Goal: Transaction & Acquisition: Register for event/course

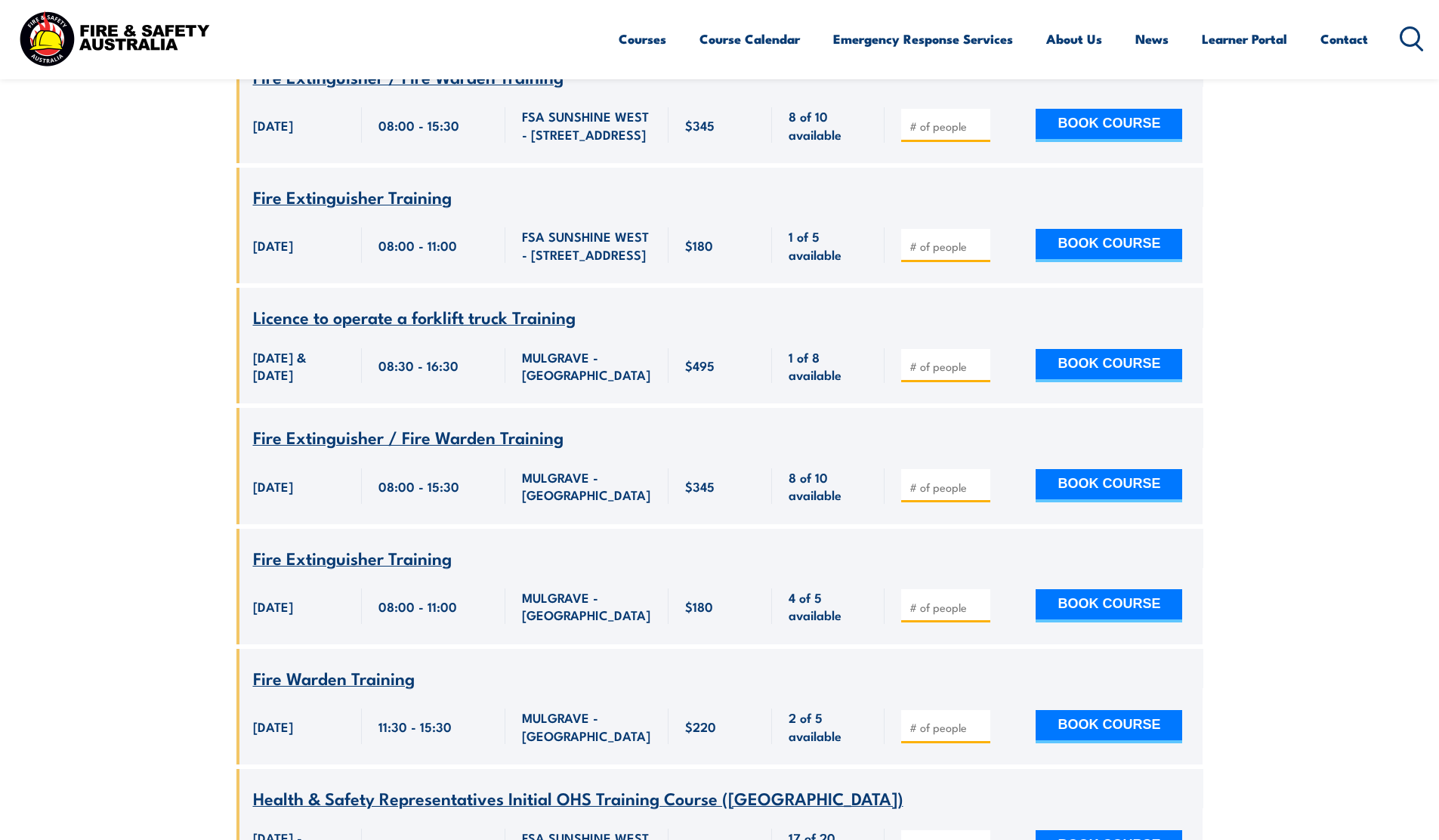
scroll to position [1699, 0]
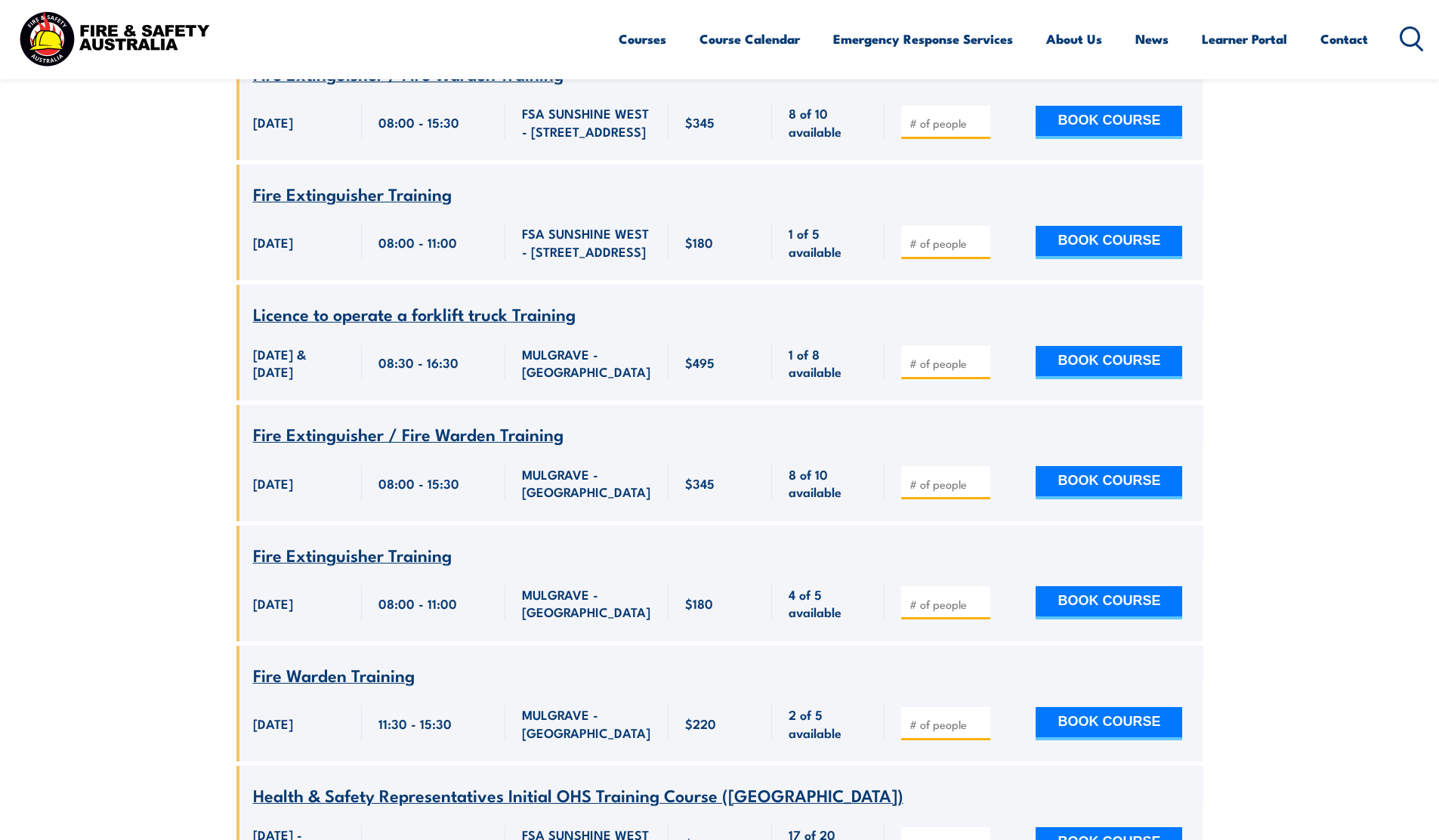
click at [932, 477] on input "number" at bounding box center [947, 484] width 76 height 15
type input "1"
click at [983, 477] on input "1" at bounding box center [947, 484] width 76 height 15
click at [1071, 466] on button "BOOK COURSE" at bounding box center [1109, 483] width 147 height 33
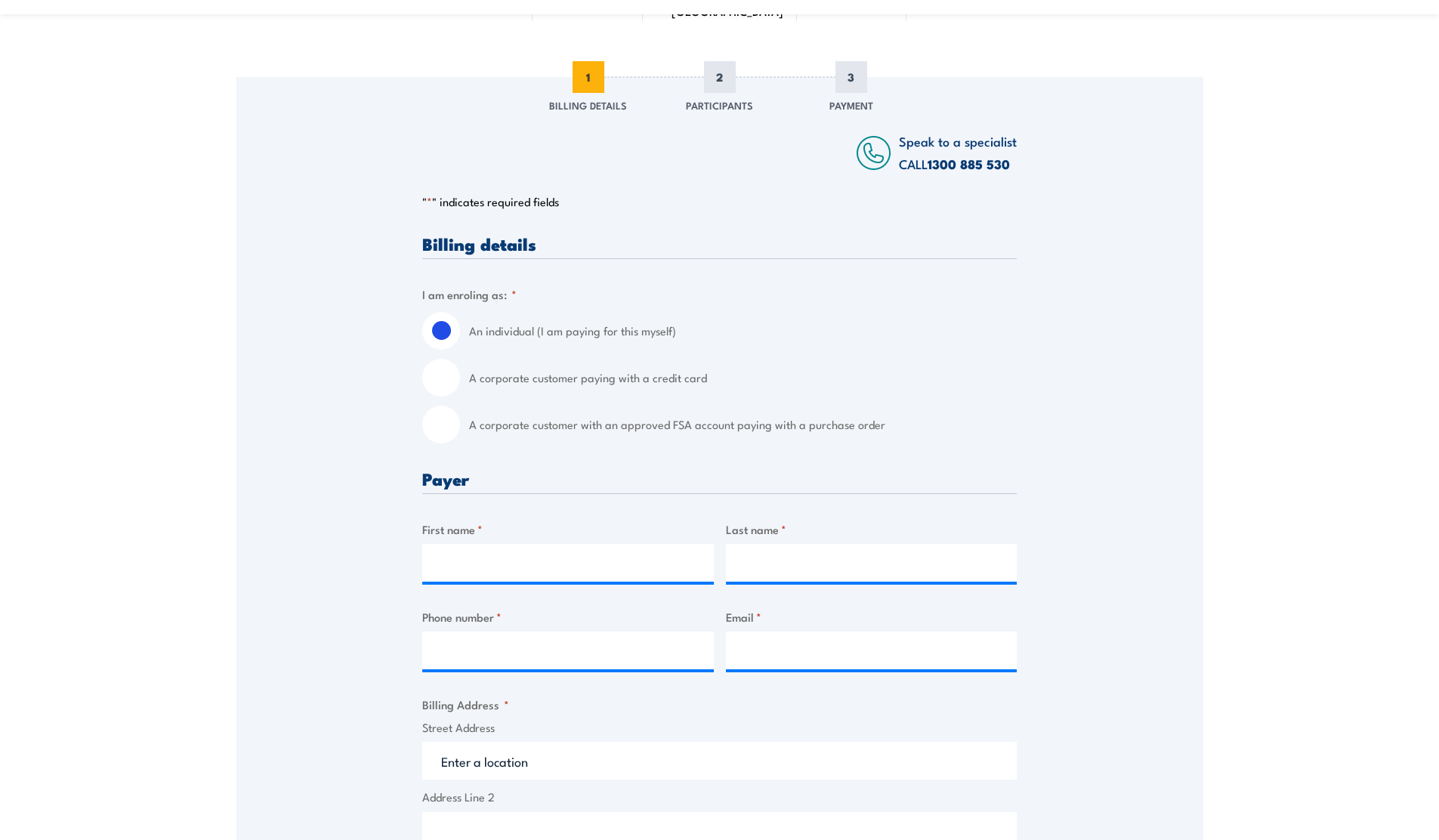
scroll to position [192, 0]
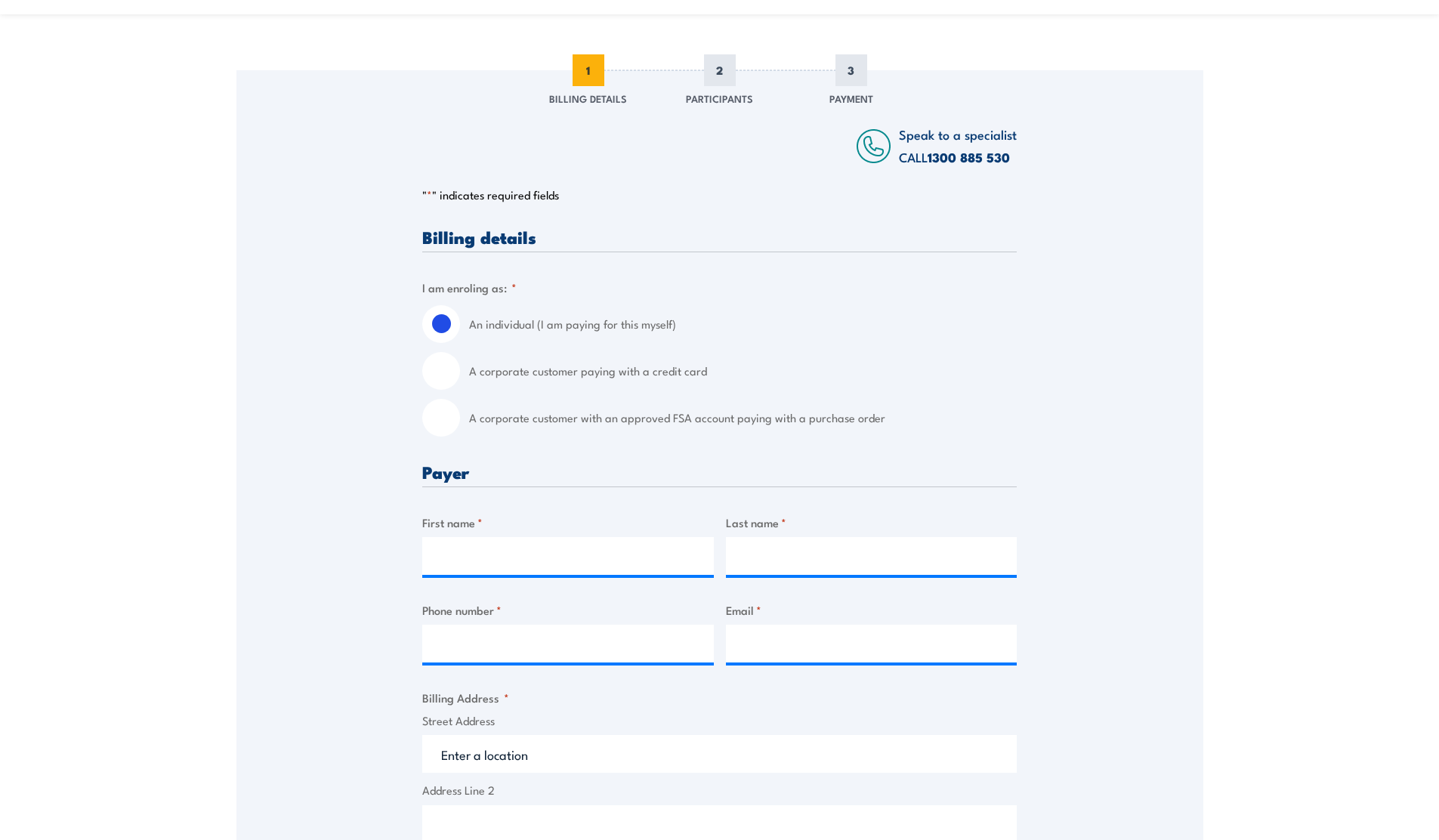
click at [440, 420] on input "A corporate customer with an approved FSA account paying with a purchase order" at bounding box center [442, 418] width 38 height 38
radio input "true"
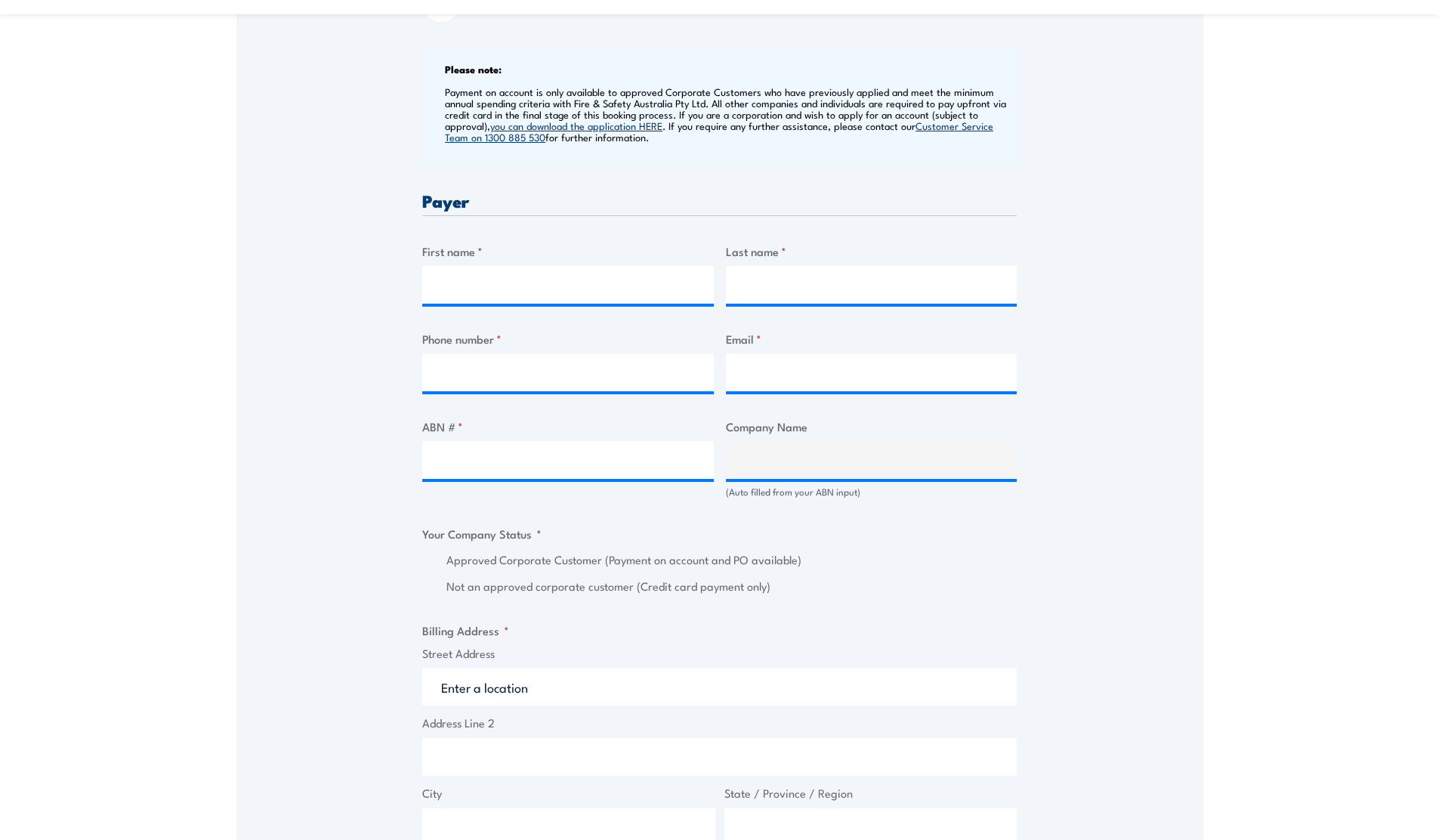
scroll to position [609, 0]
click at [487, 292] on input "First name *" at bounding box center [568, 282] width 292 height 38
type input "[PERSON_NAME]"
click at [756, 289] on input "Last name *" at bounding box center [871, 282] width 292 height 38
type input "Ferguson"
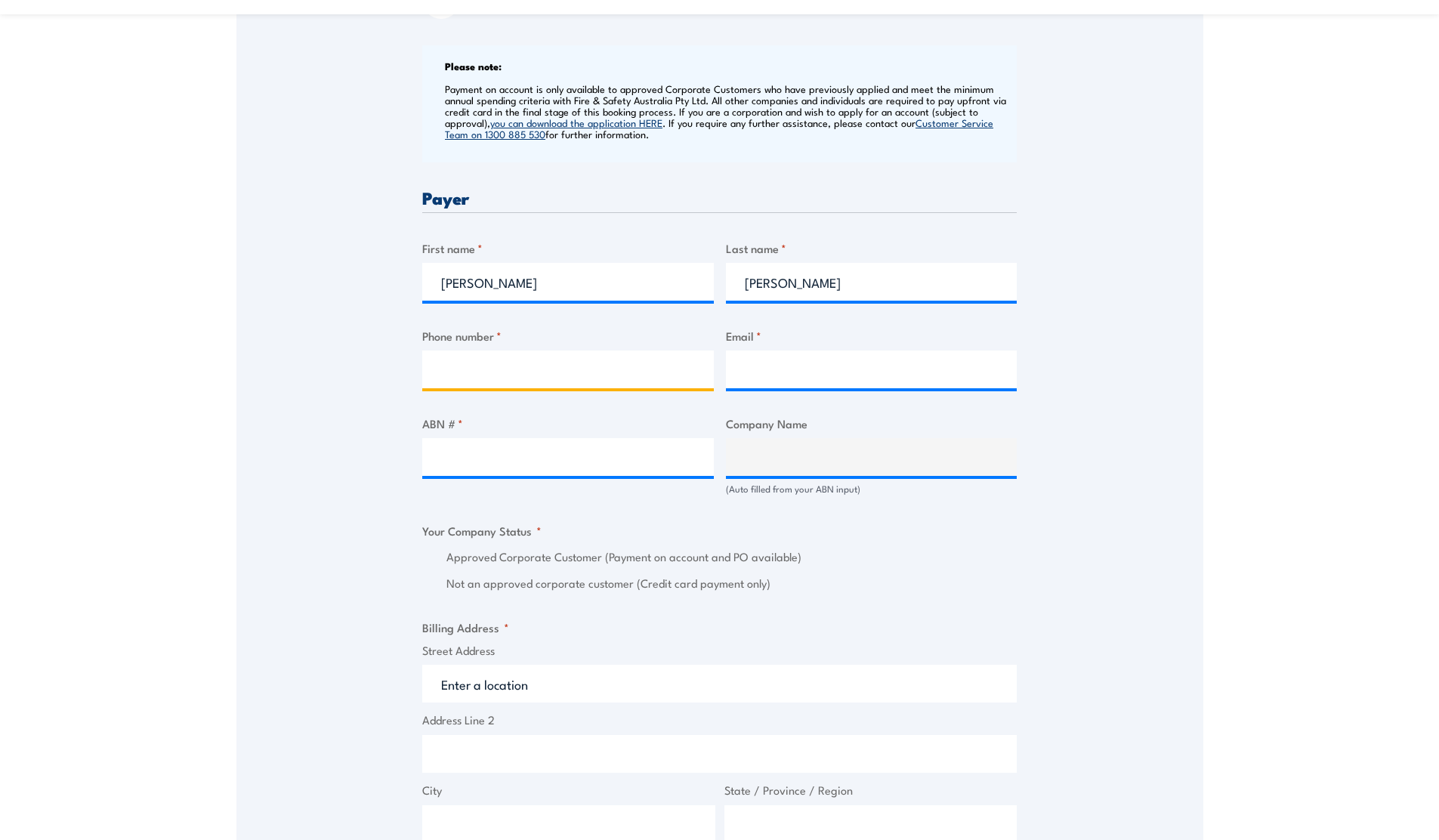
click at [553, 372] on input "Phone number *" at bounding box center [568, 370] width 292 height 38
type input "0466130498"
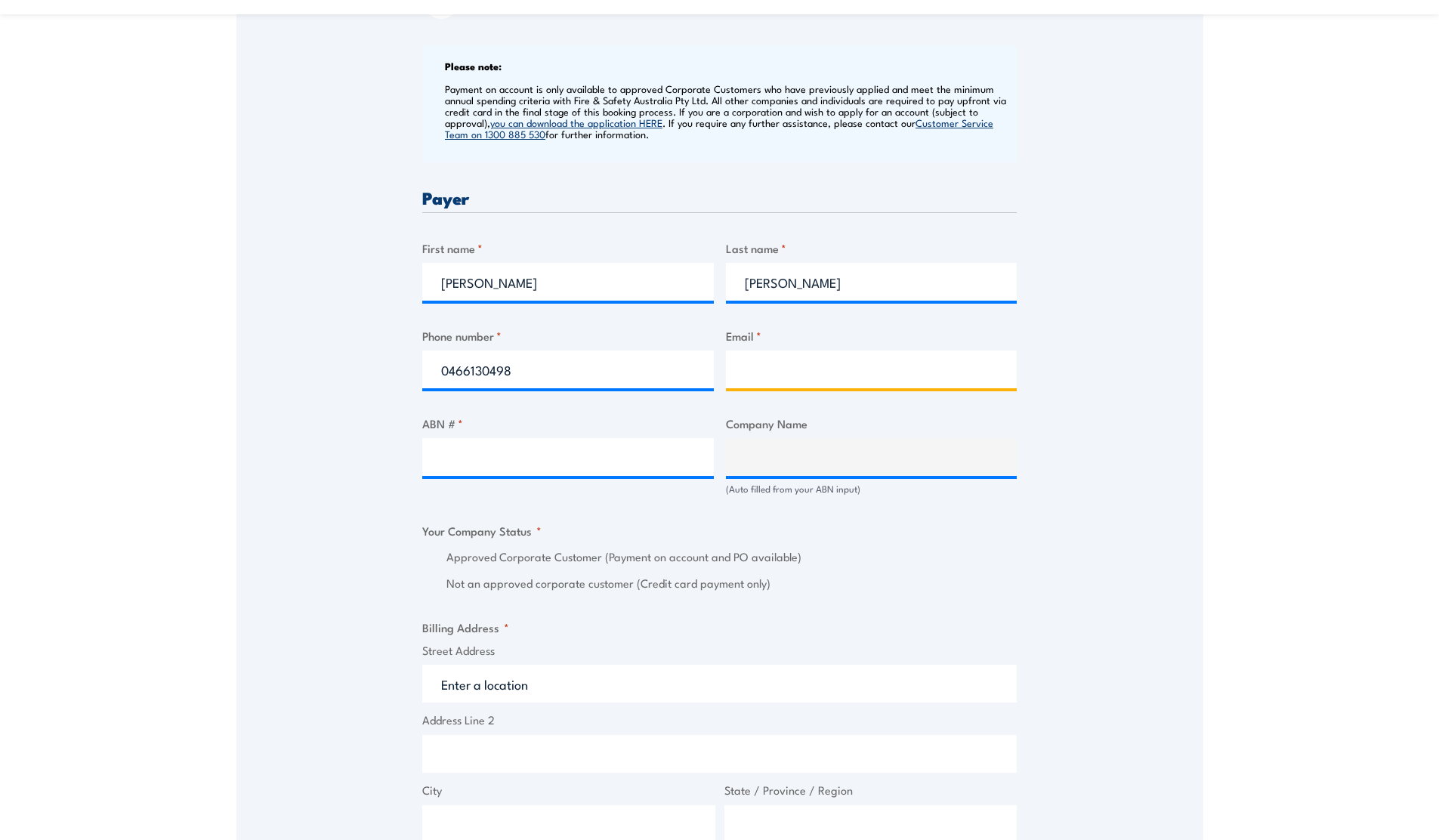
click at [768, 378] on input "Email *" at bounding box center [871, 370] width 292 height 38
type input "shane.ferguson@homedelivery.com.au"
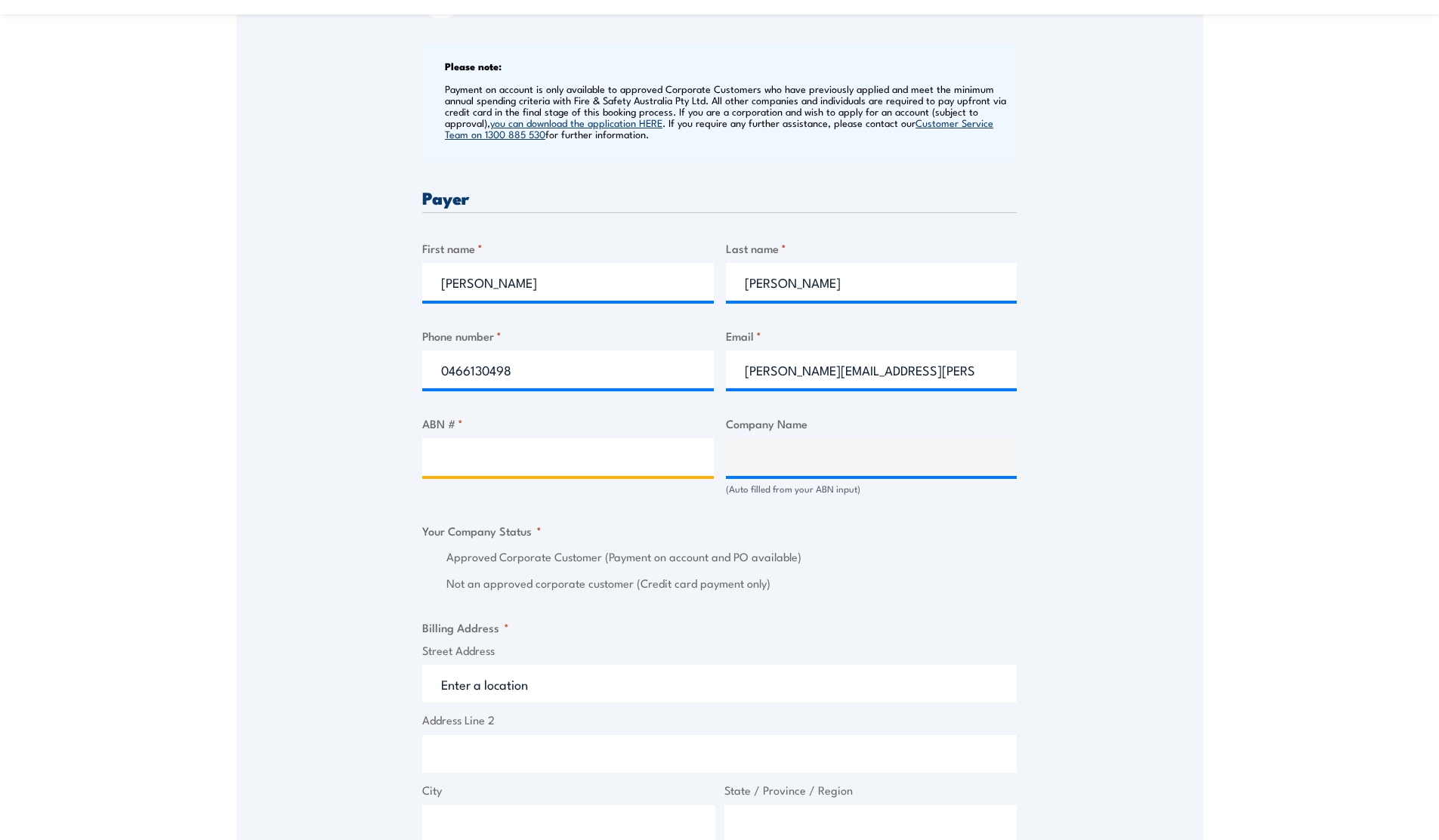
click at [578, 462] on input "ABN # *" at bounding box center [568, 457] width 292 height 38
type input "77168163844"
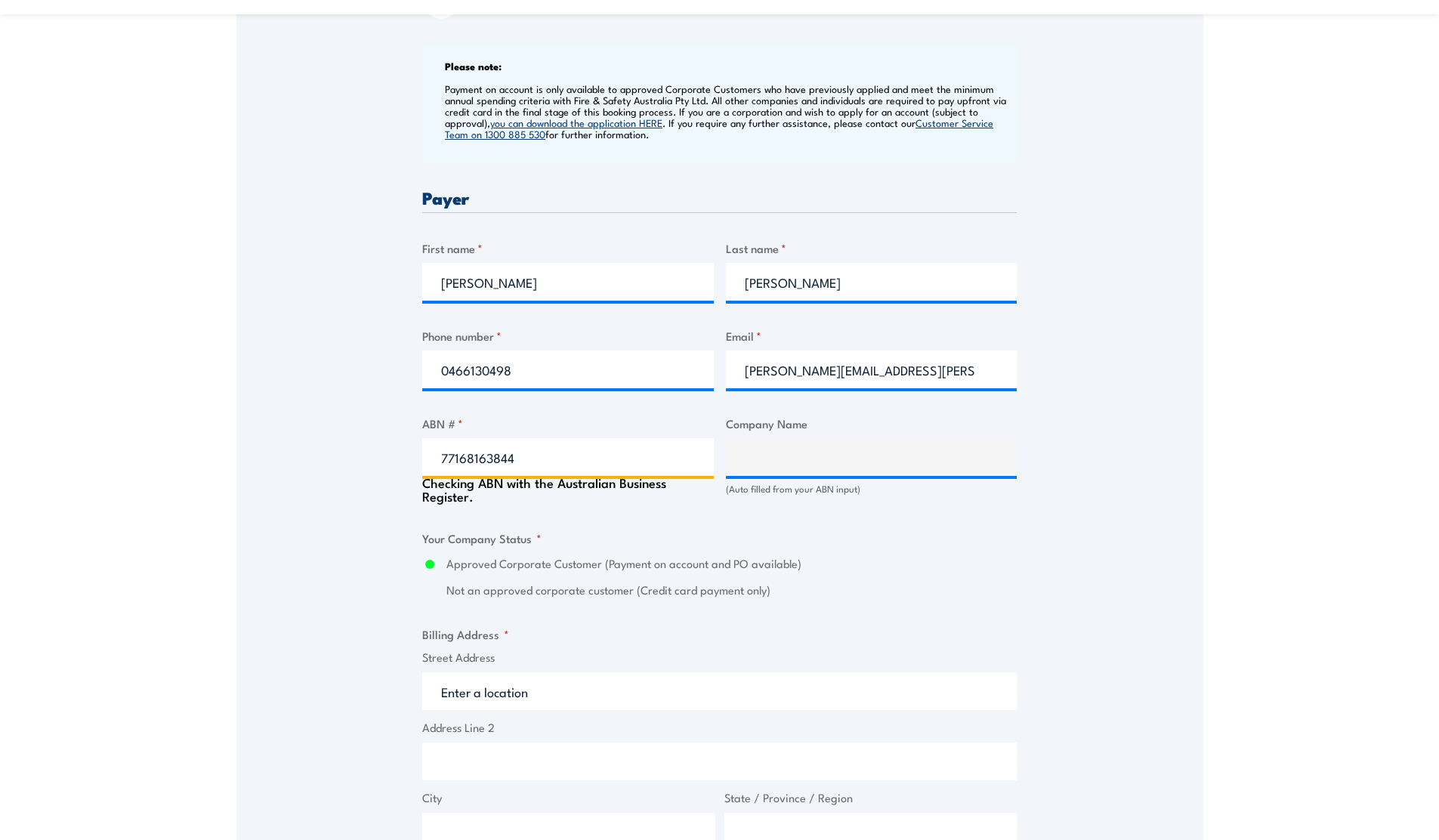
type input "HOME DELIVERY SERVICES PTY LTD"
radio input "true"
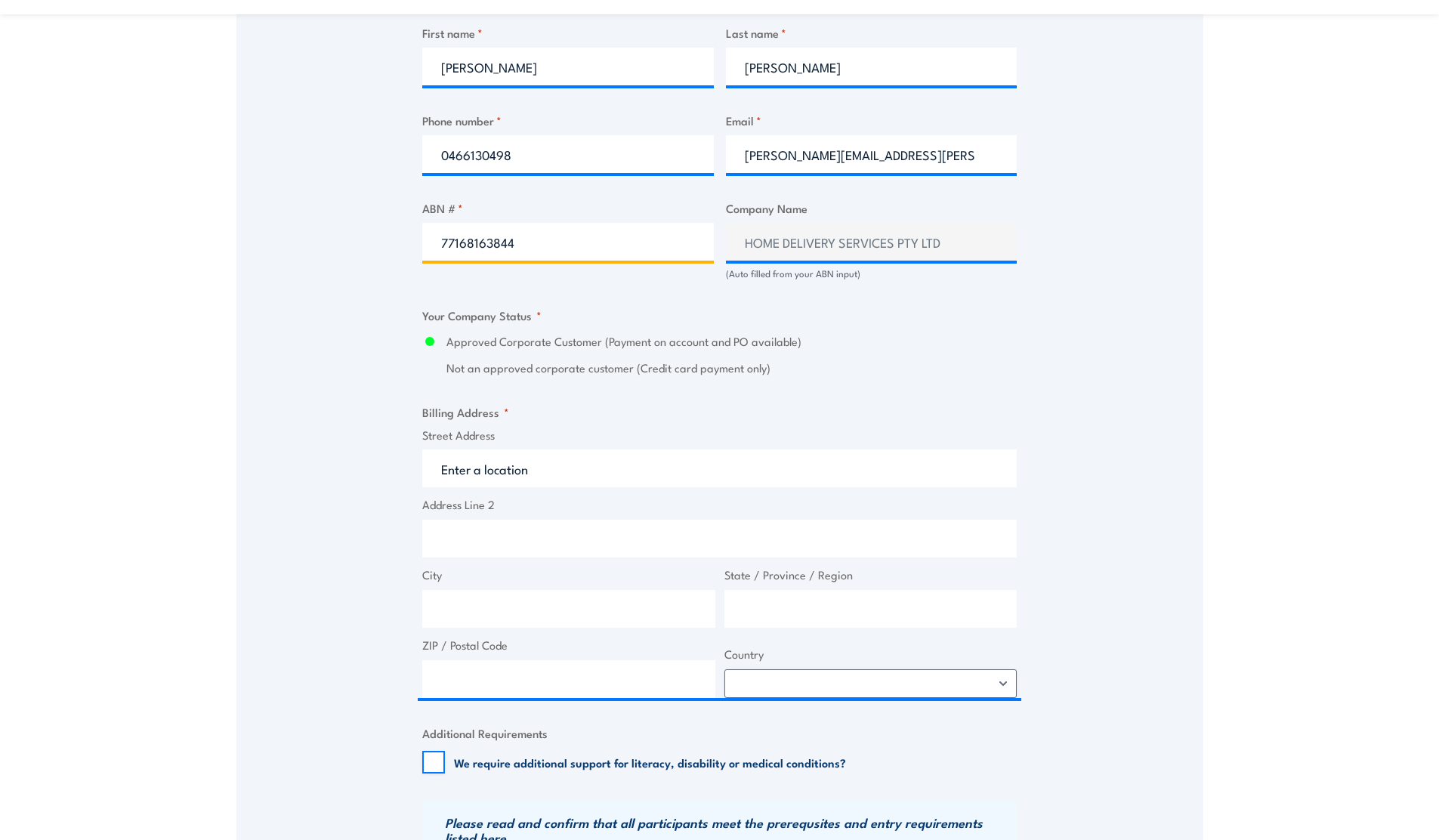
scroll to position [826, 0]
type input "77168163844"
click at [534, 467] on input "Street Address" at bounding box center [720, 467] width 595 height 38
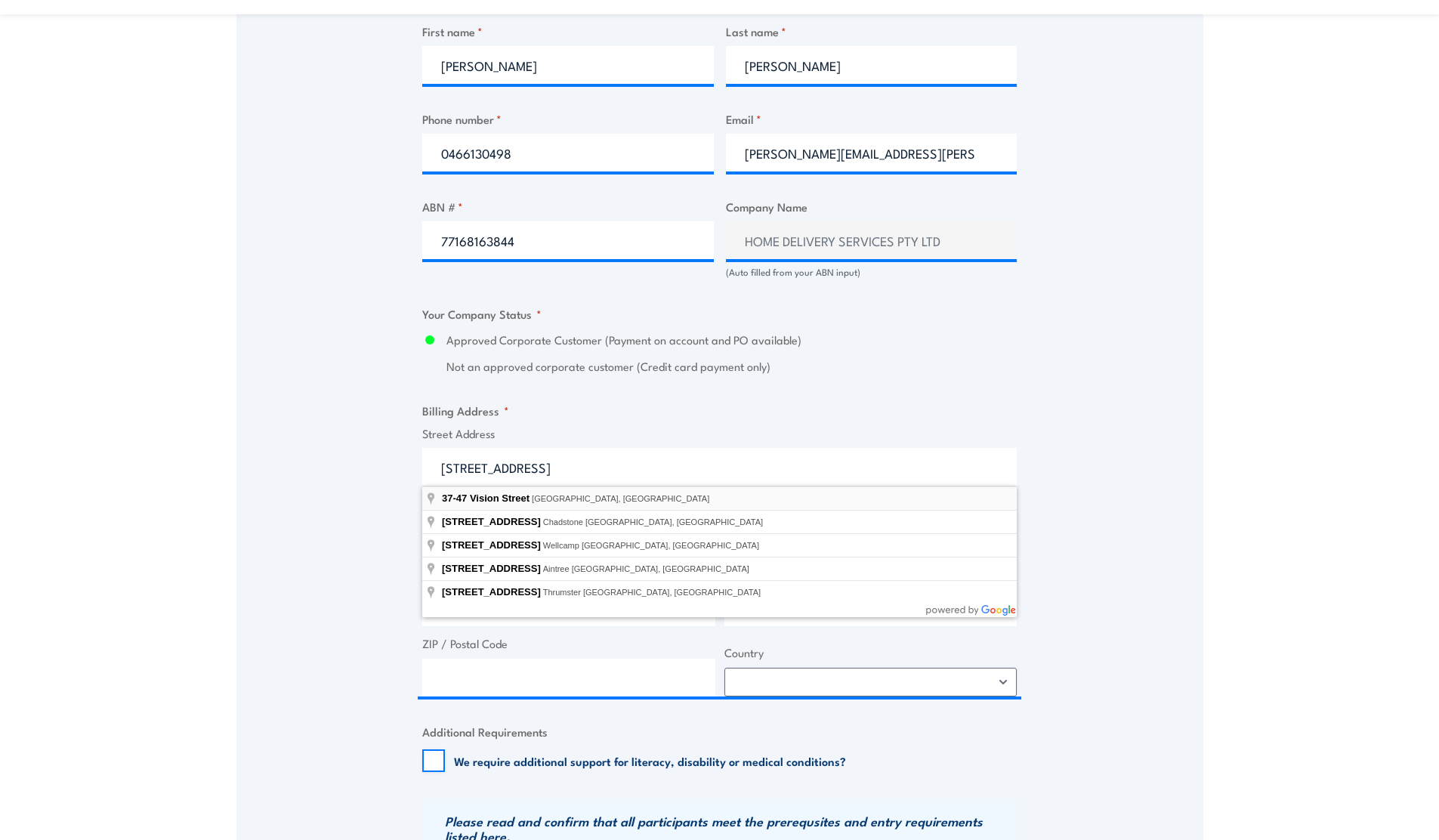
type input "37-47 Vision Street, Dandenong South VIC, Australia"
type input "37-47 Vision St"
type input "Dandenong South"
type input "Victoria"
type input "3175"
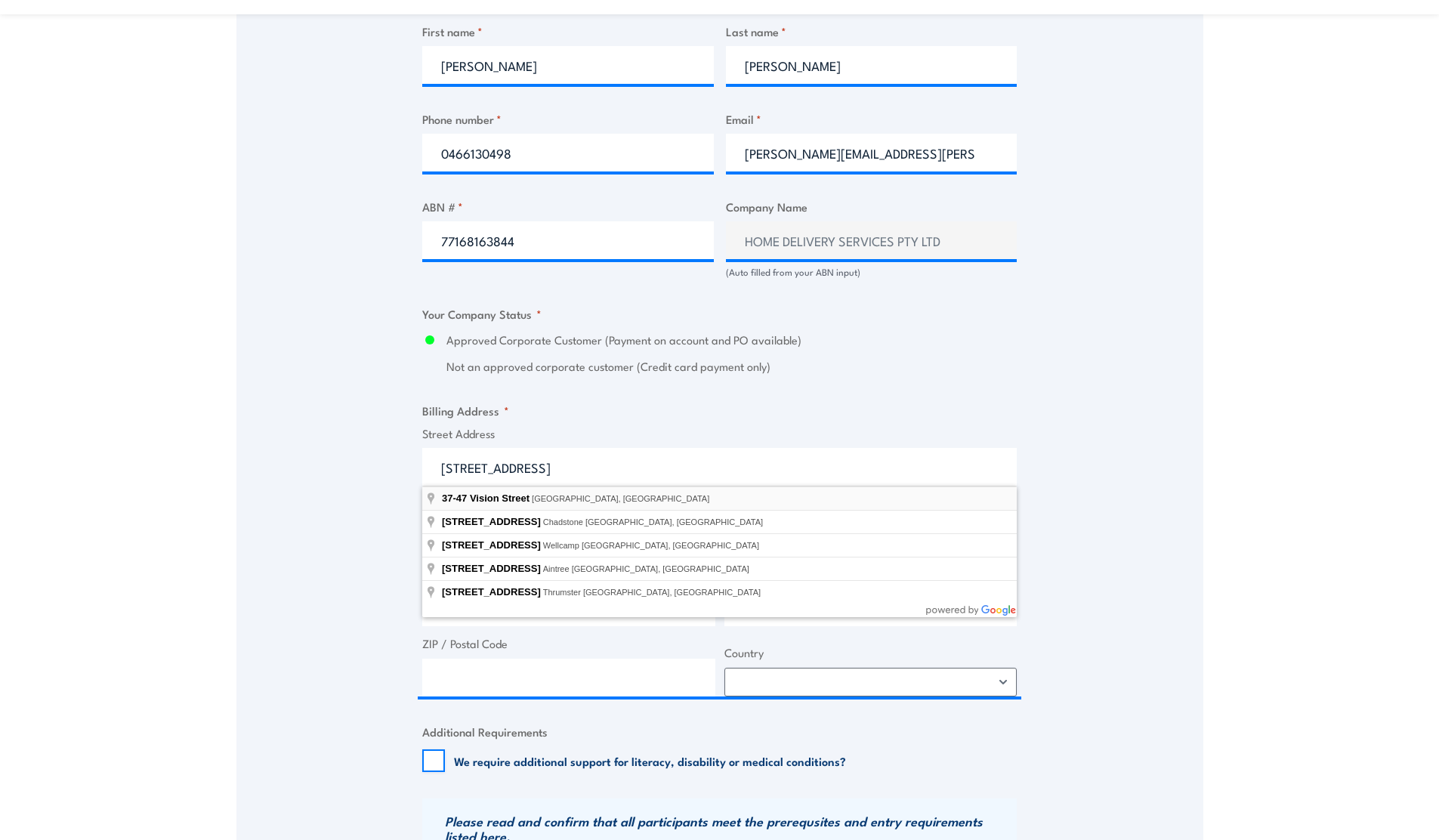
select select "Australia"
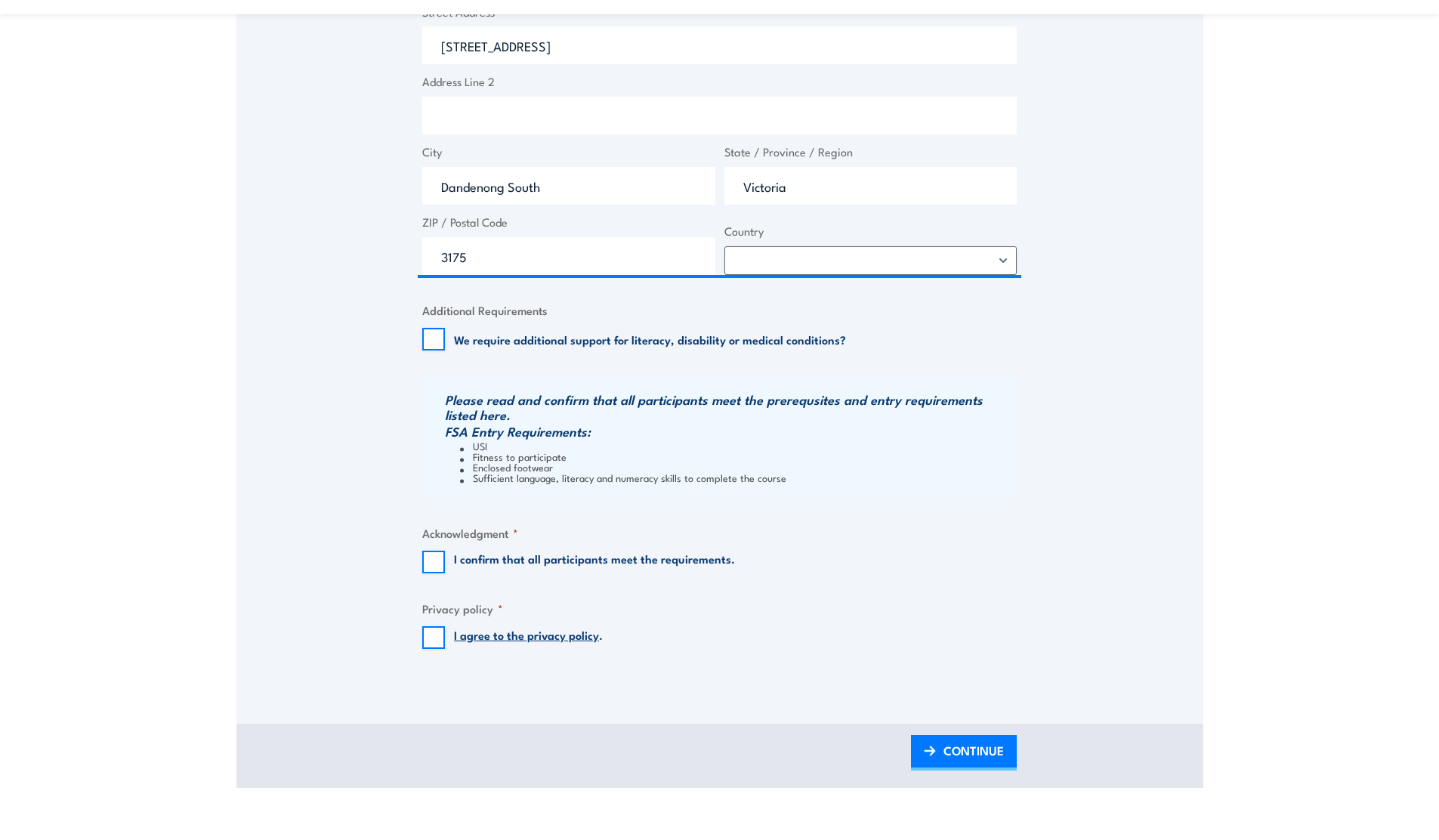
scroll to position [1258, 0]
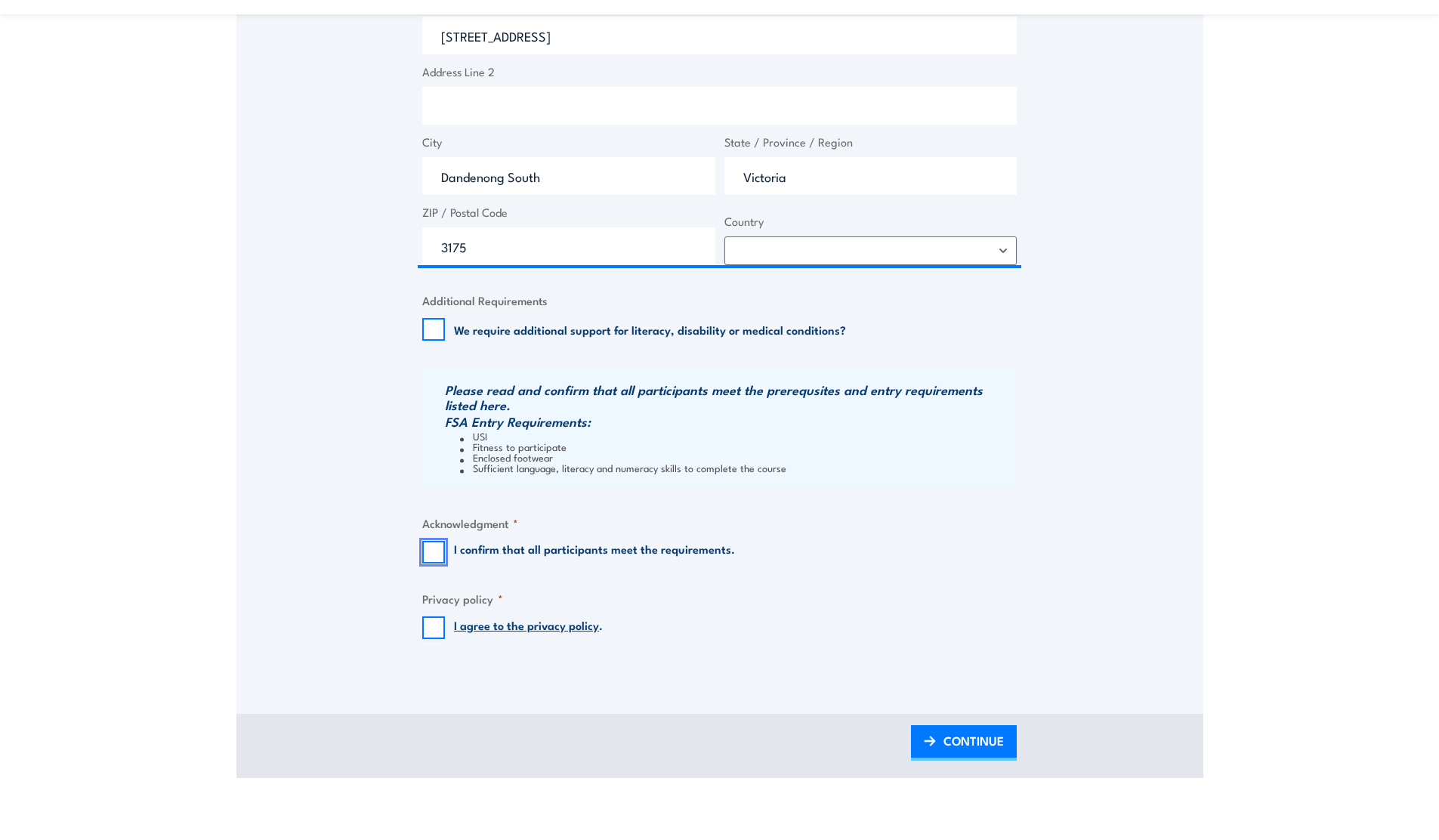
click at [436, 556] on input "I confirm that all participants meet the requirements." at bounding box center [434, 553] width 23 height 23
checkbox input "true"
click at [433, 624] on input "I agree to the privacy policy ." at bounding box center [434, 628] width 23 height 23
checkbox input "true"
click at [979, 741] on span "CONTINUE" at bounding box center [973, 740] width 60 height 40
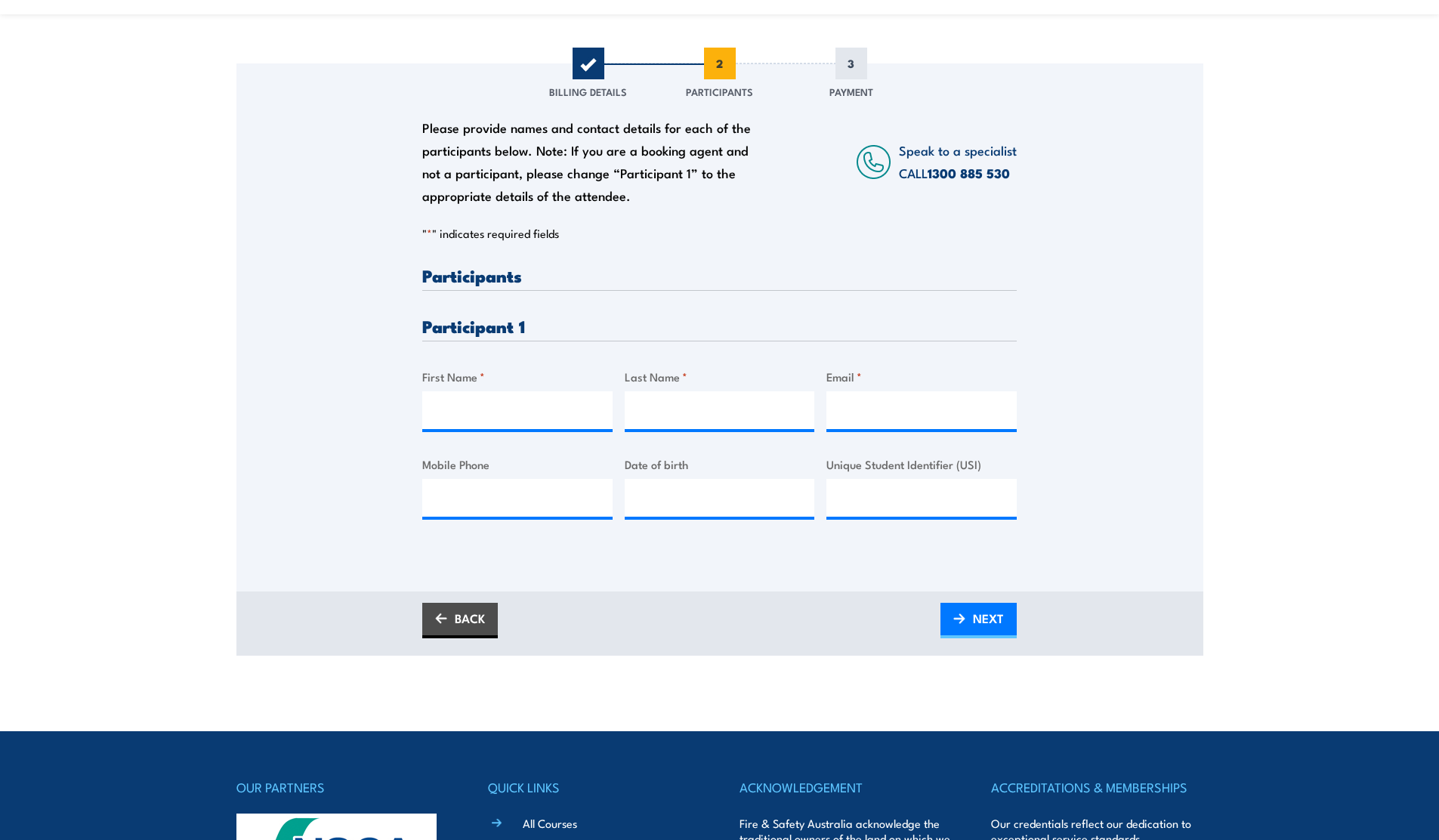
scroll to position [197, 0]
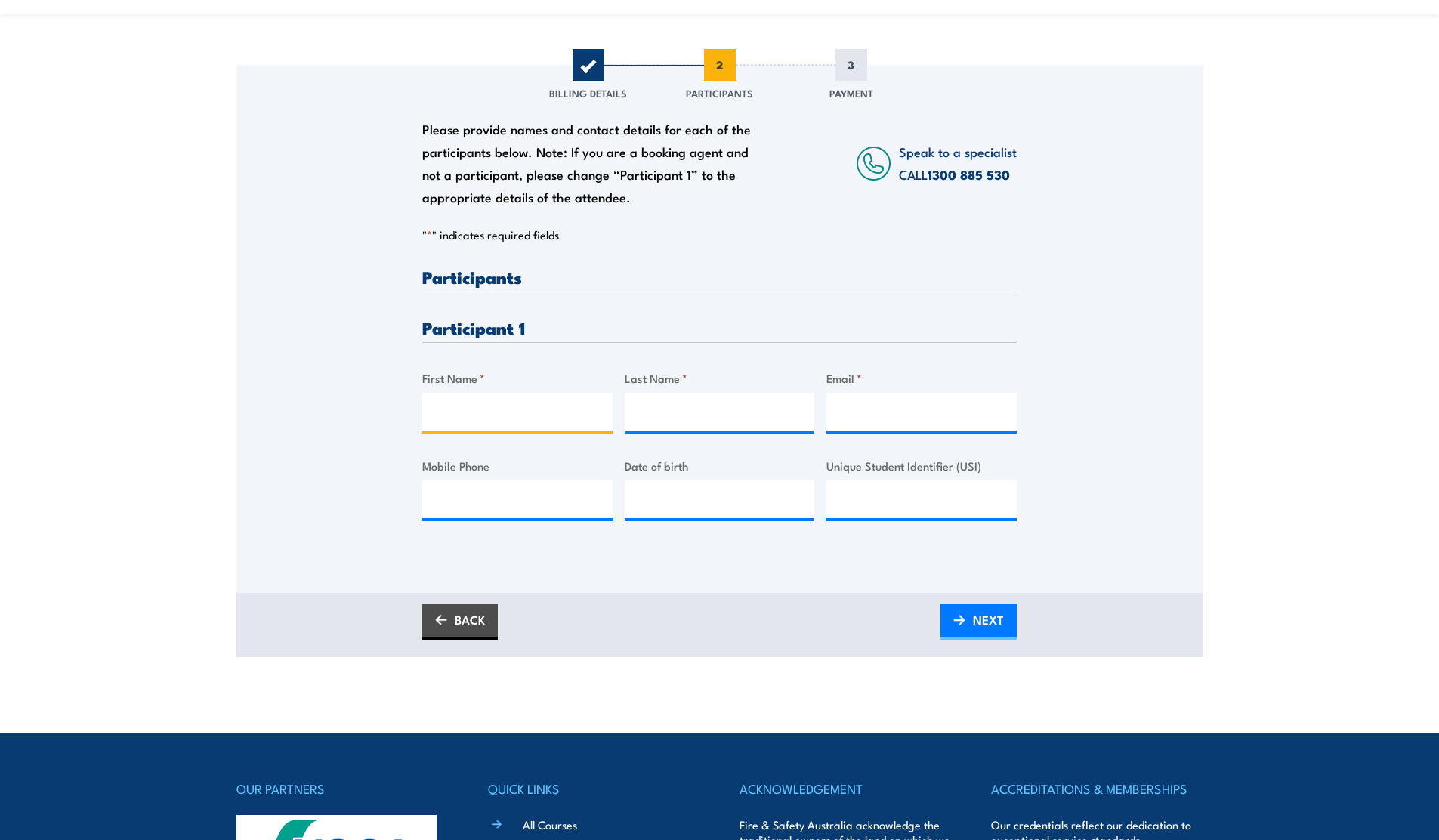
click at [479, 413] on input "First Name *" at bounding box center [517, 412] width 190 height 38
type input "Mandeep"
click at [661, 419] on input "Last Name *" at bounding box center [719, 412] width 190 height 38
type input "Kaur"
click at [938, 413] on input "Email *" at bounding box center [921, 412] width 190 height 38
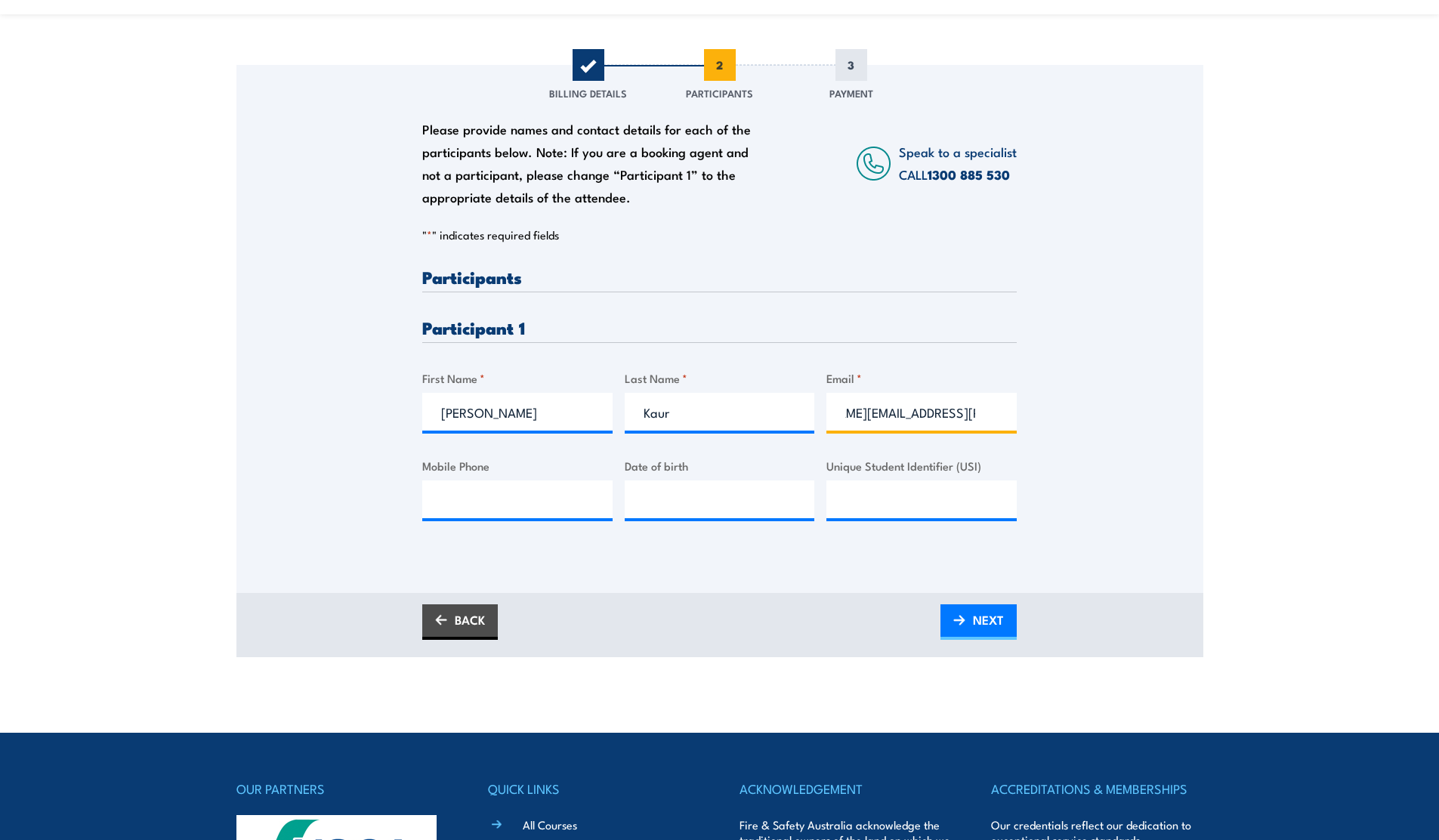
scroll to position [0, 81]
type input "mandeep.kaur@homedelivery.com.au"
click at [516, 500] on input "Mobile Phone" at bounding box center [517, 499] width 190 height 38
type input "0430997837"
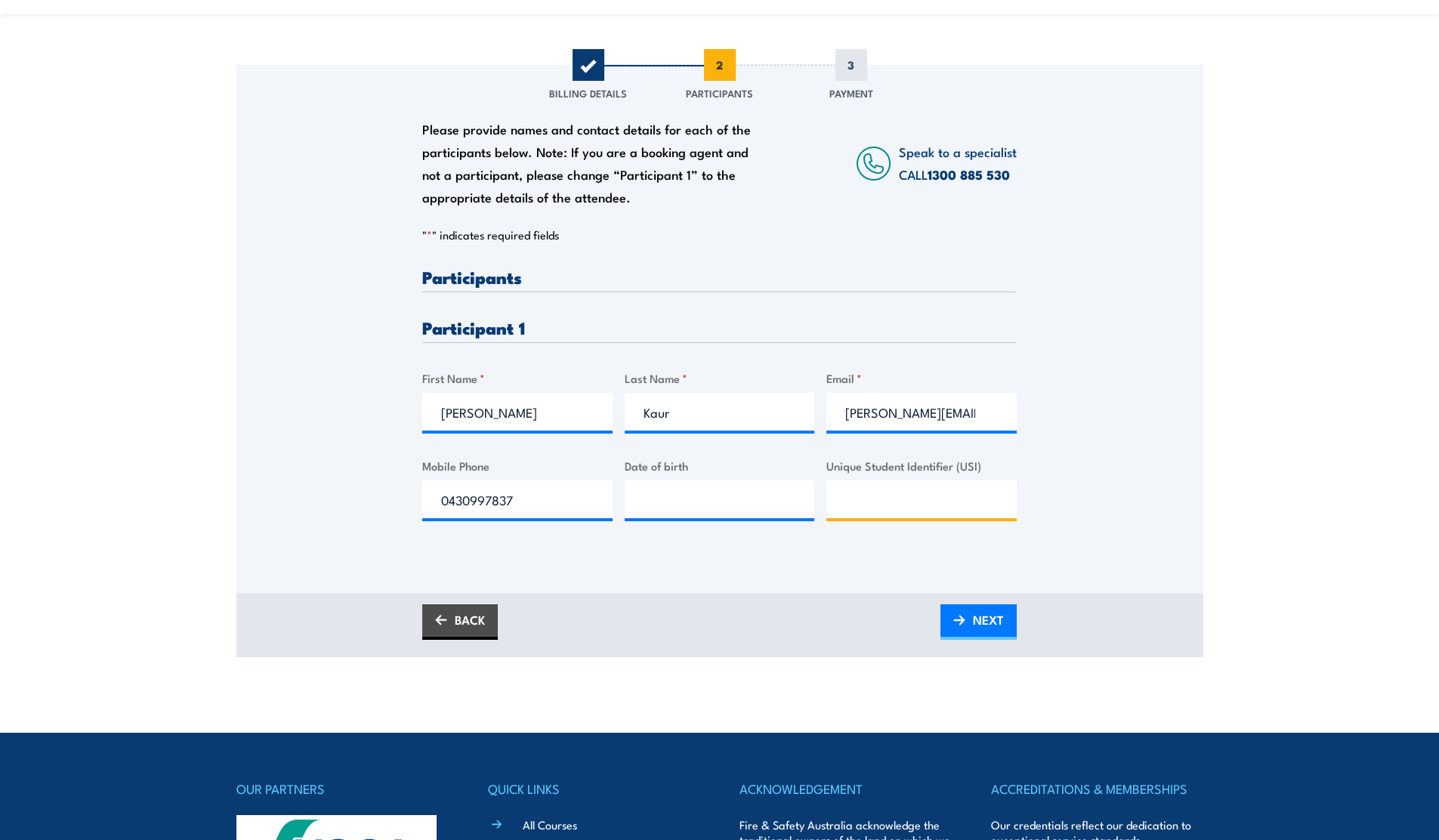
click at [965, 509] on input "Unique Student Identifier (USI)" at bounding box center [921, 499] width 190 height 38
type input "YQ94SB4DWV"
click at [658, 492] on input "__/__/____" at bounding box center [719, 499] width 190 height 38
type input "23/09/1983"
click at [967, 620] on link "NEXT" at bounding box center [979, 622] width 77 height 35
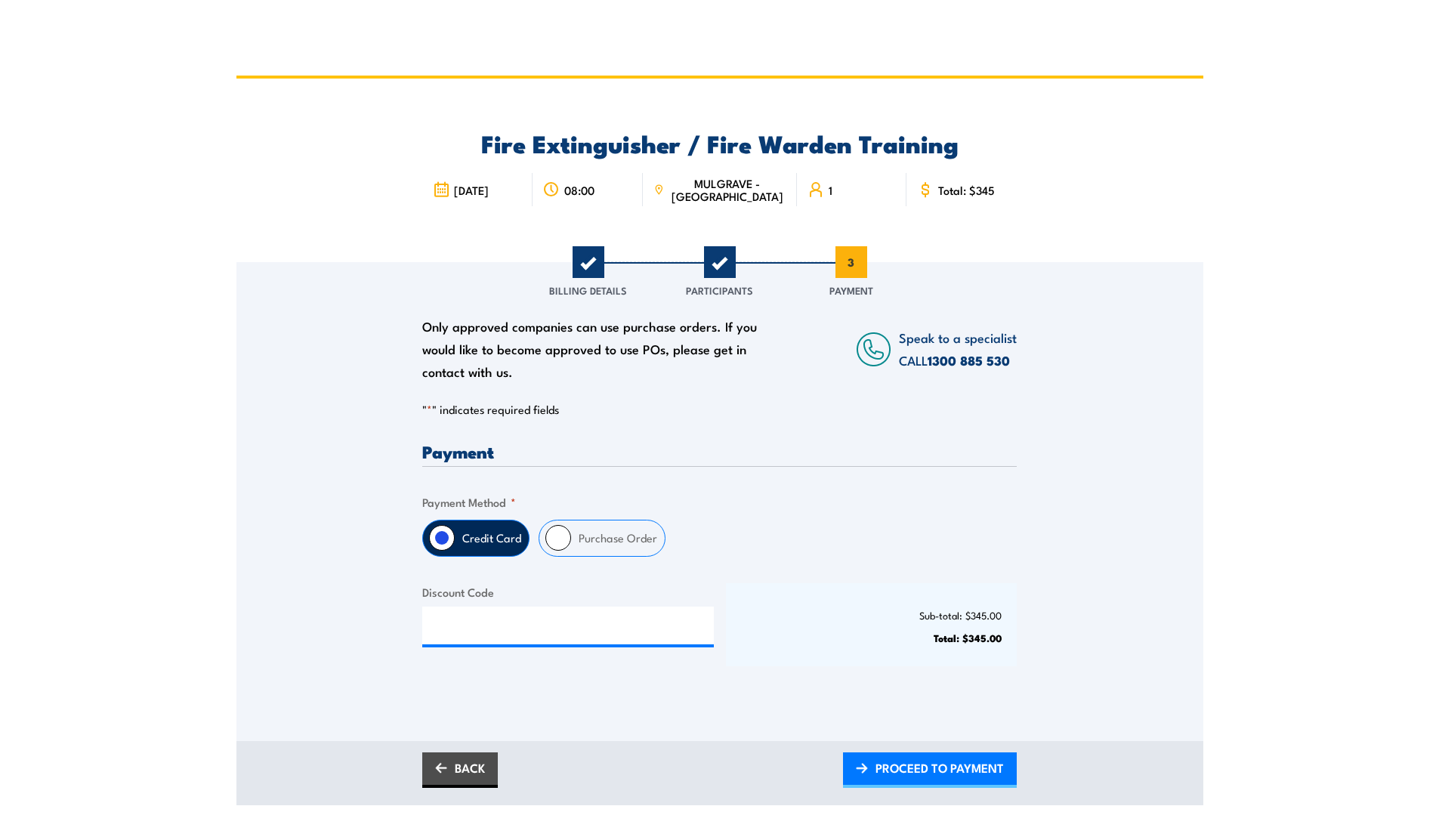
click at [560, 537] on input "Purchase Order" at bounding box center [558, 537] width 26 height 26
radio input "true"
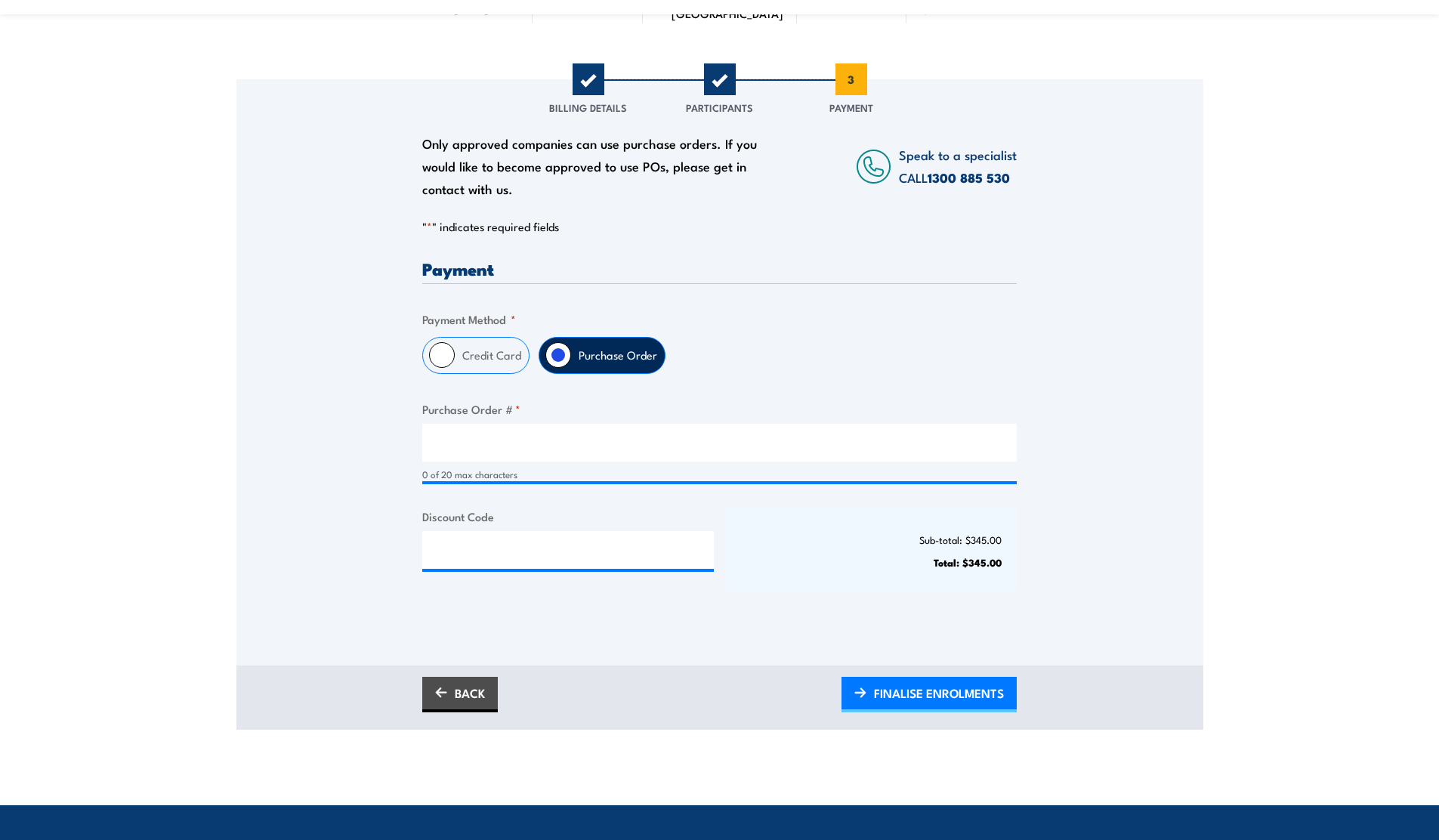
scroll to position [182, 0]
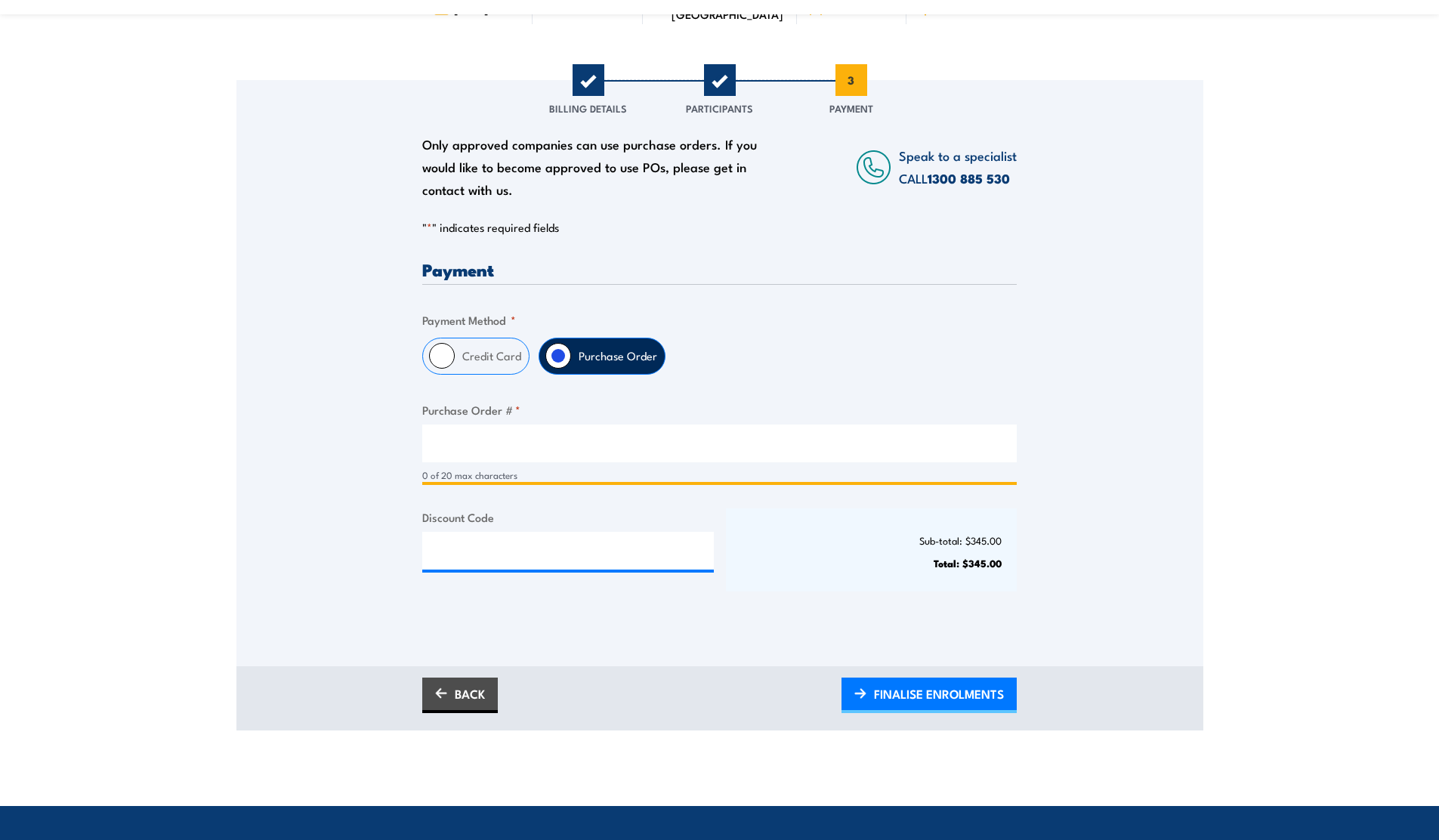
click at [453, 442] on input "Purchase Order # *" at bounding box center [720, 443] width 595 height 38
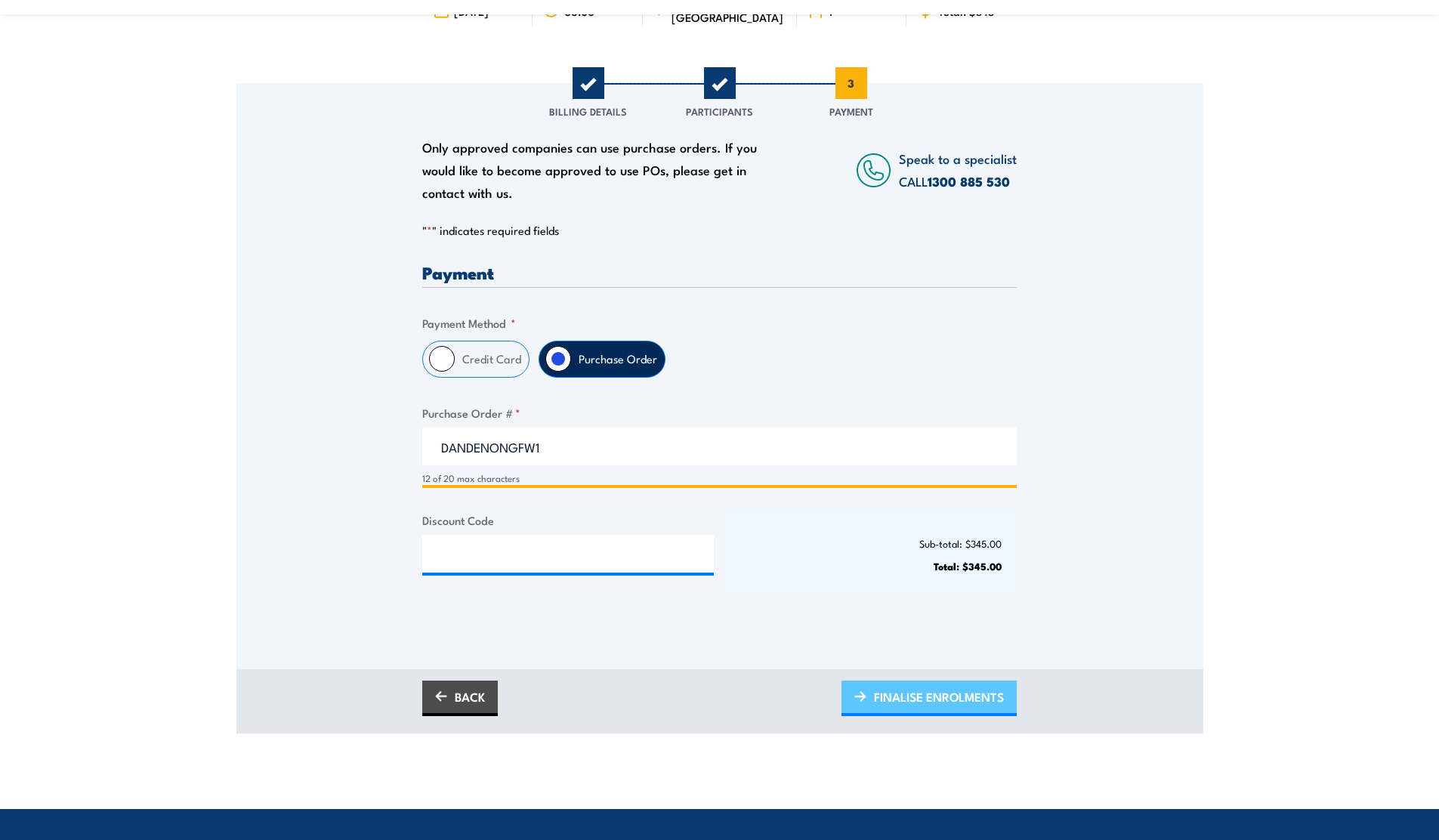
type input "DANDENONGFW1"
click at [950, 698] on span "FINALISE ENROLMENTS" at bounding box center [939, 697] width 130 height 40
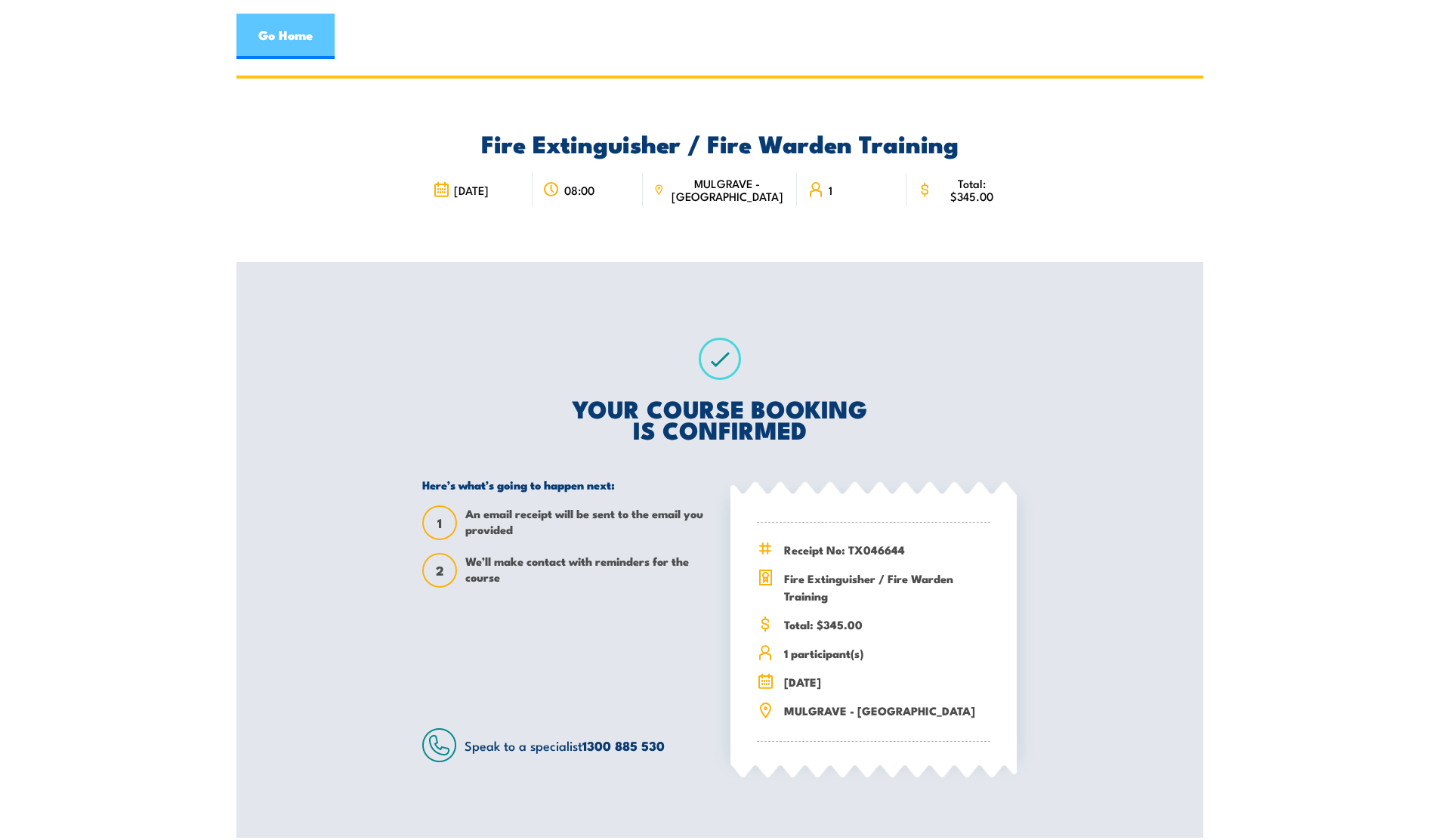
click at [304, 40] on link "Go Home" at bounding box center [285, 36] width 98 height 45
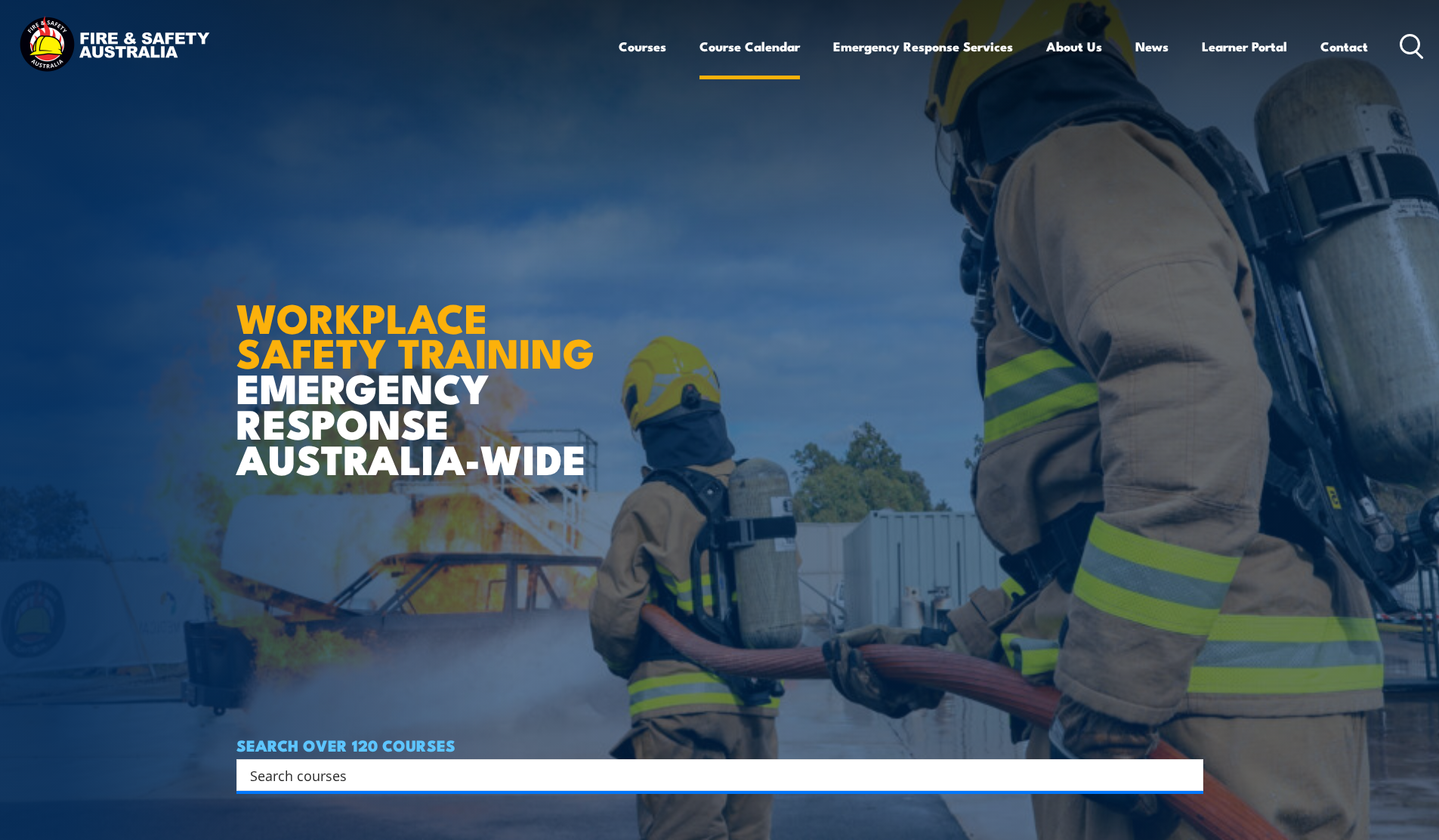
click at [771, 49] on link "Course Calendar" at bounding box center [750, 46] width 100 height 40
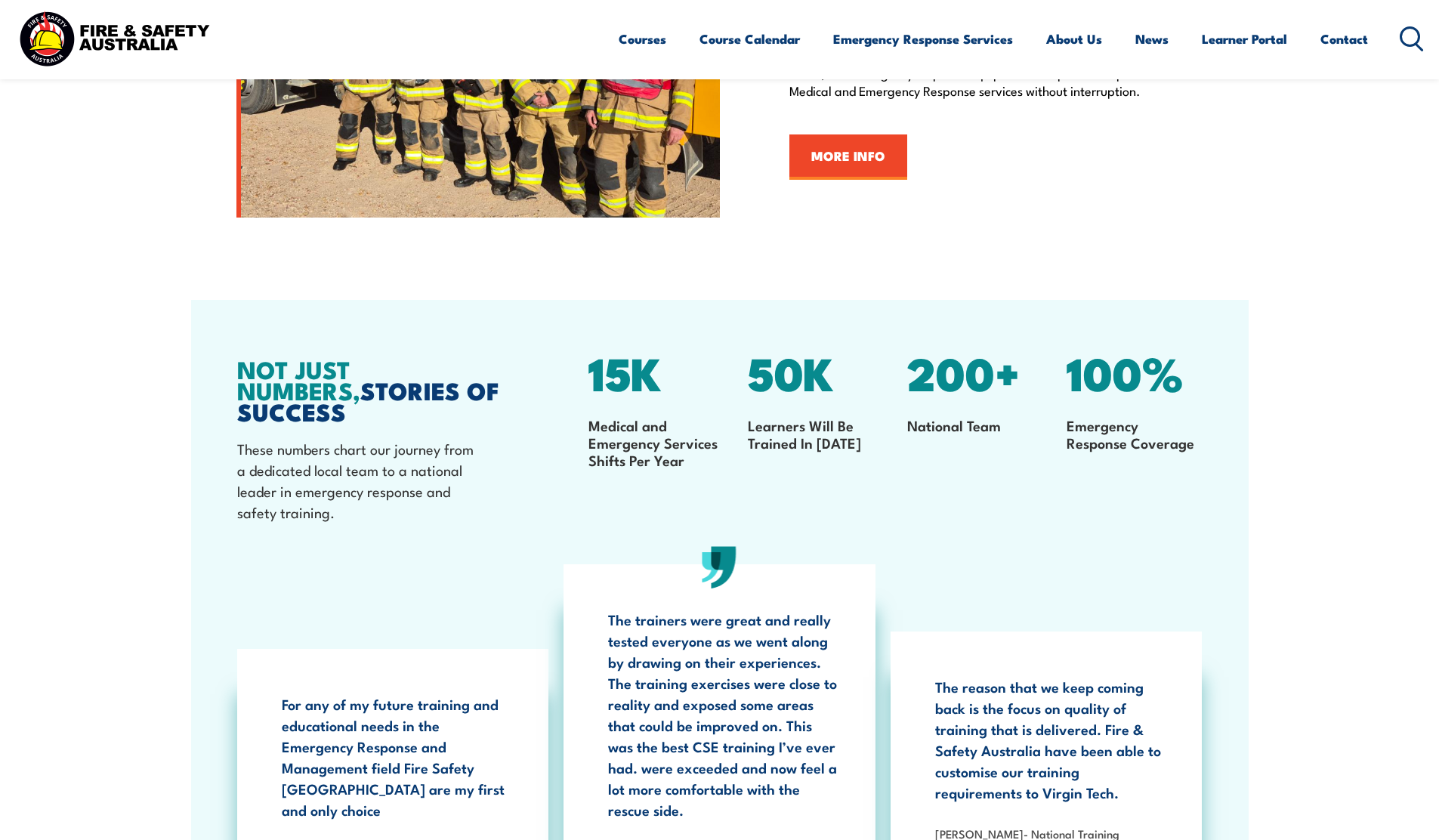
scroll to position [2242, 0]
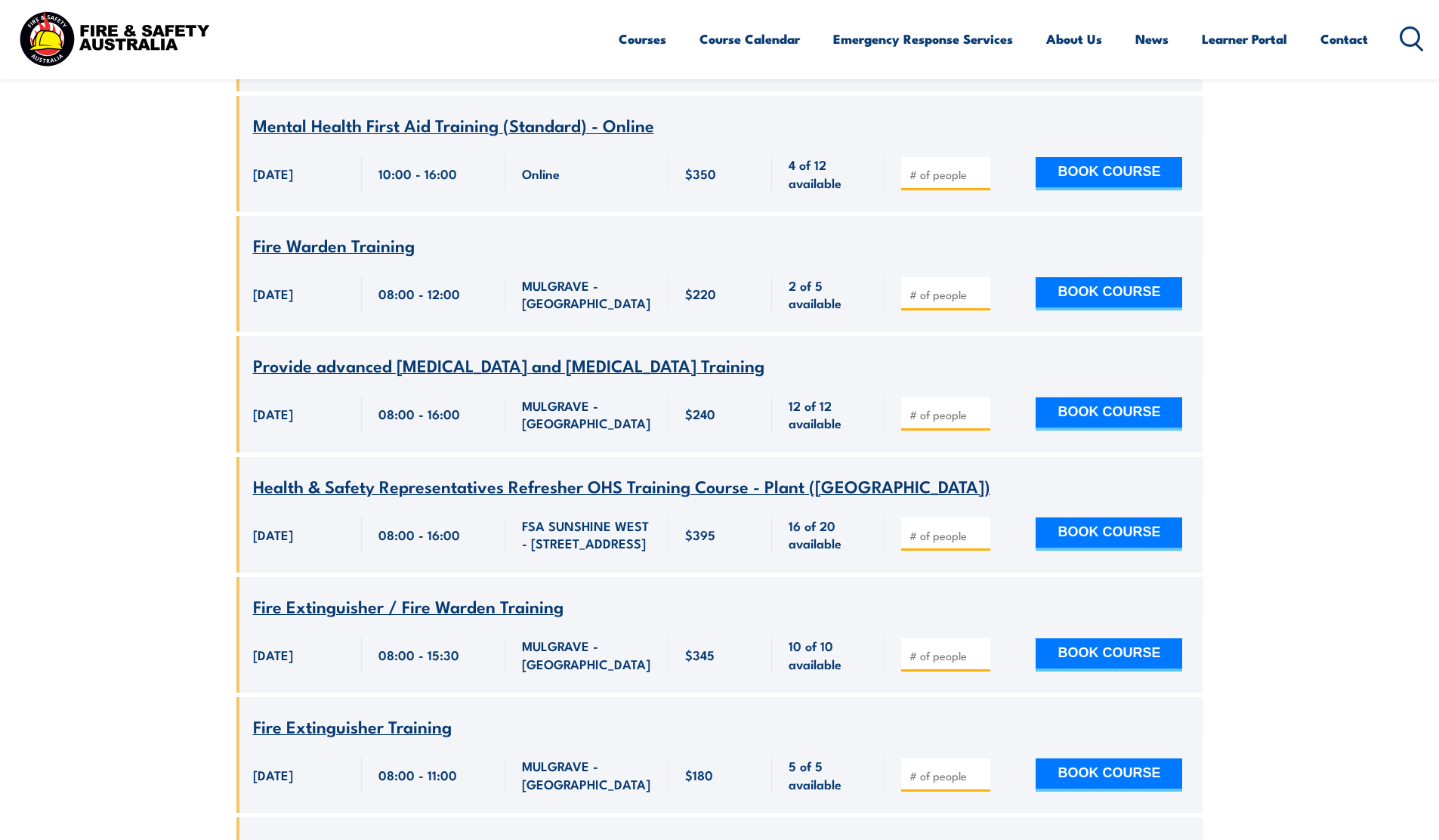
scroll to position [2850, 0]
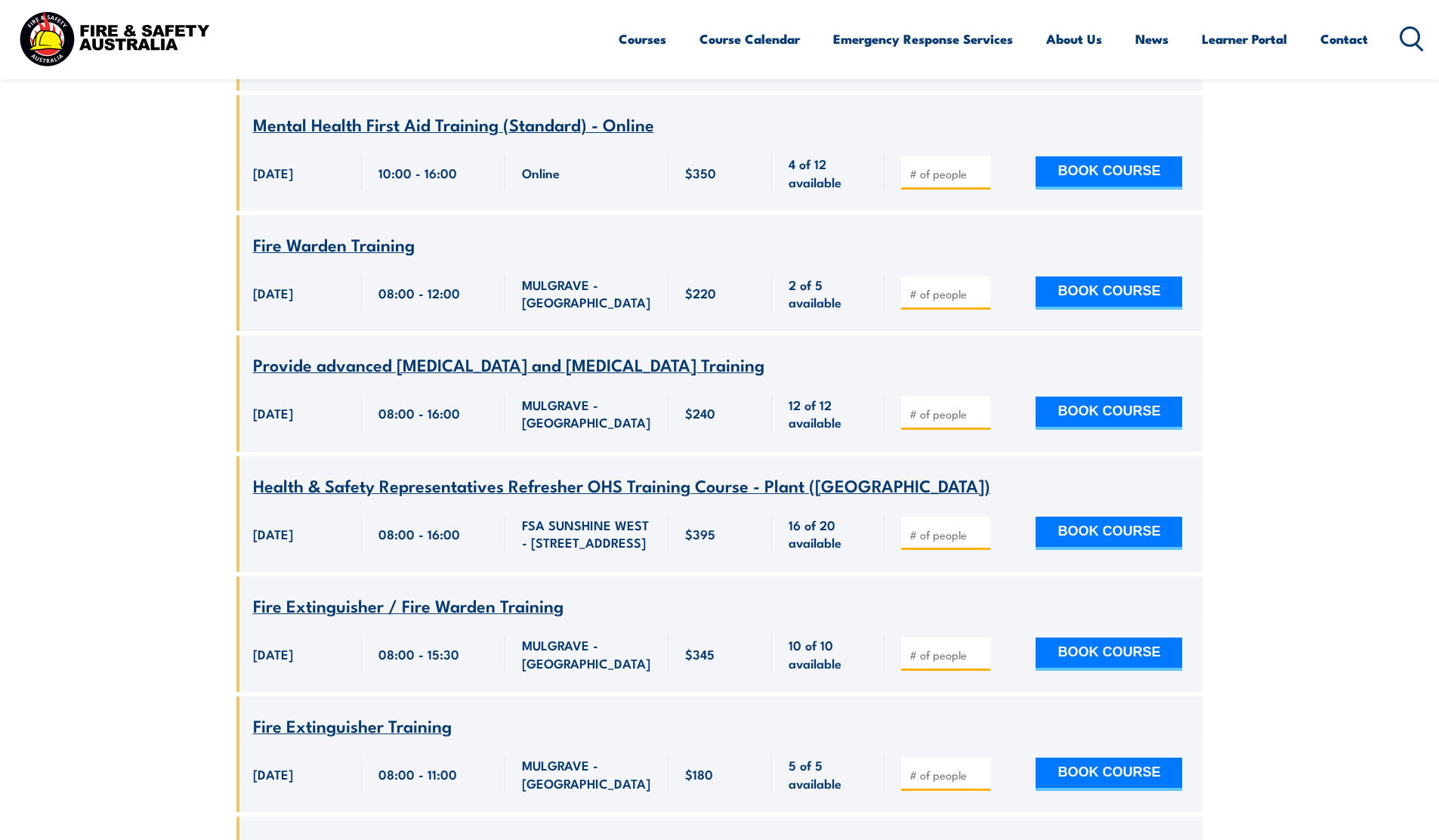
click at [940, 647] on input "number" at bounding box center [947, 655] width 76 height 15
type input "1"
click at [1142, 637] on button "BOOK COURSE" at bounding box center [1109, 654] width 147 height 33
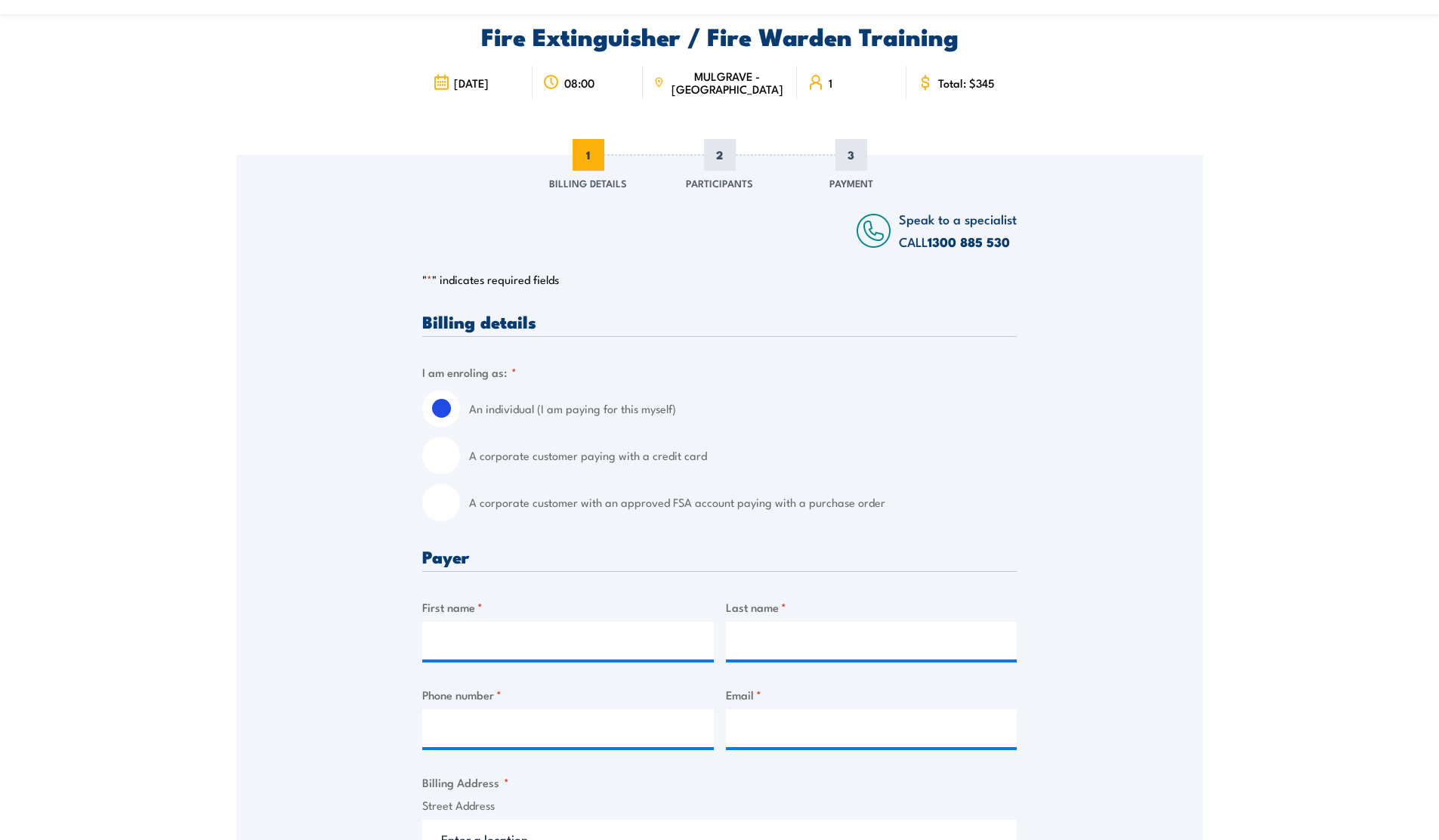
scroll to position [172, 0]
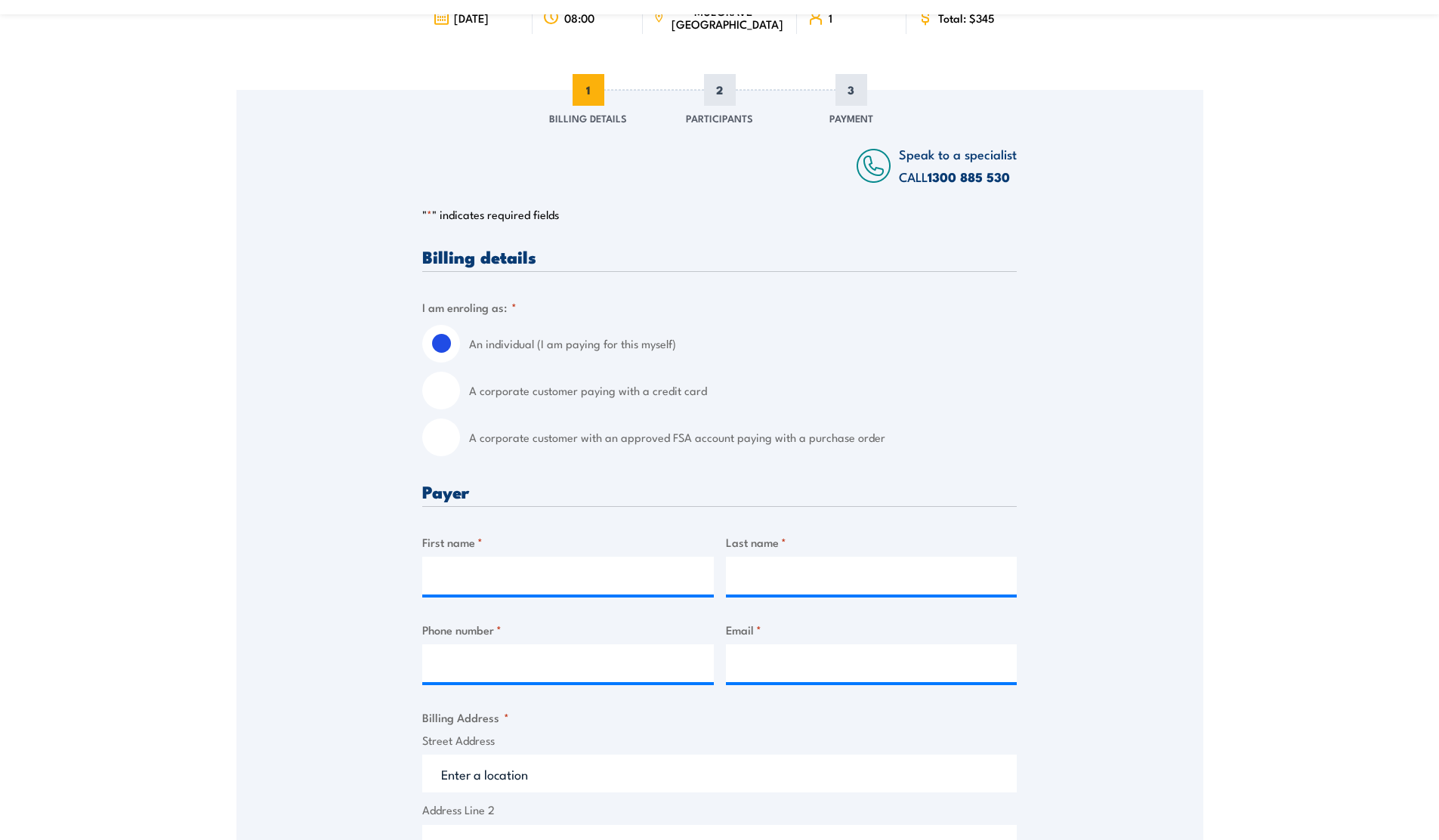
click at [438, 439] on input "A corporate customer with an approved FSA account paying with a purchase order" at bounding box center [442, 437] width 38 height 38
radio input "true"
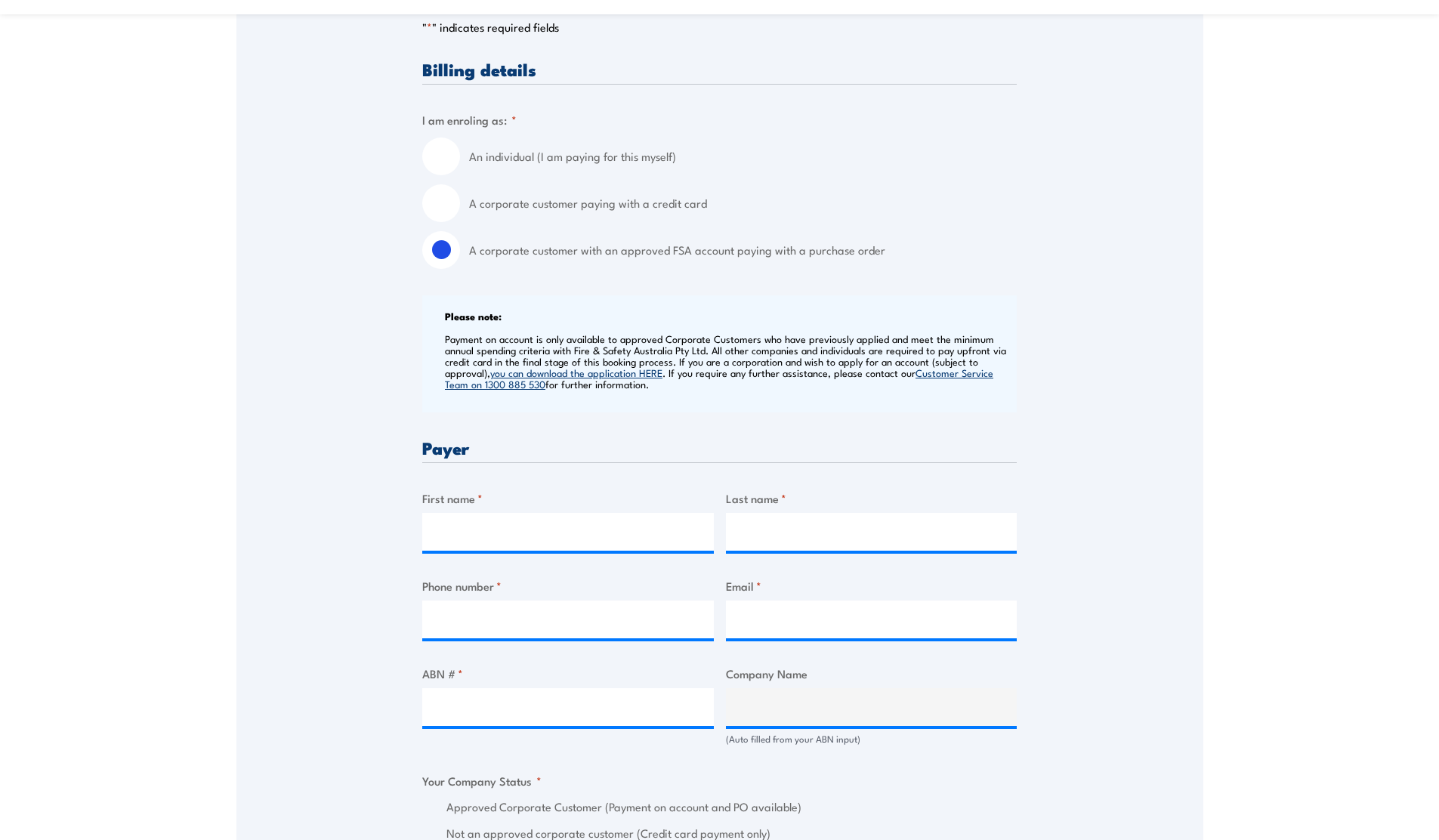
scroll to position [495, 0]
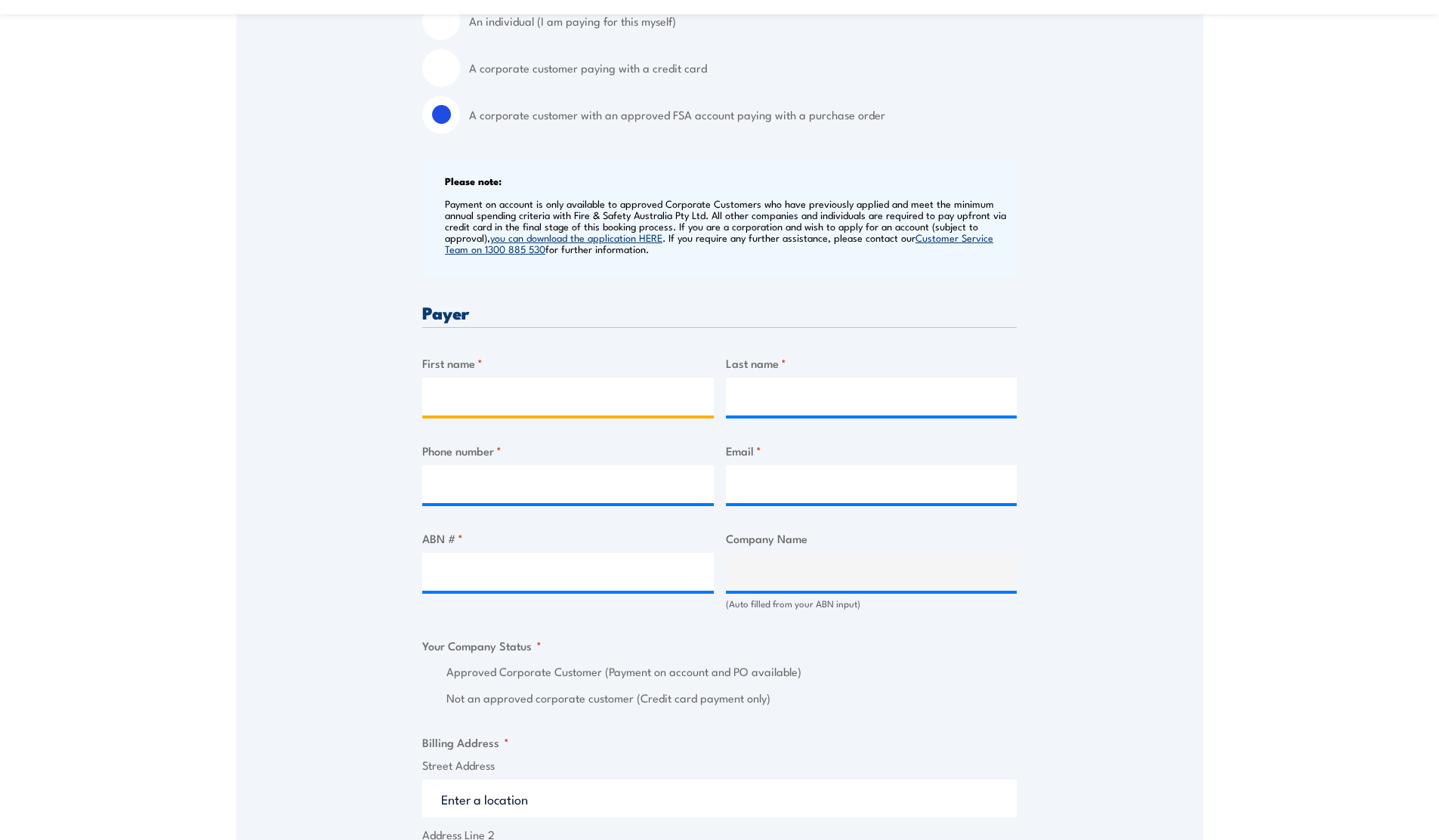
click at [506, 390] on input "First name *" at bounding box center [568, 397] width 292 height 38
type input "[PERSON_NAME]"
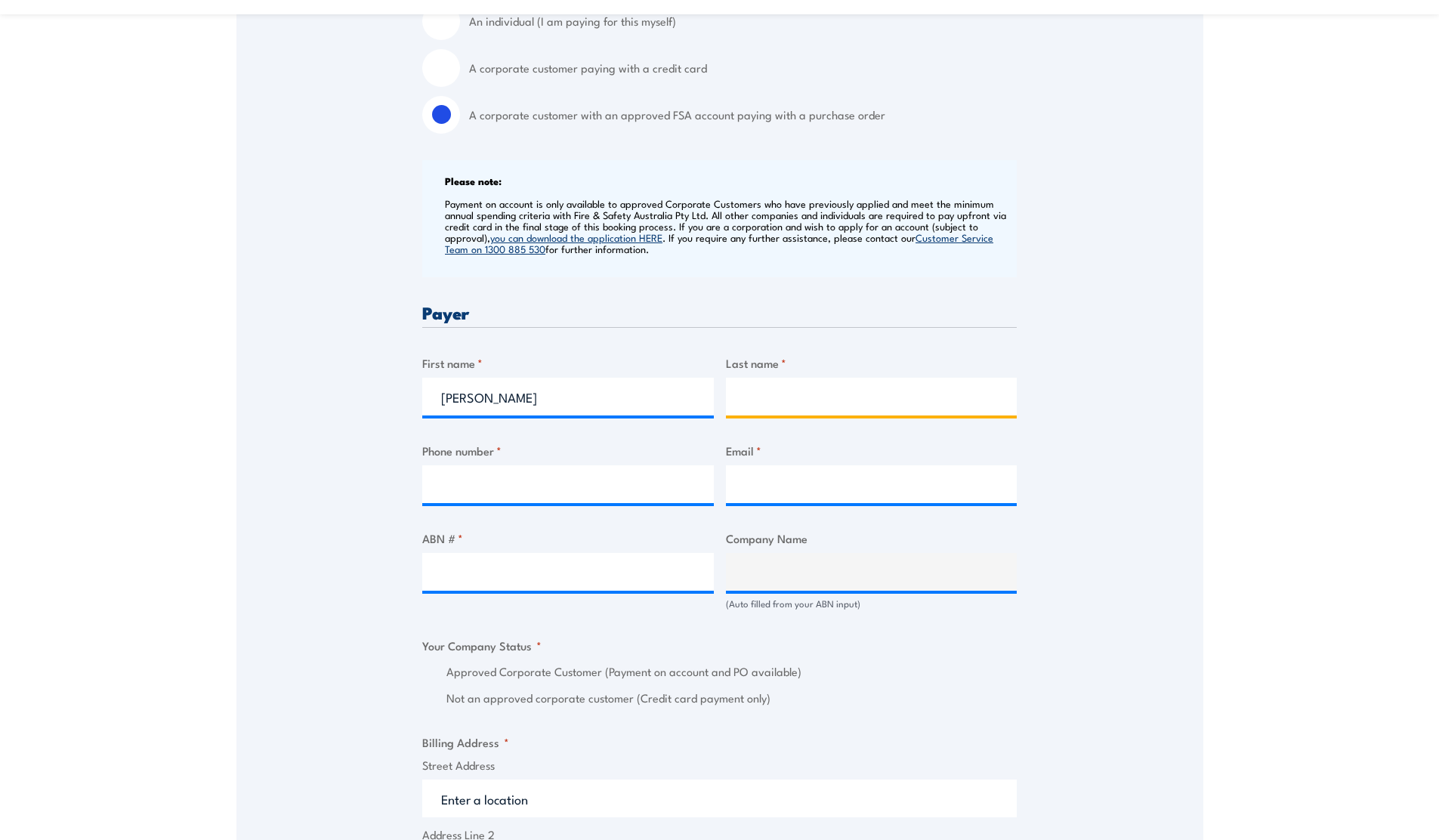
click at [776, 407] on input "Last name *" at bounding box center [871, 397] width 292 height 38
type input "[PERSON_NAME]"
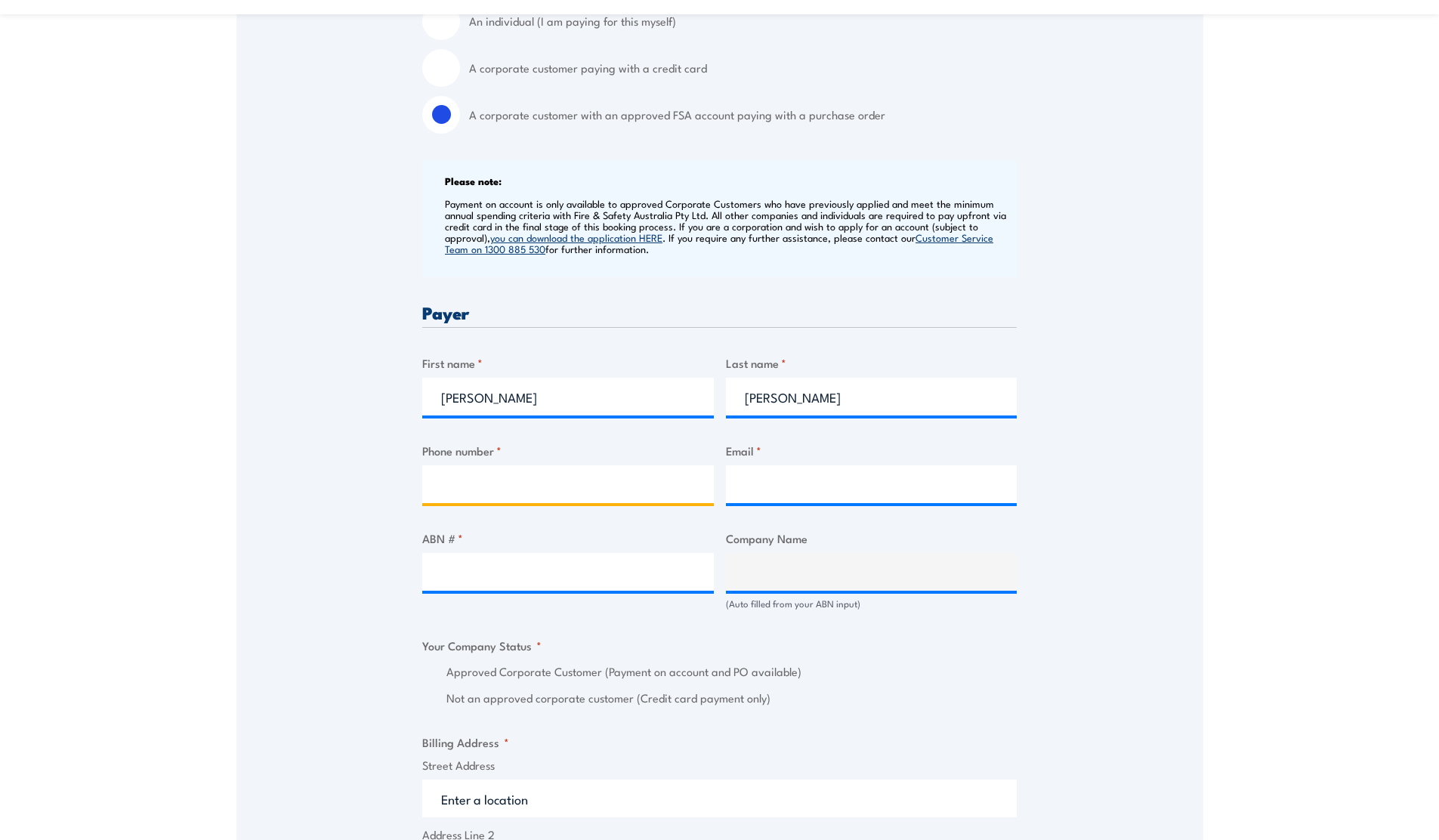
click at [558, 492] on input "Phone number *" at bounding box center [568, 484] width 292 height 38
type input "0466130498"
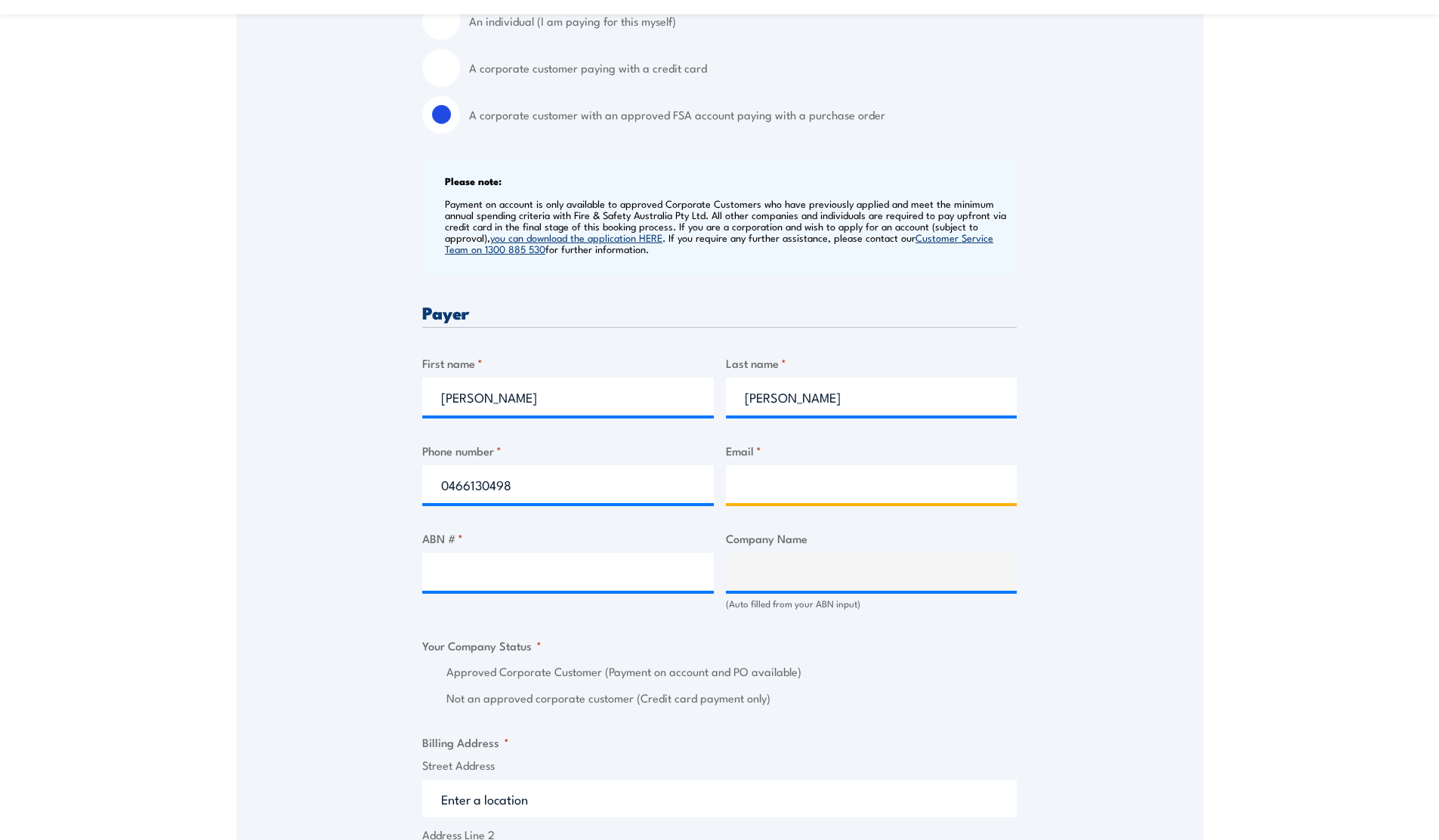
click at [804, 490] on input "Email *" at bounding box center [871, 484] width 292 height 38
type input "shane.ferguson@homedelivery.com.au"
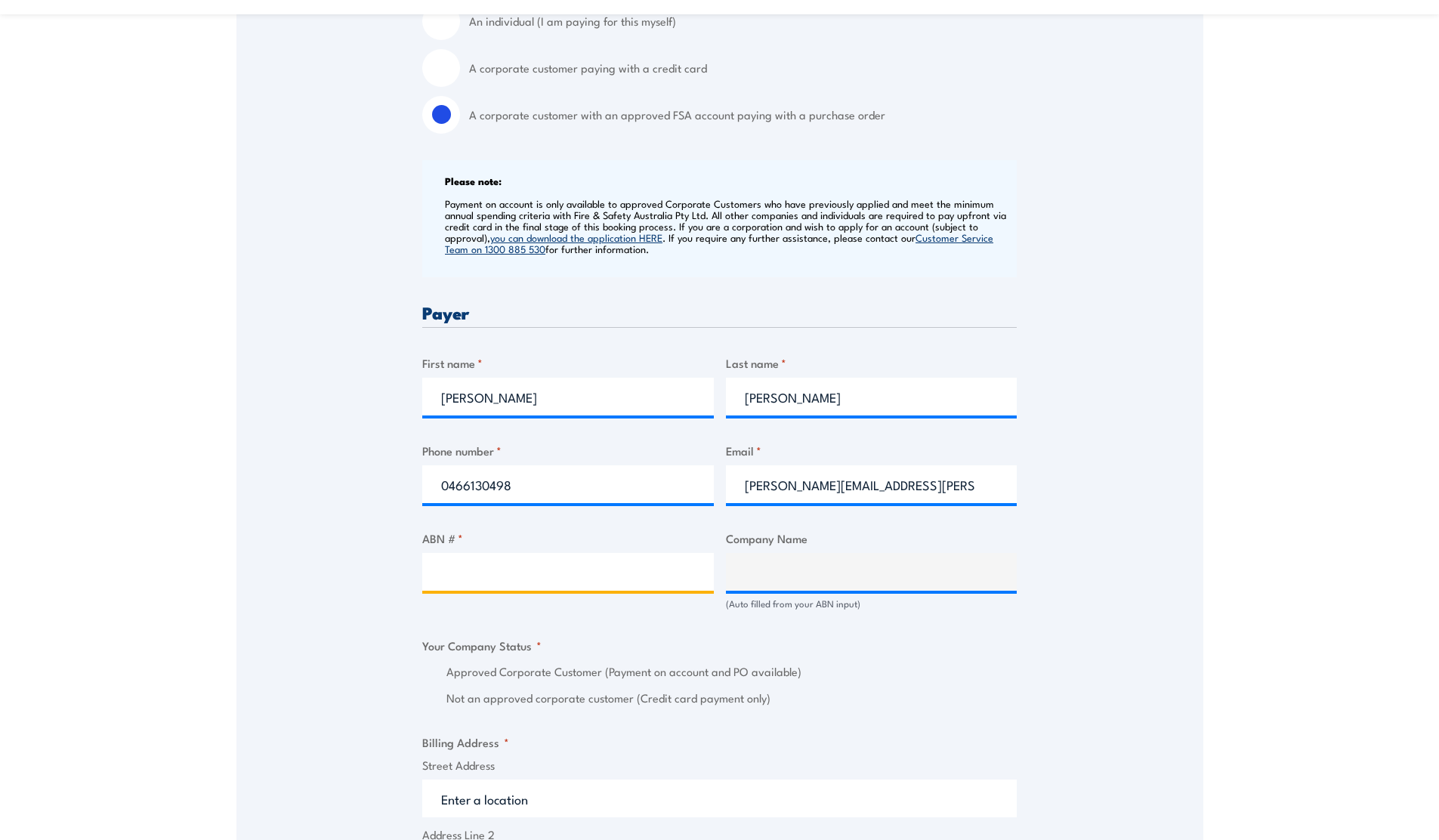
click at [586, 578] on input "ABN # *" at bounding box center [568, 572] width 292 height 38
paste input "77168163844"
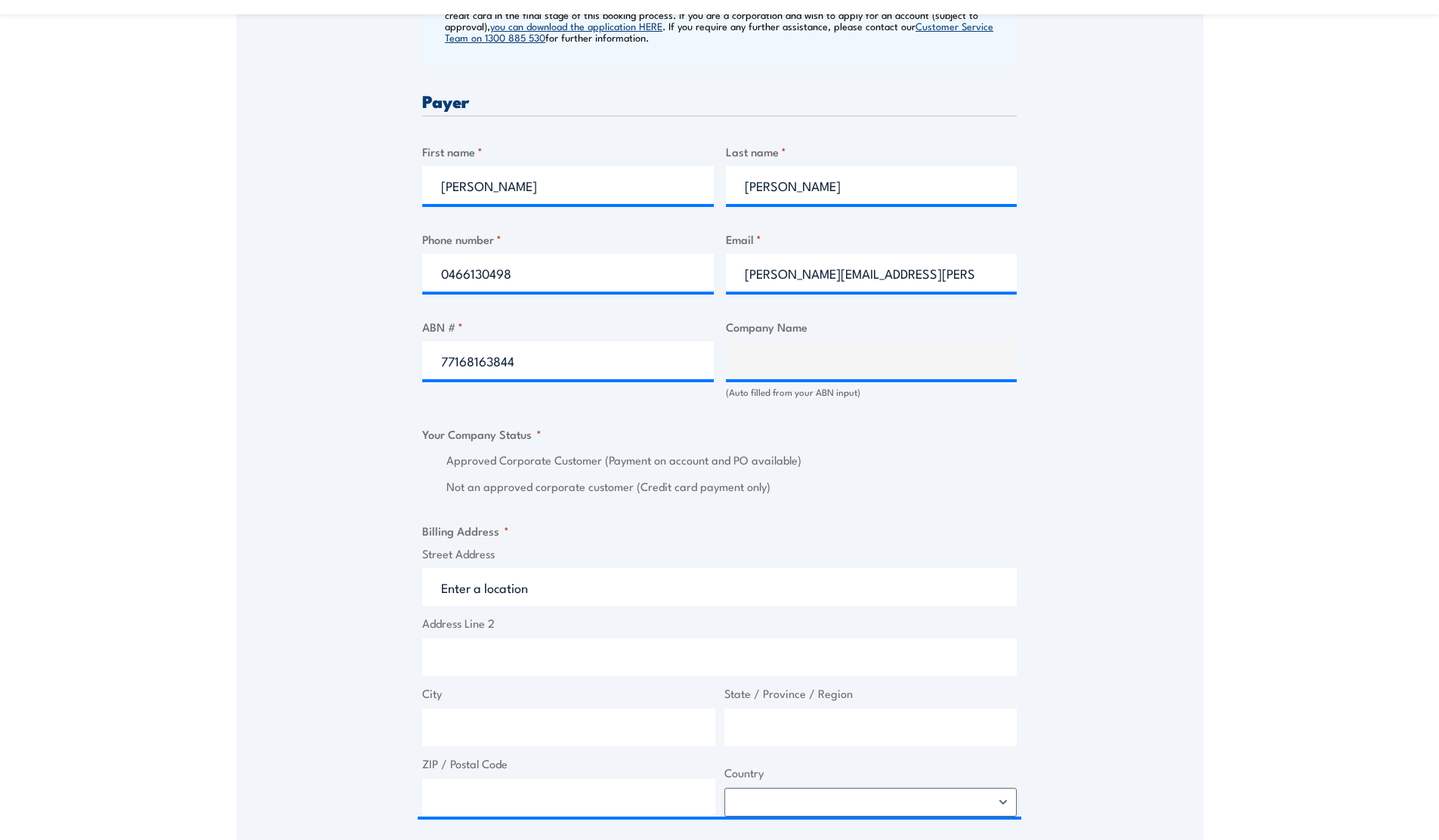
scroll to position [710, 0]
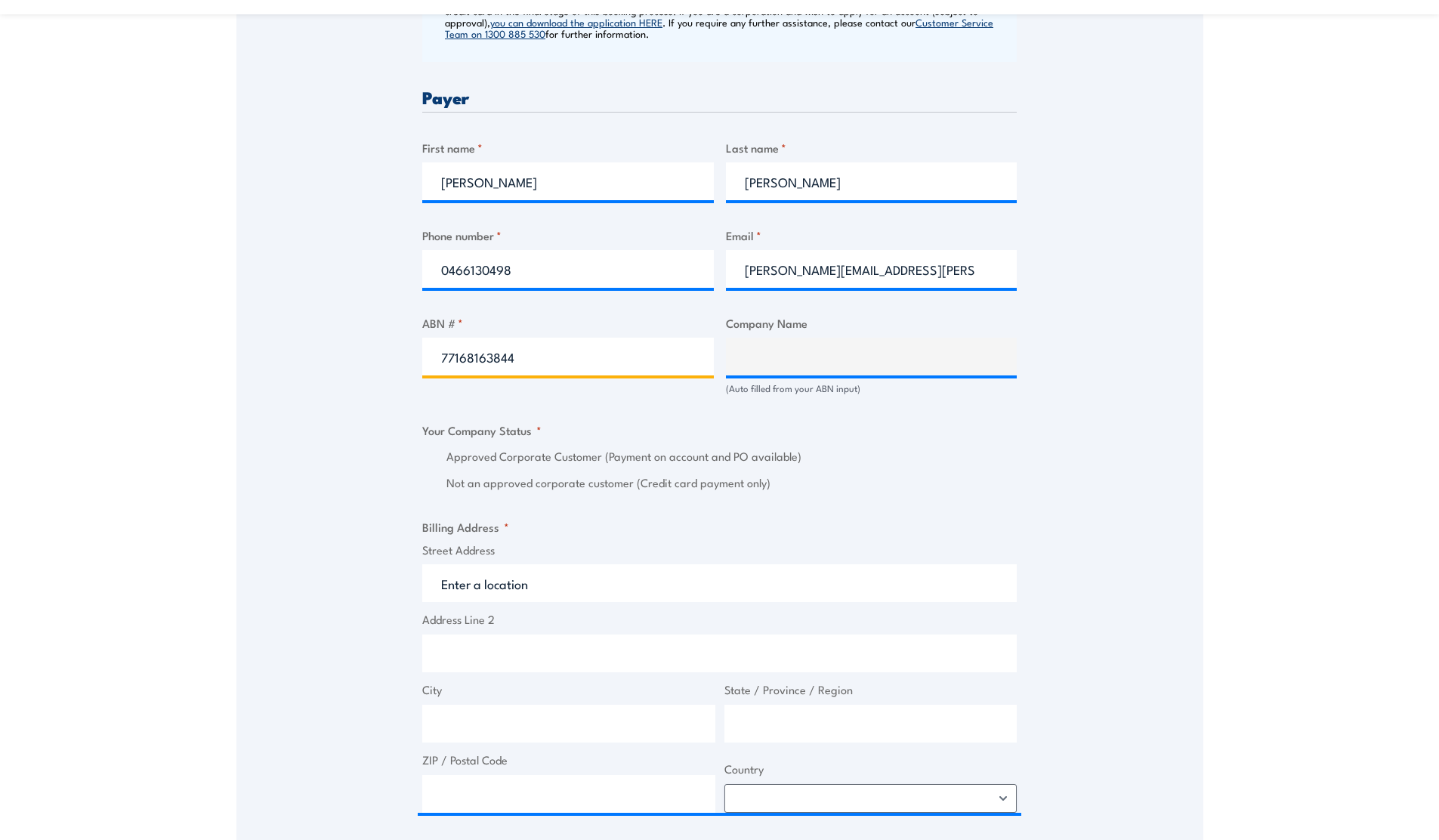
click at [631, 361] on input "77168163844" at bounding box center [568, 357] width 292 height 38
type input "77168163844"
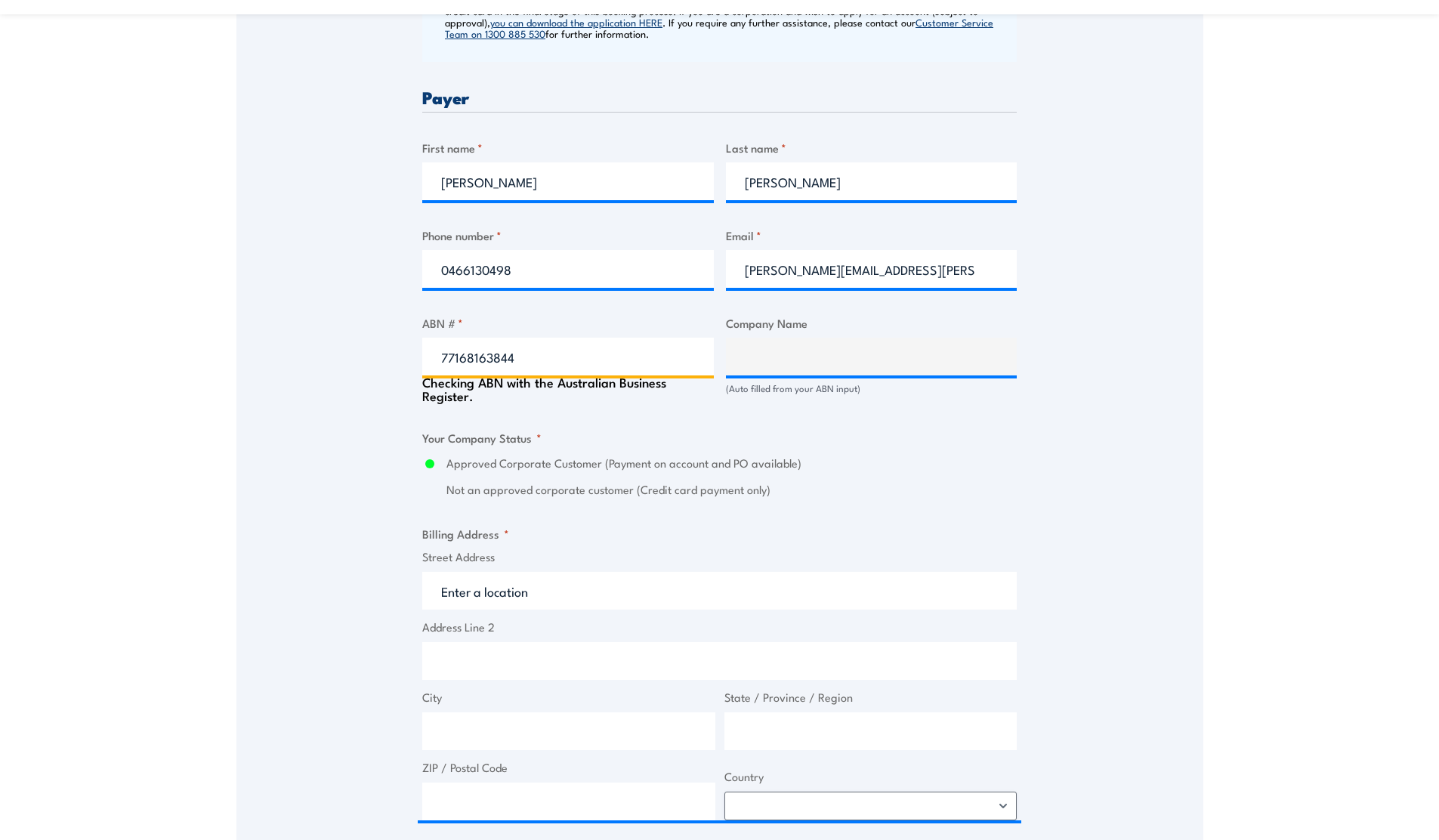
type input "HOME DELIVERY SERVICES PTY LTD"
radio input "true"
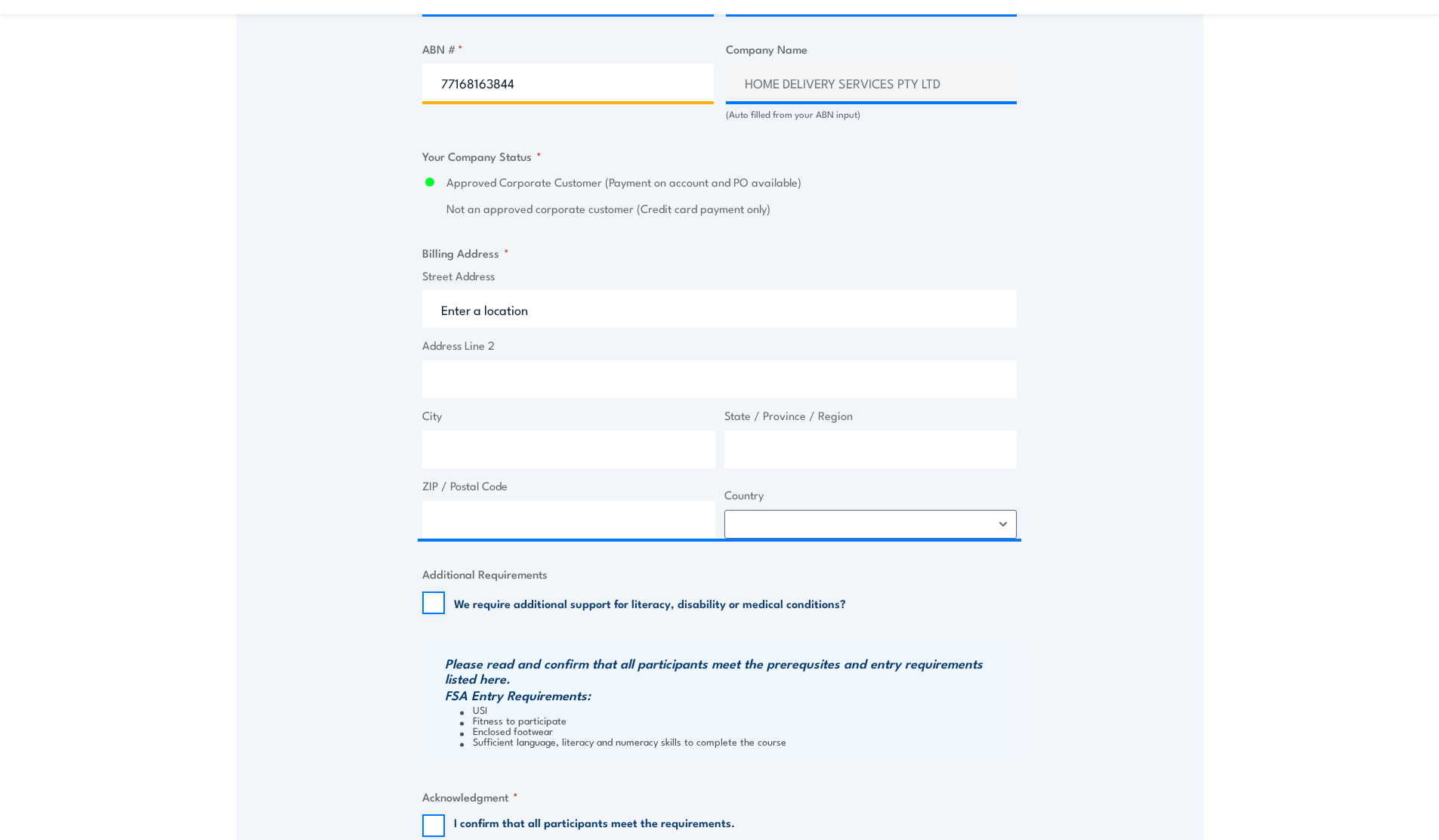
scroll to position [1024, 0]
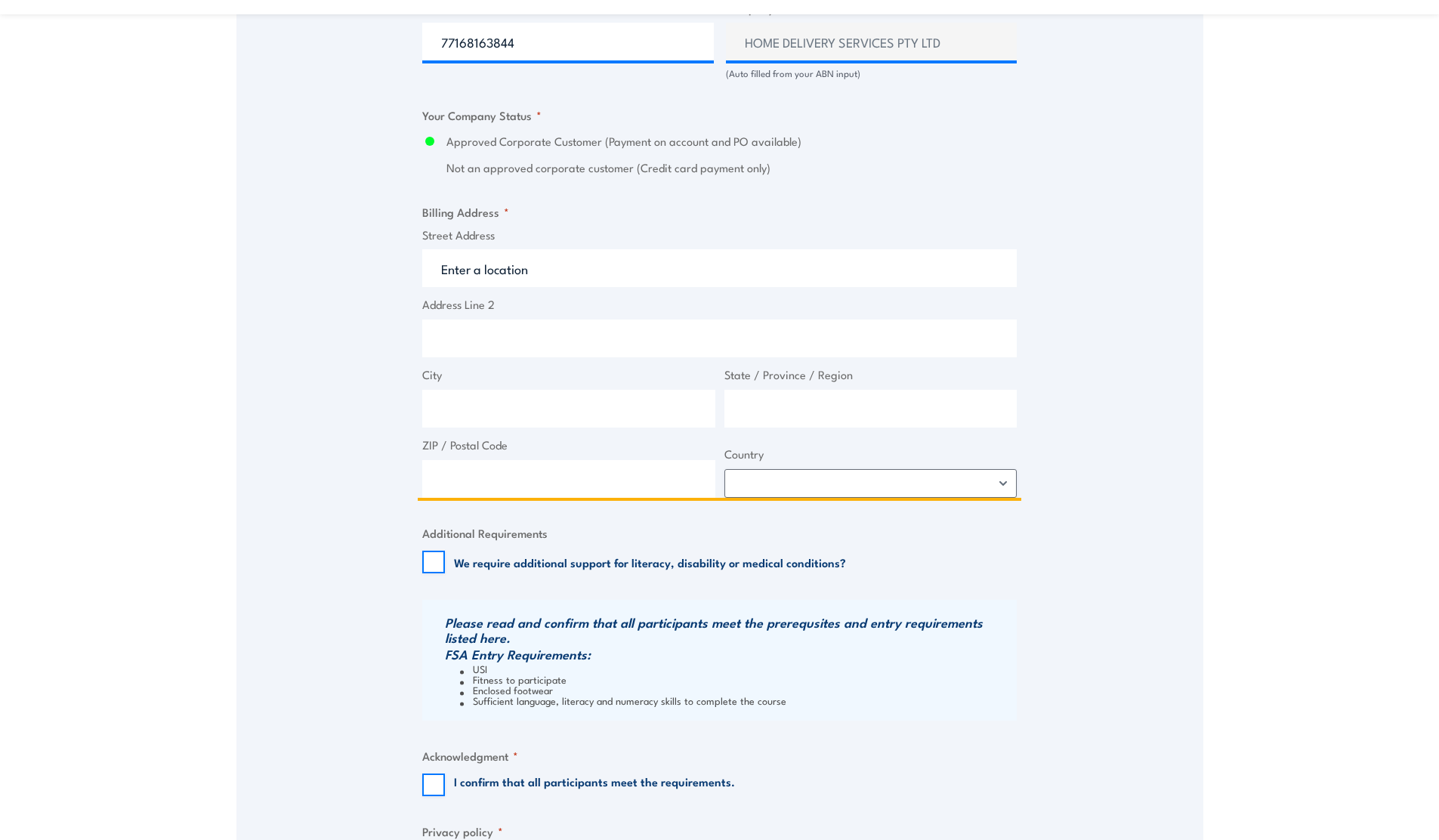
click at [514, 271] on input "Street Address" at bounding box center [720, 268] width 595 height 38
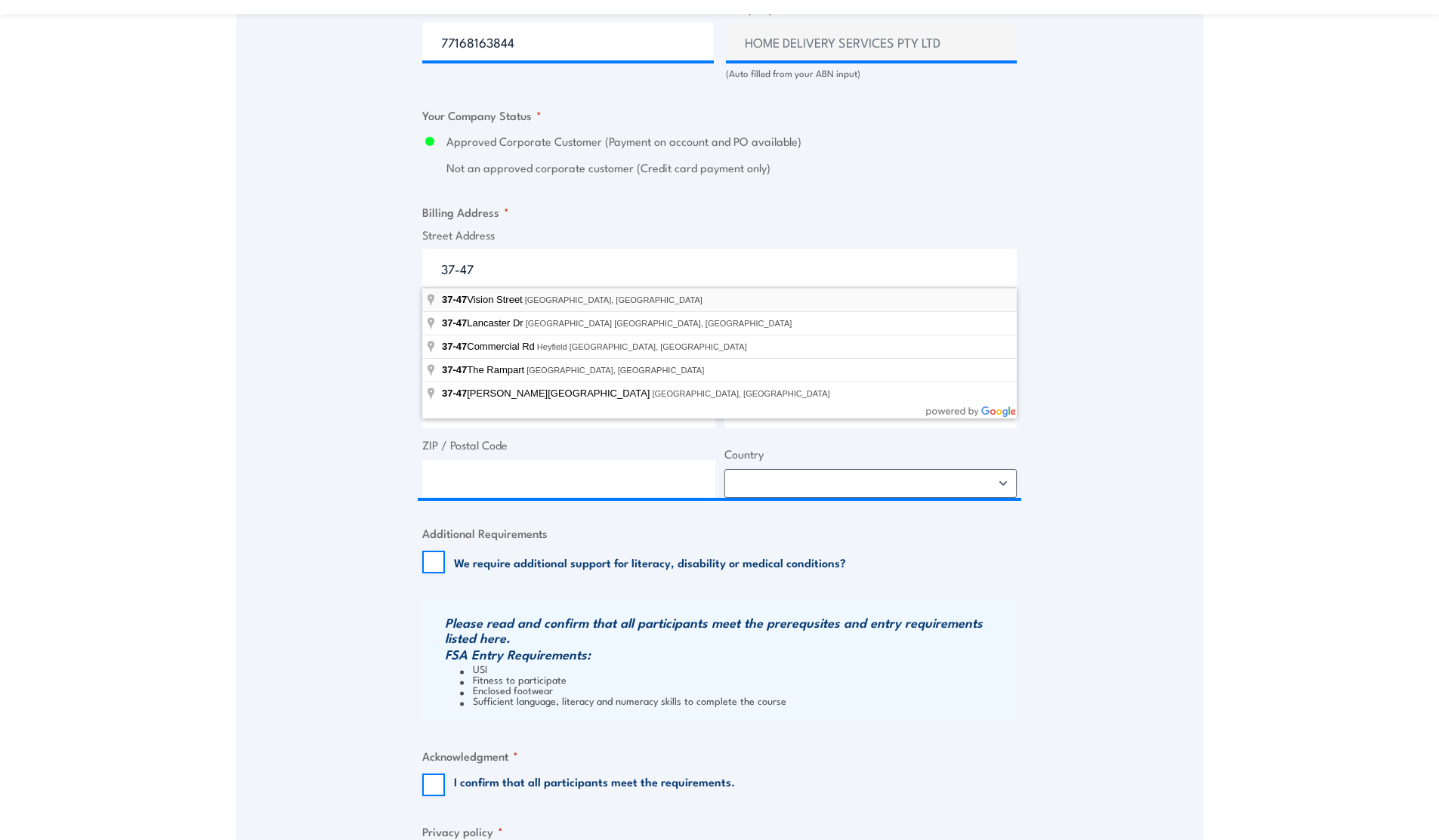
type input "37-47 Vision Street, Dandenong South VIC, Australia"
type input "[STREET_ADDRESS]"
type input "Dandenong South"
type input "Victoria"
type input "3175"
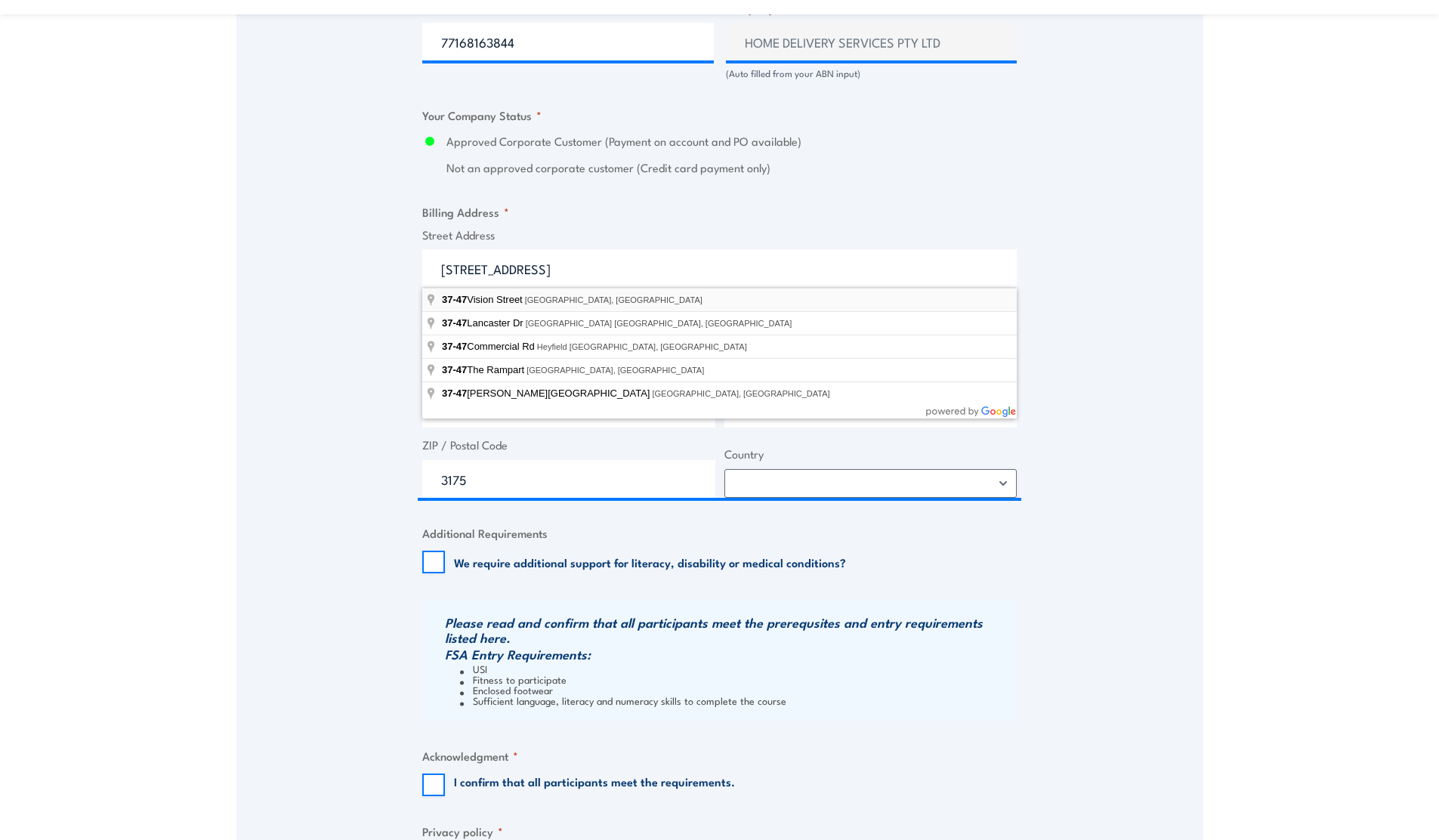
select select "[GEOGRAPHIC_DATA]"
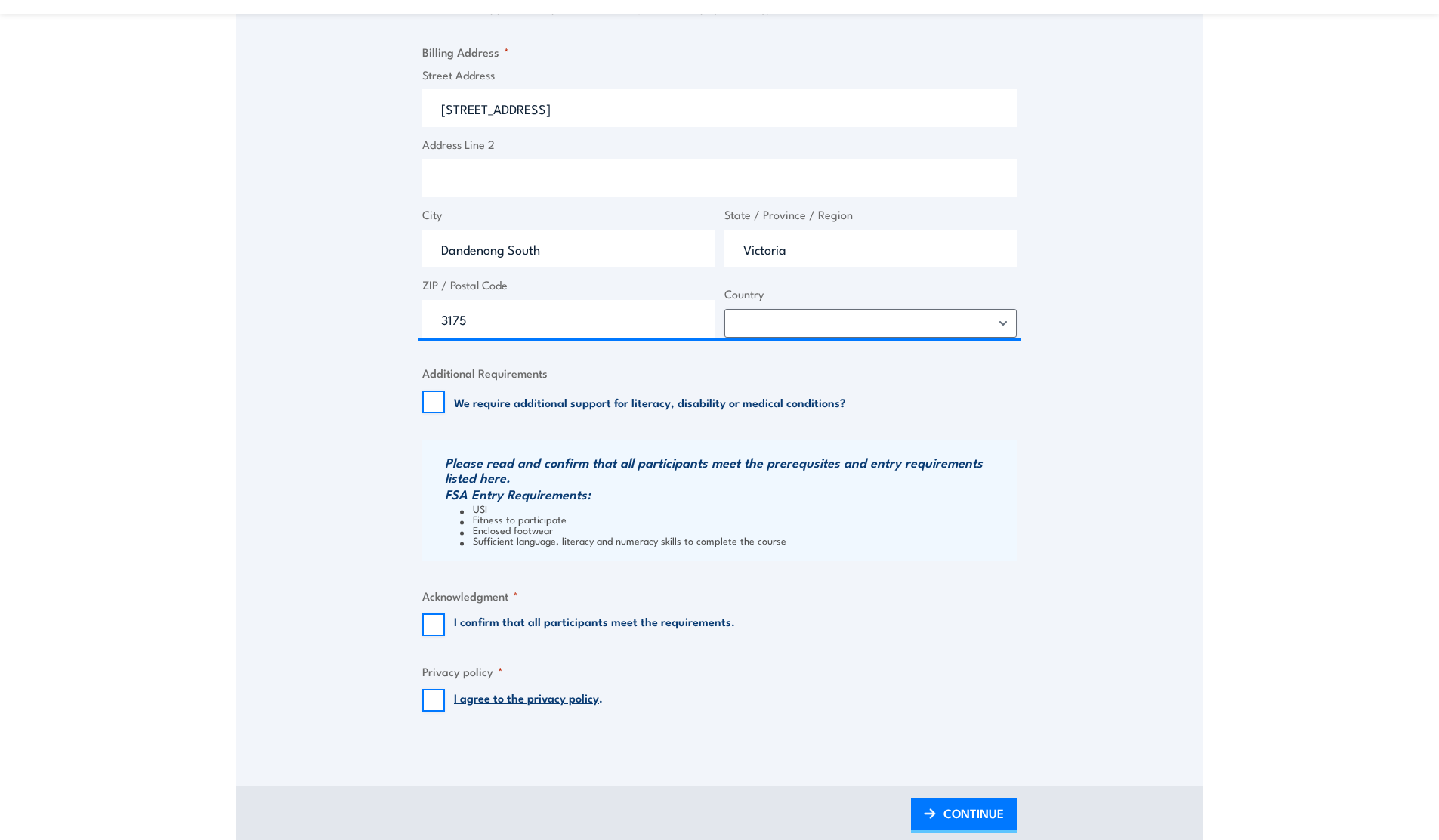
scroll to position [1195, 0]
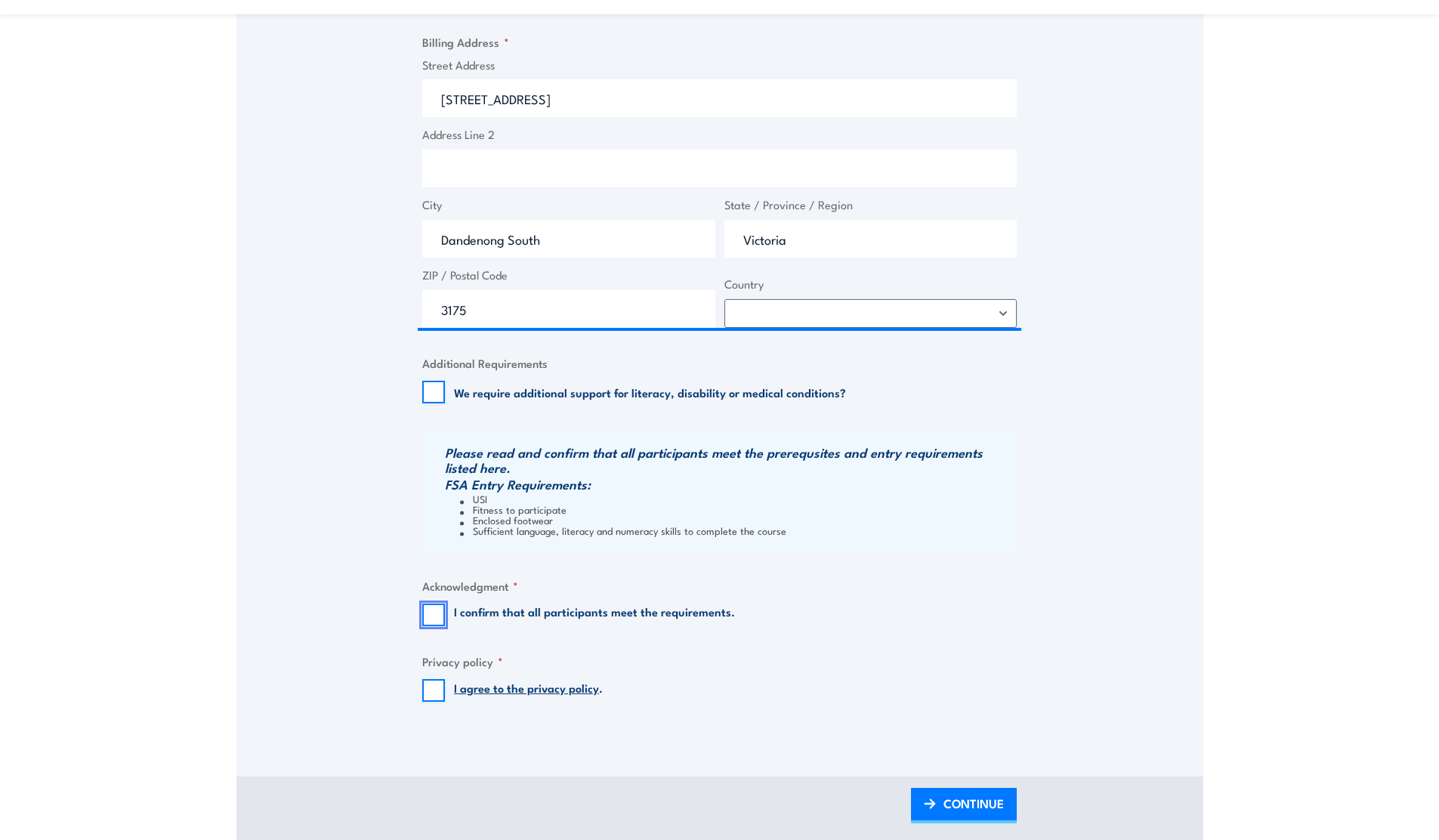
click at [437, 612] on input "I confirm that all participants meet the requirements." at bounding box center [434, 615] width 23 height 23
checkbox input "true"
click at [432, 693] on input "I agree to the privacy policy ." at bounding box center [434, 690] width 23 height 23
checkbox input "true"
click at [943, 806] on span "CONTINUE" at bounding box center [973, 803] width 60 height 40
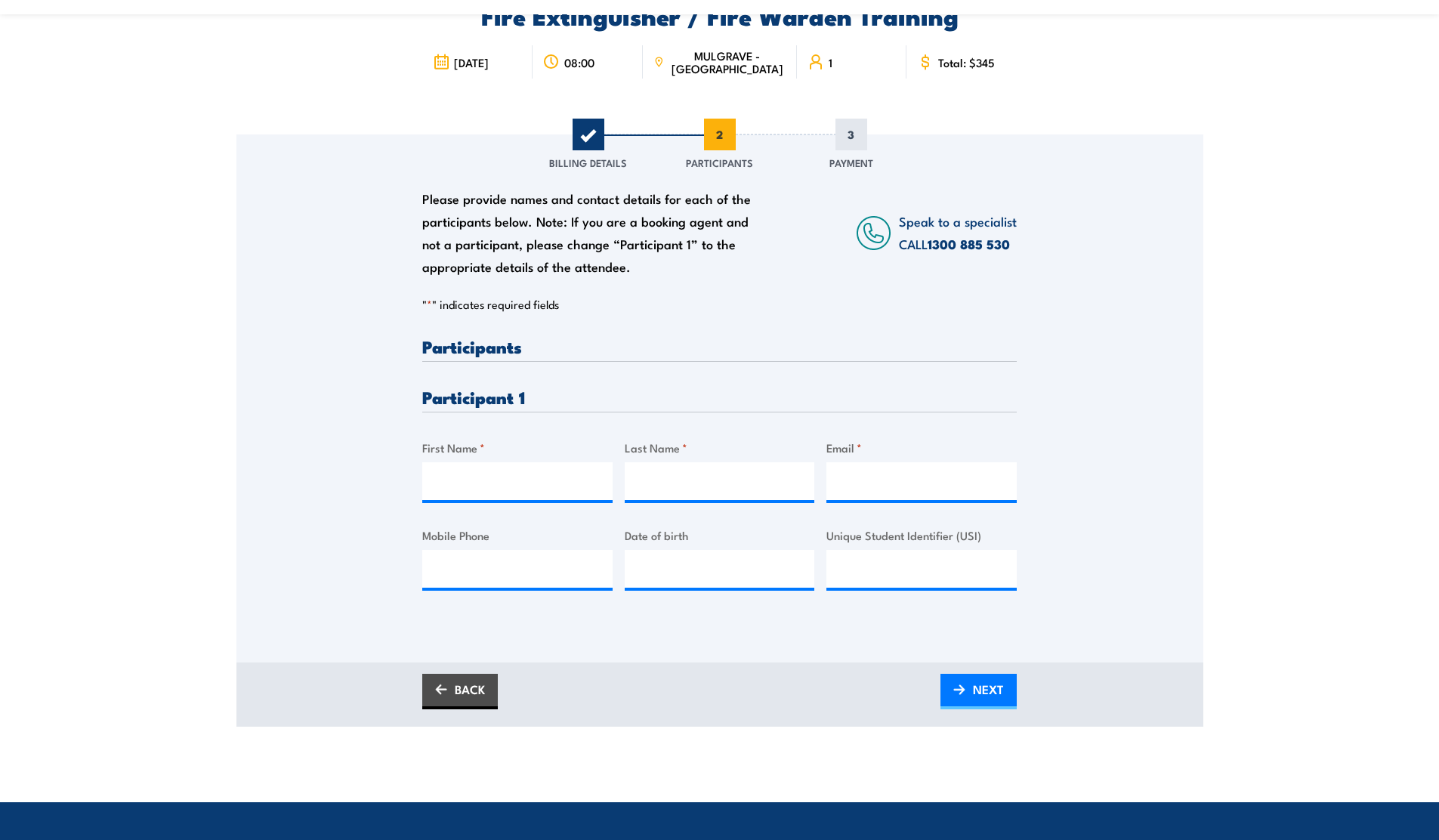
scroll to position [183, 0]
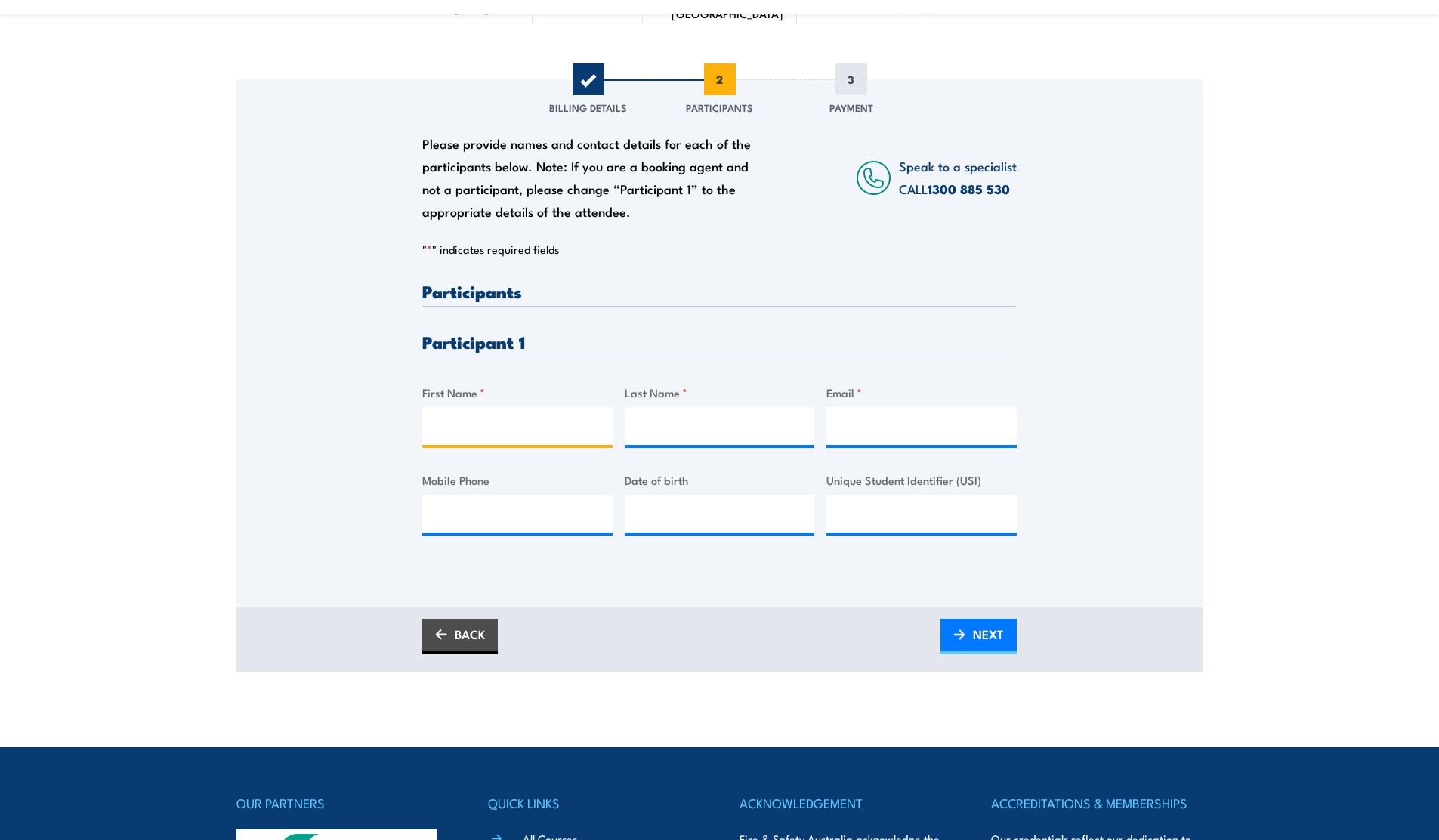
click at [474, 427] on input "First Name *" at bounding box center [517, 426] width 190 height 38
type input "Kai"
click at [663, 427] on input "Last Name *" at bounding box center [719, 426] width 190 height 38
type input "Nugent"
click at [939, 435] on input "Email *" at bounding box center [921, 426] width 190 height 38
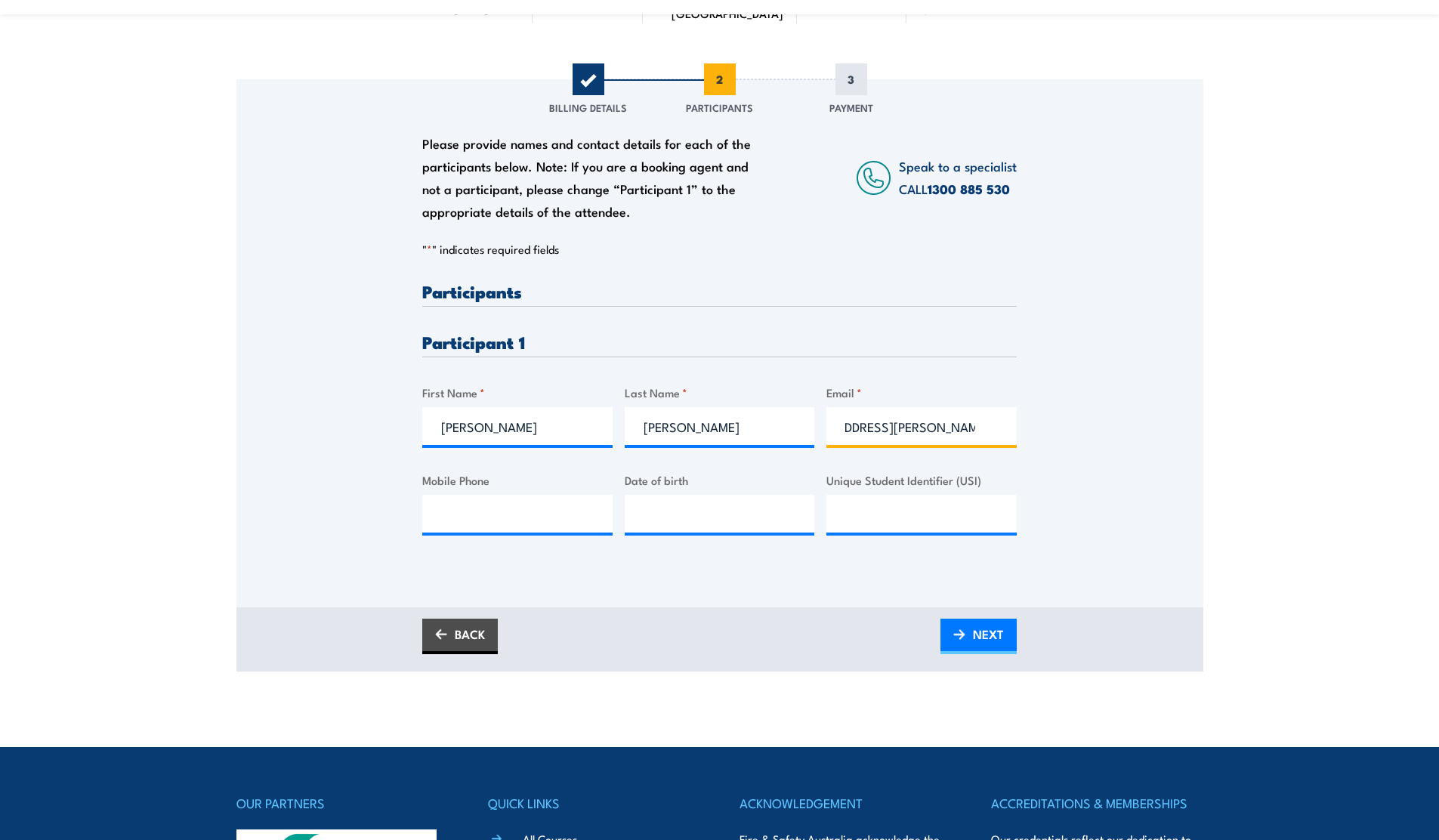
scroll to position [0, 59]
type input "kai.nugent@homedelivery.com.au"
click at [554, 511] on input "Mobile Phone" at bounding box center [517, 514] width 190 height 38
type input "0439652721"
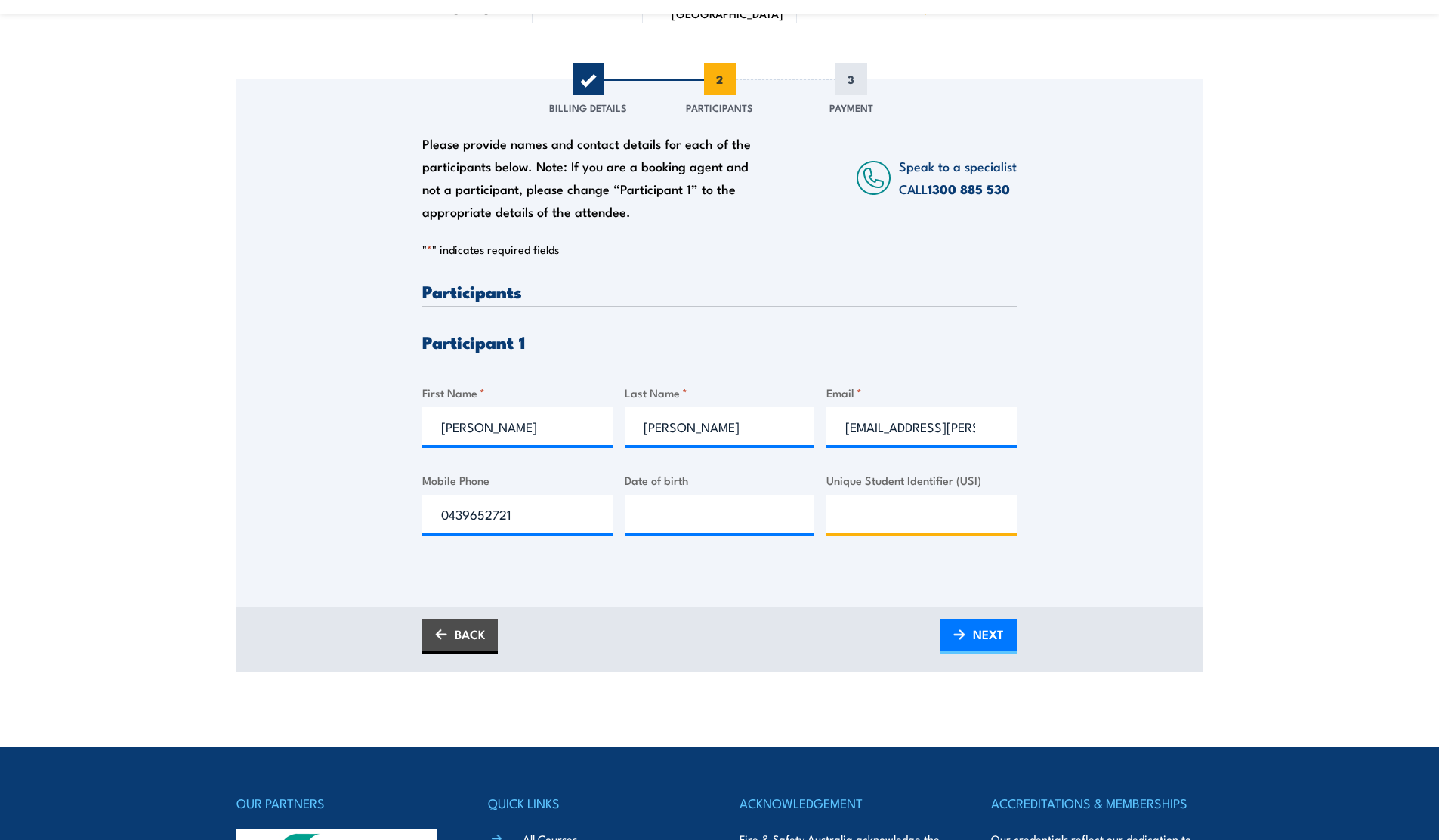
click at [883, 515] on input "Unique Student Identifier (USI)" at bounding box center [921, 514] width 190 height 38
type input "4EX6LH67P7"
click at [653, 516] on input "__/__/____" at bounding box center [719, 514] width 190 height 38
type input "05/04/1999"
click at [996, 642] on span "NEXT" at bounding box center [988, 634] width 31 height 40
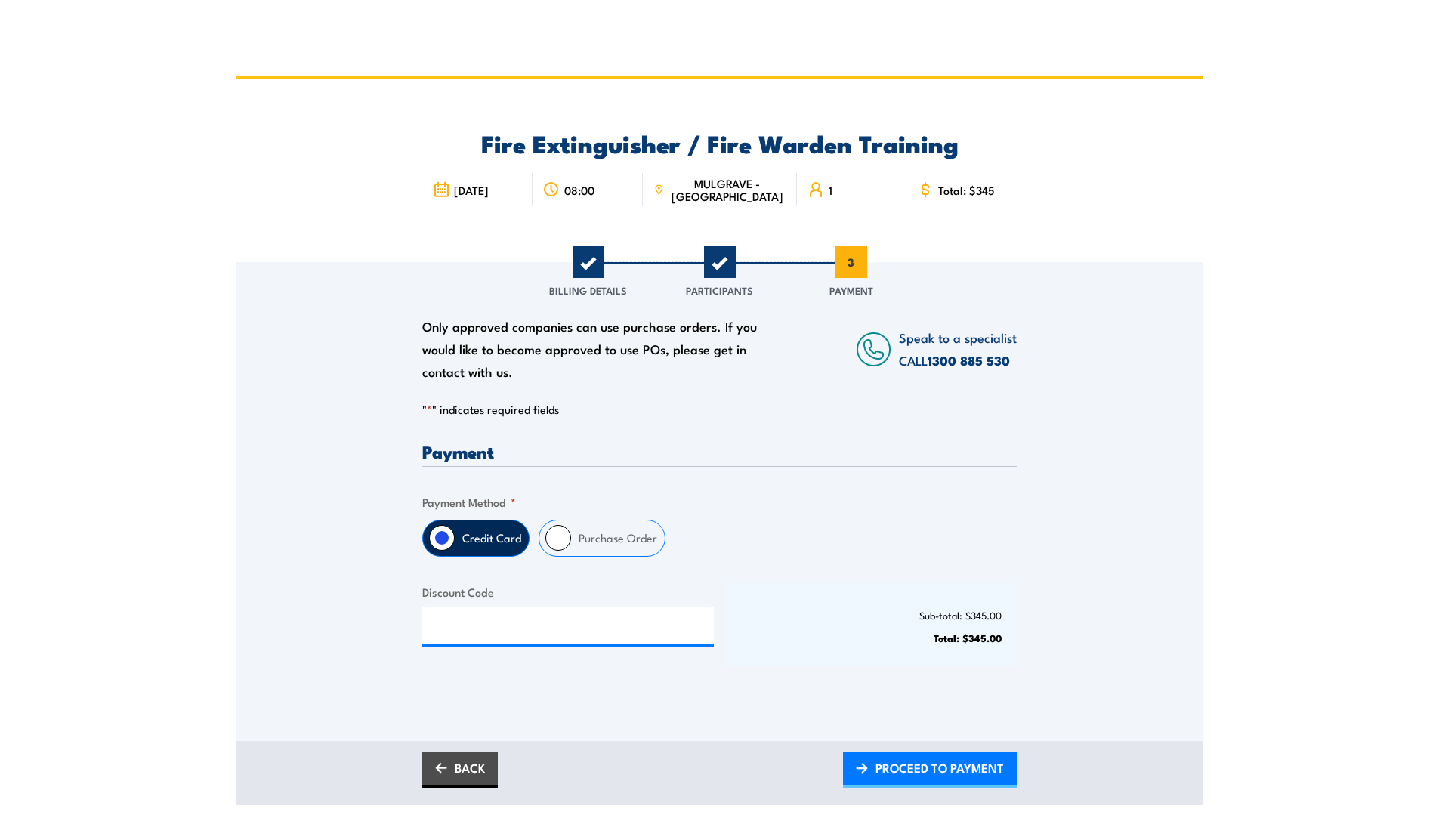
click at [557, 542] on input "Purchase Order" at bounding box center [558, 537] width 26 height 26
radio input "true"
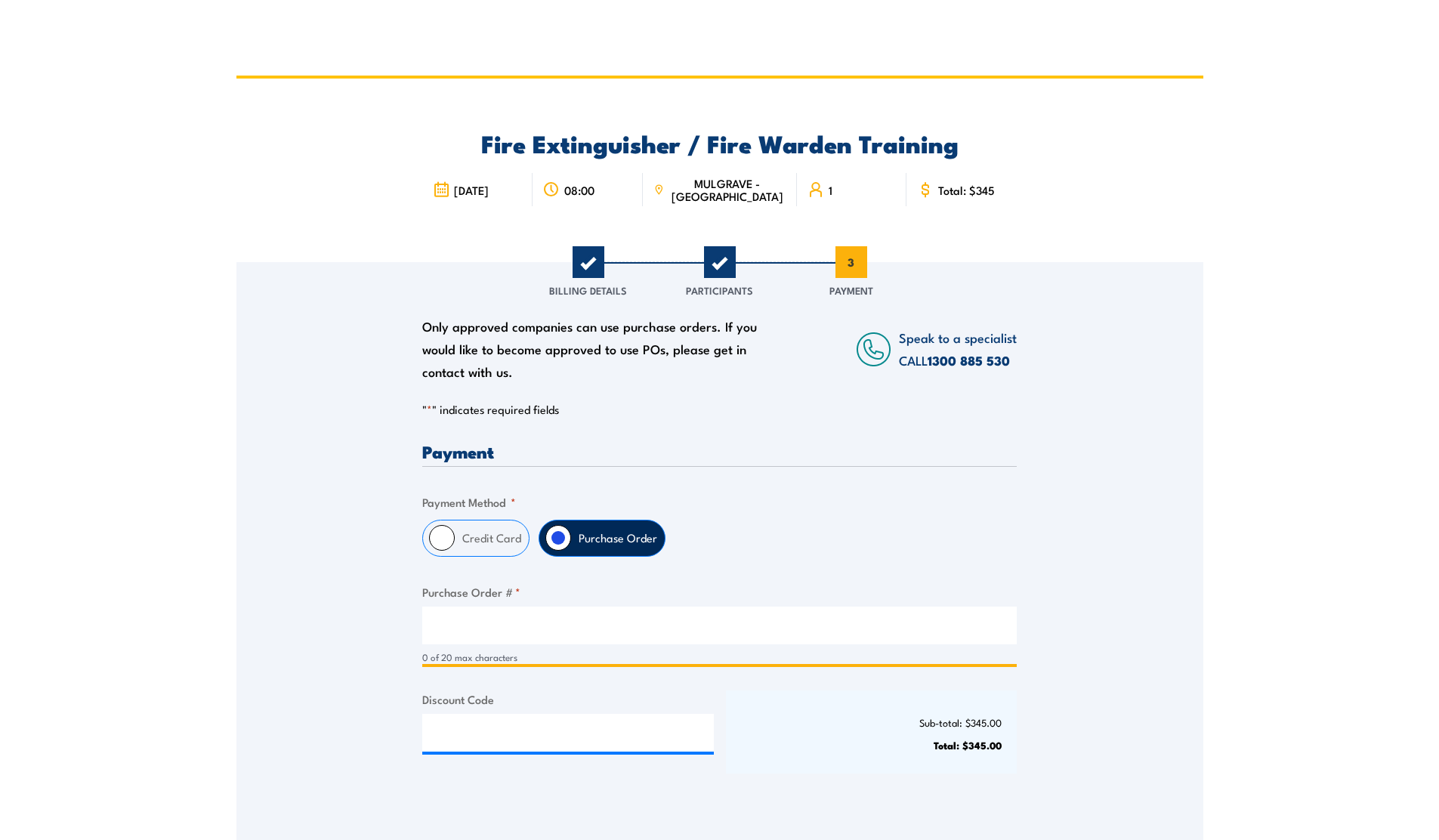
click at [483, 641] on input "Purchase Order # *" at bounding box center [720, 625] width 595 height 38
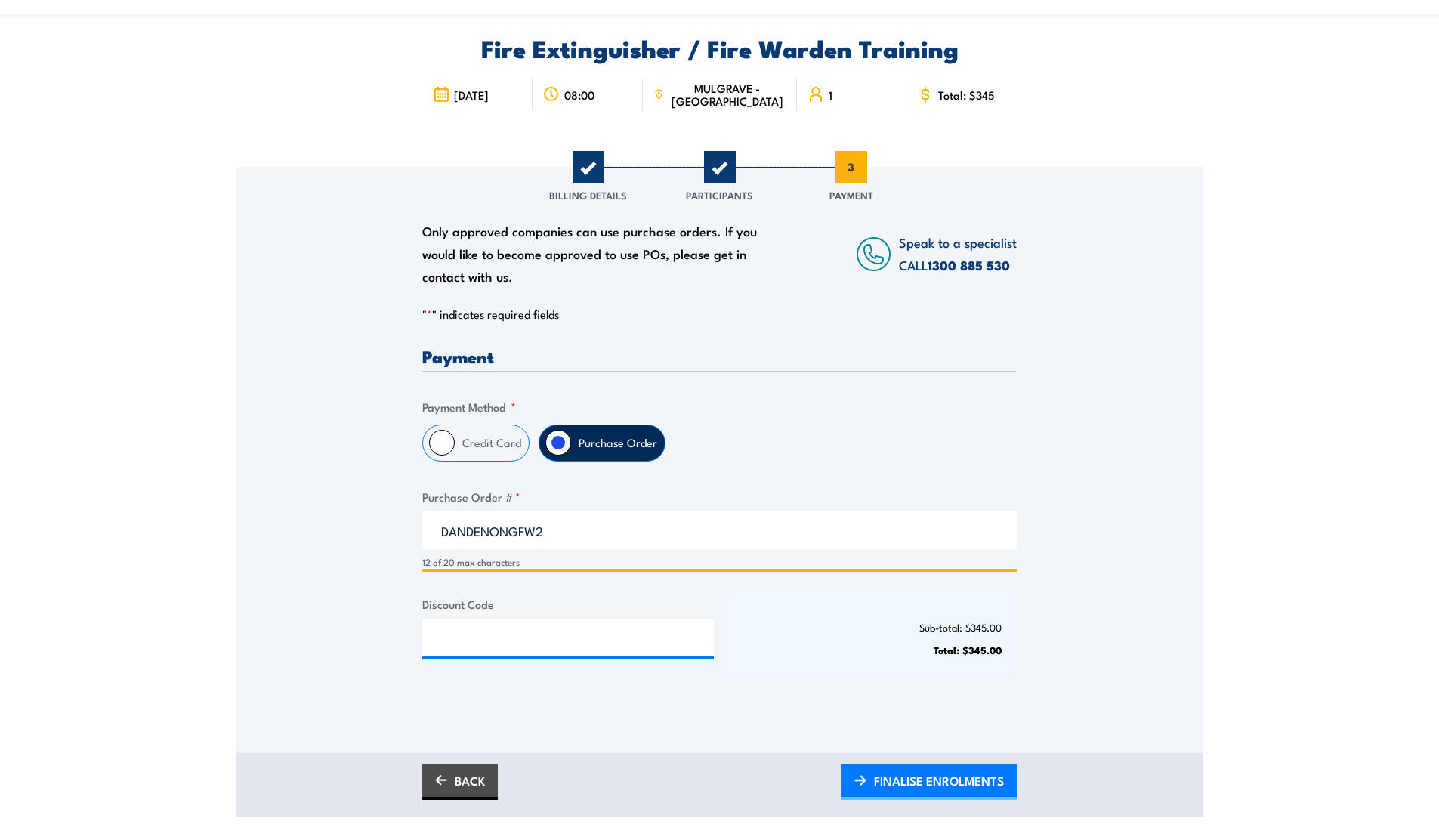
scroll to position [120, 0]
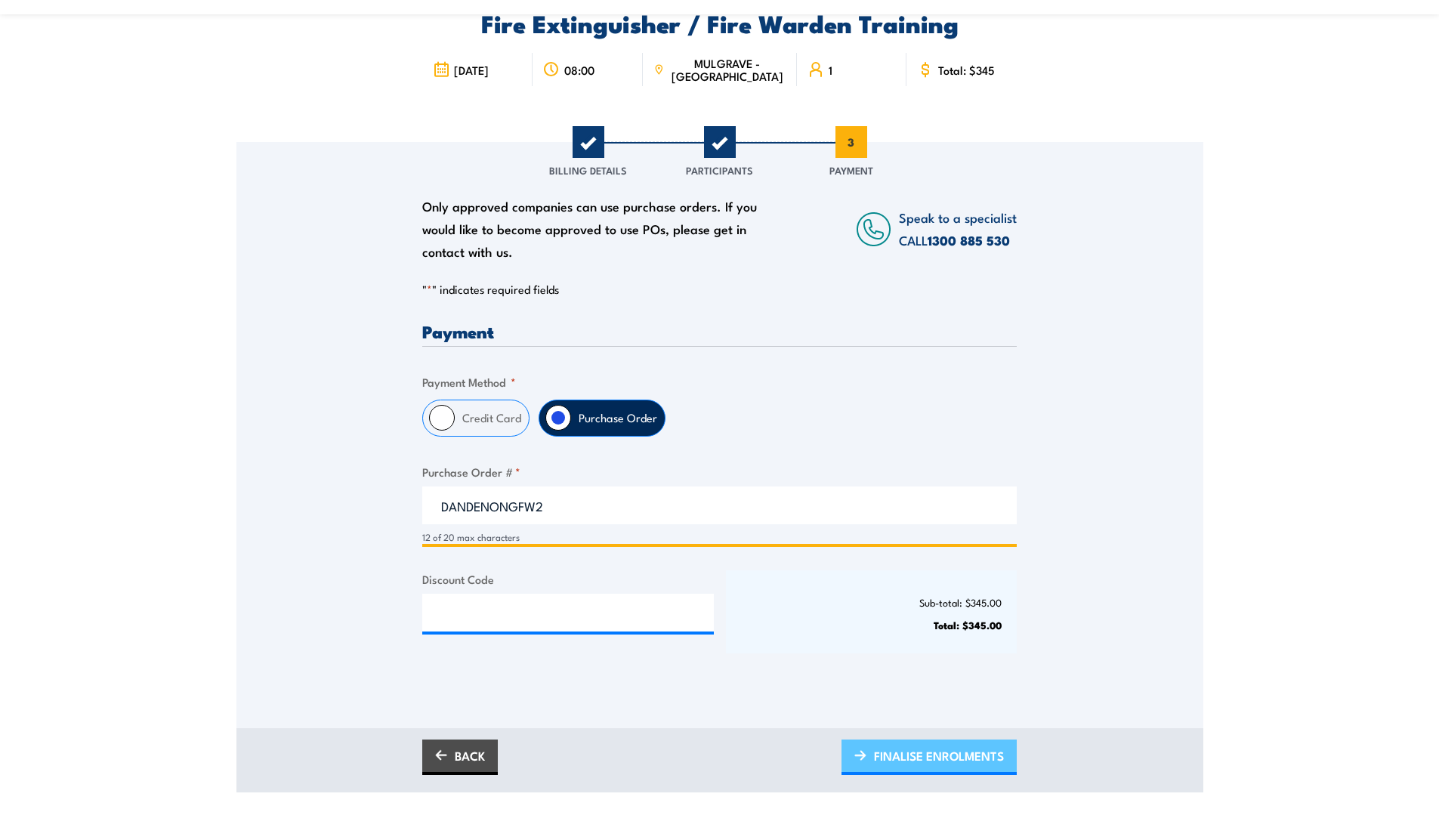
type input "DANDENONGFW2"
click at [902, 752] on span "FINALISE ENROLMENTS" at bounding box center [939, 755] width 130 height 40
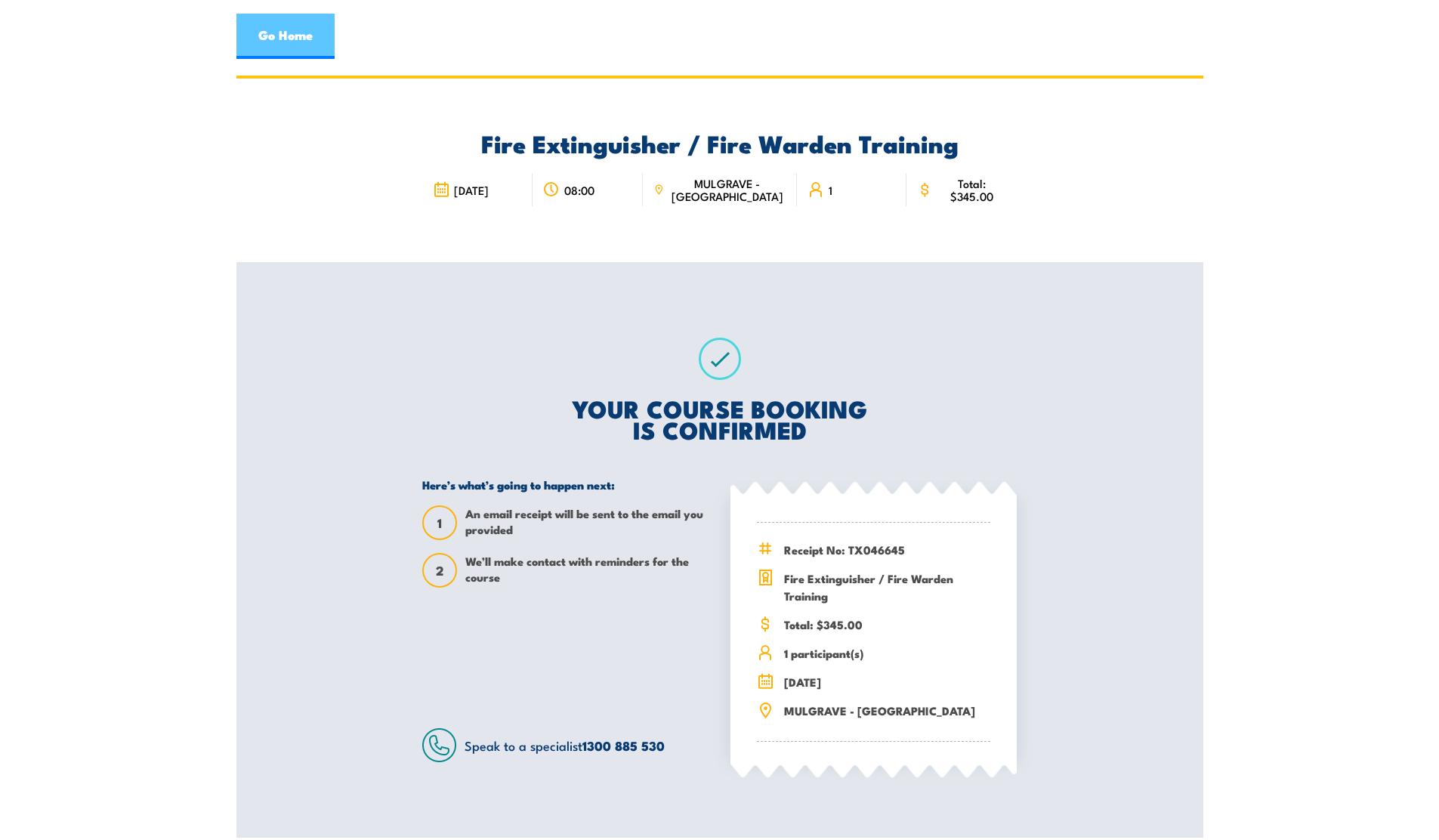
click at [294, 32] on link "Go Home" at bounding box center [285, 36] width 98 height 45
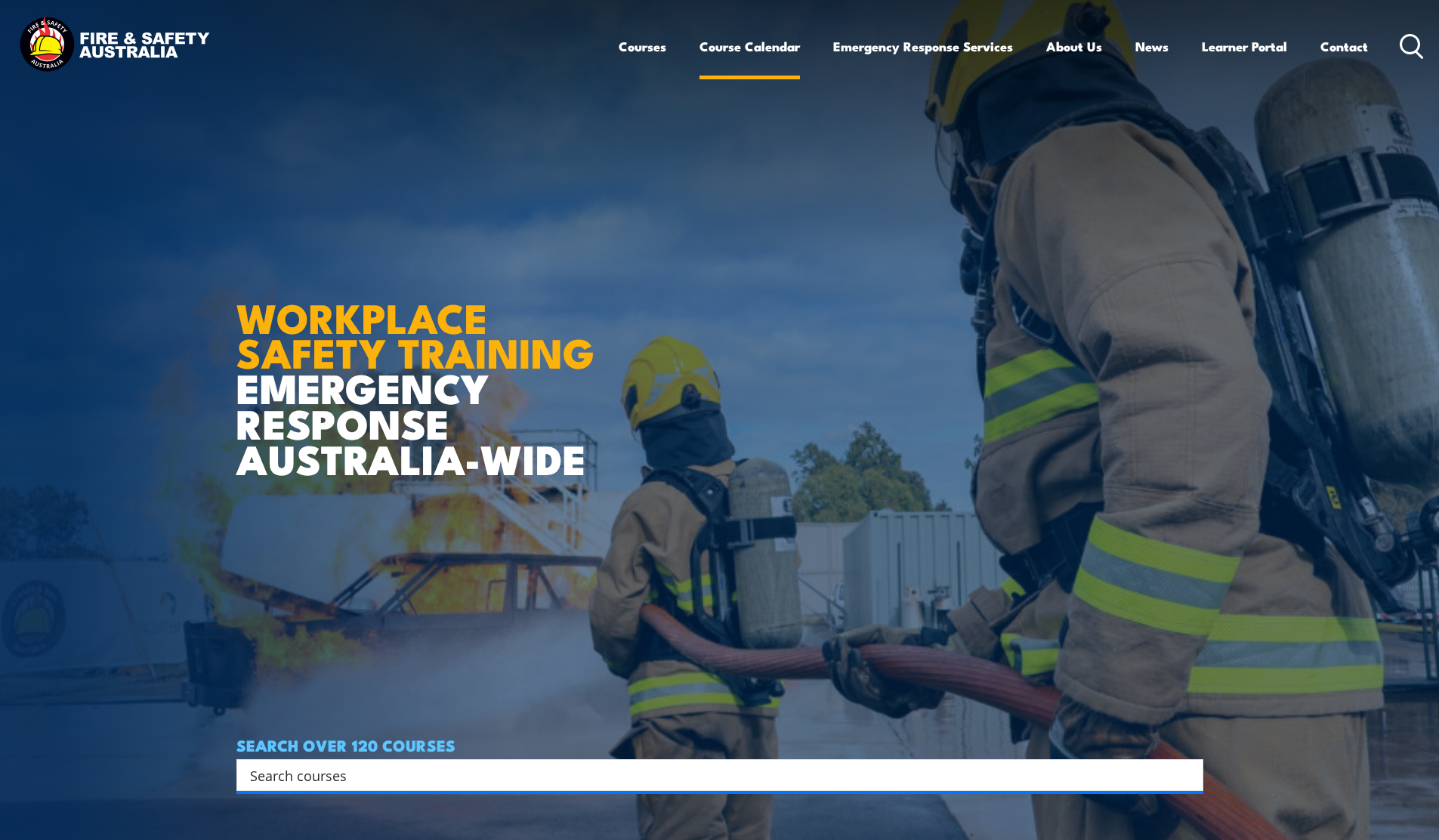
click at [765, 49] on link "Course Calendar" at bounding box center [750, 46] width 100 height 40
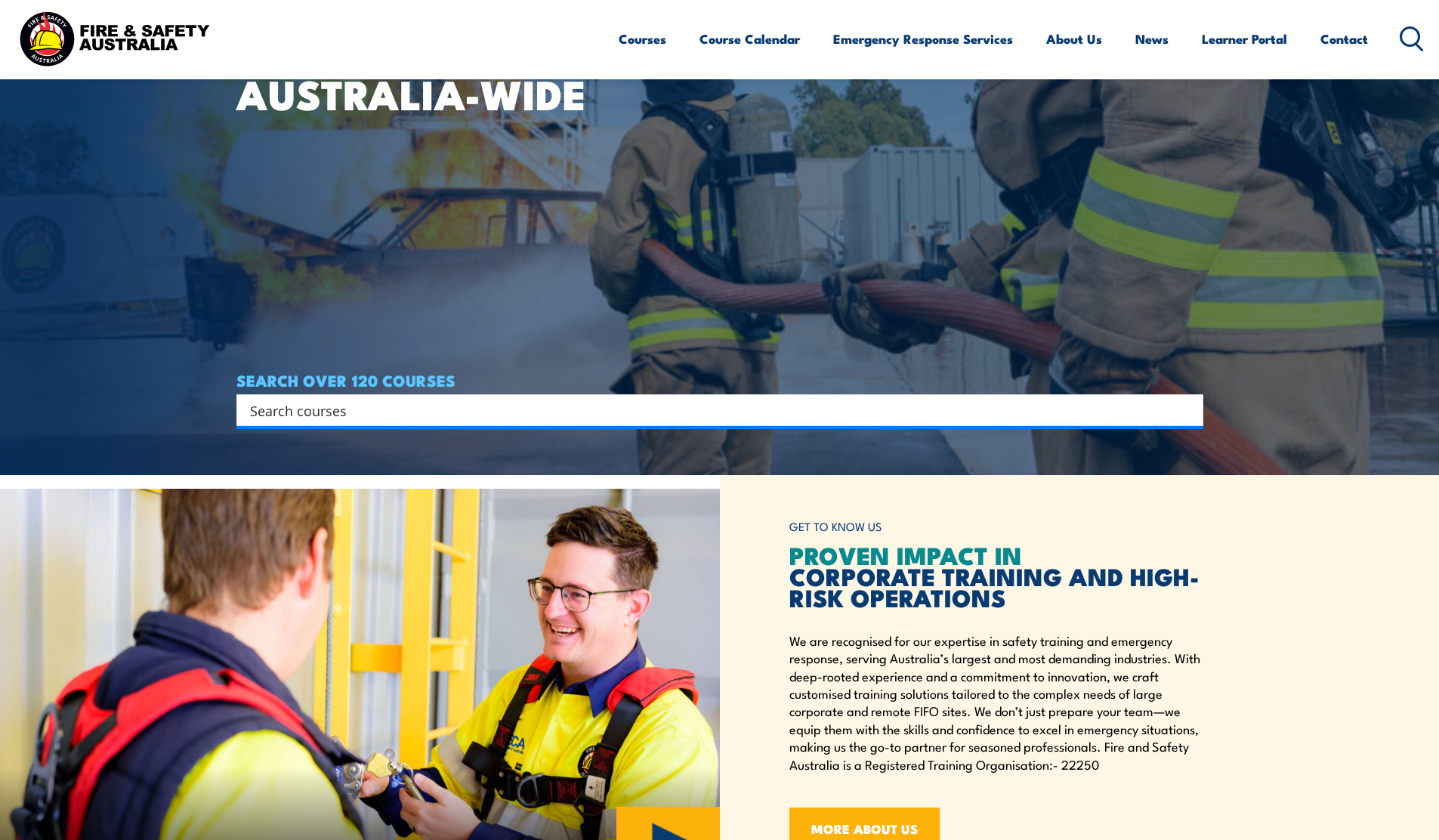
scroll to position [381, 0]
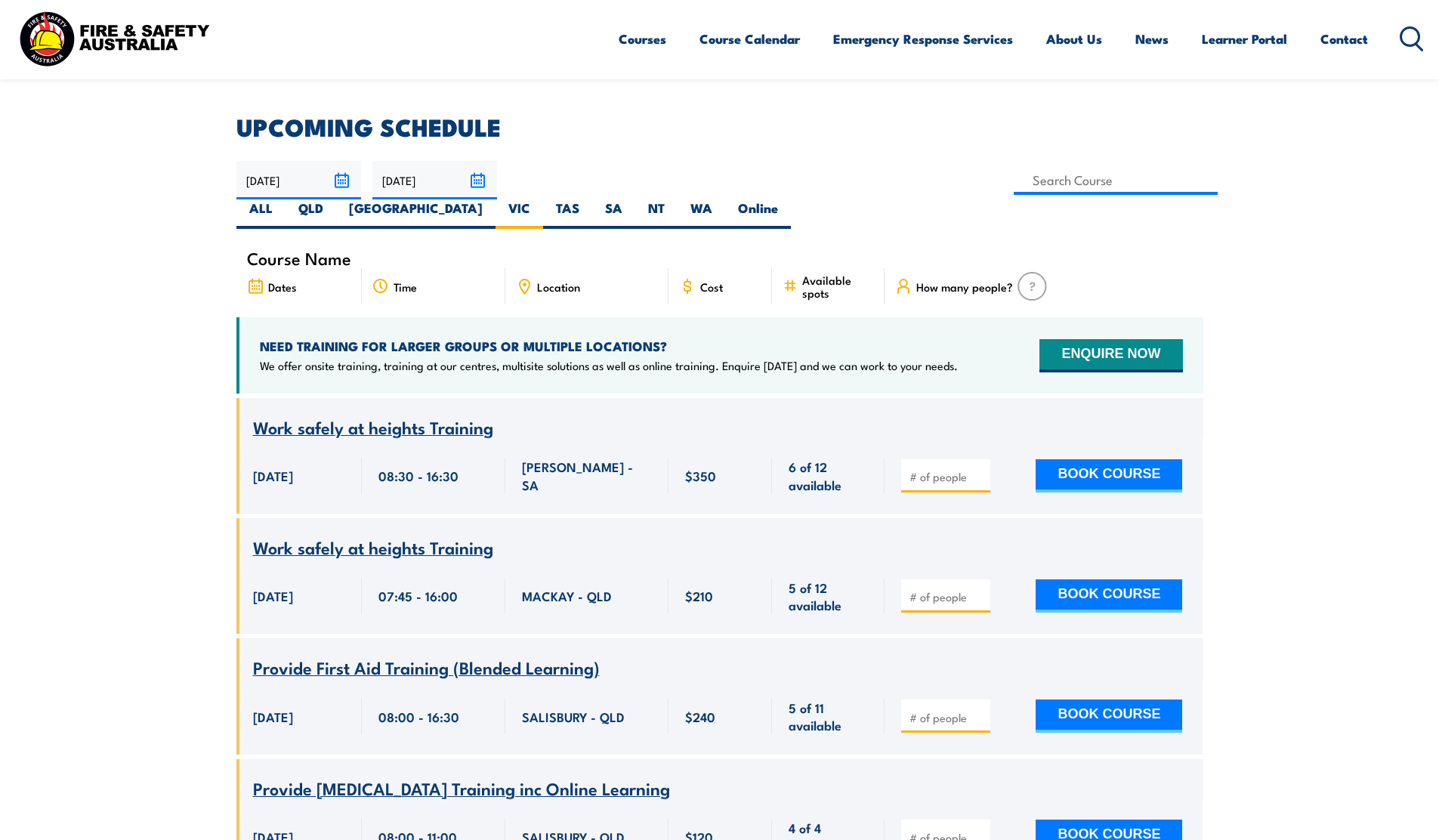
scroll to position [383, 0]
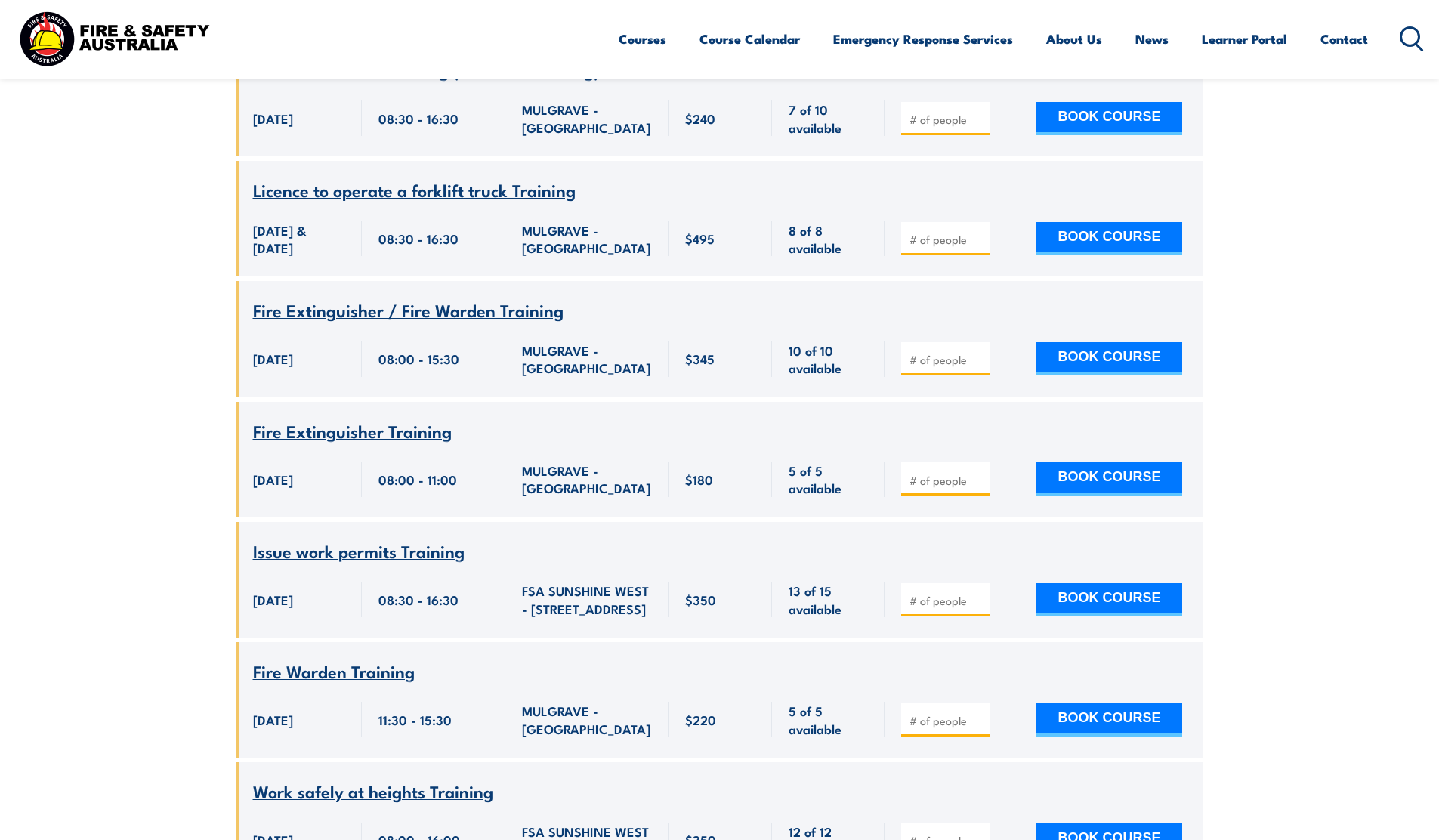
scroll to position [6813, 0]
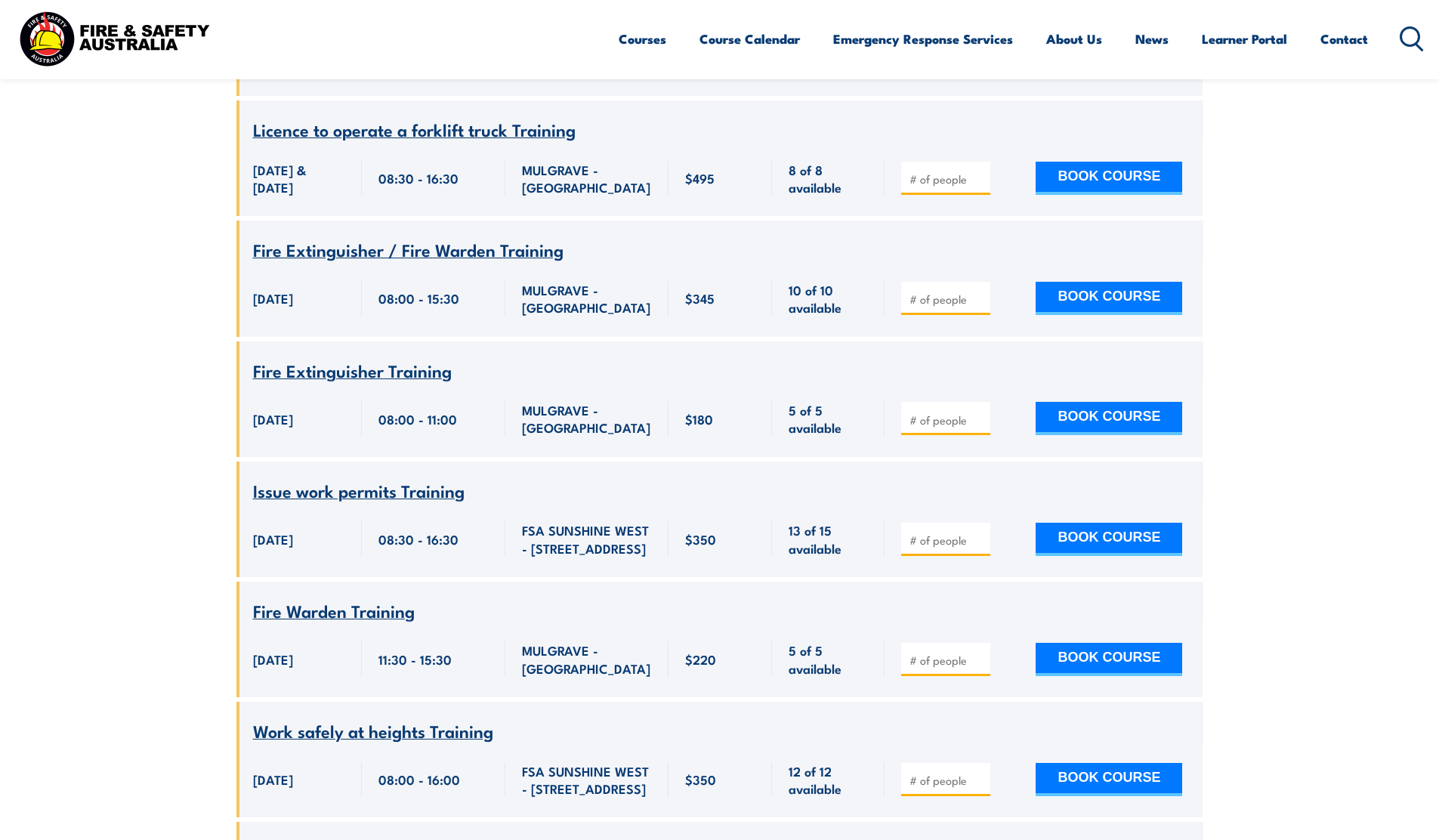
click at [932, 306] on input "number" at bounding box center [947, 299] width 76 height 15
type input "1"
click at [1114, 315] on button "BOOK COURSE" at bounding box center [1109, 298] width 147 height 33
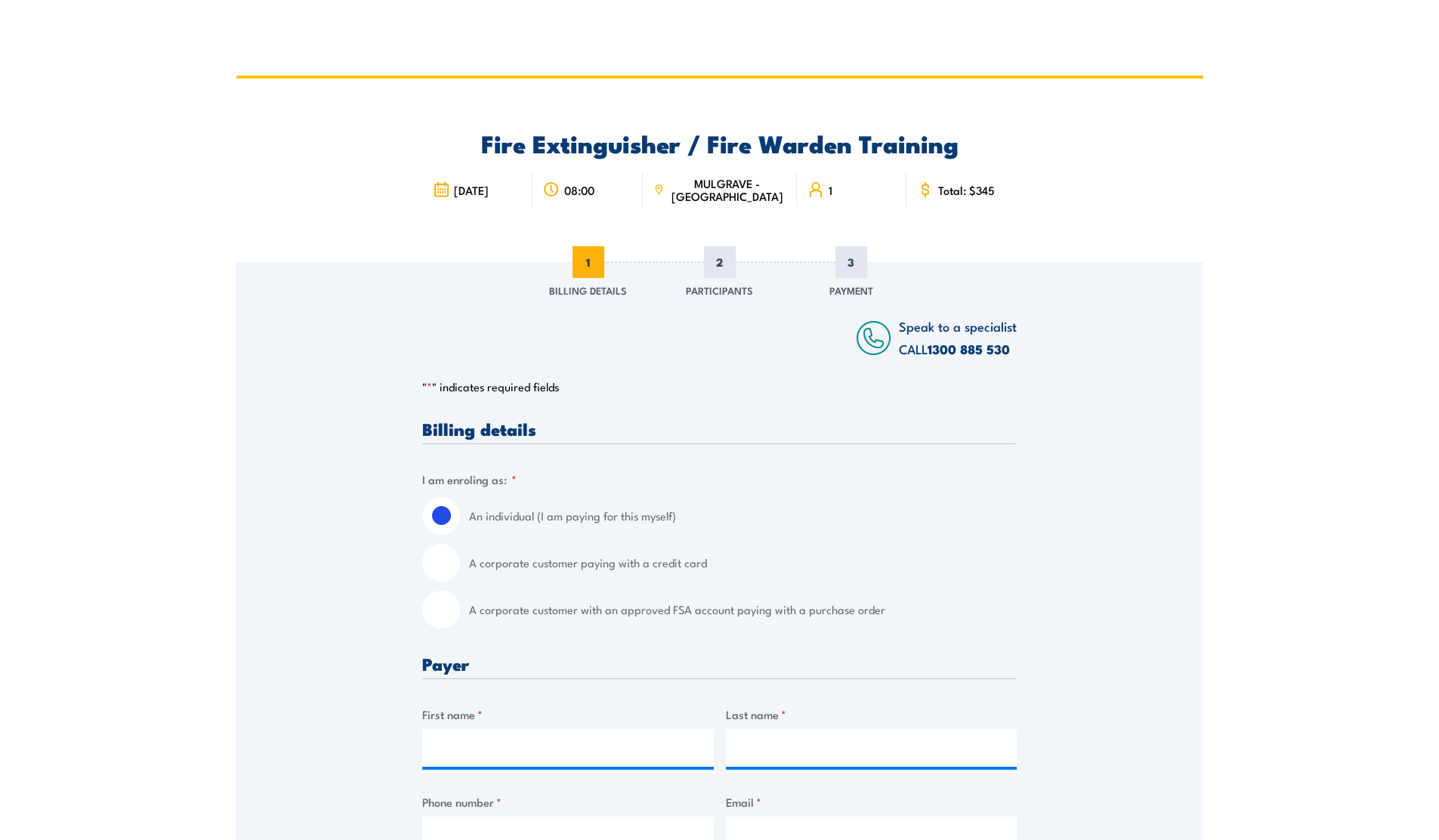
click at [427, 606] on input "A corporate customer with an approved FSA account paying with a purchase order" at bounding box center [442, 609] width 38 height 38
radio input "true"
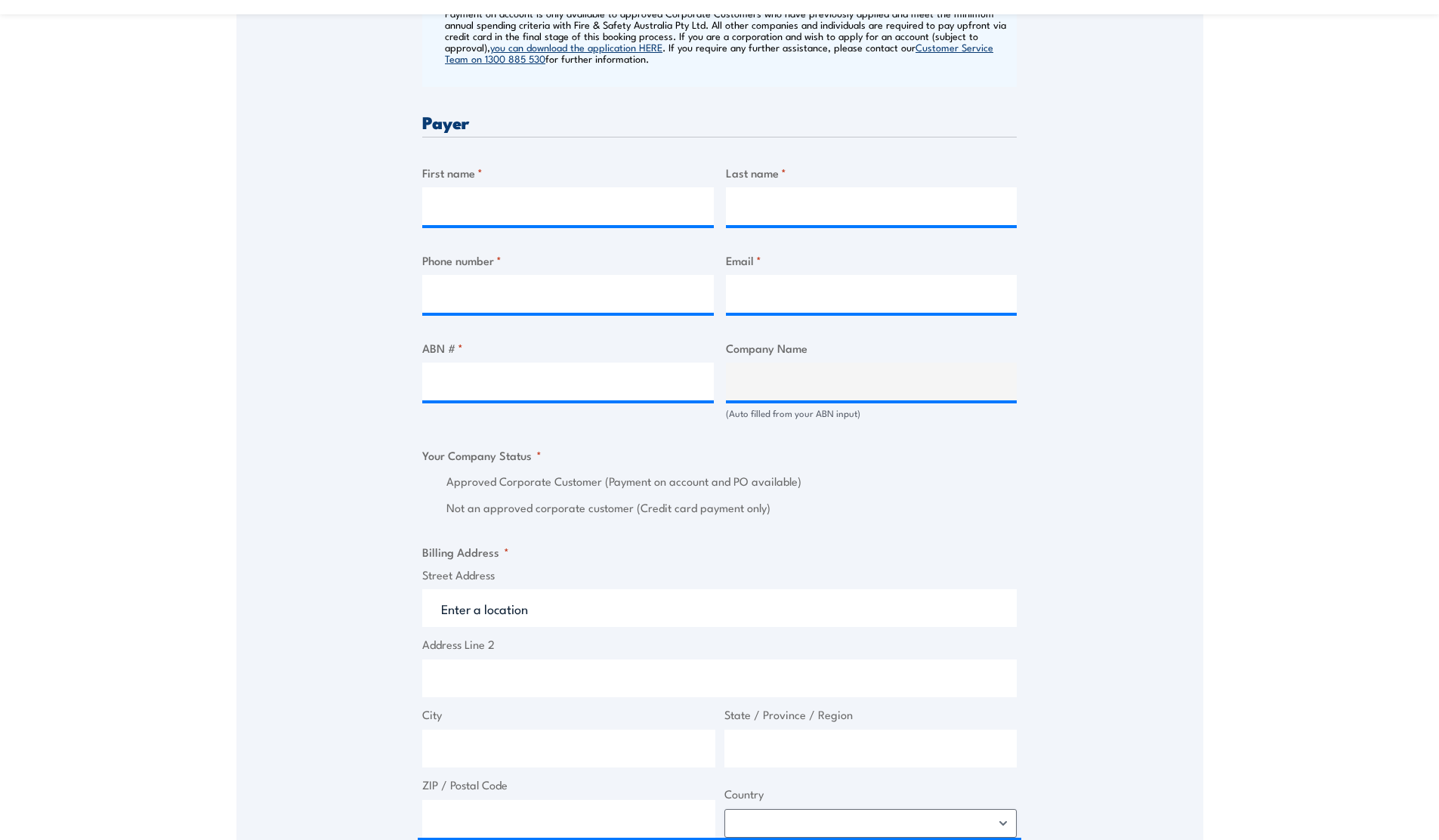
scroll to position [686, 0]
click at [497, 201] on input "First name *" at bounding box center [568, 206] width 292 height 38
type input "[PERSON_NAME]"
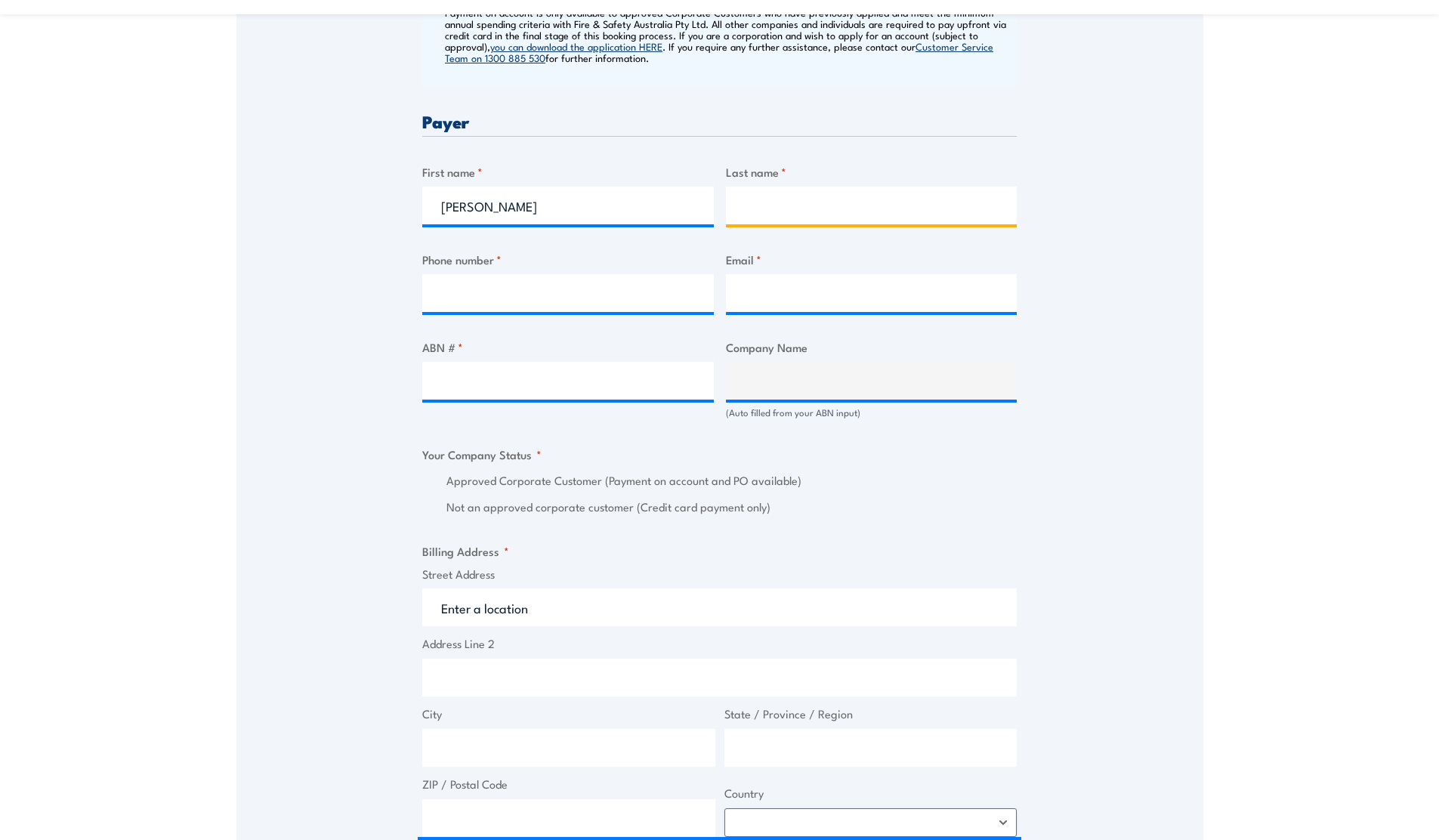
type input "[PERSON_NAME]"
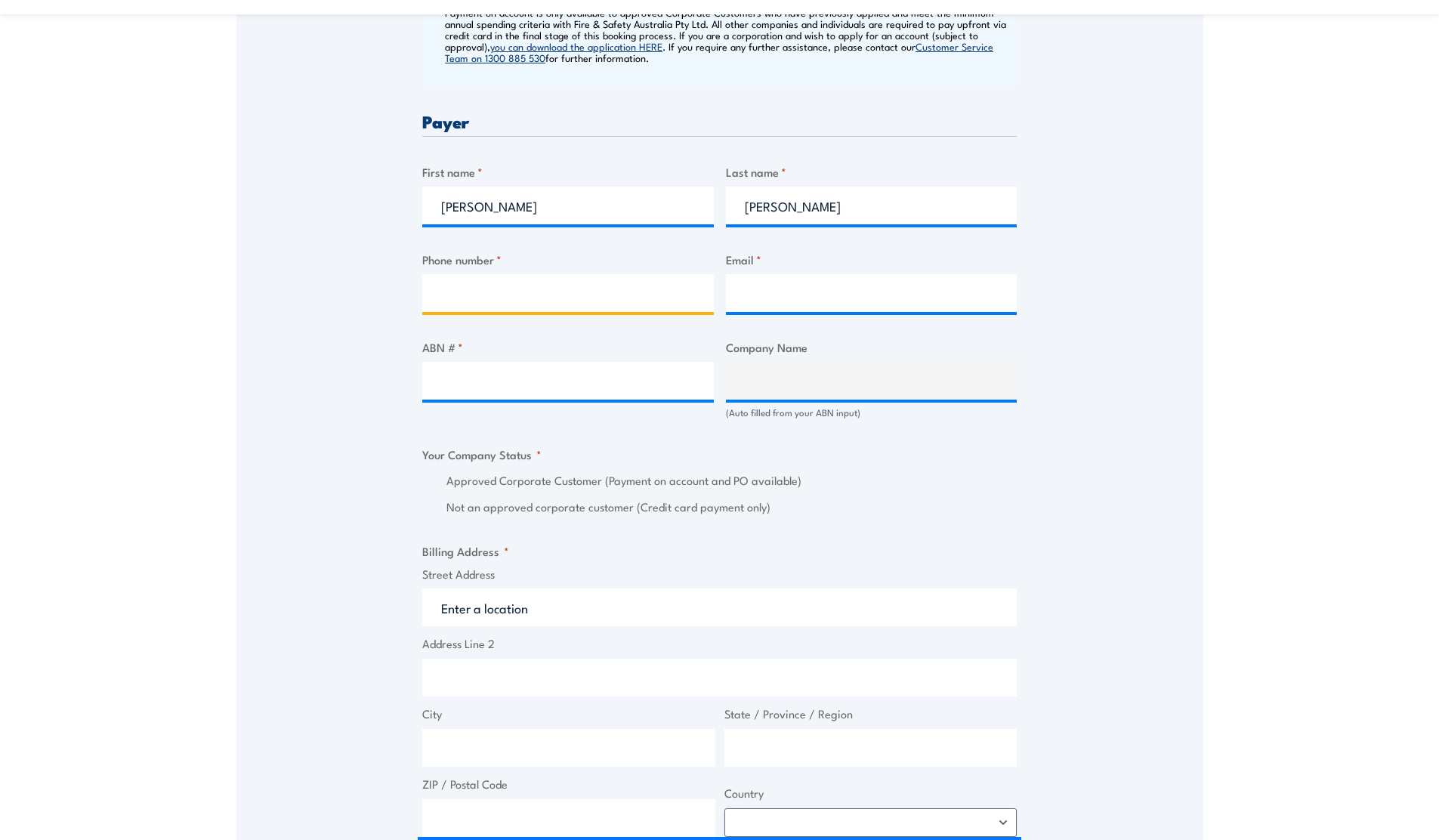
type input "0466130498"
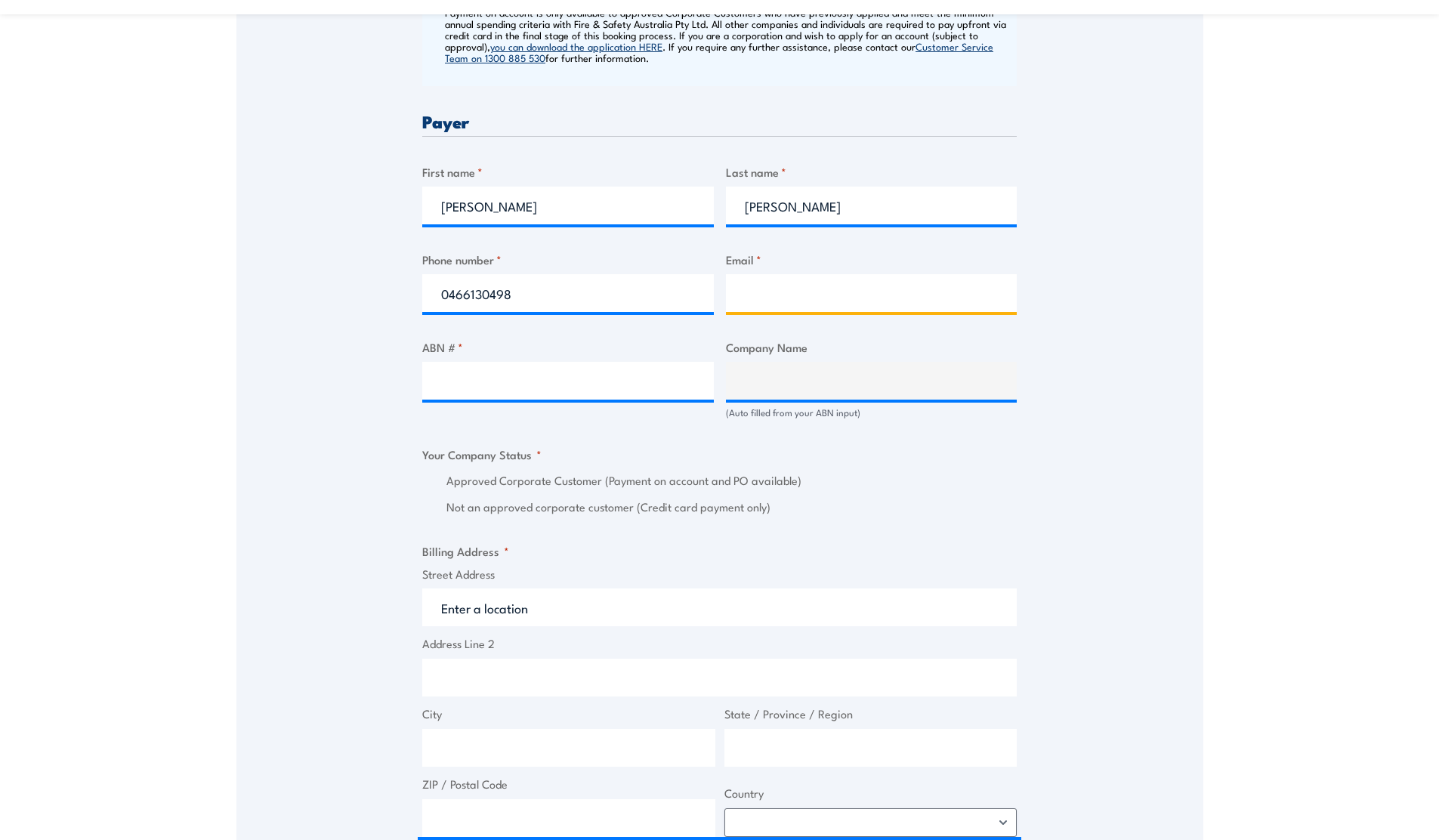
type input "shane.ferguson@homedelivery.com.au"
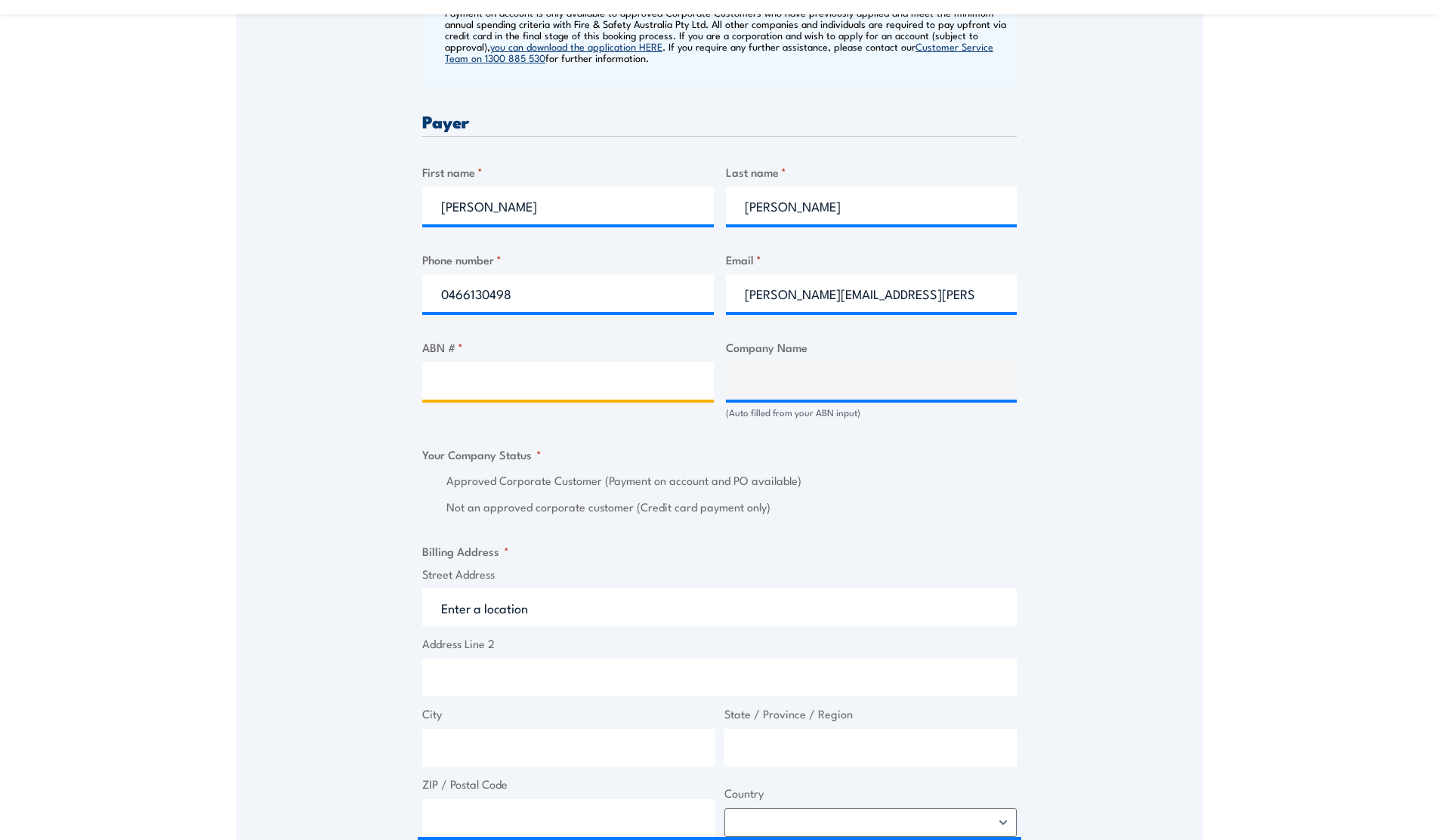
click at [512, 380] on input "ABN # *" at bounding box center [568, 380] width 292 height 38
paste input "77168163844"
click at [560, 378] on input "77168163844" at bounding box center [568, 380] width 292 height 38
type input "77168163844"
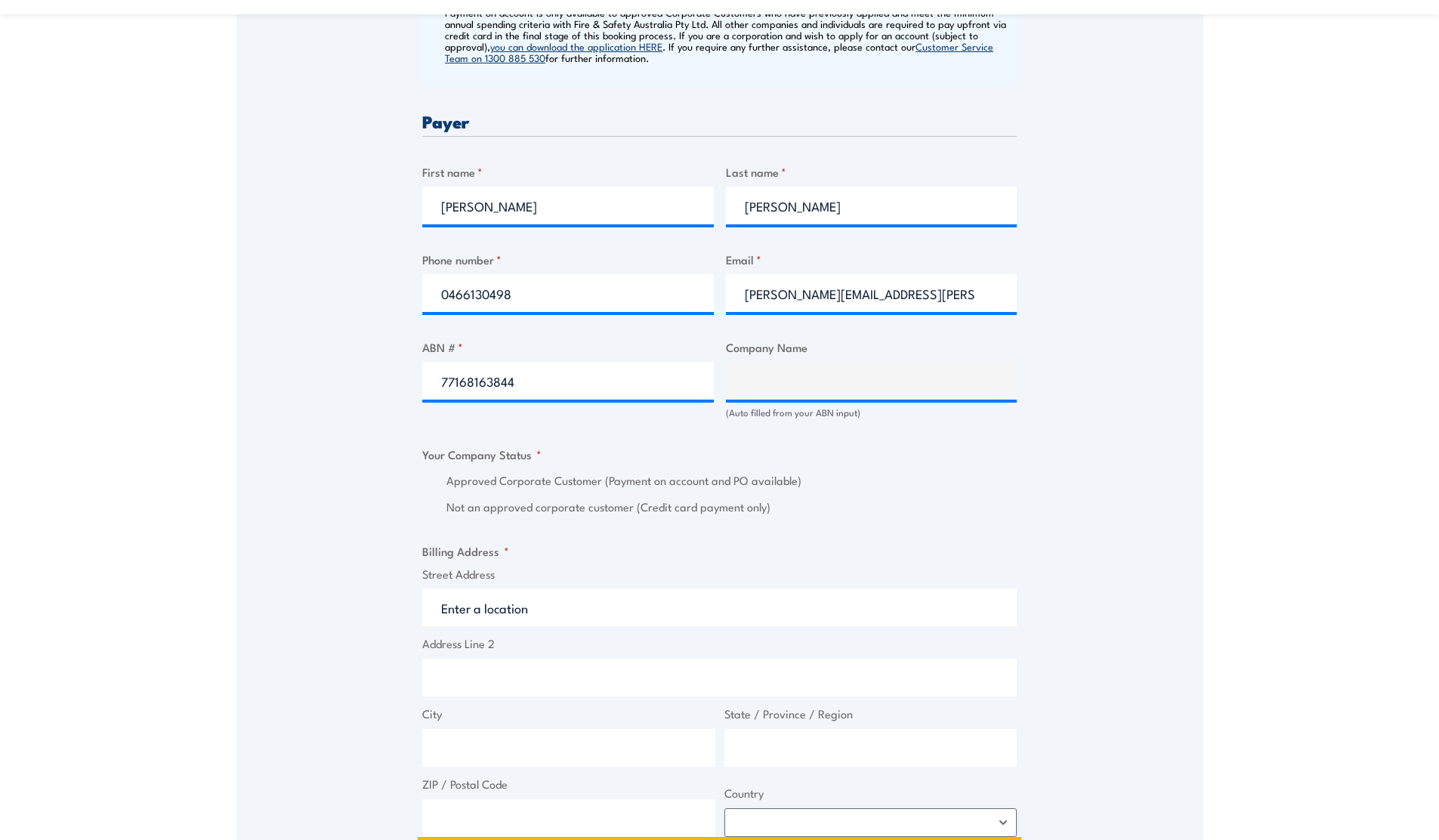
click at [560, 604] on input "Street Address" at bounding box center [720, 607] width 595 height 38
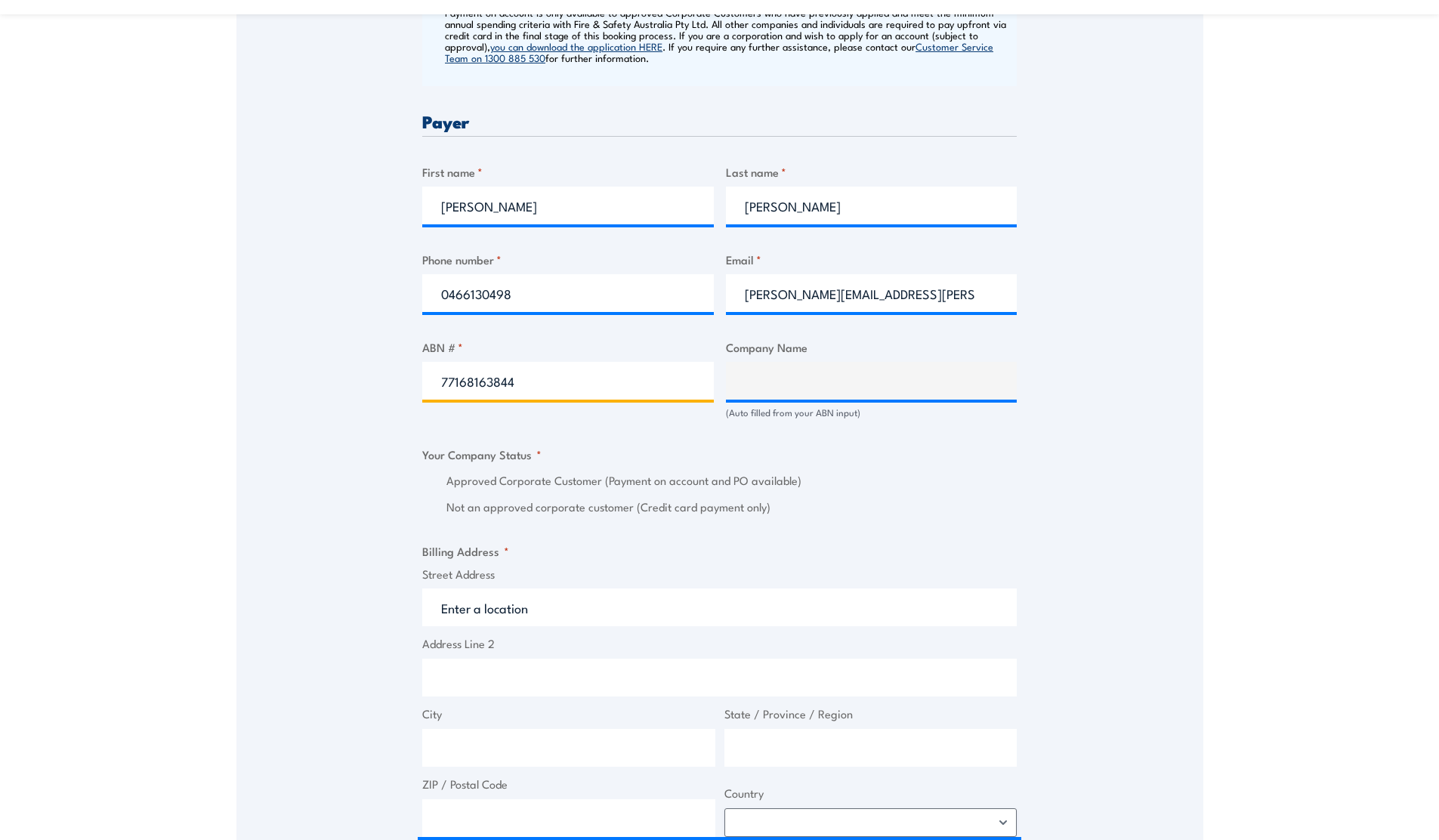
click at [613, 378] on input "77168163844" at bounding box center [568, 380] width 292 height 38
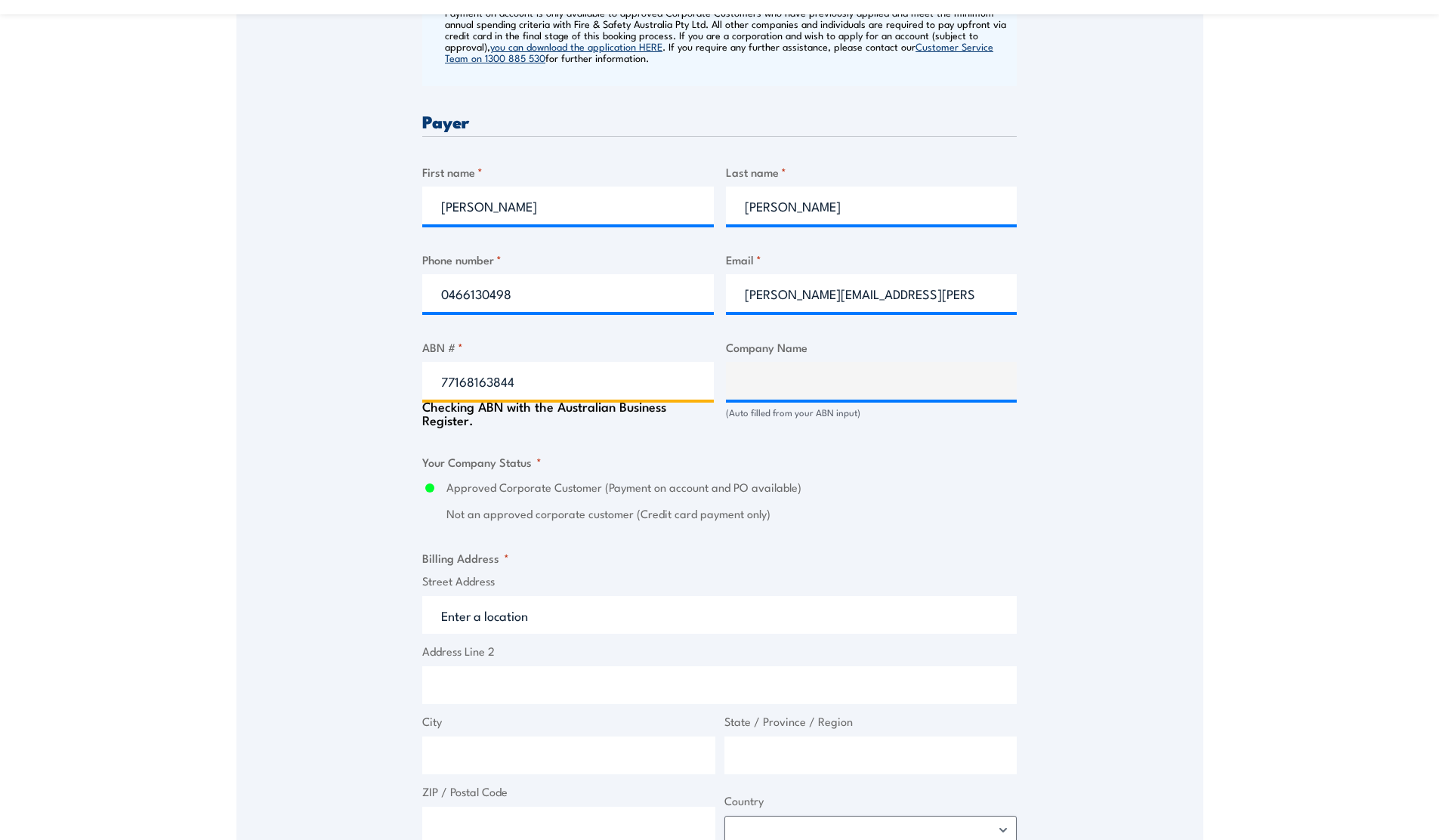
type input "HOME DELIVERY SERVICES PTY LTD"
radio input "true"
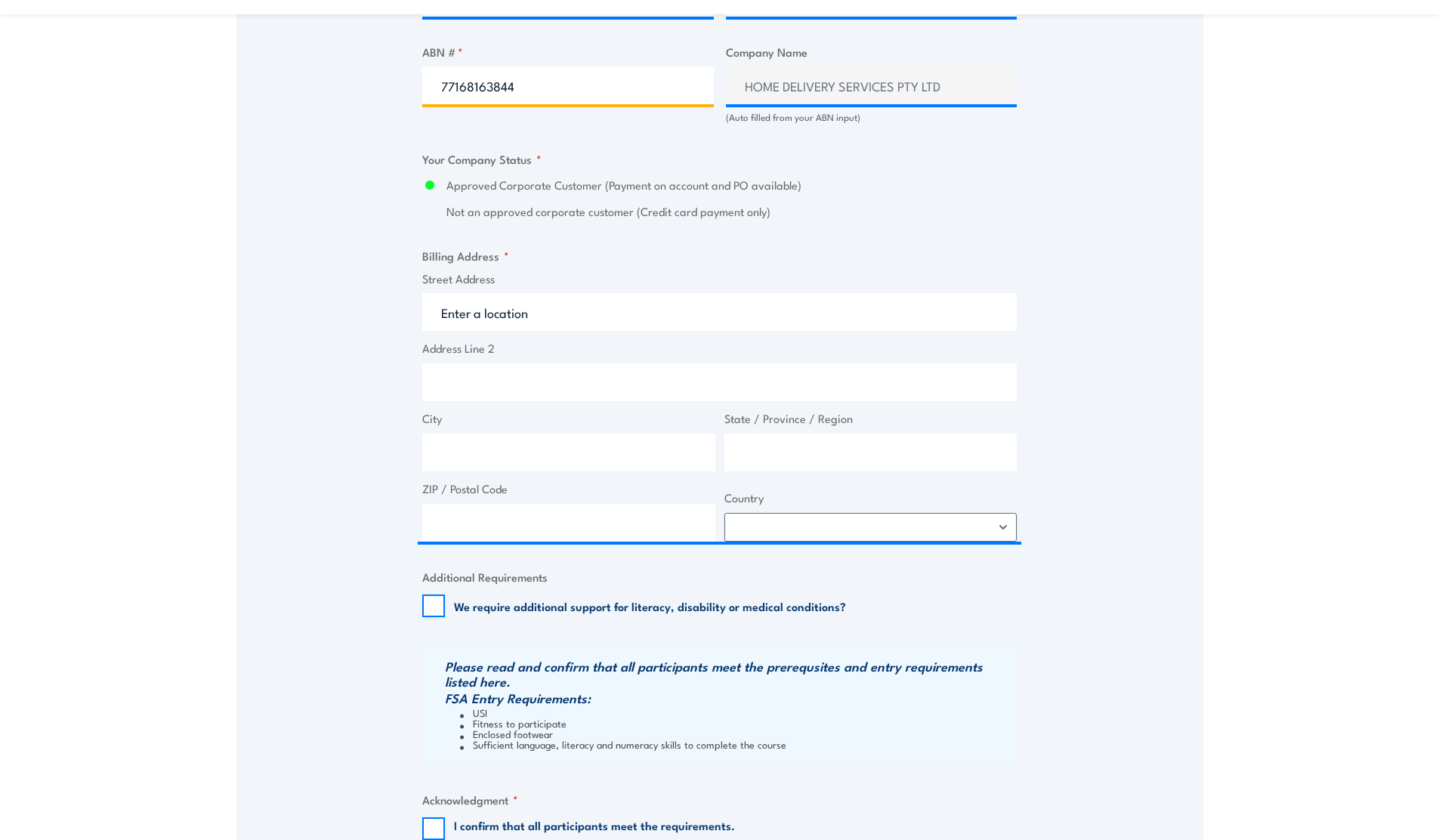
scroll to position [982, 0]
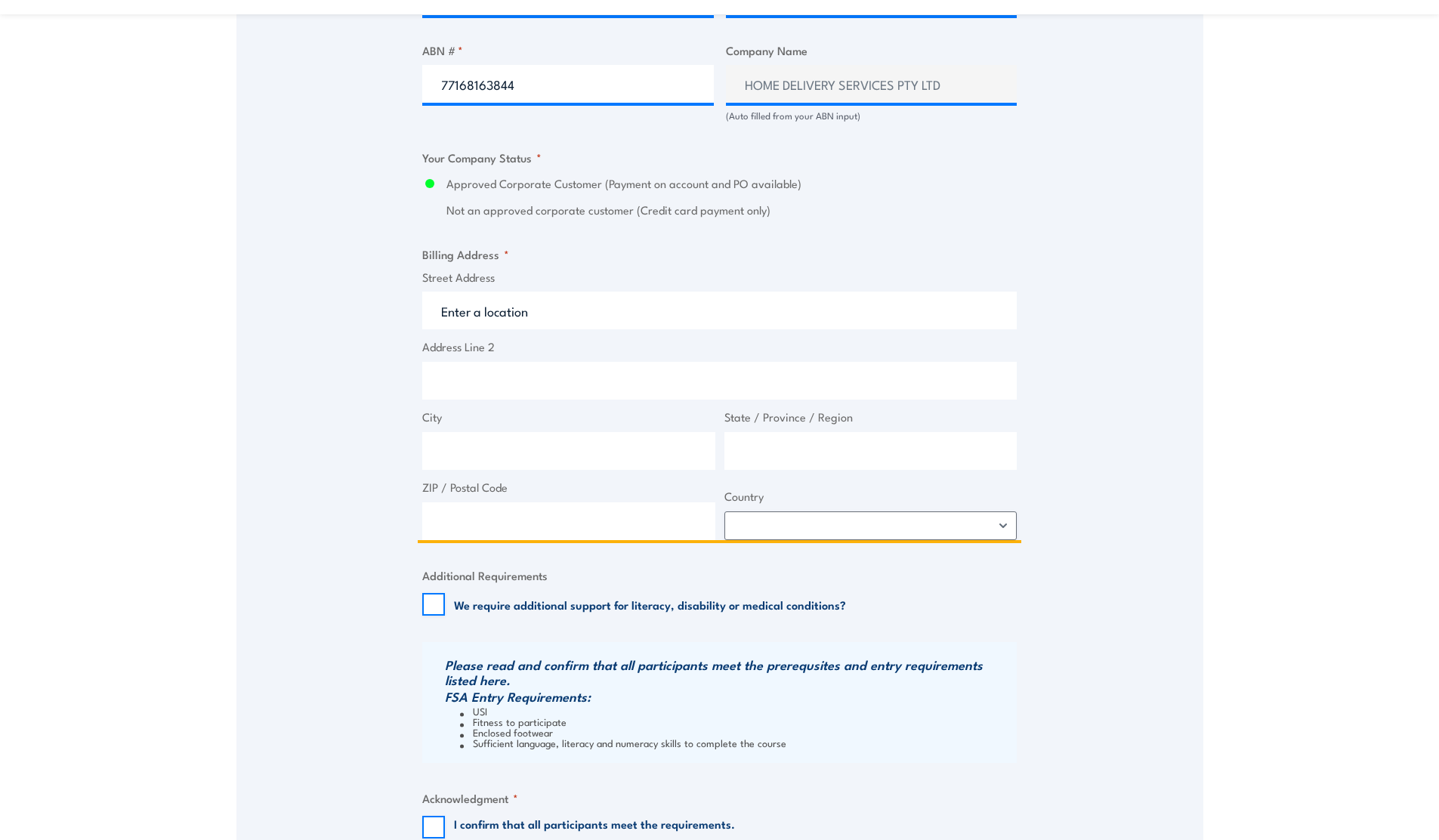
click at [530, 319] on input "Street Address" at bounding box center [720, 310] width 595 height 38
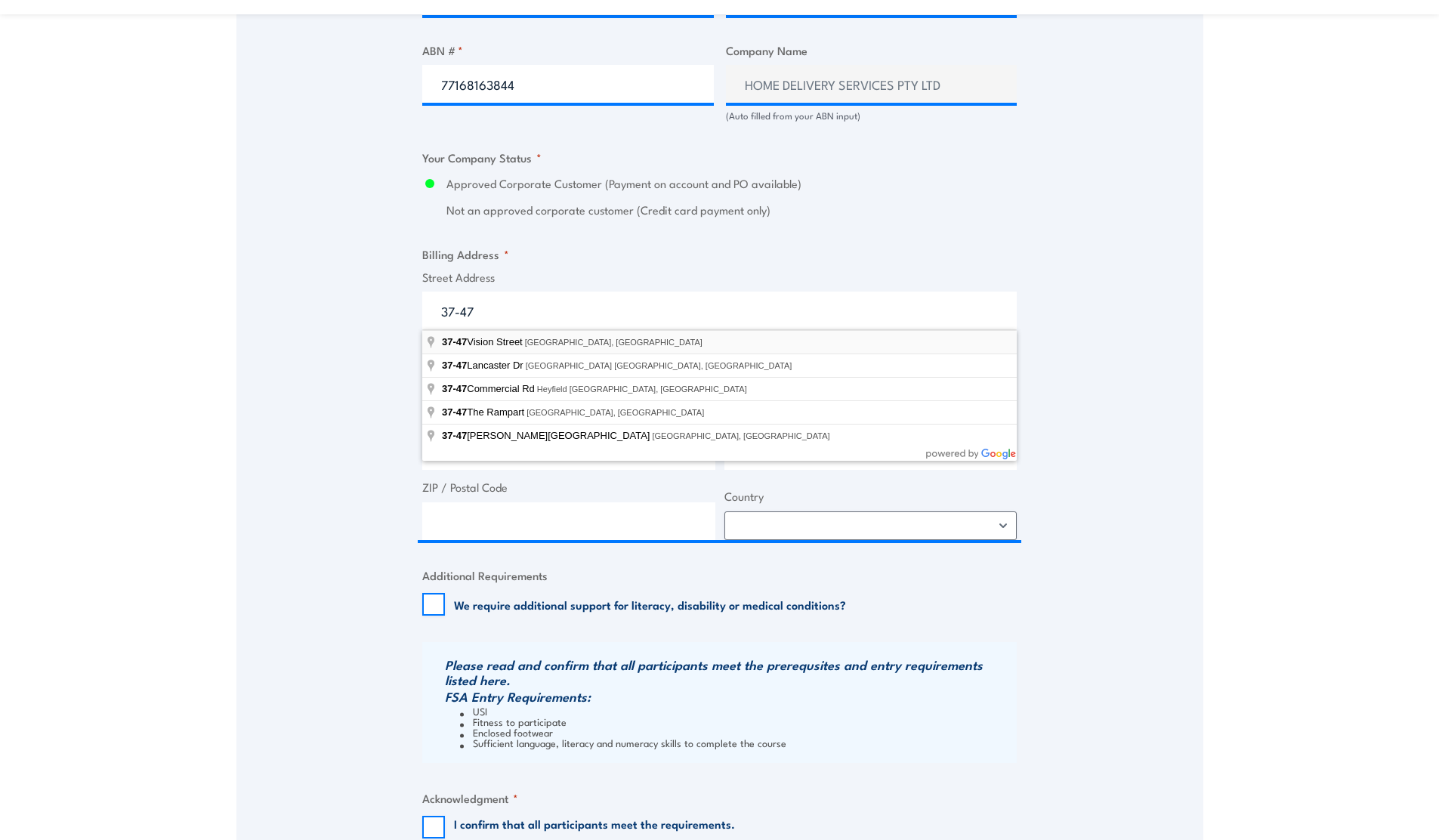
type input "[STREET_ADDRESS]"
type input "Dandenong South"
type input "Victoria"
type input "3175"
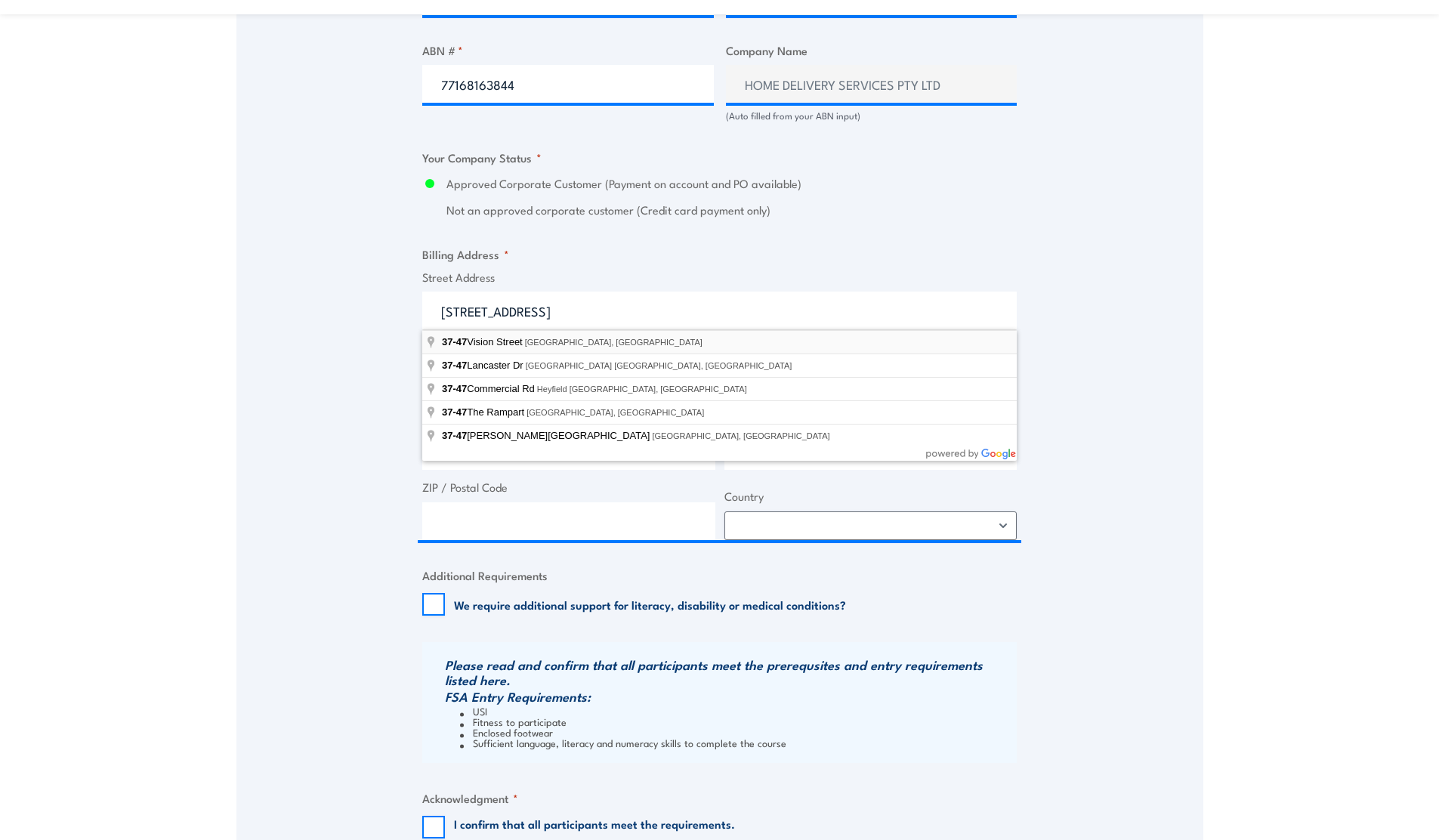
select select "[GEOGRAPHIC_DATA]"
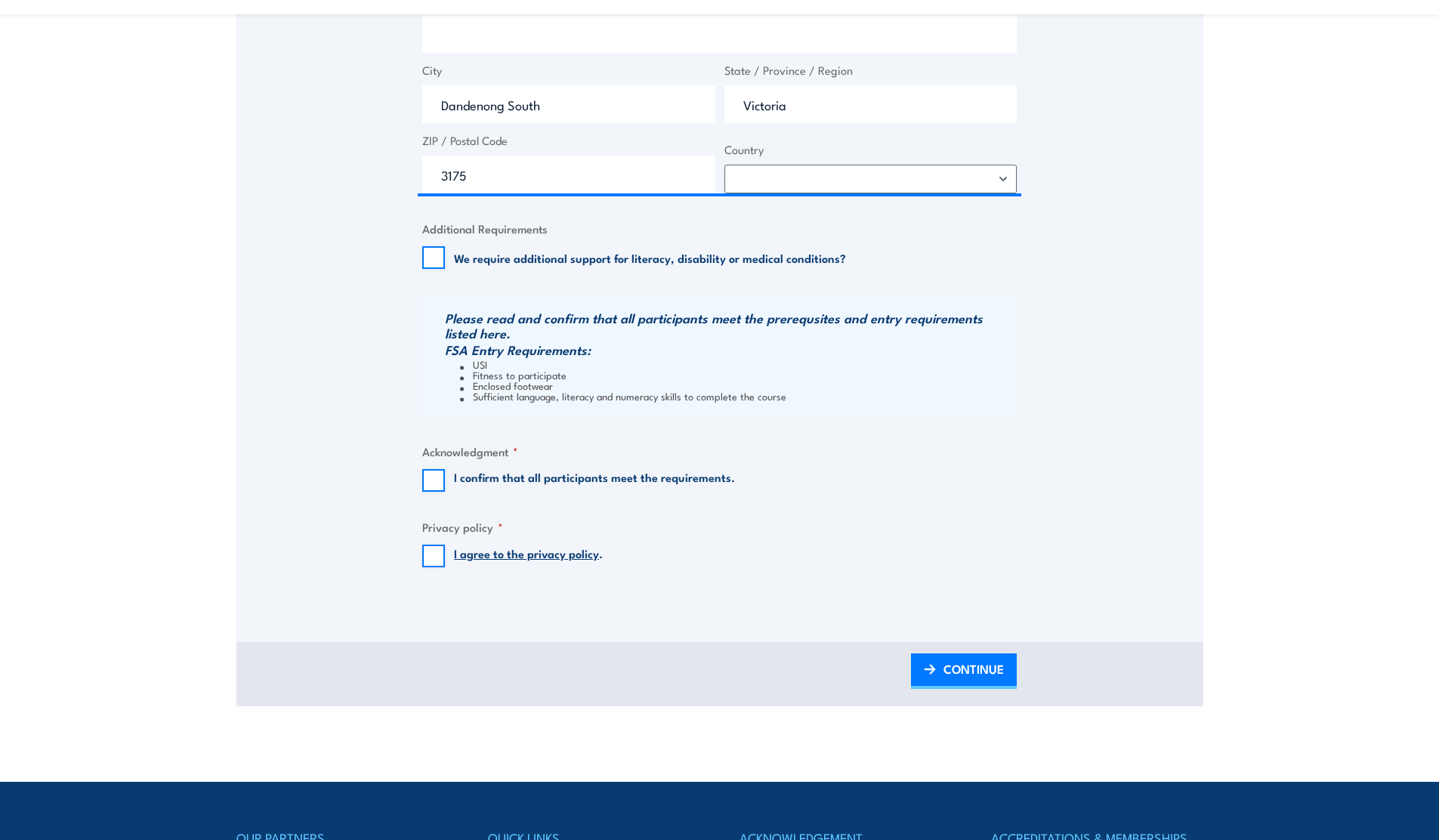
scroll to position [1332, 0]
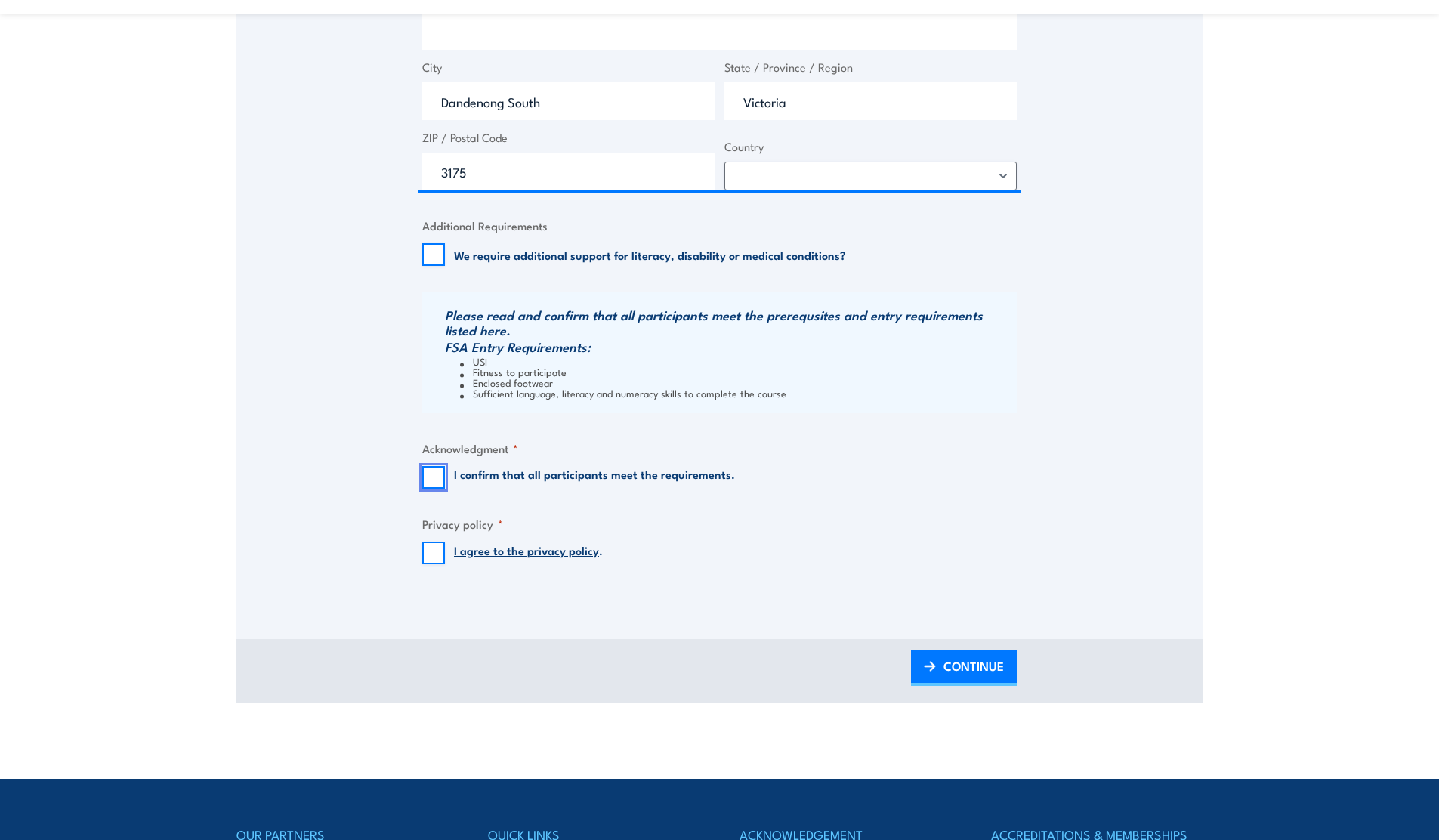
click at [437, 483] on input "I confirm that all participants meet the requirements." at bounding box center [434, 478] width 23 height 23
checkbox input "true"
click at [432, 546] on input "I agree to the privacy policy ." at bounding box center [434, 553] width 23 height 23
checkbox input "true"
click at [954, 671] on span "CONTINUE" at bounding box center [973, 665] width 60 height 40
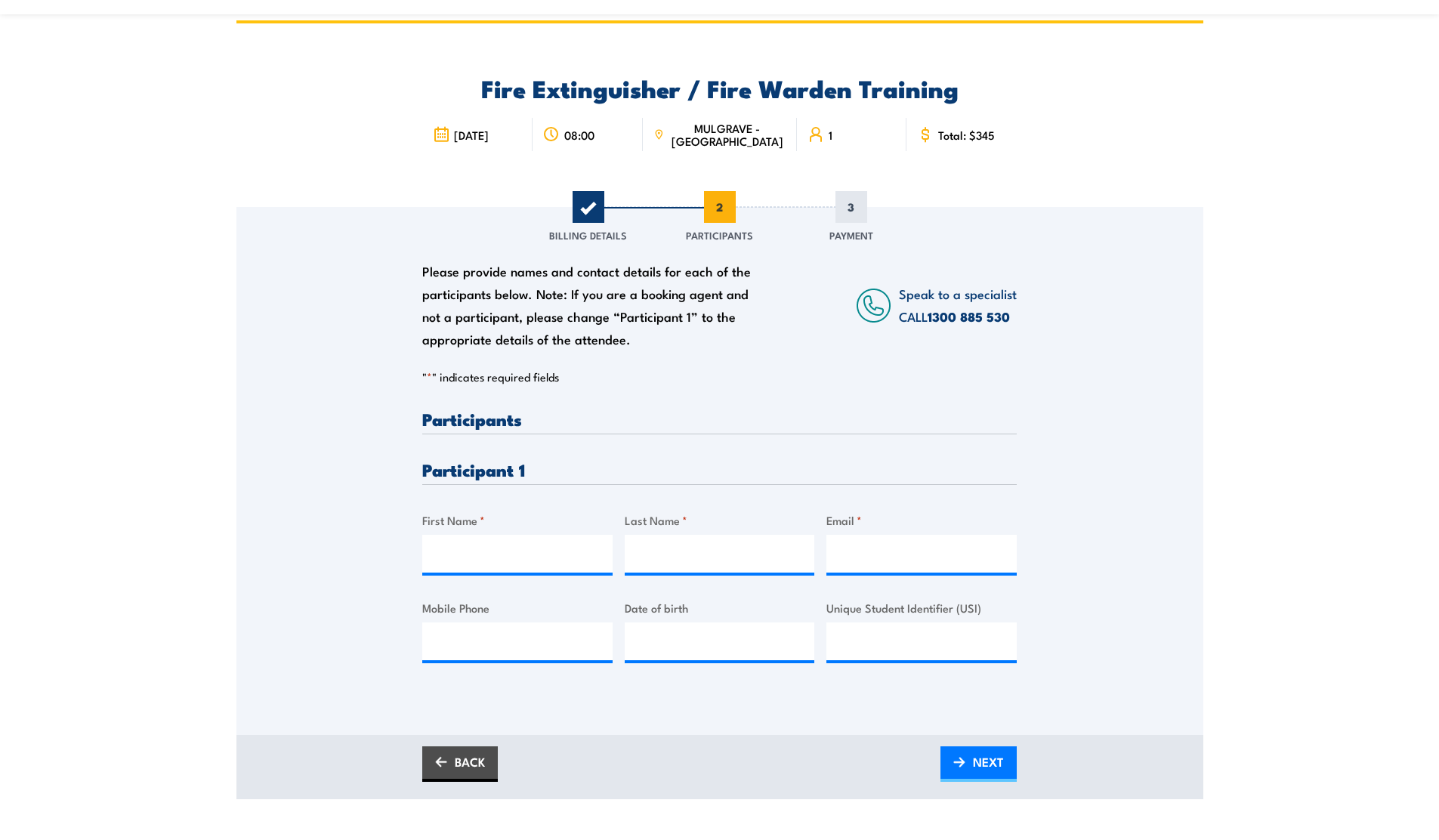
scroll to position [0, 0]
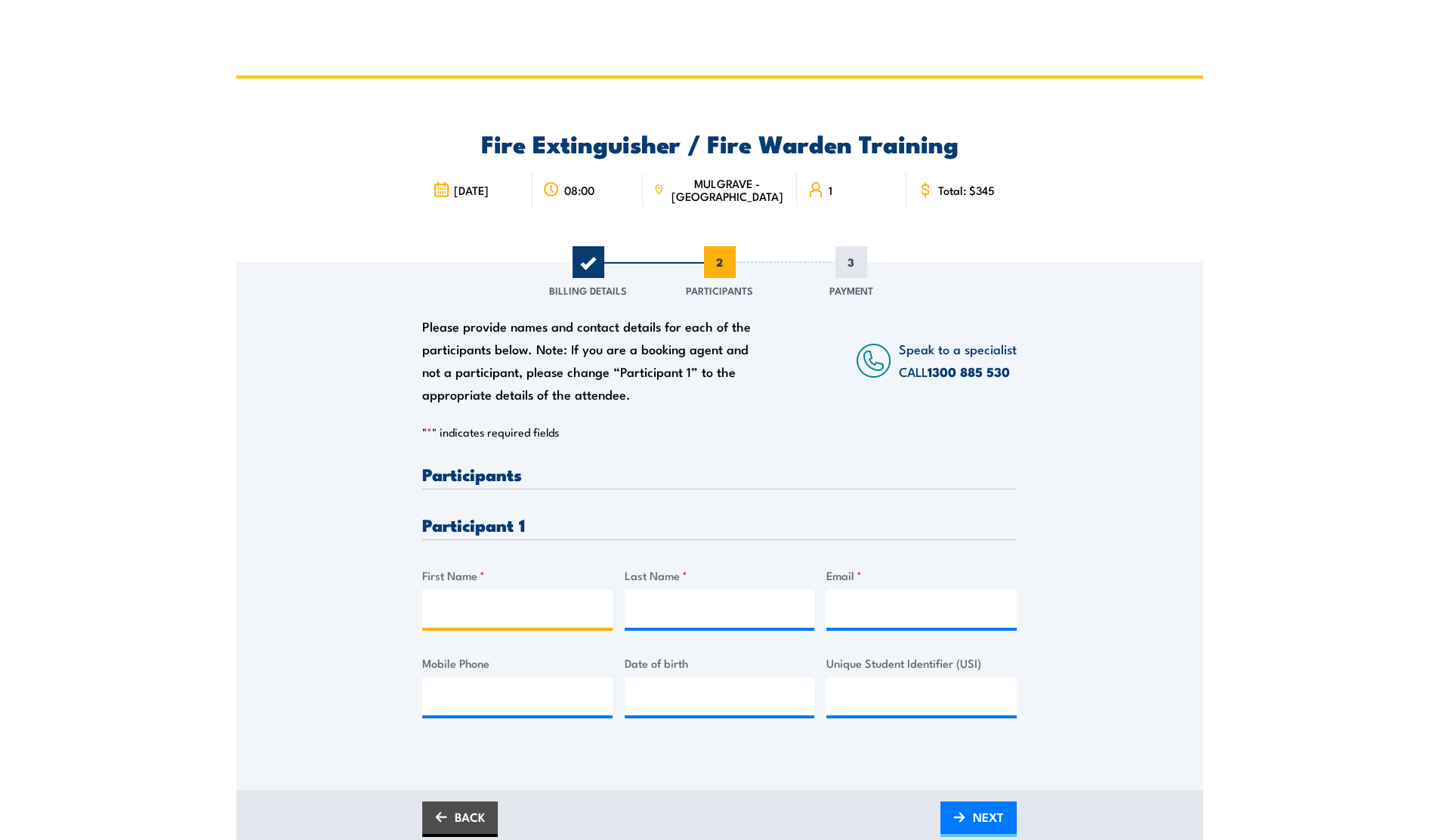
click at [494, 615] on input "First Name *" at bounding box center [517, 609] width 190 height 38
type input "Jack"
click at [673, 613] on input "Last Name *" at bounding box center [719, 609] width 190 height 38
type input "[PERSON_NAME]"
click at [867, 608] on input "Email *" at bounding box center [921, 609] width 190 height 38
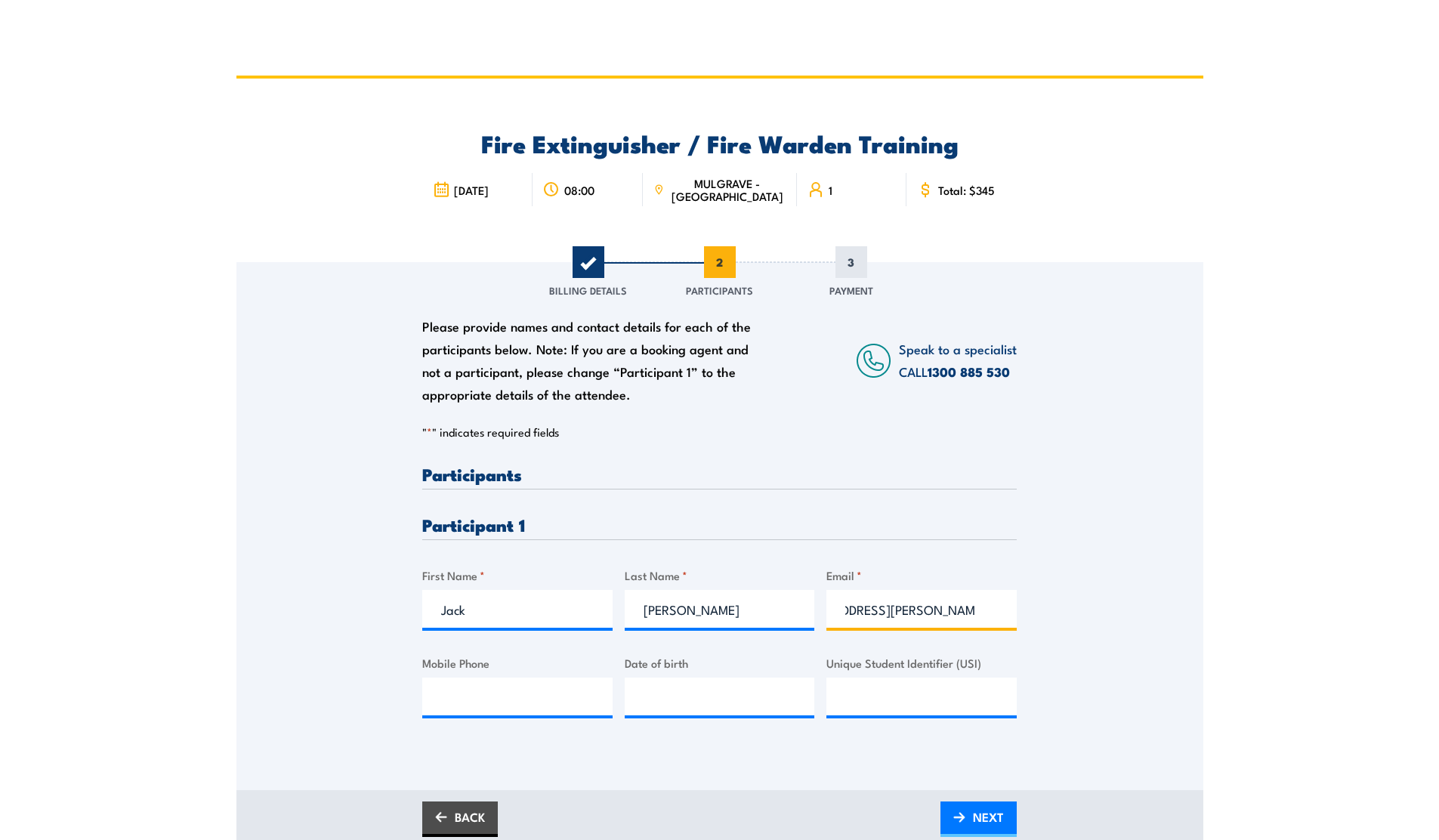
scroll to position [0, 63]
type input "[EMAIL_ADDRESS][PERSON_NAME][DOMAIN_NAME]"
click at [555, 693] on input "Mobile Phone" at bounding box center [517, 697] width 190 height 38
type input "0411522997"
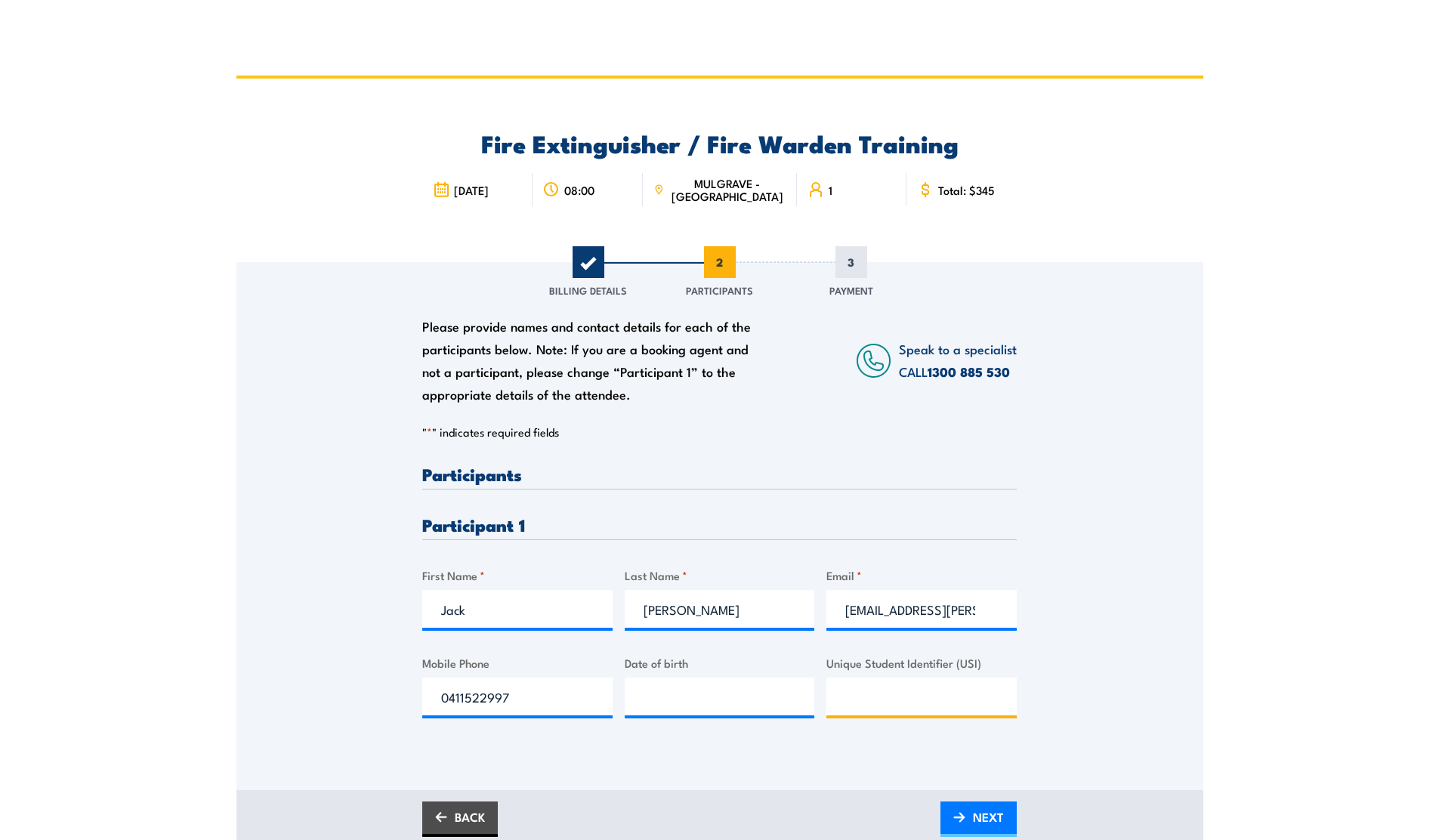
click at [865, 714] on input "Unique Student Identifier (USI)" at bounding box center [921, 697] width 190 height 38
type input "AVG5AZDR6L"
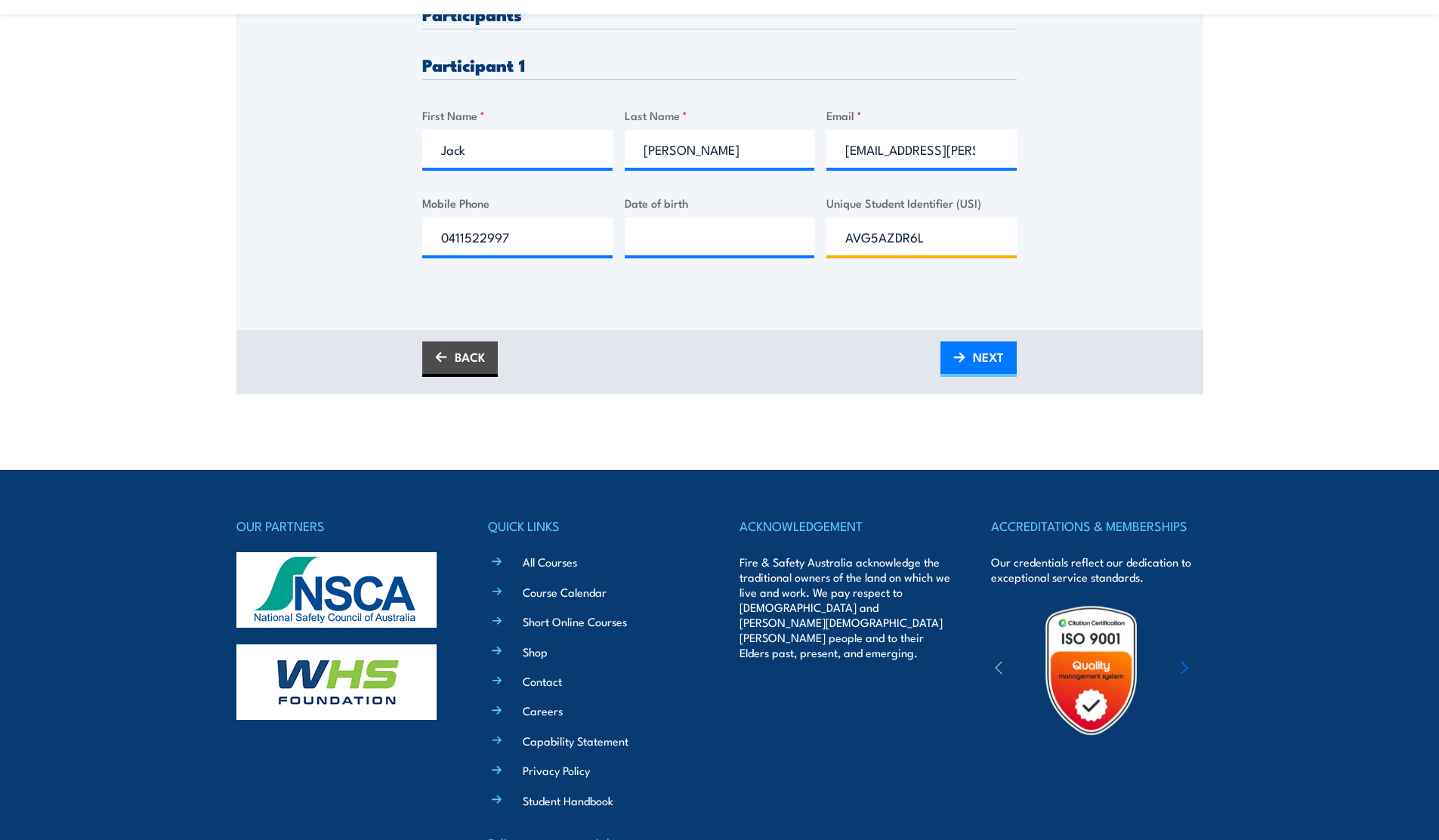
scroll to position [473, 0]
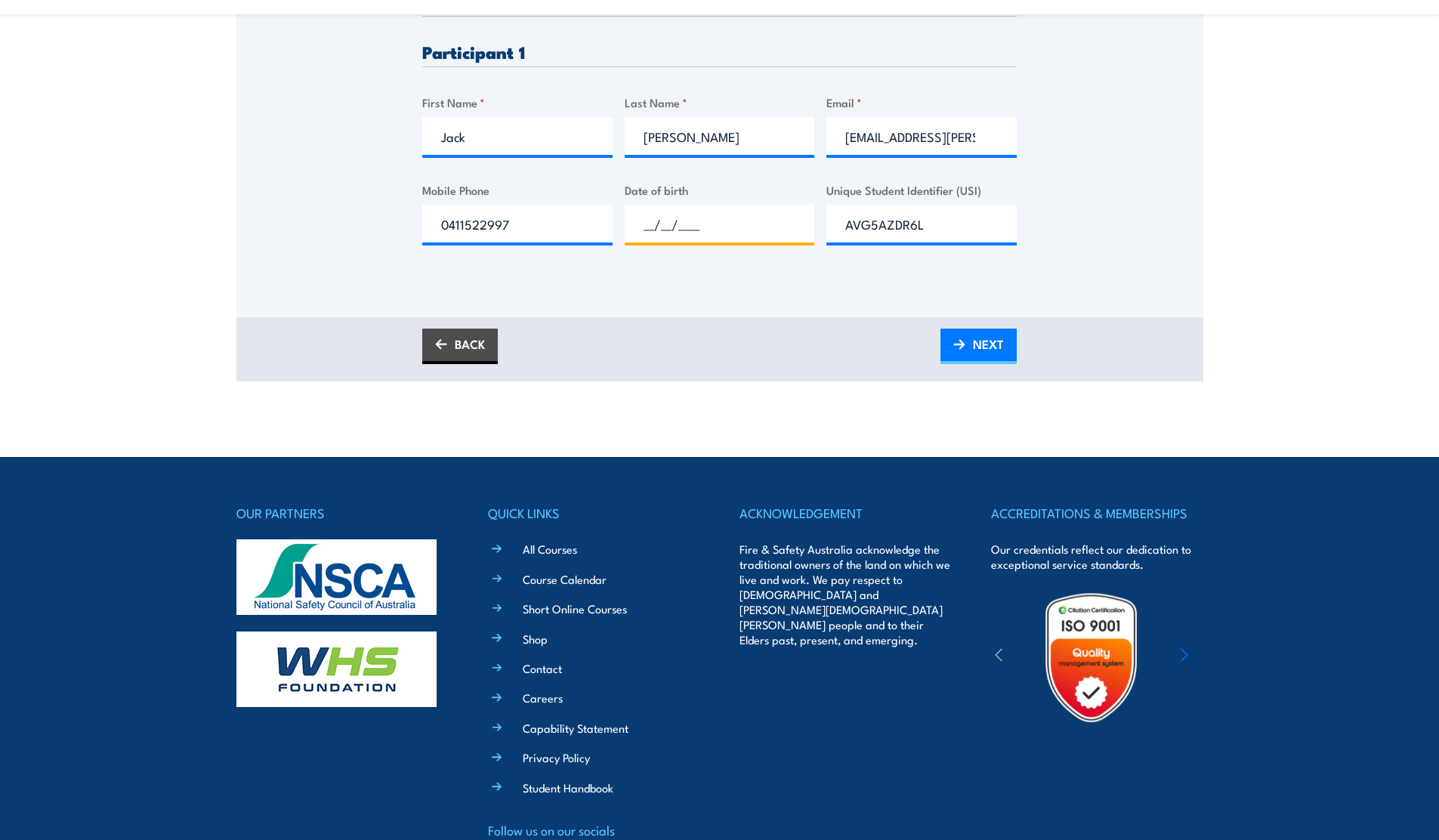
click at [675, 219] on input "__/__/____" at bounding box center [719, 224] width 190 height 38
type input "[DATE]"
click at [795, 268] on div "Please provide names and contact details for each of the participants below. No…" at bounding box center [720, 133] width 595 height 282
click at [982, 344] on span "NEXT" at bounding box center [988, 343] width 31 height 40
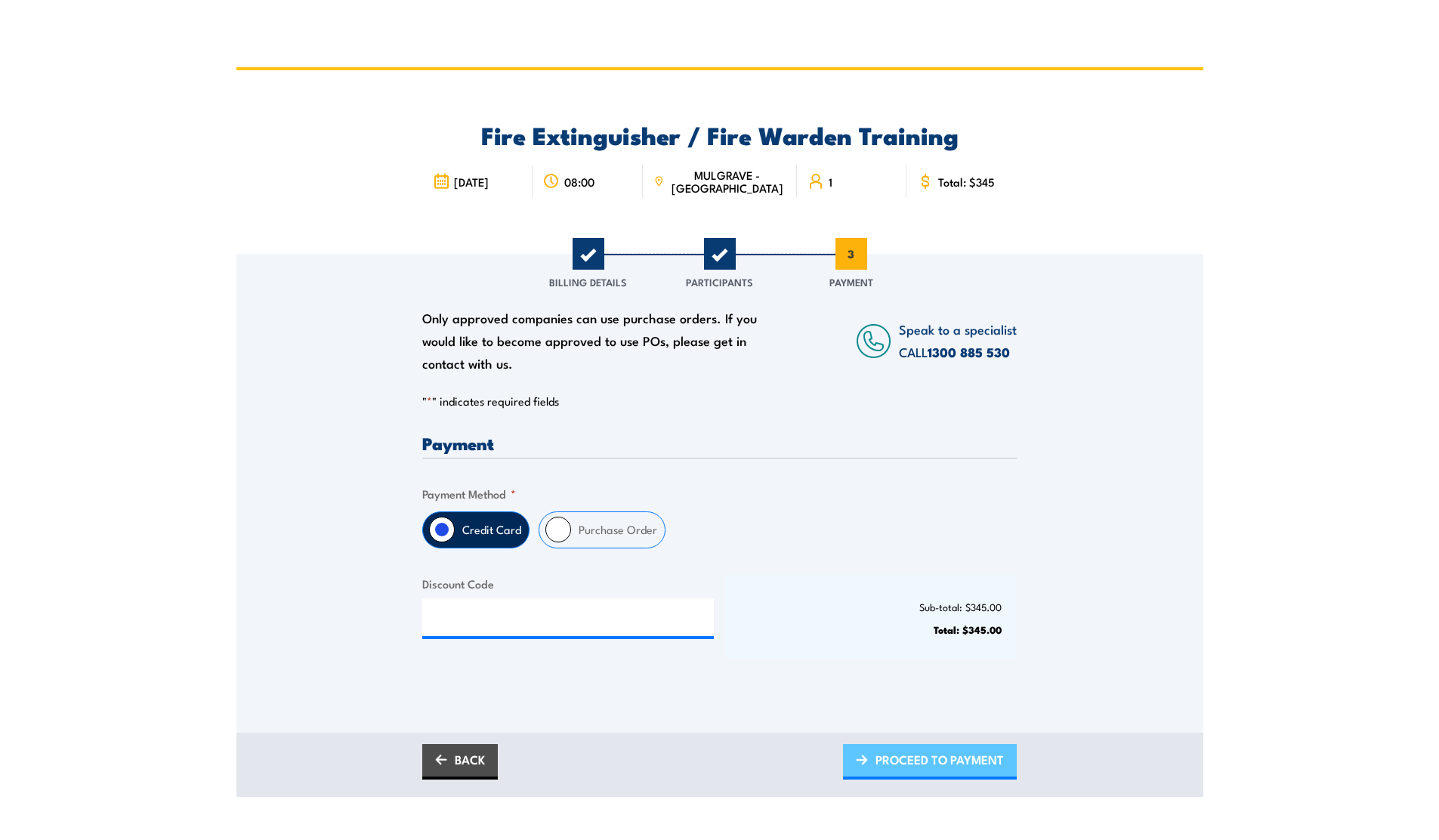
scroll to position [0, 0]
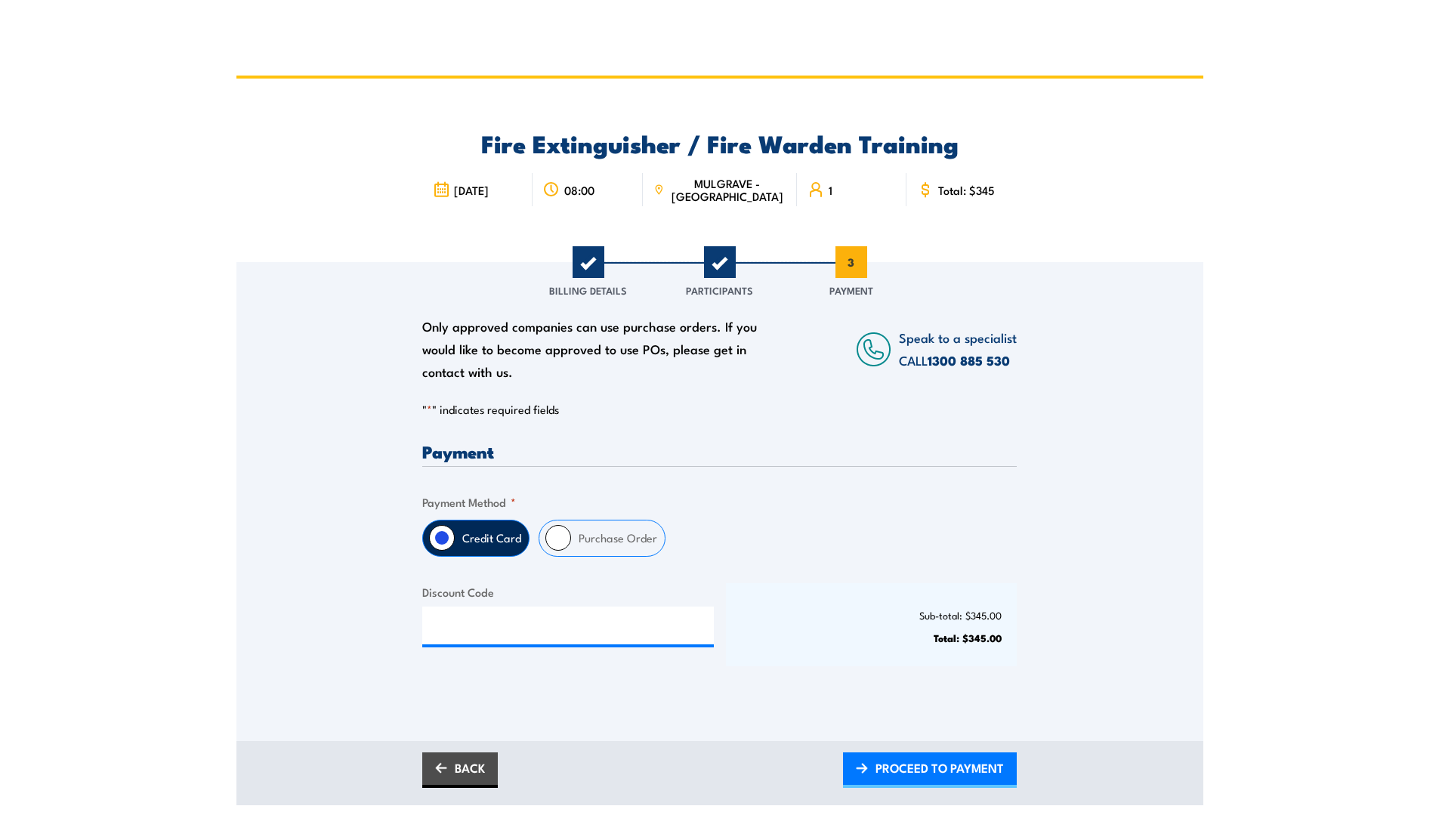
click at [567, 533] on input "Purchase Order" at bounding box center [558, 537] width 26 height 26
radio input "true"
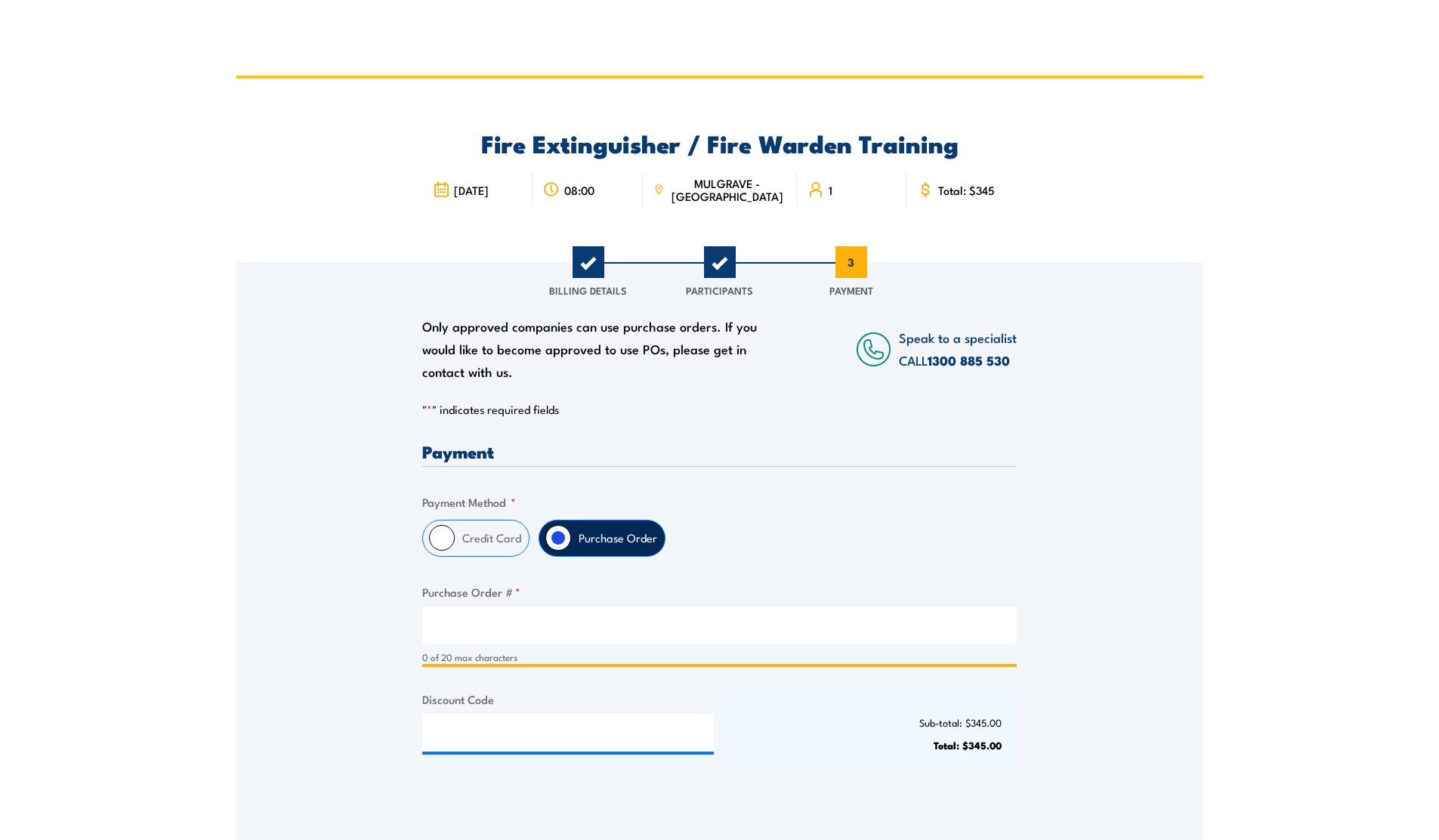
click at [473, 625] on input "Purchase Order # *" at bounding box center [720, 625] width 595 height 38
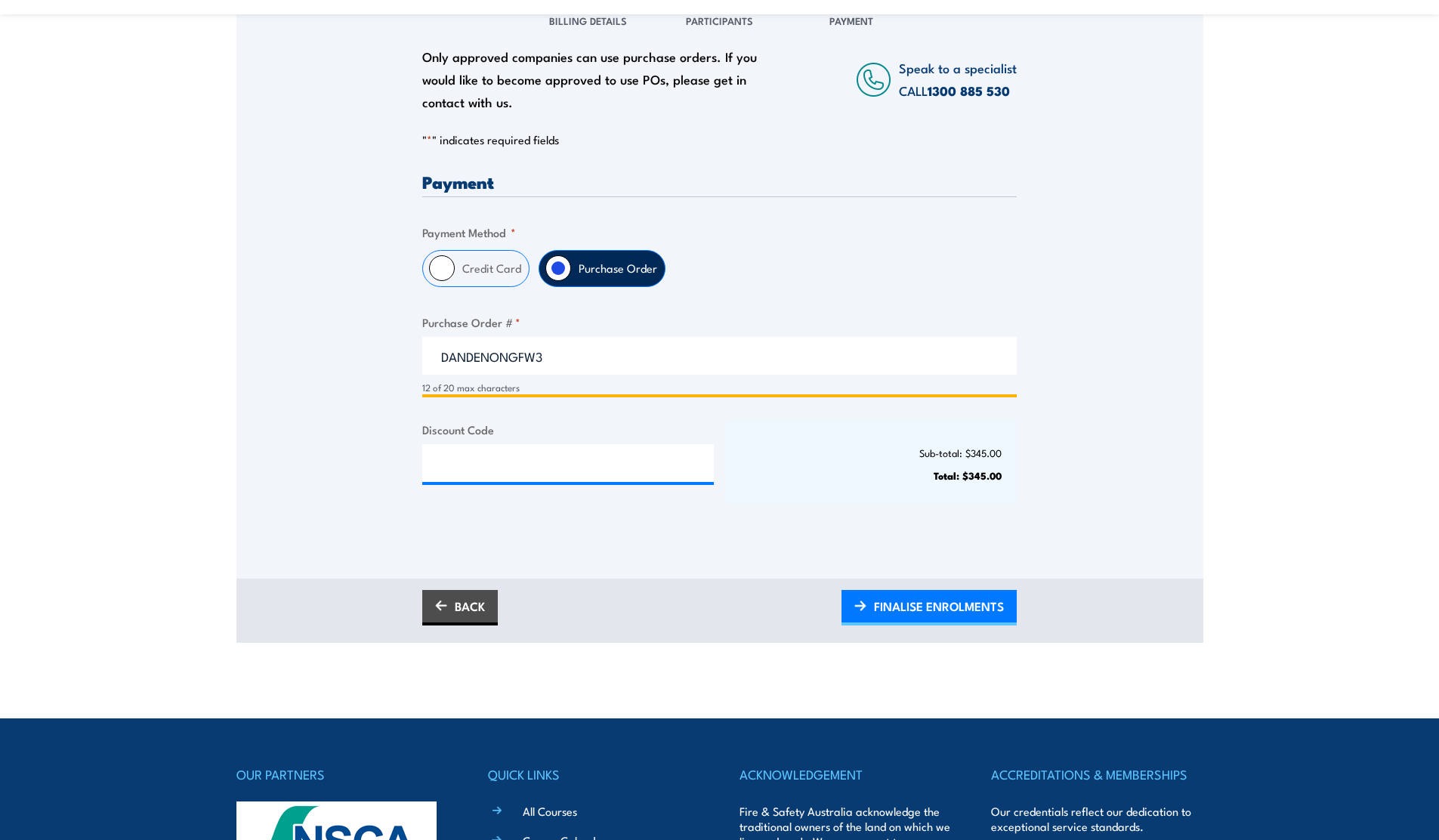
scroll to position [281, 0]
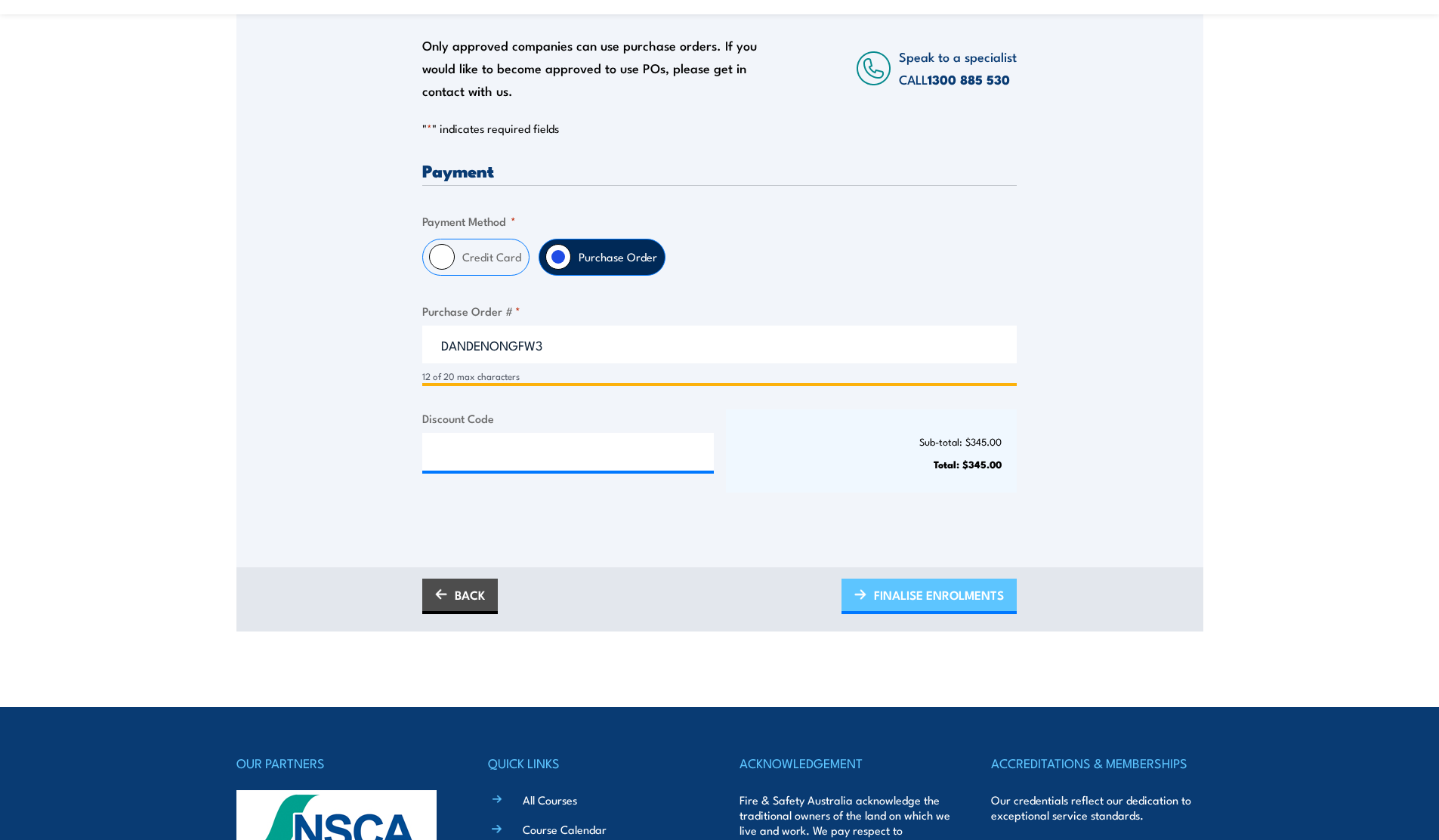
type input "DANDENONGFW3"
click at [943, 597] on span "FINALISE ENROLMENTS" at bounding box center [939, 595] width 130 height 40
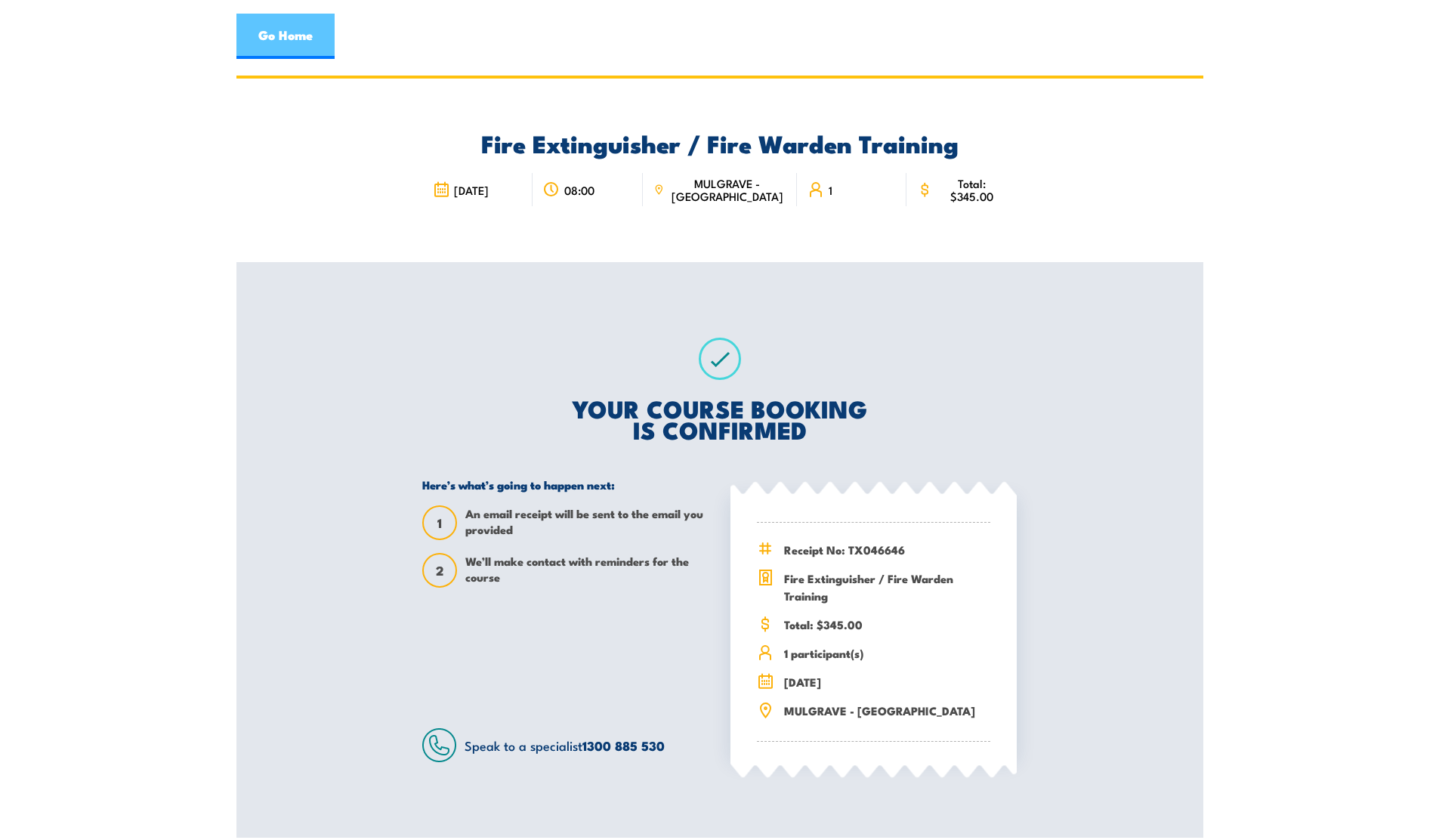
click at [311, 31] on link "Go Home" at bounding box center [285, 36] width 98 height 45
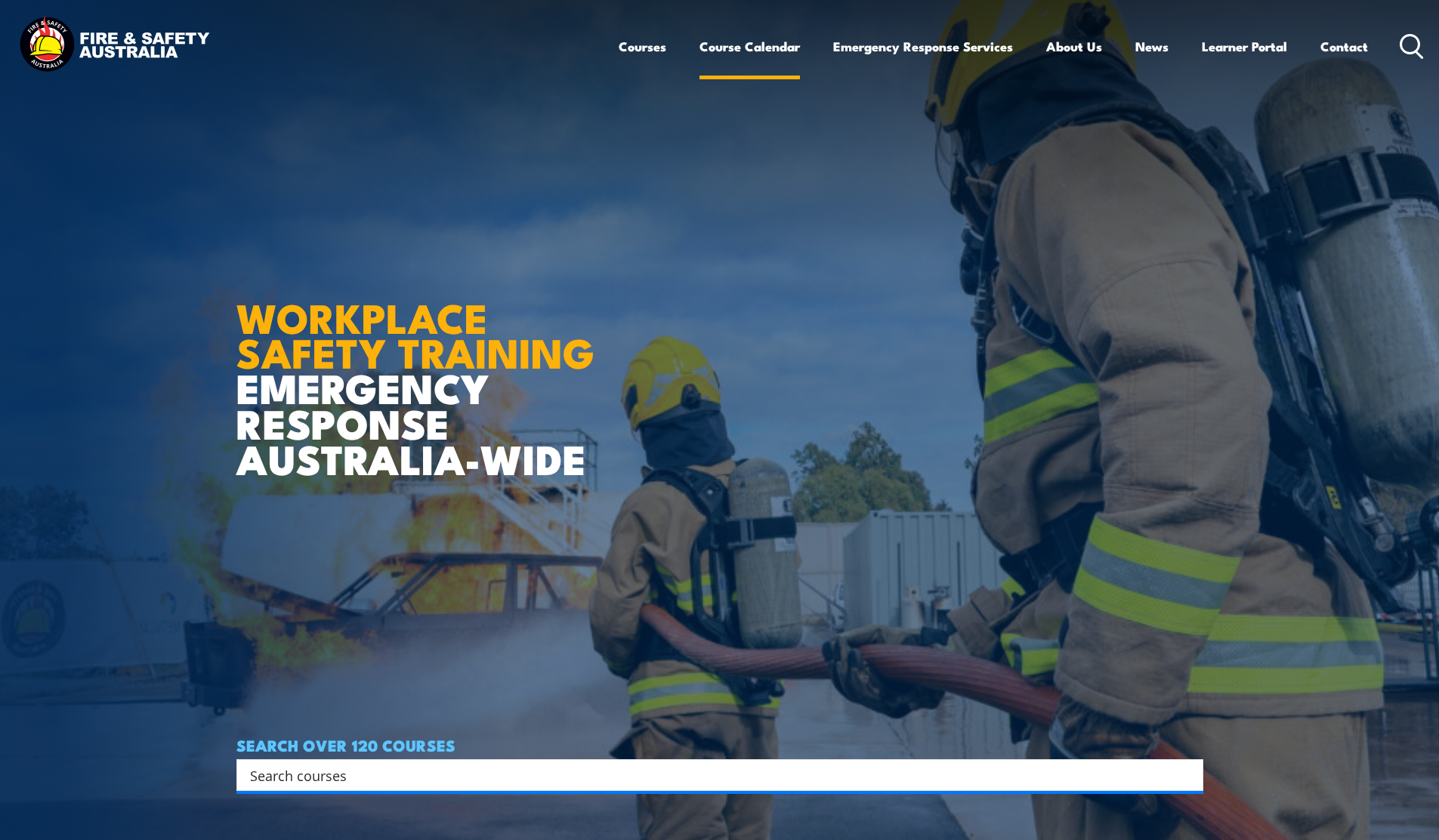
click link "Course Calendar"
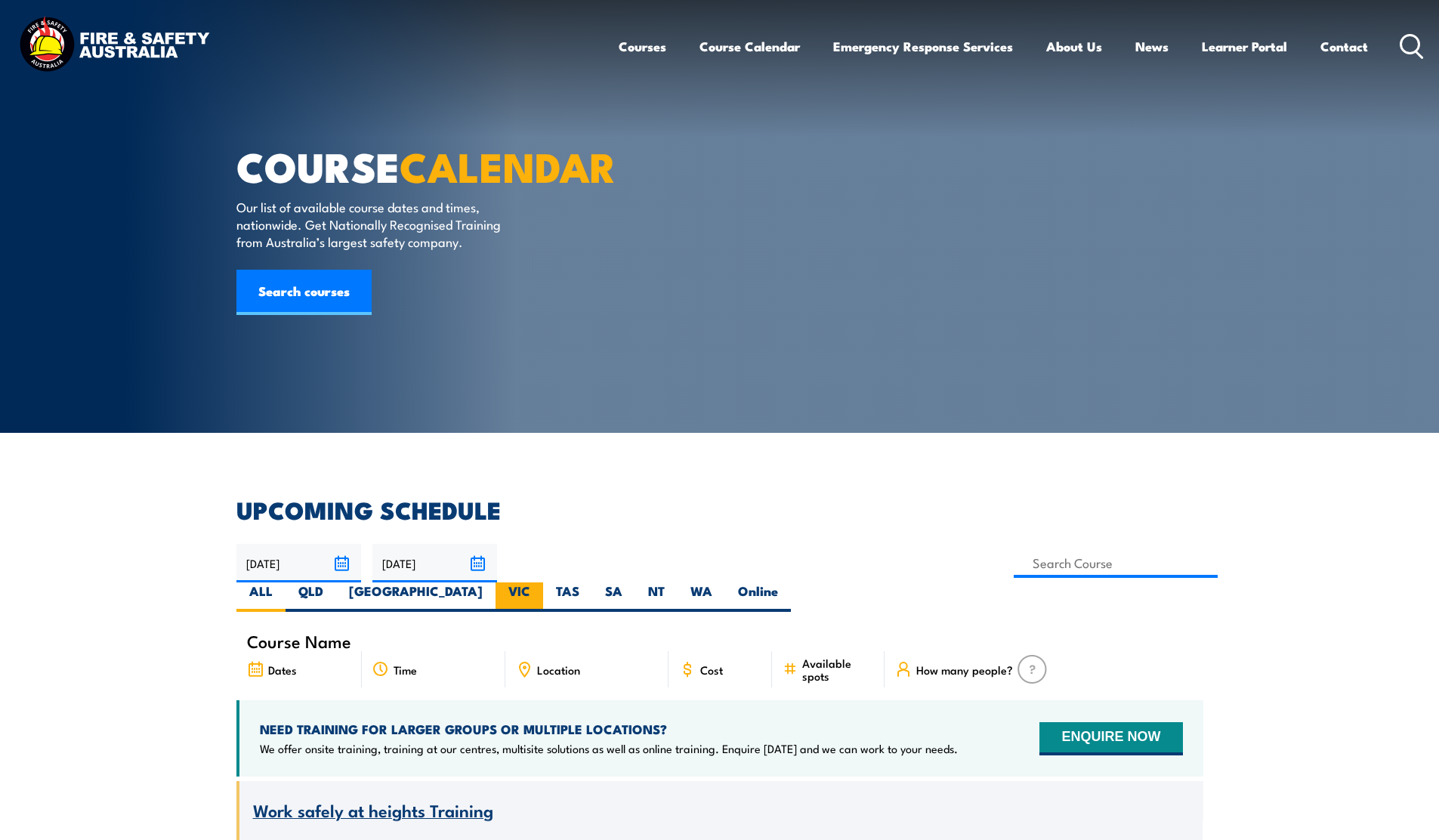
click at [543, 582] on label "VIC" at bounding box center [520, 597] width 48 height 30
click at [540, 582] on input "VIC" at bounding box center [535, 587] width 10 height 10
radio input "true"
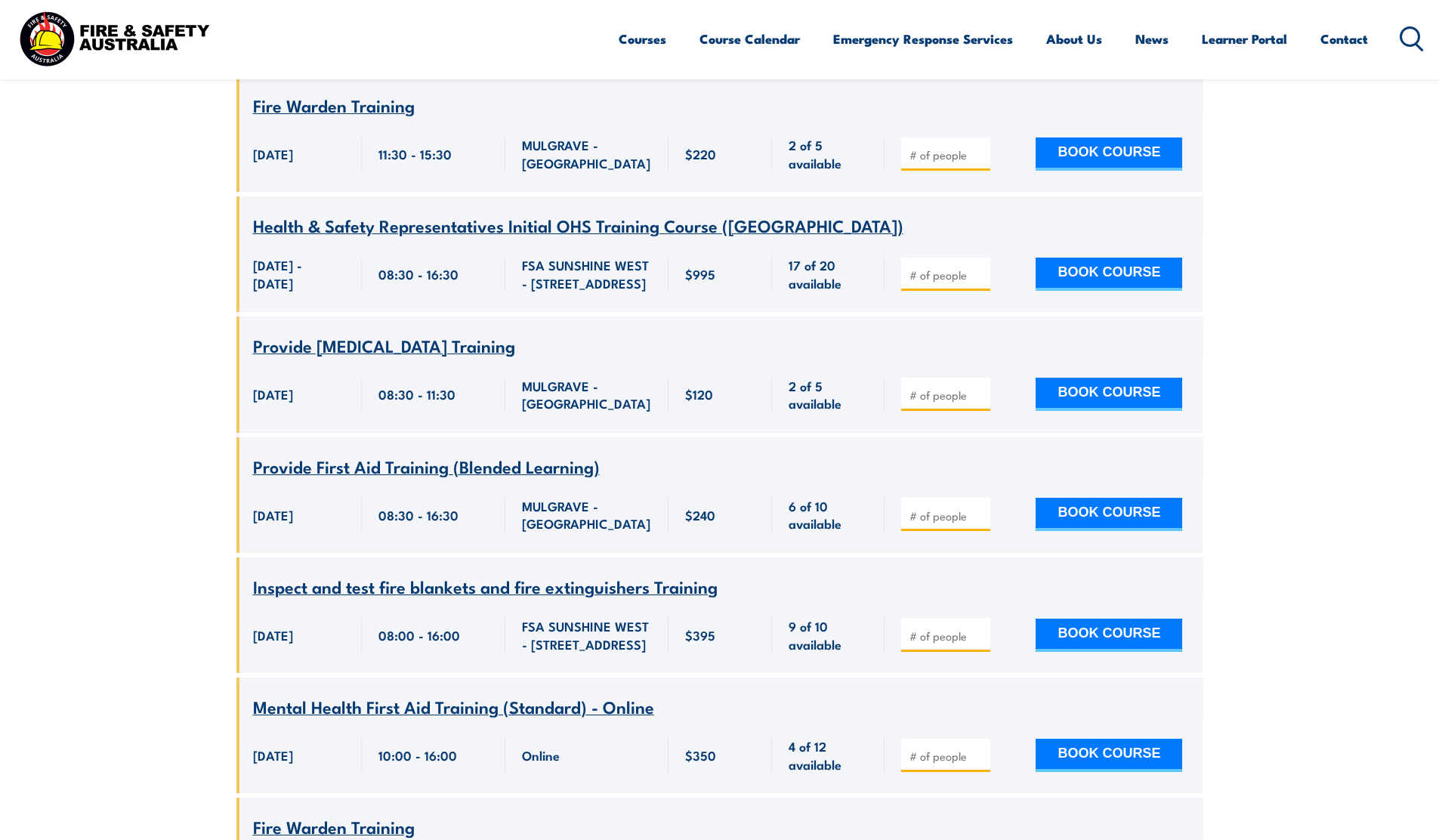
scroll to position [2278, 0]
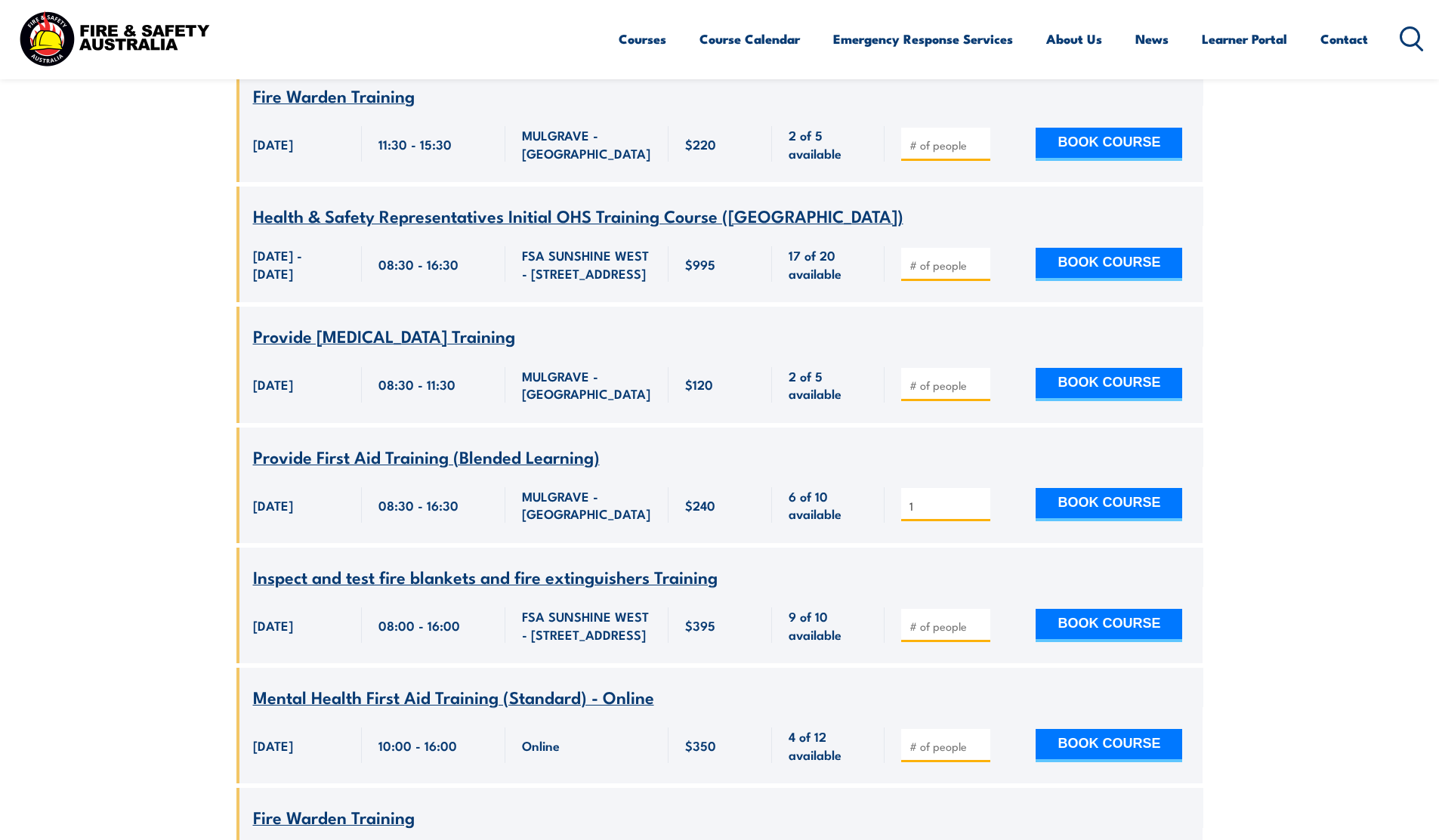
click at [979, 498] on input "1" at bounding box center [947, 506] width 76 height 15
type input "2"
click at [979, 498] on input "2" at bounding box center [947, 506] width 76 height 15
click at [1070, 488] on button "BOOK COURSE" at bounding box center [1109, 504] width 147 height 33
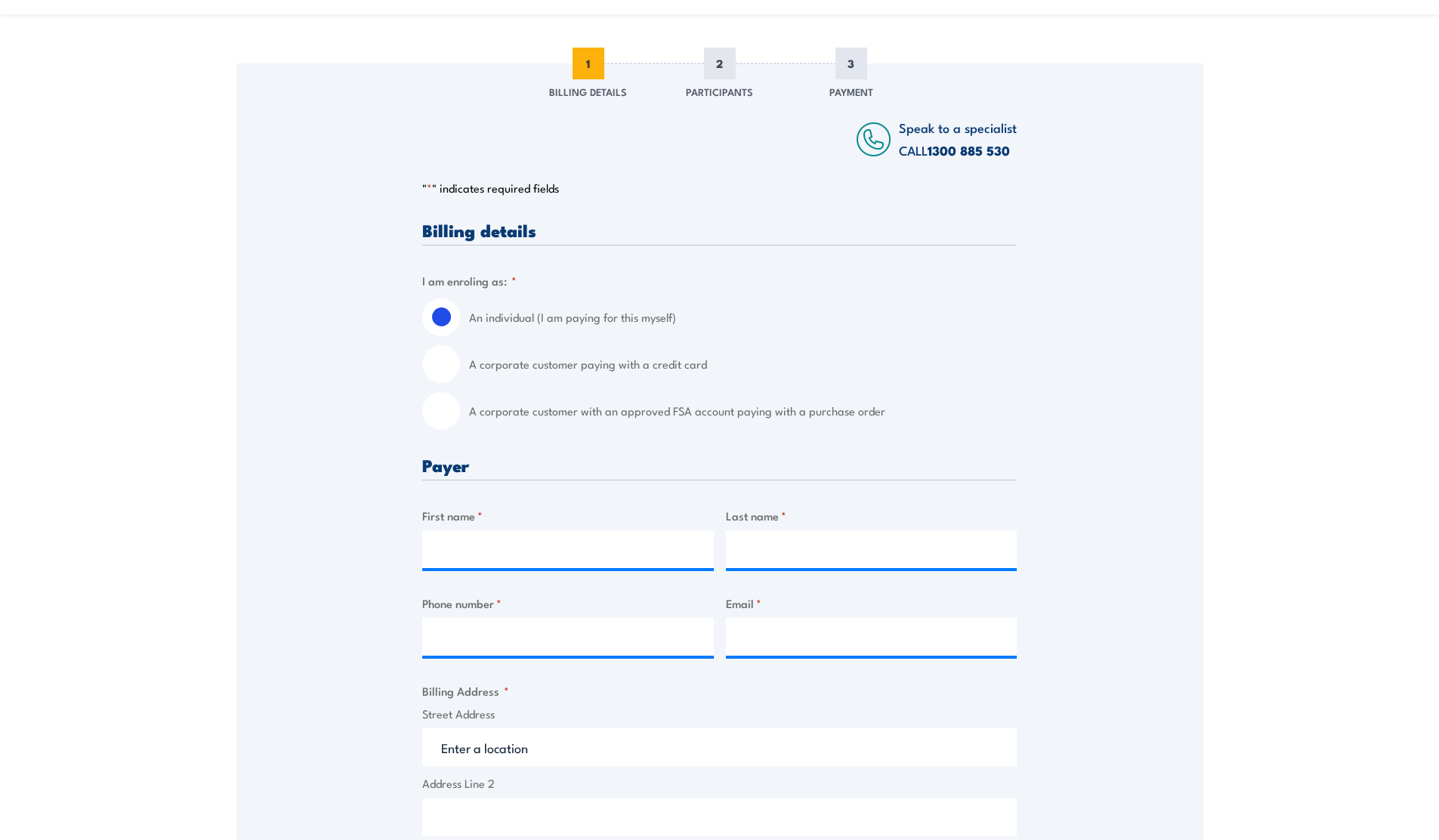
scroll to position [240, 0]
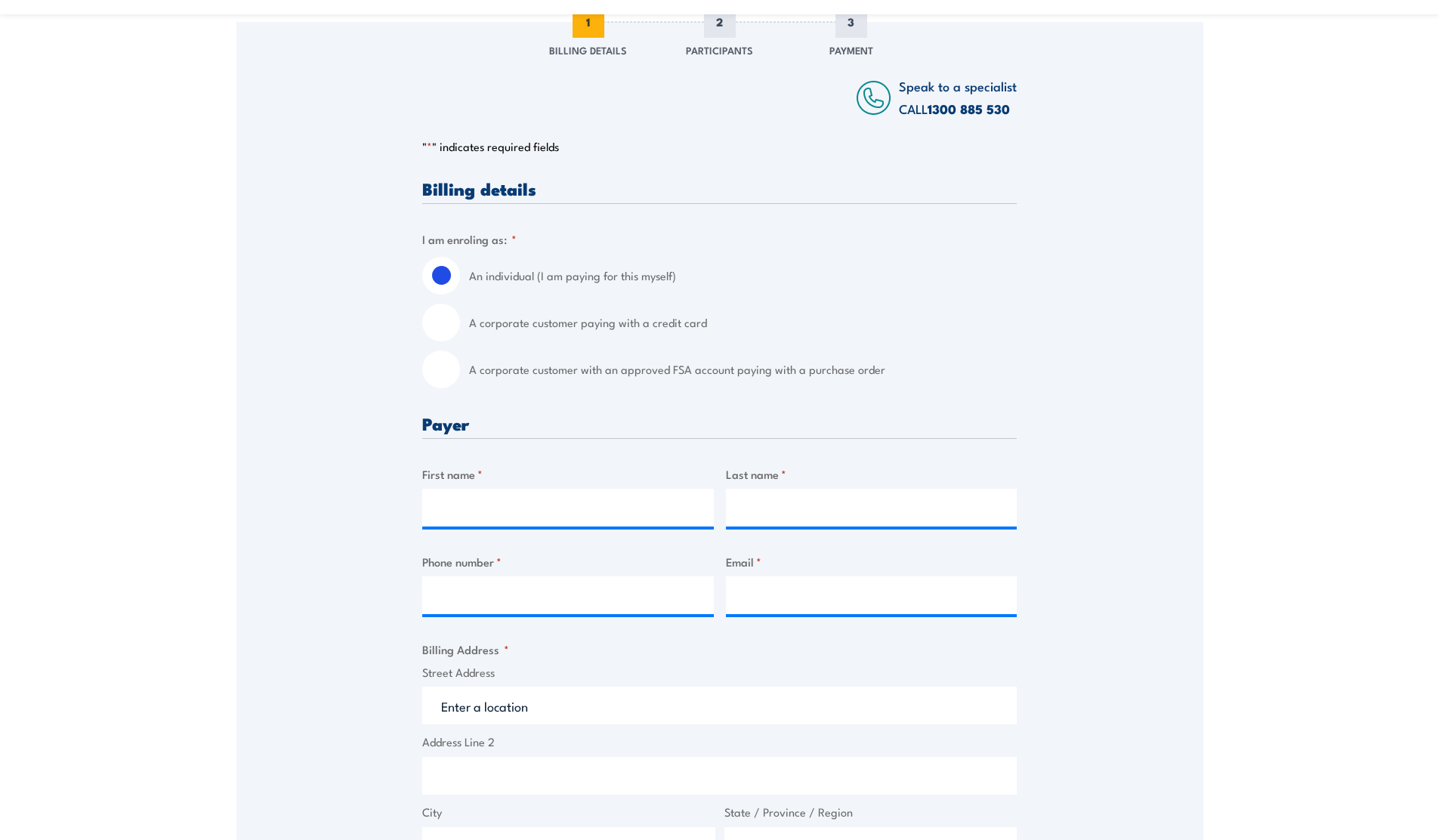
click at [442, 374] on input "A corporate customer with an approved FSA account paying with a purchase order" at bounding box center [442, 370] width 38 height 38
radio input "true"
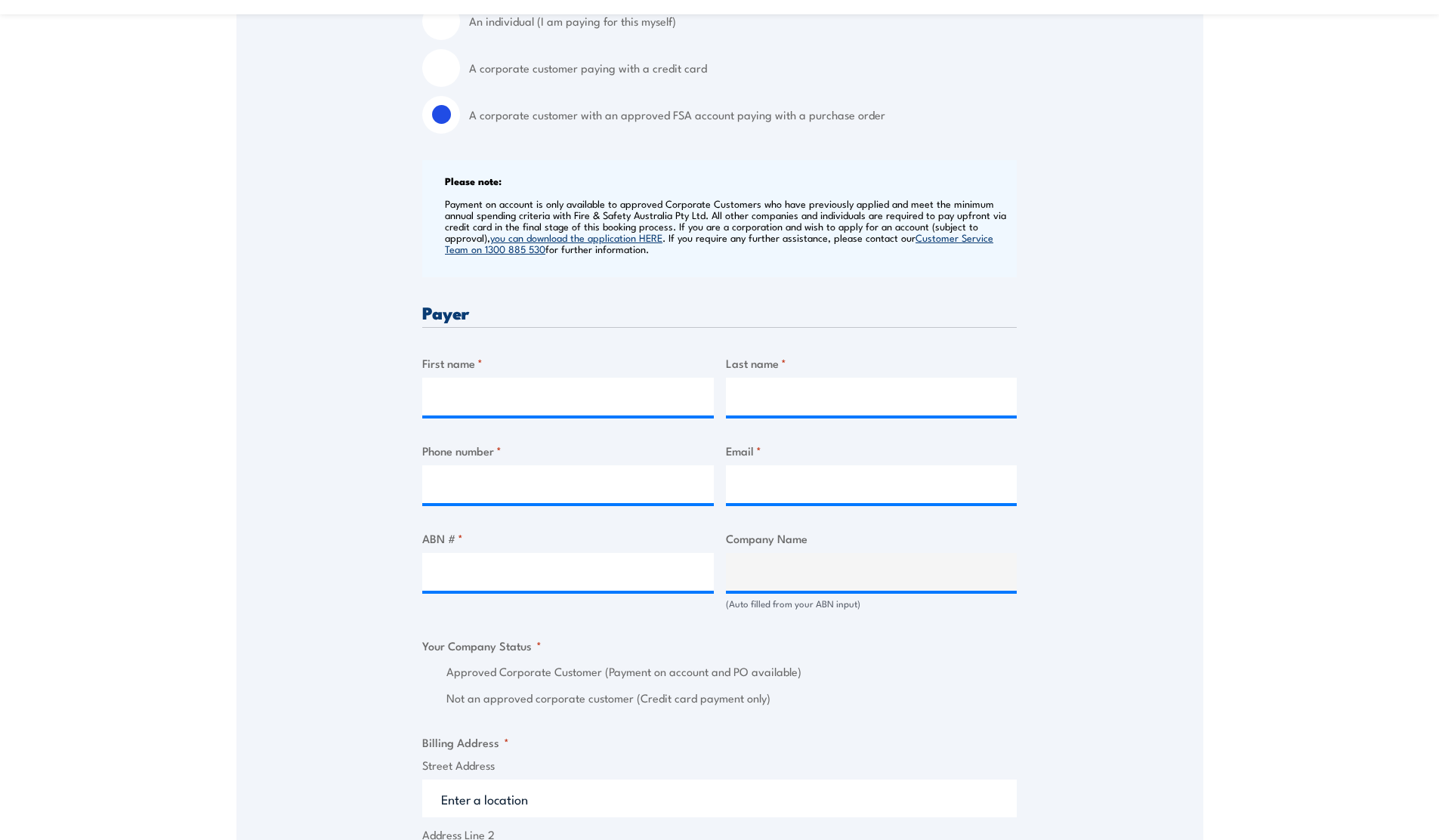
scroll to position [496, 0]
click at [507, 398] on input "First name *" at bounding box center [568, 396] width 292 height 38
type input "[PERSON_NAME]"
type input "0466130498"
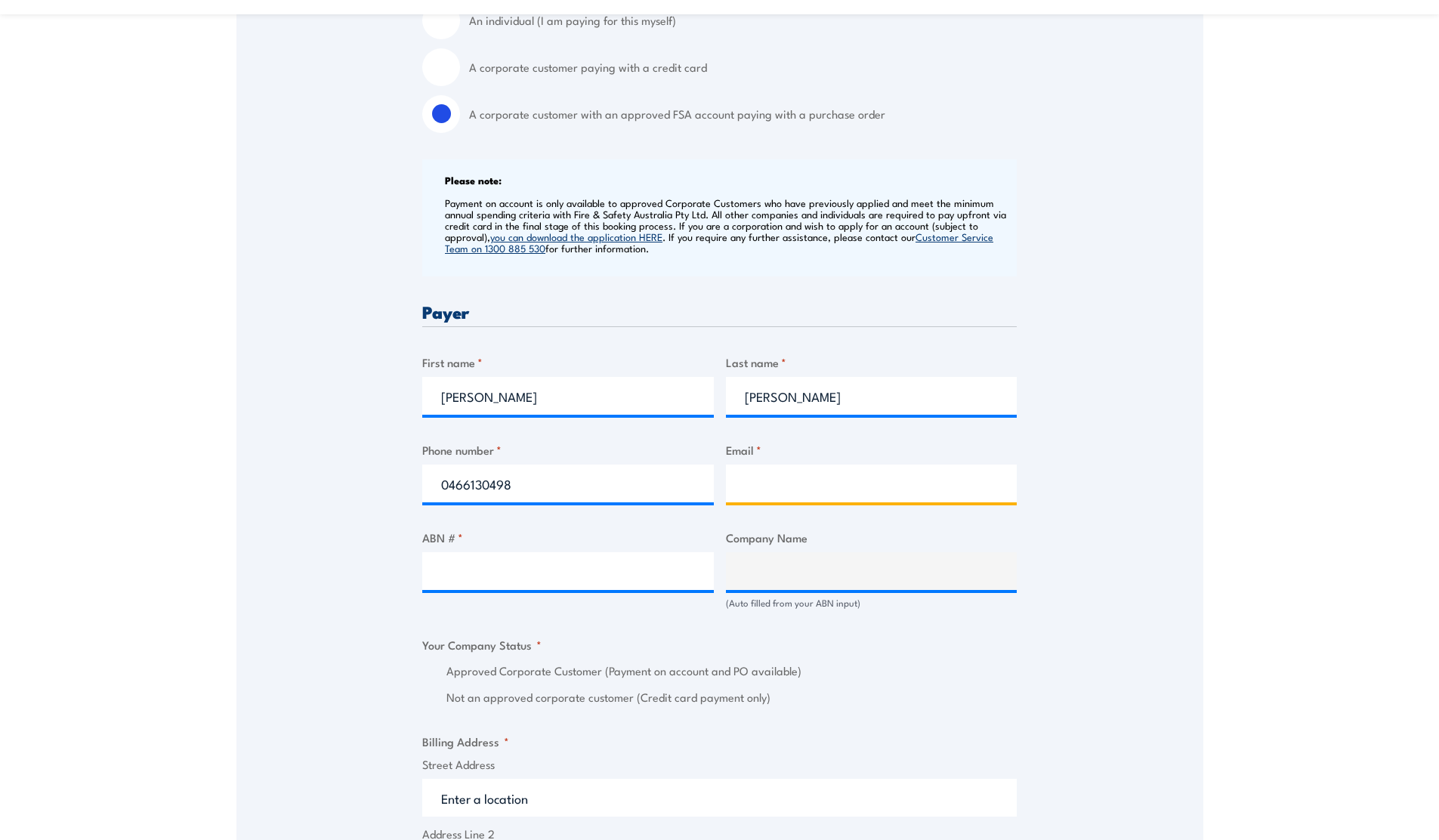
type input "[PERSON_NAME][EMAIL_ADDRESS][PERSON_NAME][DOMAIN_NAME]"
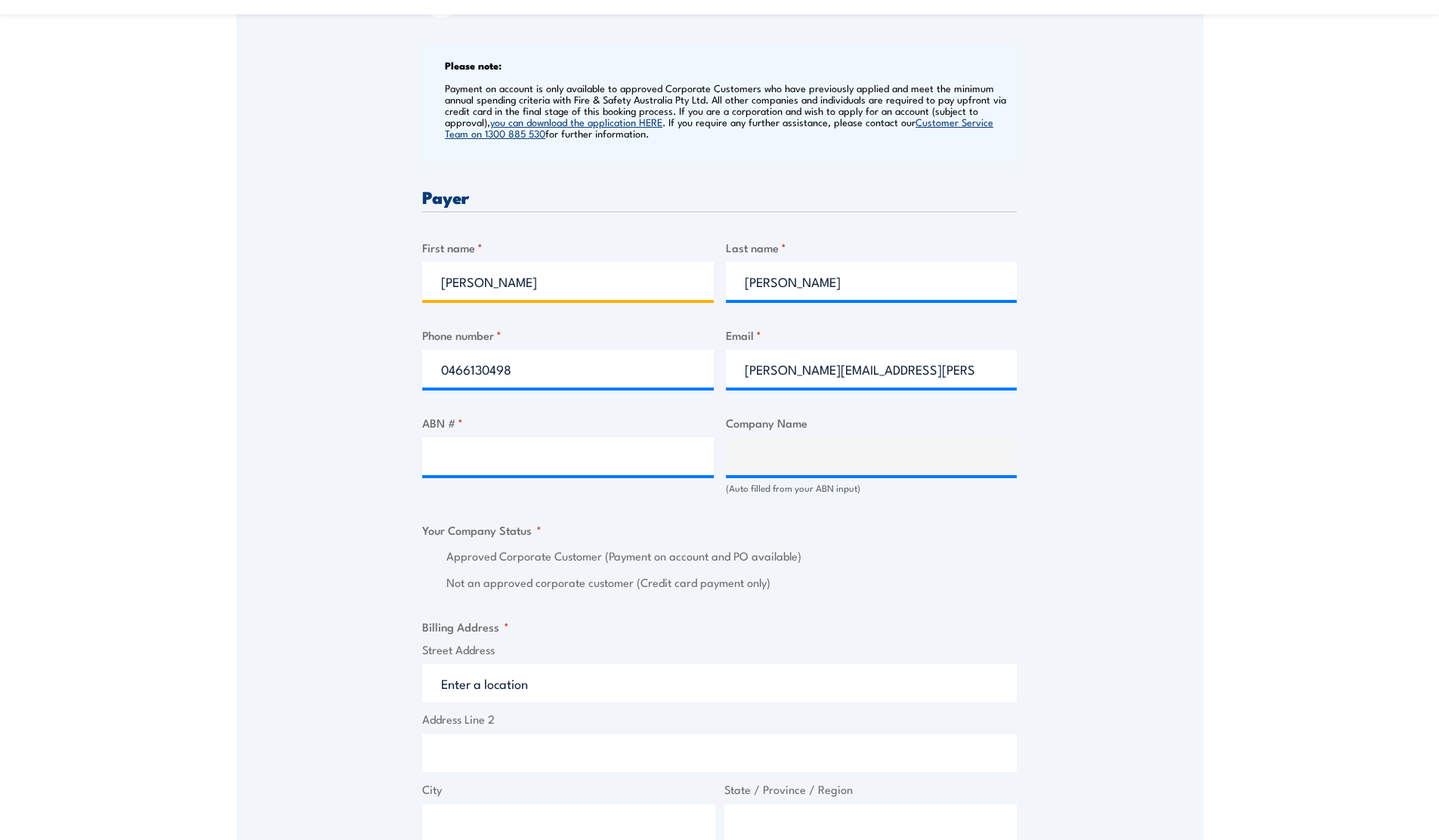
scroll to position [614, 0]
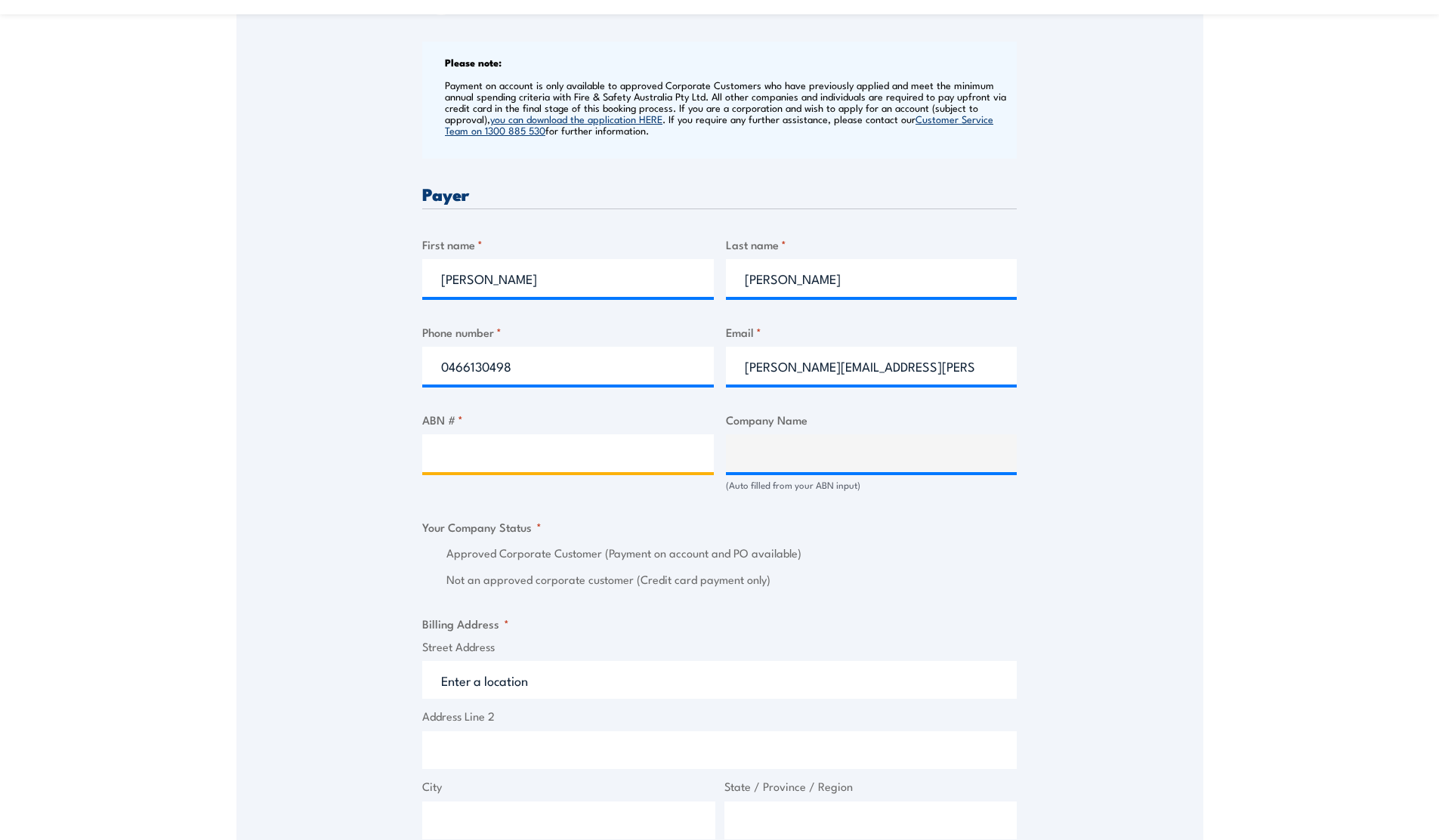
click at [485, 457] on input "ABN # *" at bounding box center [568, 453] width 292 height 38
paste input "77168163844"
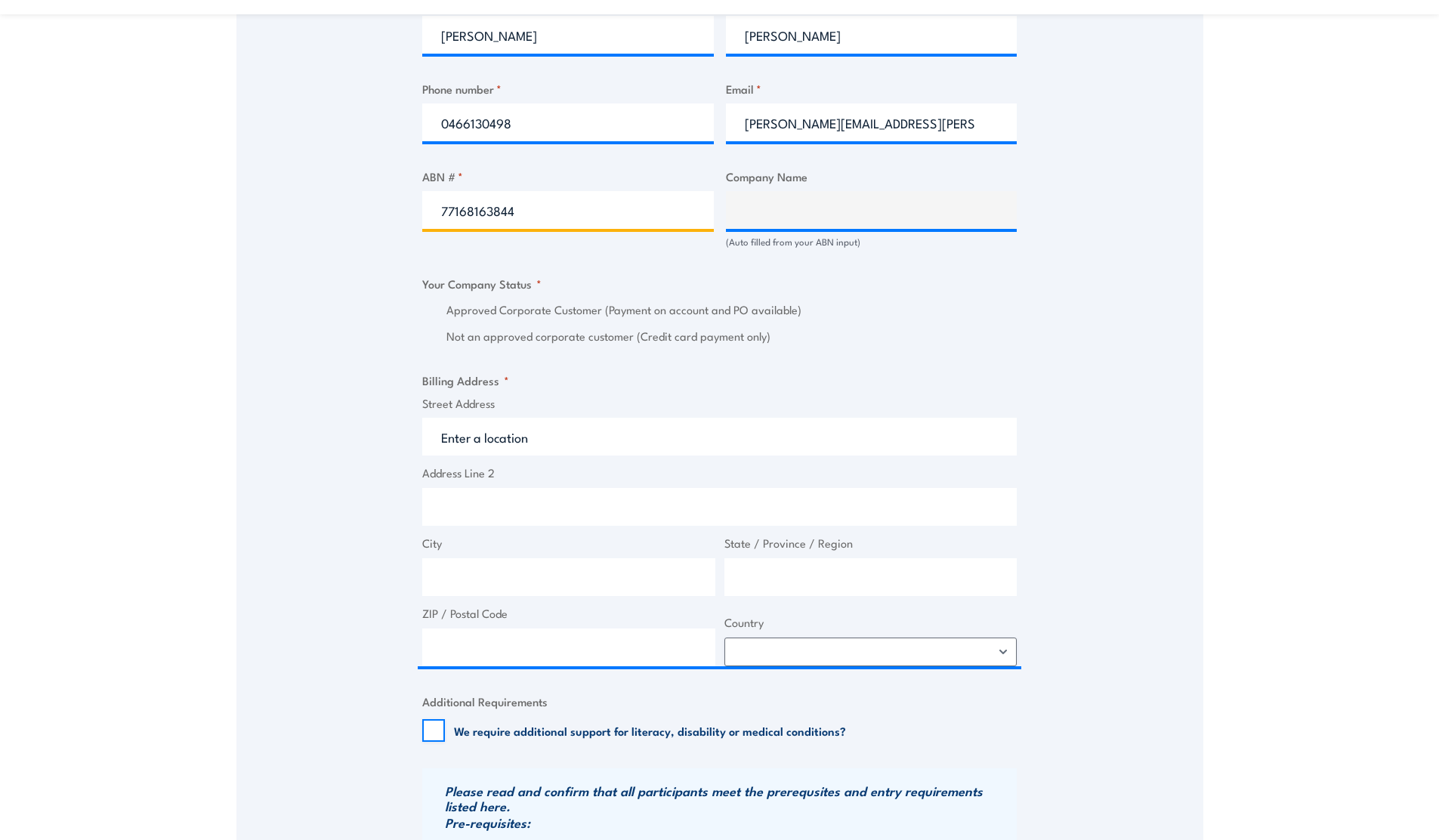
scroll to position [867, 0]
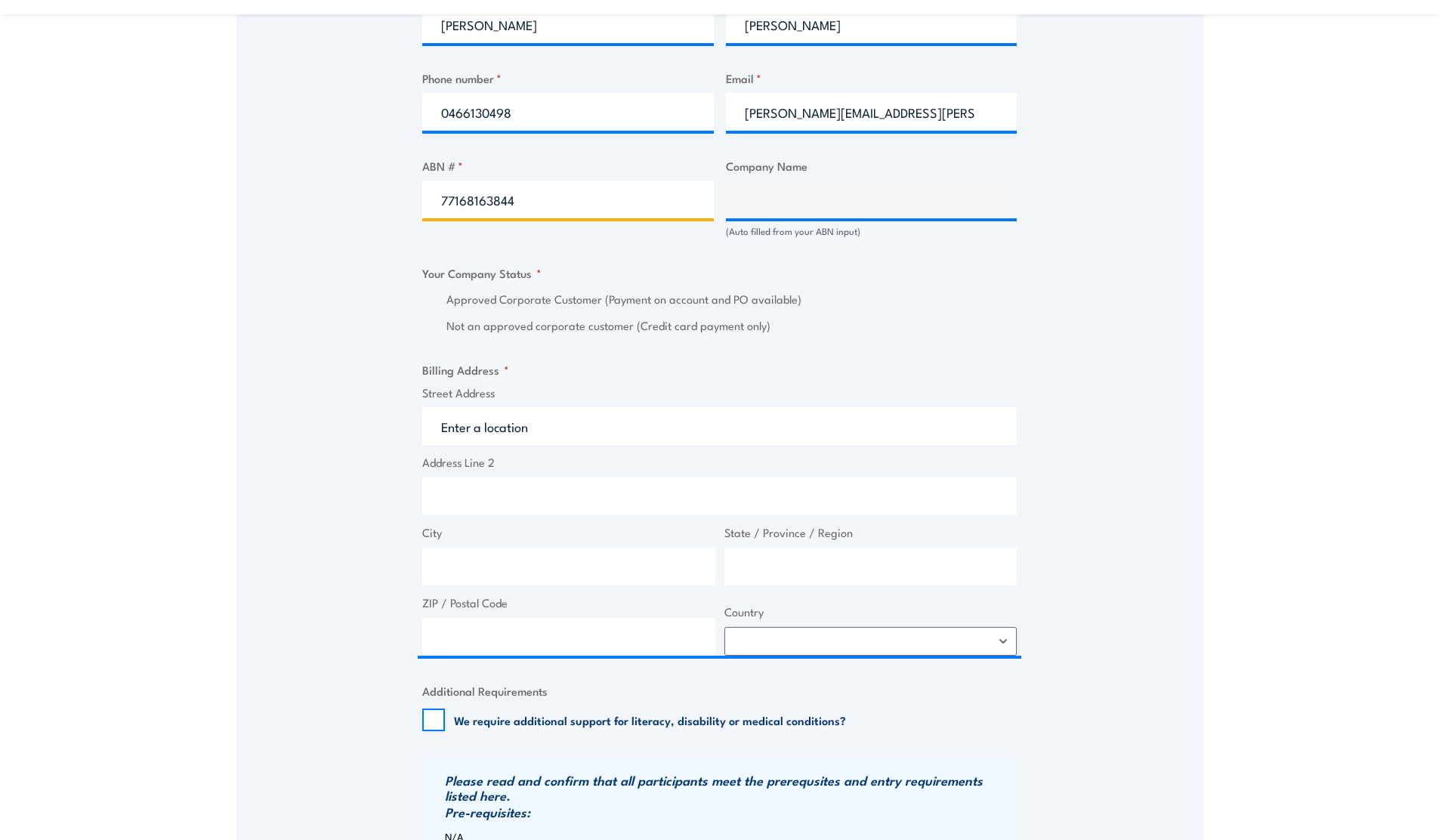
type input "77168163844"
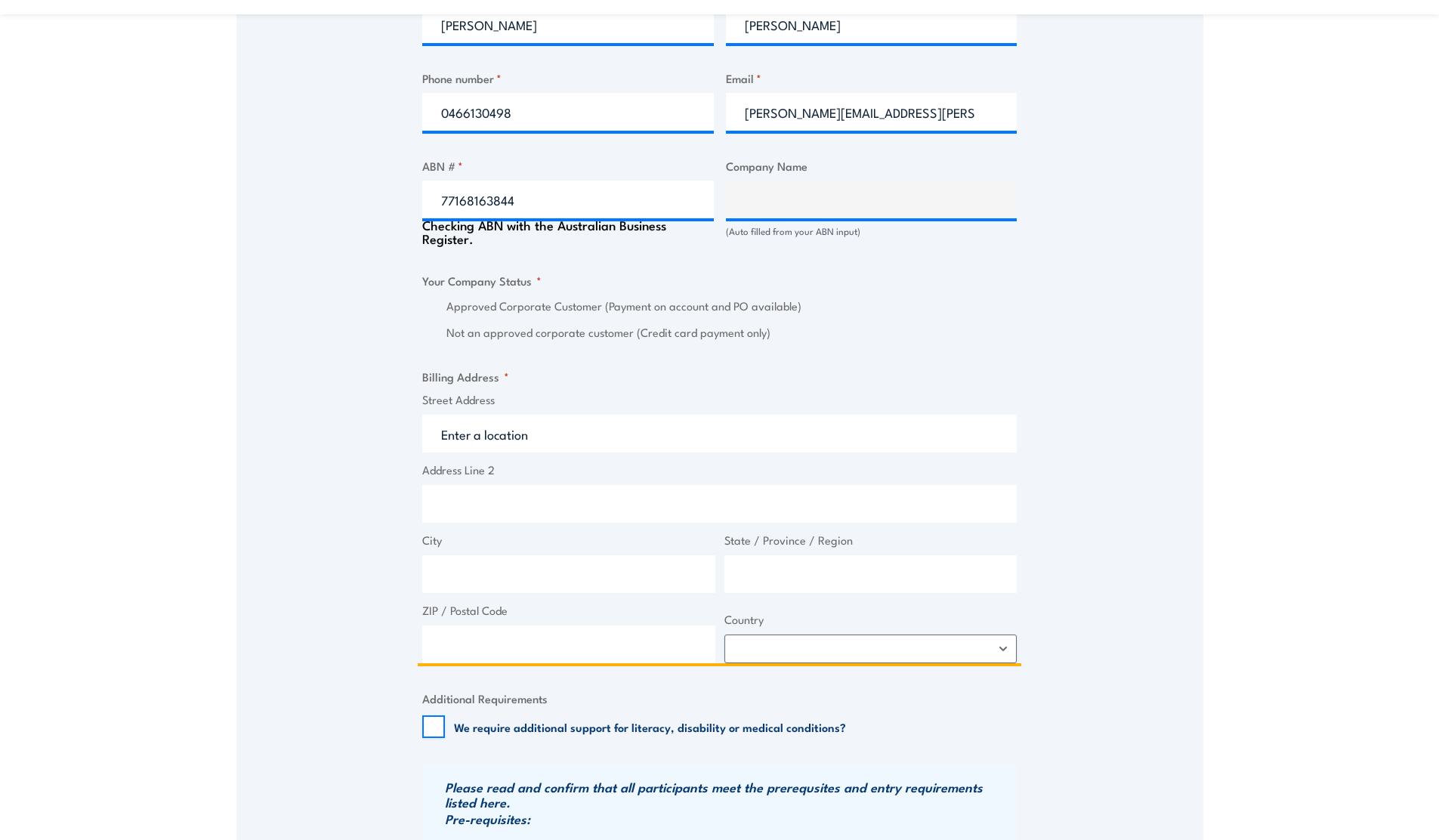
click at [544, 435] on input "Street Address" at bounding box center [720, 433] width 595 height 38
type input "HOME DELIVERY SERVICES PTY LTD"
radio input "true"
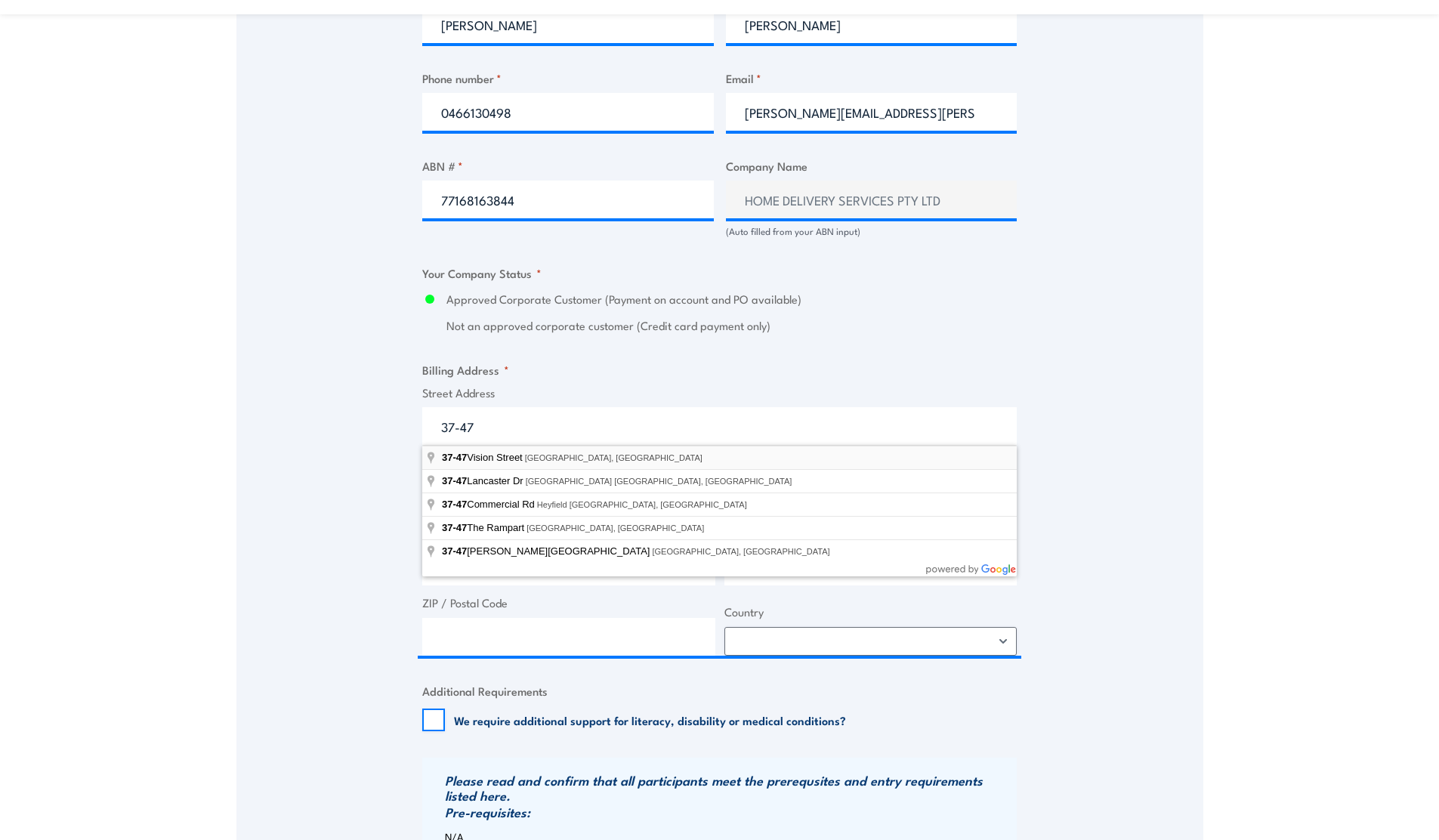
type input "[STREET_ADDRESS]"
type input "Dandenong South"
type input "Victoria"
type input "3175"
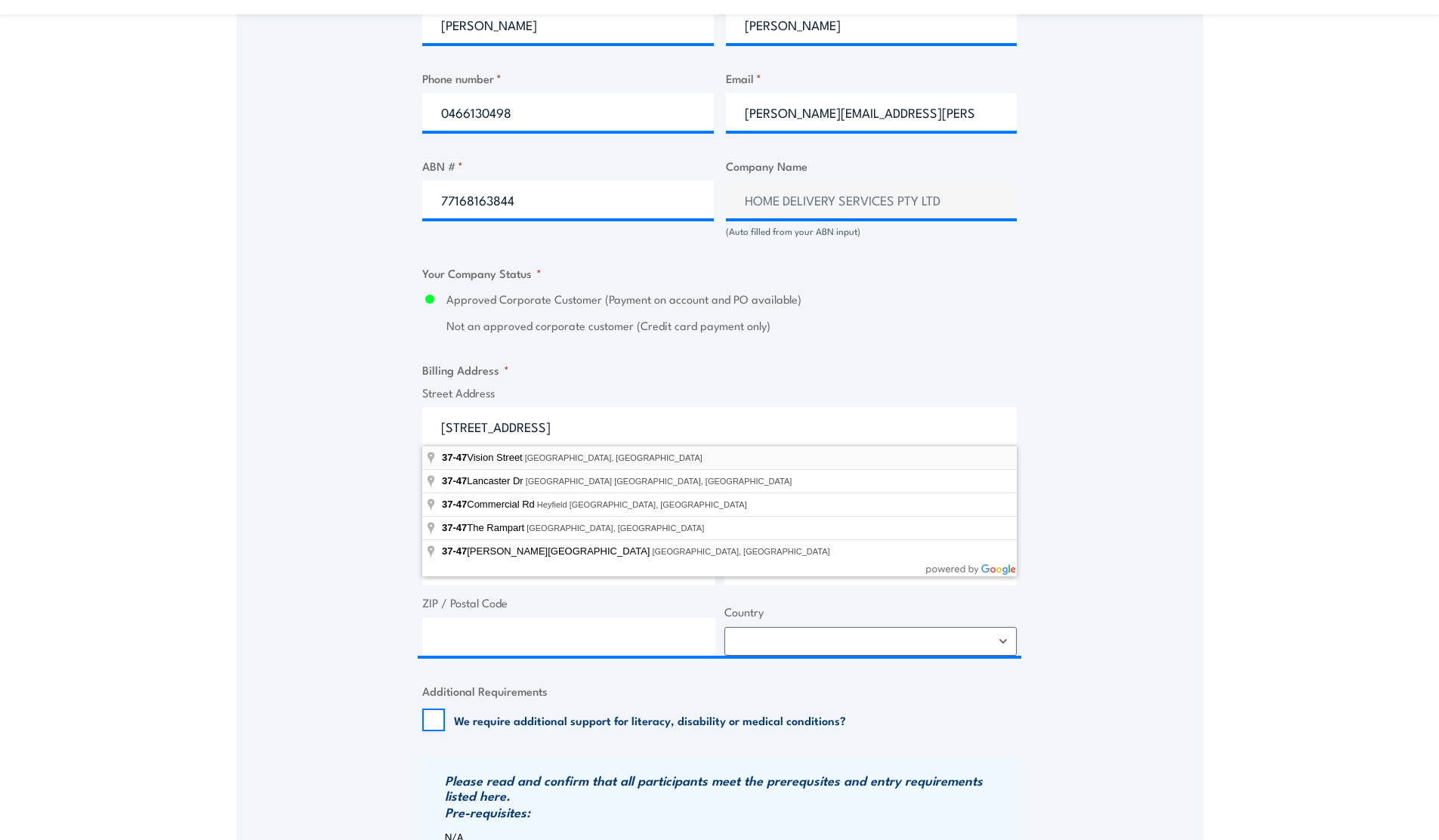
select select "[GEOGRAPHIC_DATA]"
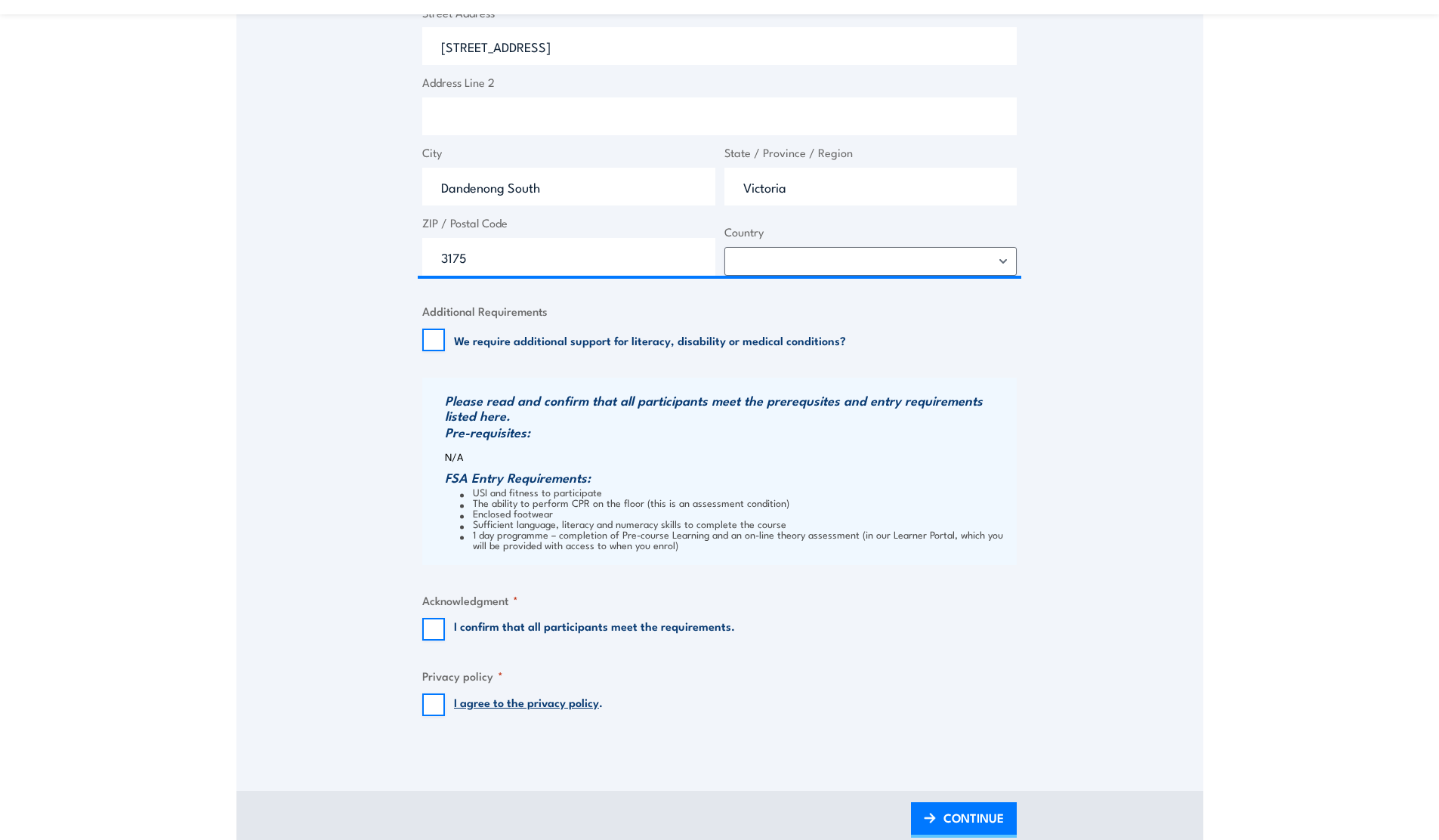
scroll to position [1259, 0]
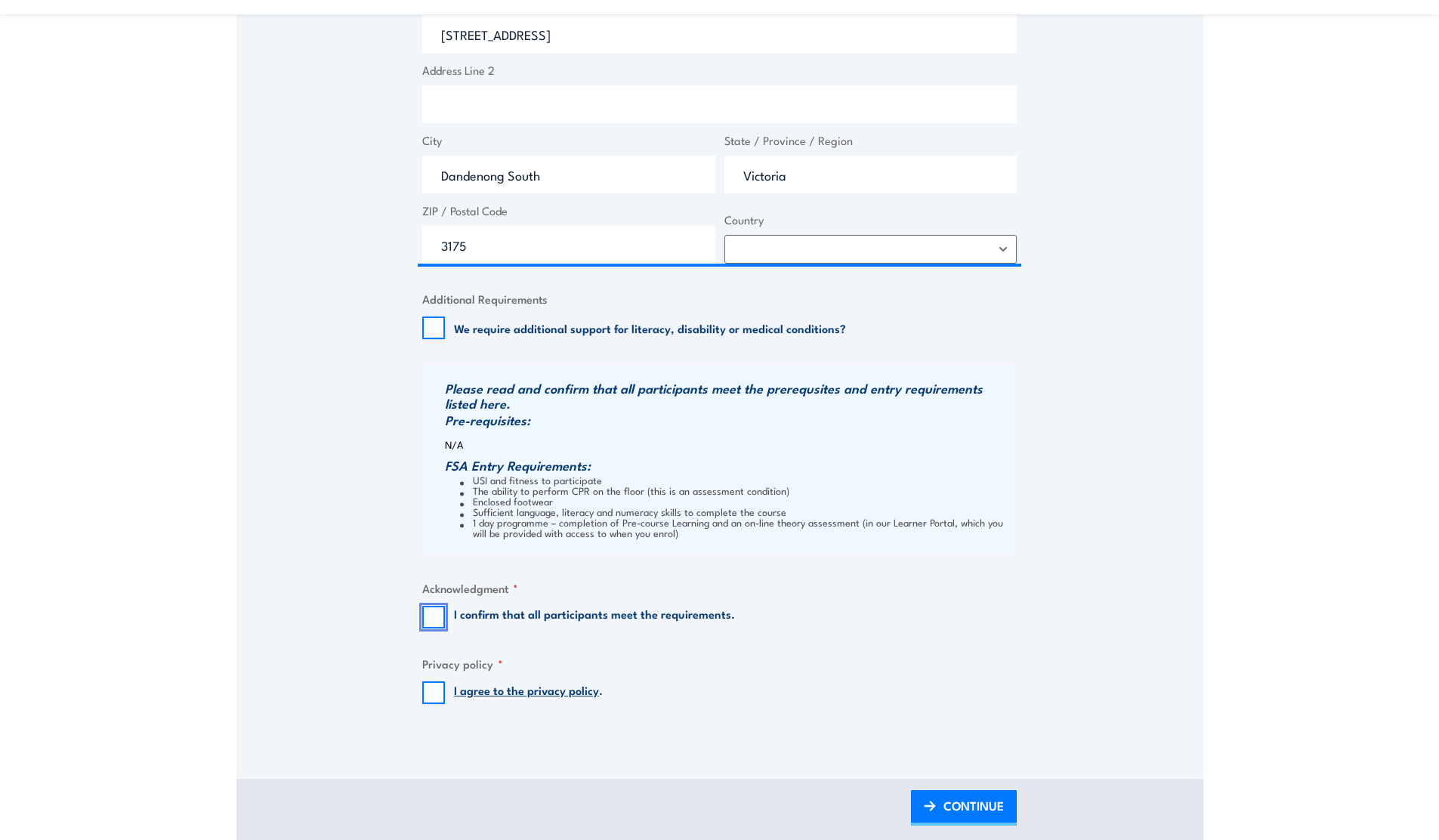
click at [431, 618] on input "I confirm that all participants meet the requirements." at bounding box center [434, 618] width 23 height 23
checkbox input "true"
click at [437, 692] on input "I agree to the privacy policy ." at bounding box center [434, 693] width 23 height 23
checkbox input "true"
click at [975, 804] on span "CONTINUE" at bounding box center [973, 805] width 60 height 40
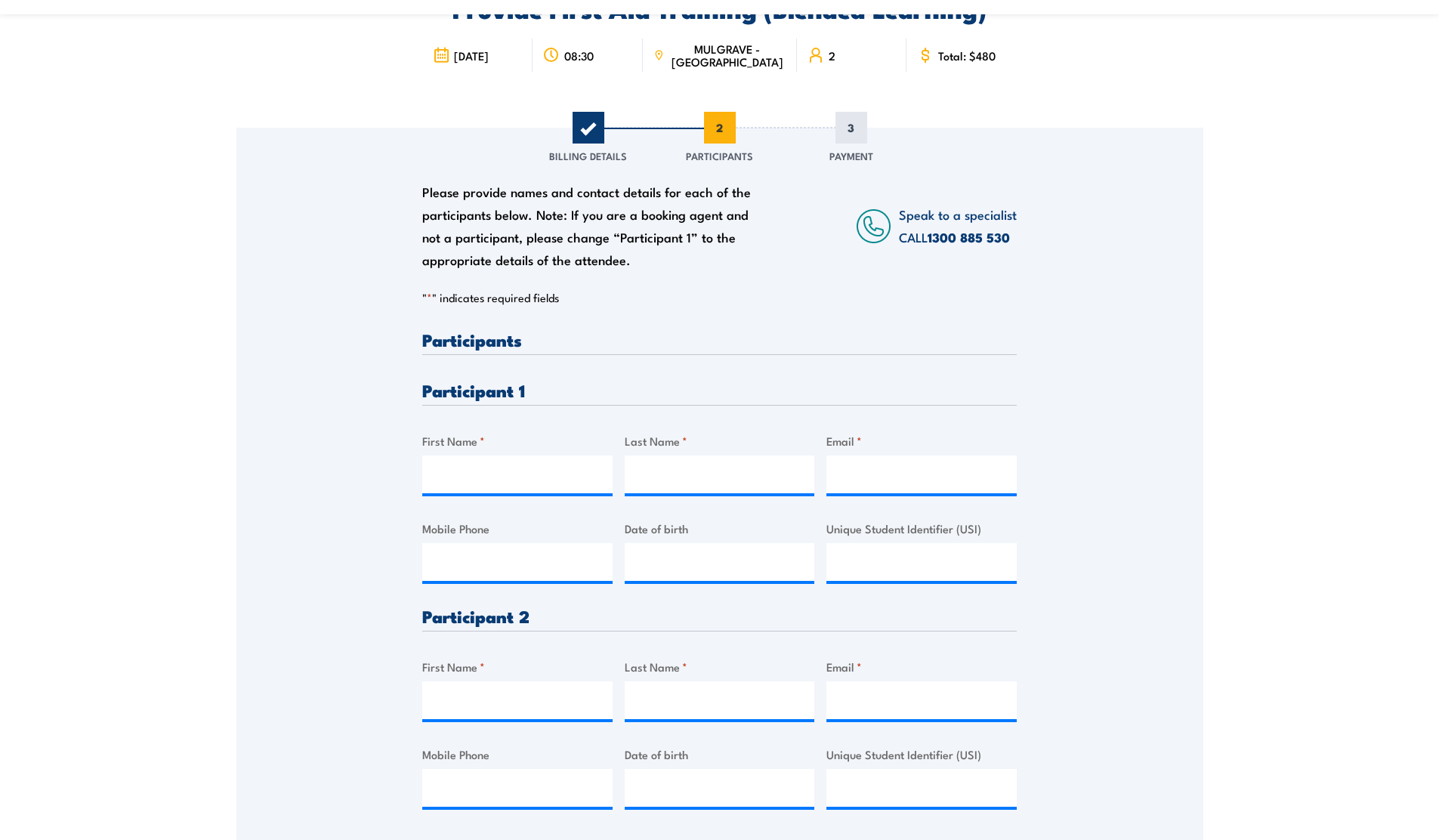
scroll to position [301, 0]
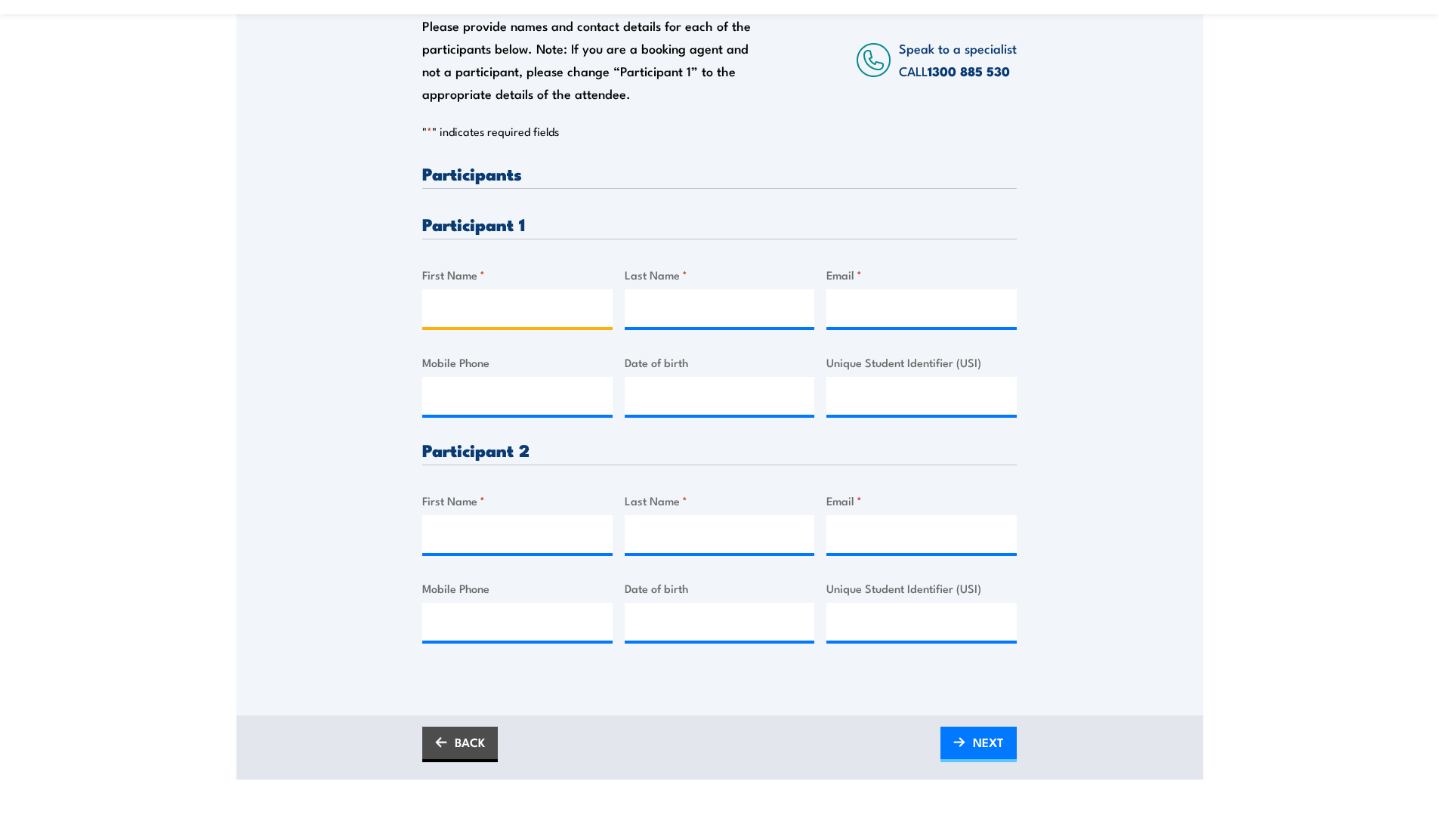
click at [498, 310] on input "First Name *" at bounding box center [517, 308] width 190 height 38
type input "[PERSON_NAME]"
click at [688, 312] on input "Last Name *" at bounding box center [719, 308] width 190 height 38
type input "Kaur"
click at [895, 316] on input "Email *" at bounding box center [921, 308] width 190 height 38
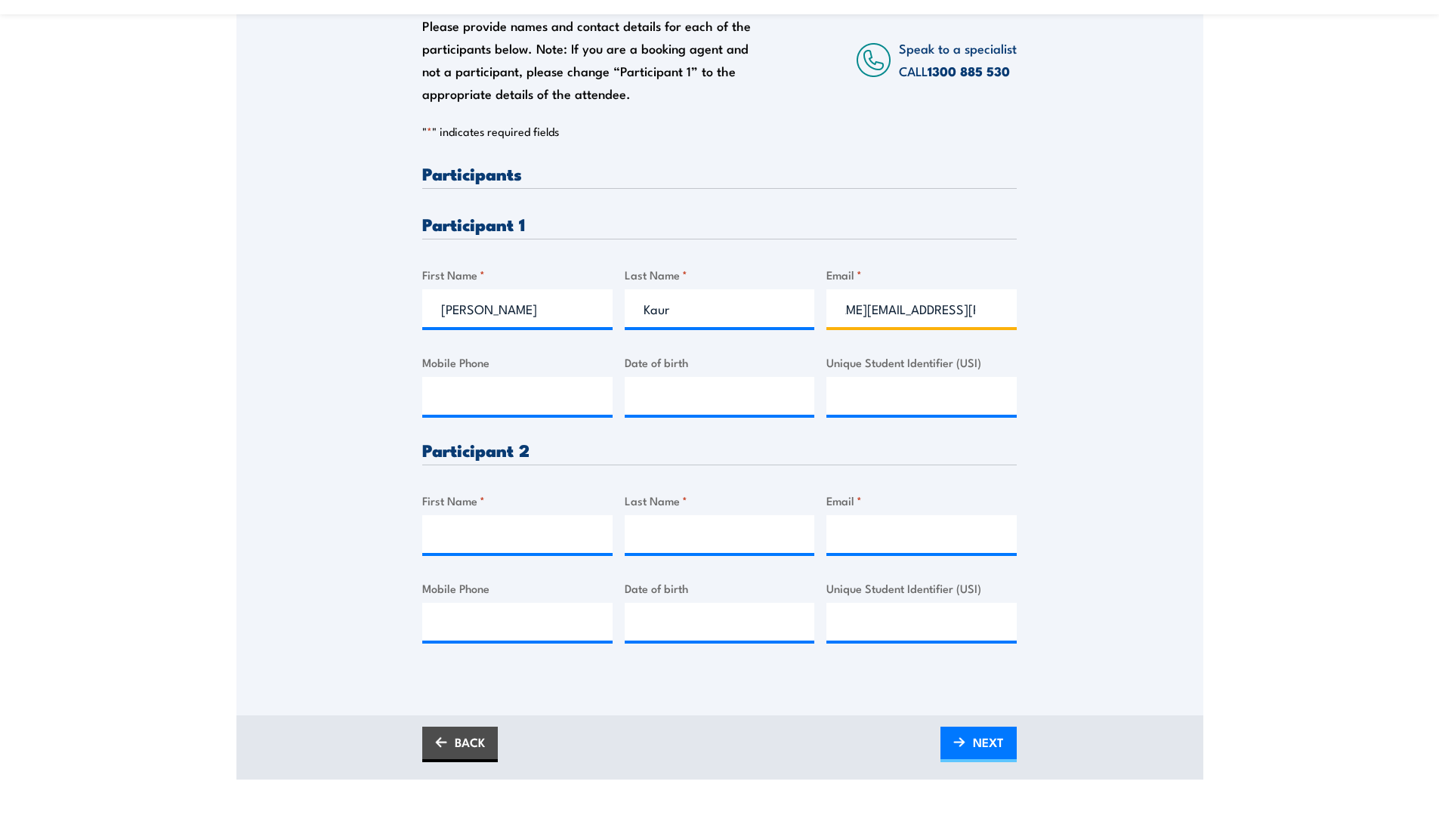
scroll to position [0, 81]
type input "[PERSON_NAME][EMAIL_ADDRESS][PERSON_NAME][DOMAIN_NAME]"
click at [543, 397] on input "Mobile Phone" at bounding box center [517, 396] width 190 height 38
type input "0430997837"
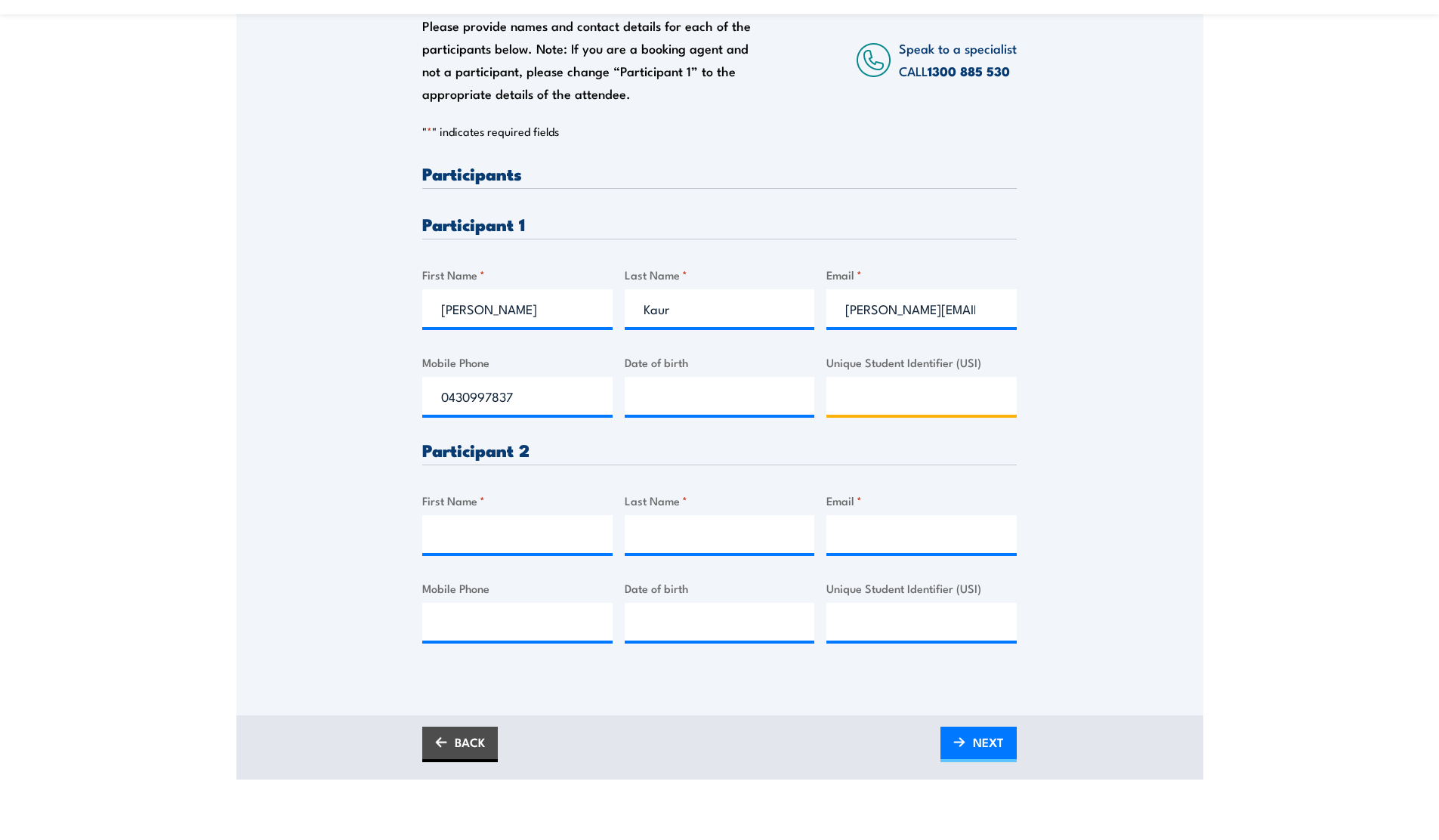
click at [916, 396] on input "Unique Student Identifier (USI)" at bounding box center [921, 396] width 190 height 38
type input "YQ94SB4DWV"
type input "__/__/____"
click at [750, 401] on input "__/__/____" at bounding box center [719, 396] width 190 height 38
type input "[DATE]"
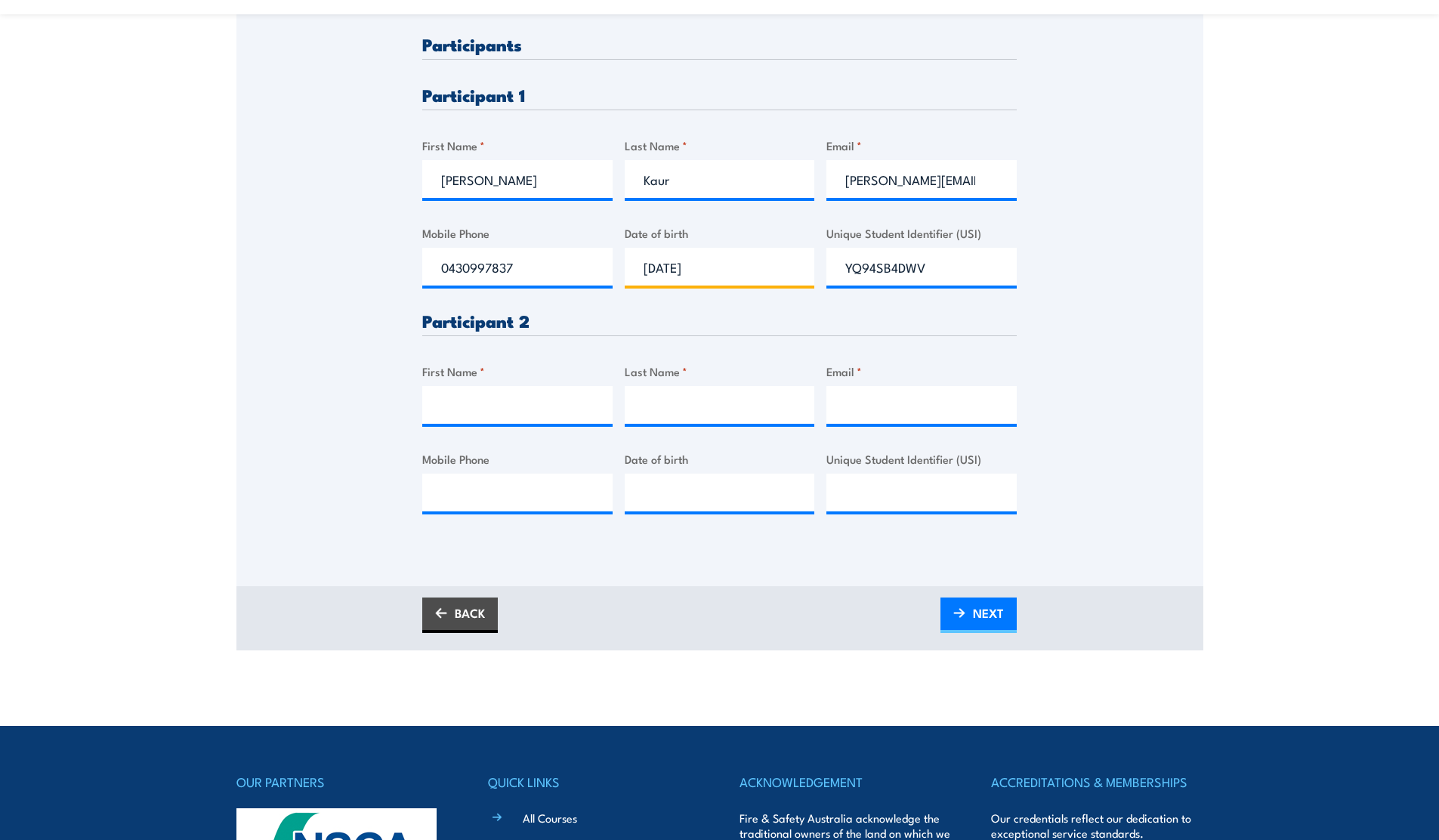
scroll to position [457, 0]
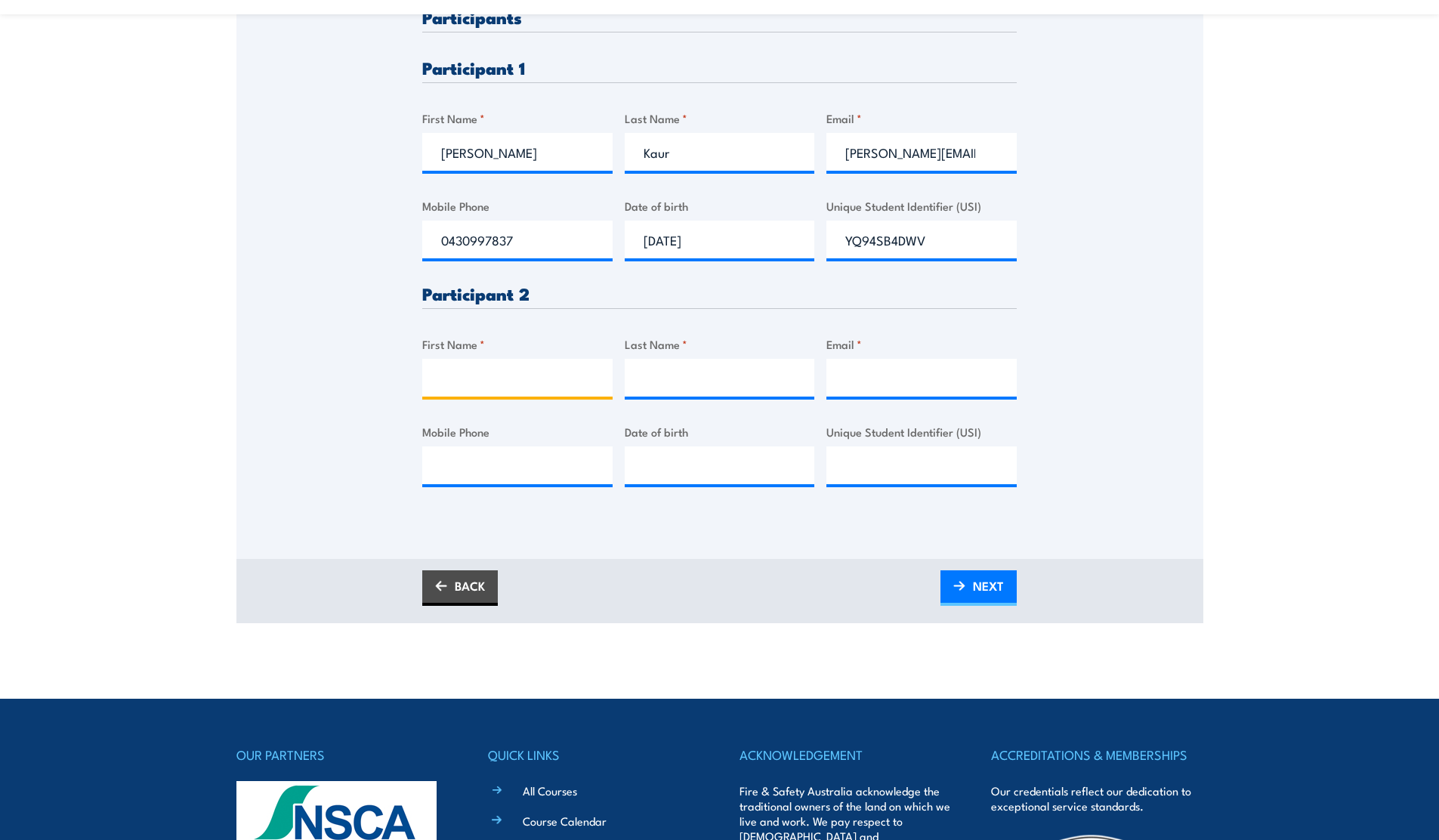
click at [498, 387] on input "First Name *" at bounding box center [517, 378] width 190 height 38
type input "[PERSON_NAME]"
type input "[PERSON_NAME][EMAIL_ADDRESS][PERSON_NAME][DOMAIN_NAME]"
type input "0466130498"
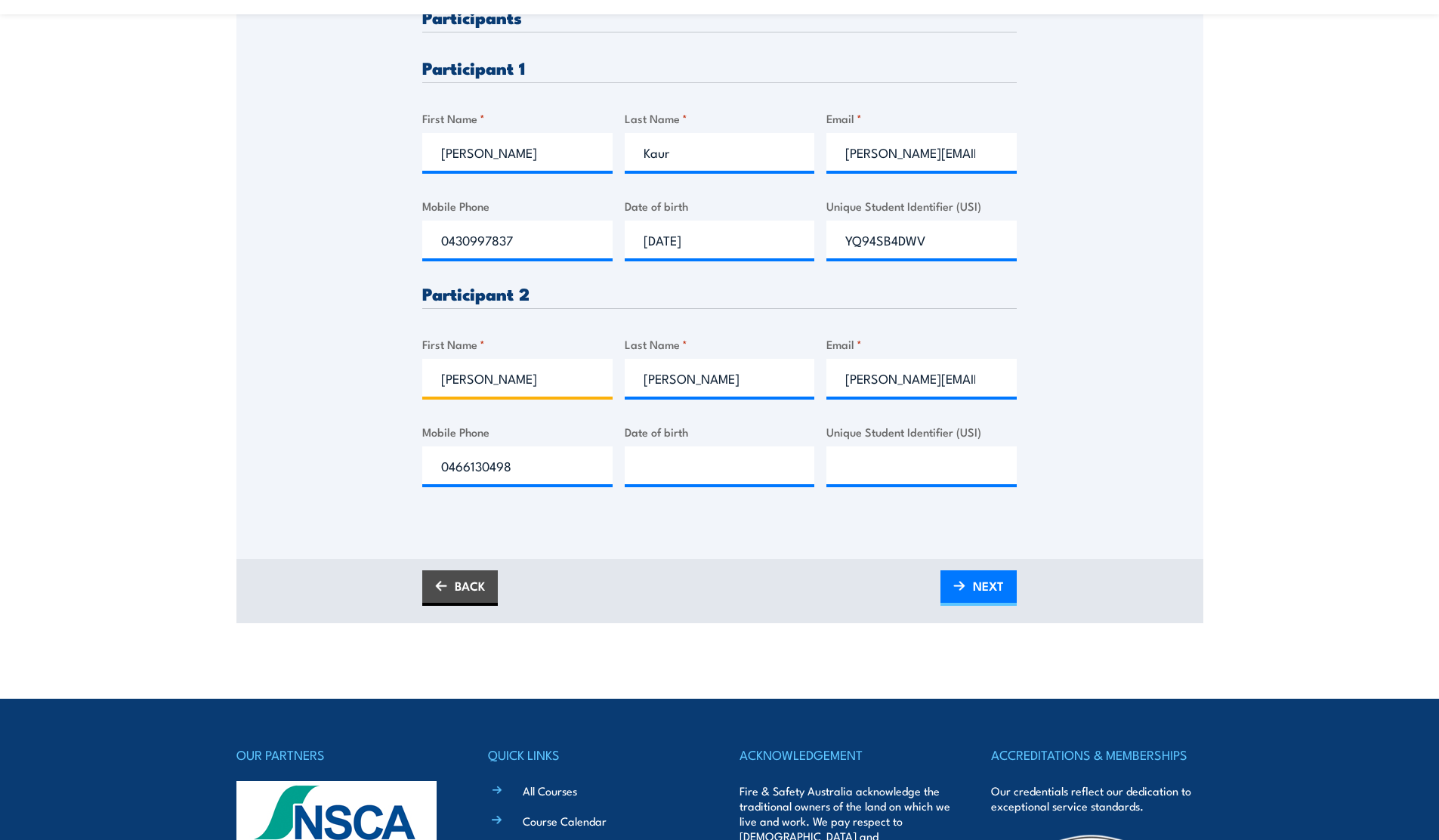
drag, startPoint x: 499, startPoint y: 380, endPoint x: 416, endPoint y: 376, distance: 83.1
click at [416, 376] on div "Please provide names and contact details for each of the participants below. No…" at bounding box center [720, 161] width 967 height 712
type input "[PERSON_NAME]"
drag, startPoint x: 716, startPoint y: 392, endPoint x: 618, endPoint y: 389, distance: 98.0
click at [618, 389] on div "Please provide names and contact details for each of the participants below. No…" at bounding box center [720, 259] width 595 height 502
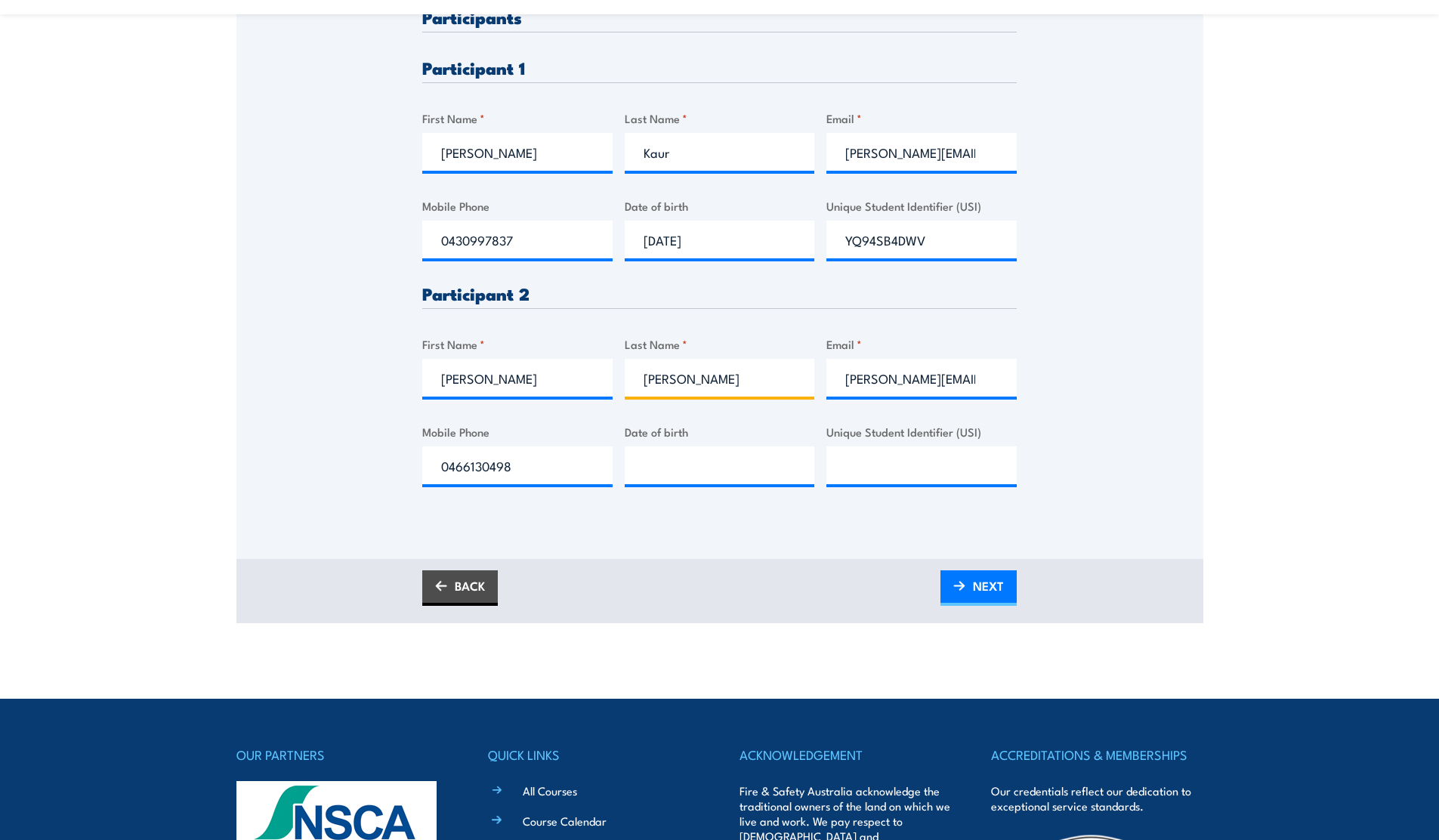
type input "[PERSON_NAME]"
click at [934, 385] on input "[PERSON_NAME][EMAIL_ADDRESS][PERSON_NAME][DOMAIN_NAME]" at bounding box center [921, 378] width 190 height 38
drag, startPoint x: 934, startPoint y: 385, endPoint x: 783, endPoint y: 380, distance: 151.1
click at [783, 380] on div "Please provide names and contact details for each of the participants below. No…" at bounding box center [720, 259] width 595 height 502
click at [847, 385] on input "[PERSON_NAME][EMAIL_ADDRESS][PERSON_NAME][DOMAIN_NAME]" at bounding box center [921, 378] width 190 height 38
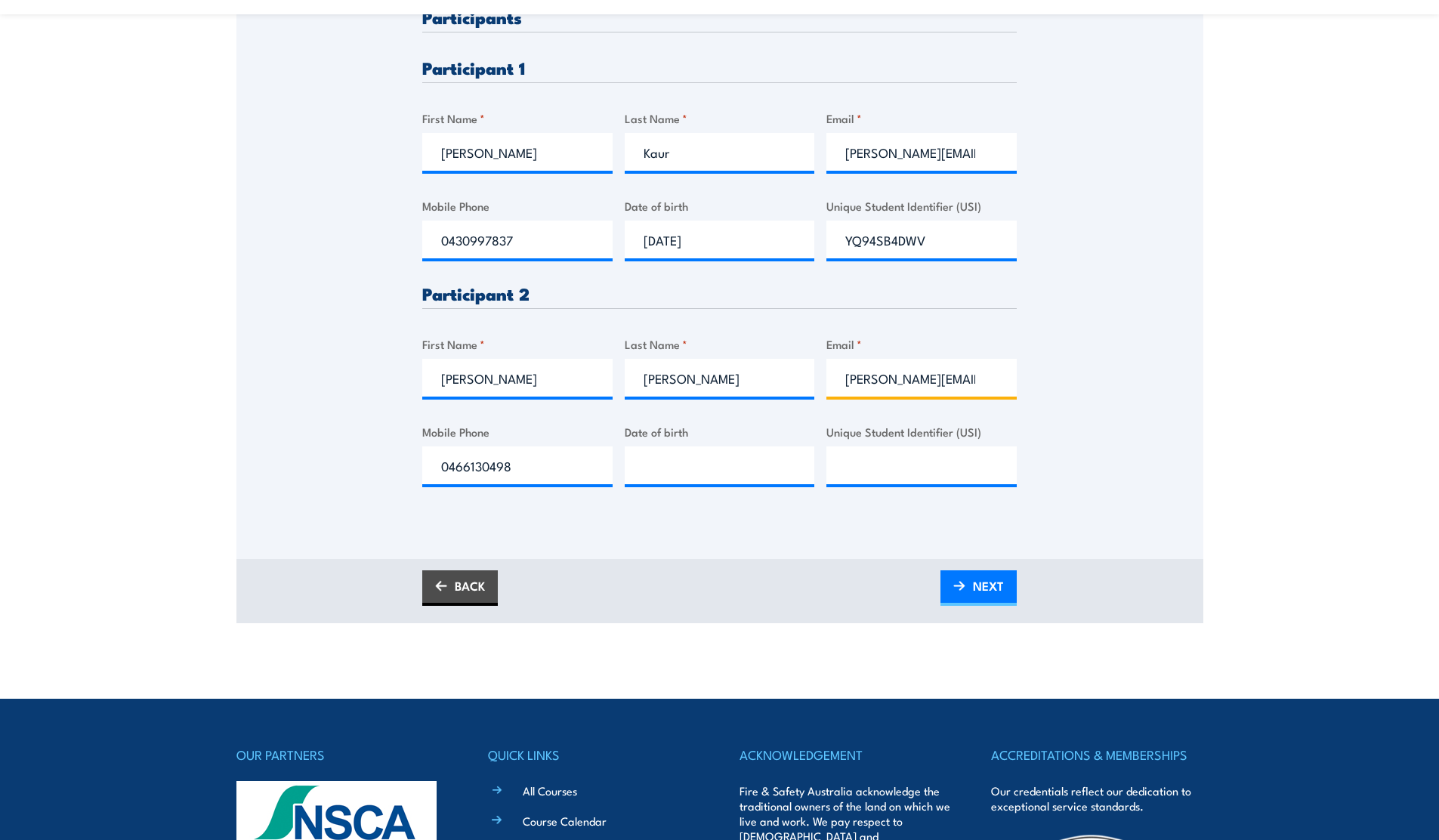
scroll to position [0, 86]
drag, startPoint x: 847, startPoint y: 385, endPoint x: 1107, endPoint y: 385, distance: 260.0
click at [1107, 385] on div "Please provide names and contact details for each of the participants below. No…" at bounding box center [720, 161] width 967 height 712
type input "[PERSON_NAME][EMAIL_ADDRESS][PERSON_NAME][DOMAIN_NAME]"
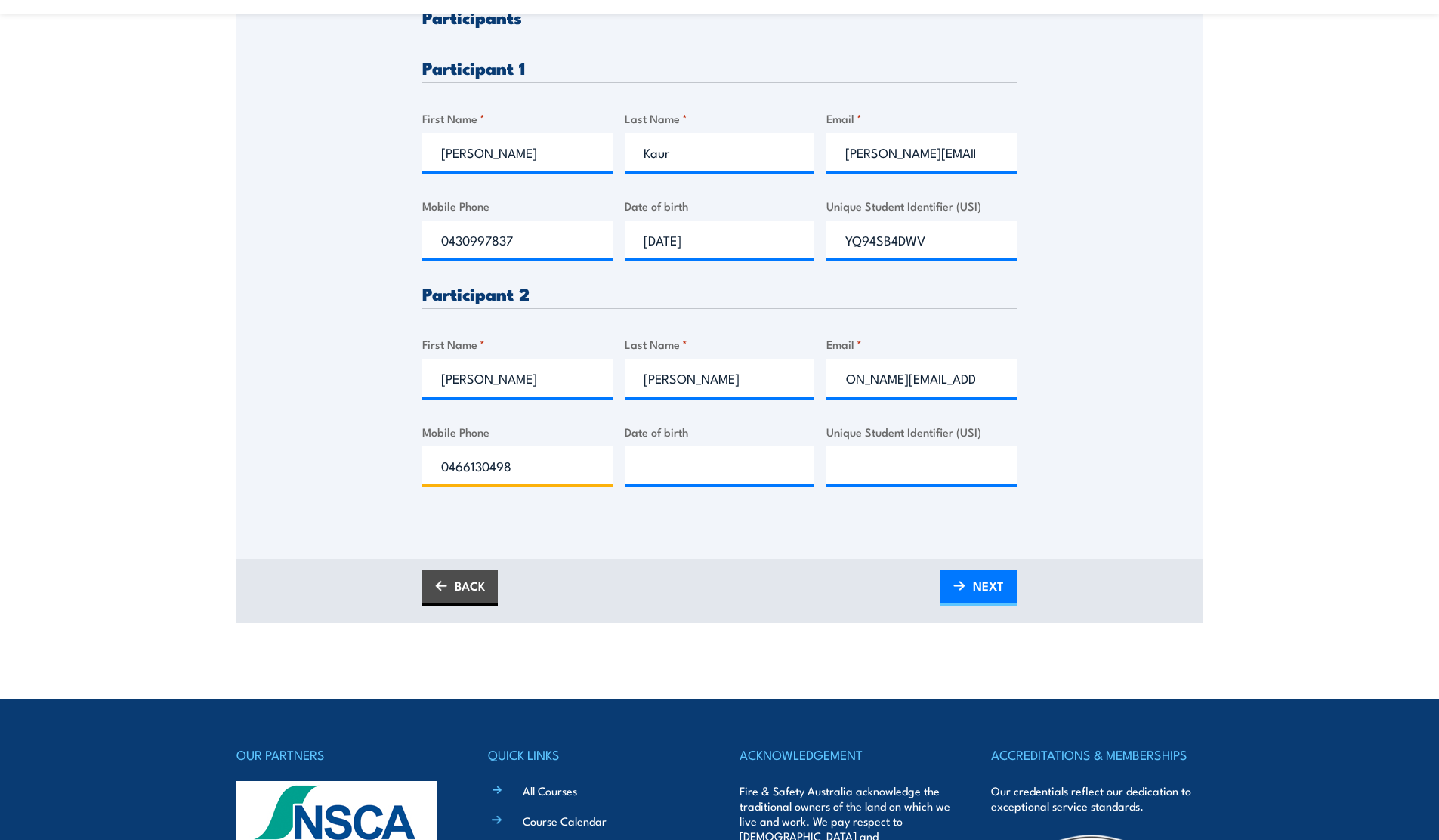
click at [516, 467] on input "0466130498" at bounding box center [517, 465] width 190 height 38
drag, startPoint x: 516, startPoint y: 467, endPoint x: 394, endPoint y: 464, distance: 122.0
click at [394, 464] on div "Please provide names and contact details for each of the participants below. No…" at bounding box center [720, 161] width 967 height 712
type input "0424597441"
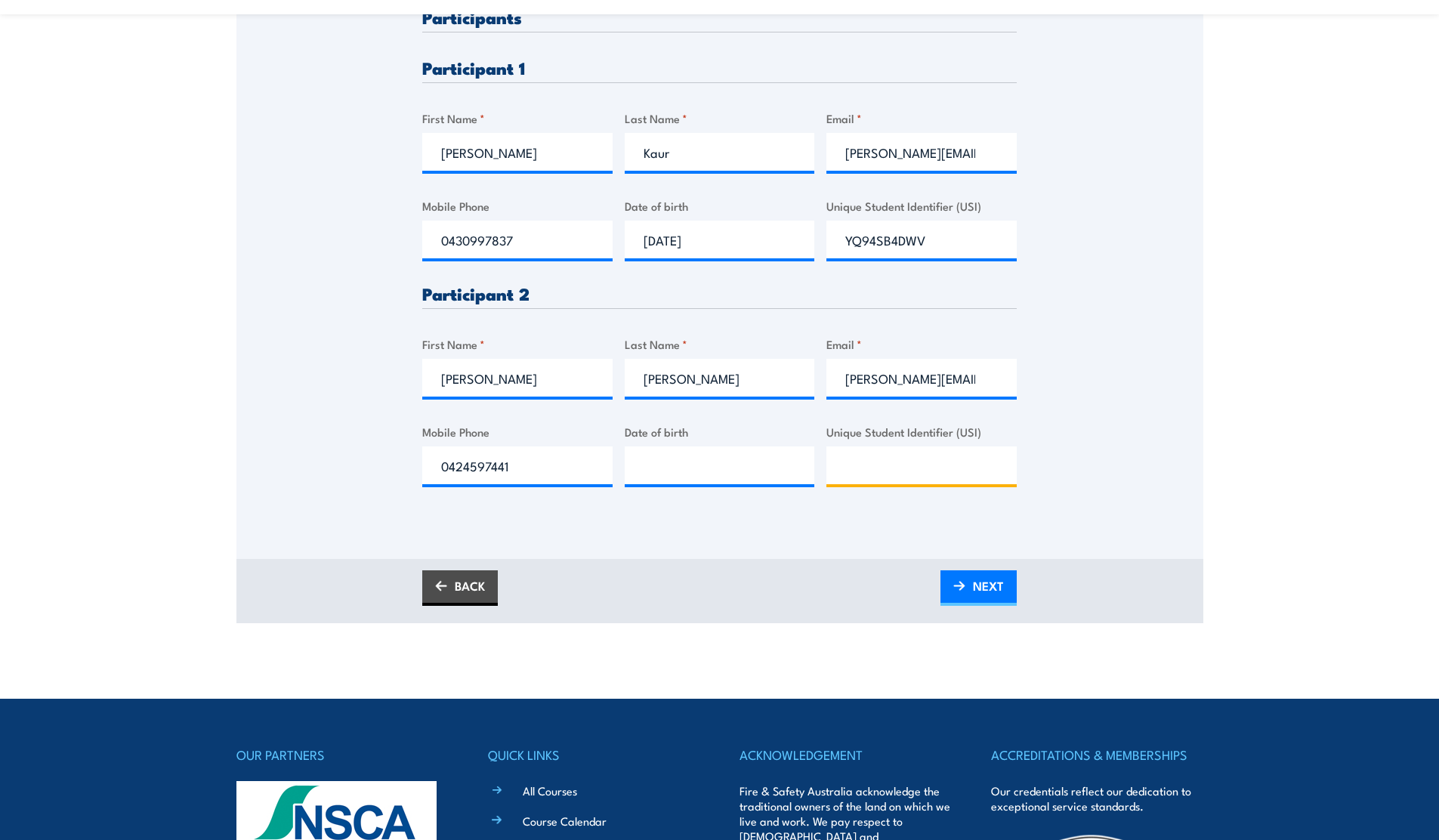
click at [856, 474] on input "Unique Student Identifier (USI)" at bounding box center [921, 465] width 190 height 38
type input "AVG5AZDR6L"
type input "__/__/____"
click at [666, 467] on input "__/__/____" at bounding box center [719, 465] width 190 height 38
type input "[DATE]"
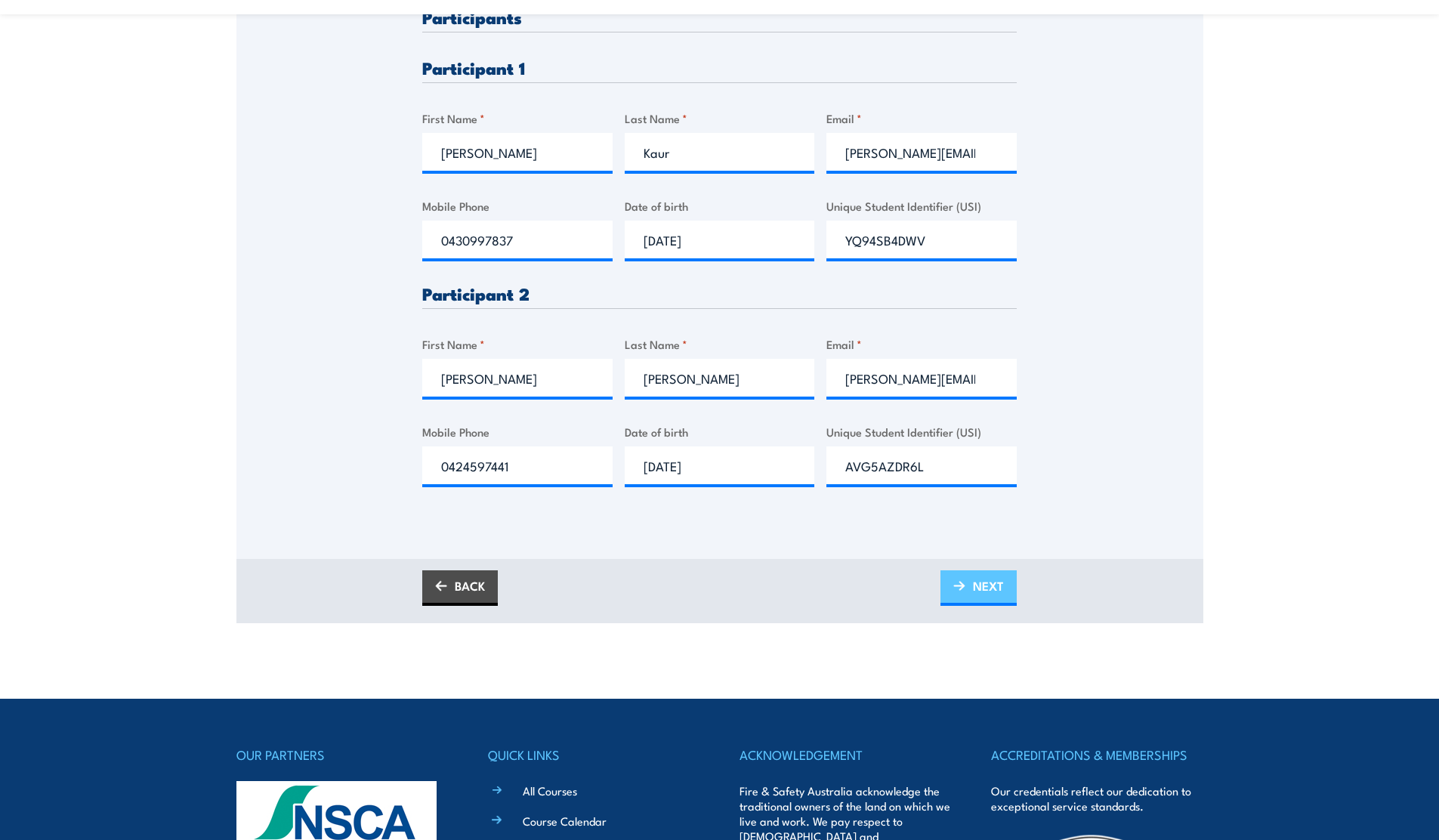
click at [987, 585] on span "NEXT" at bounding box center [988, 586] width 31 height 40
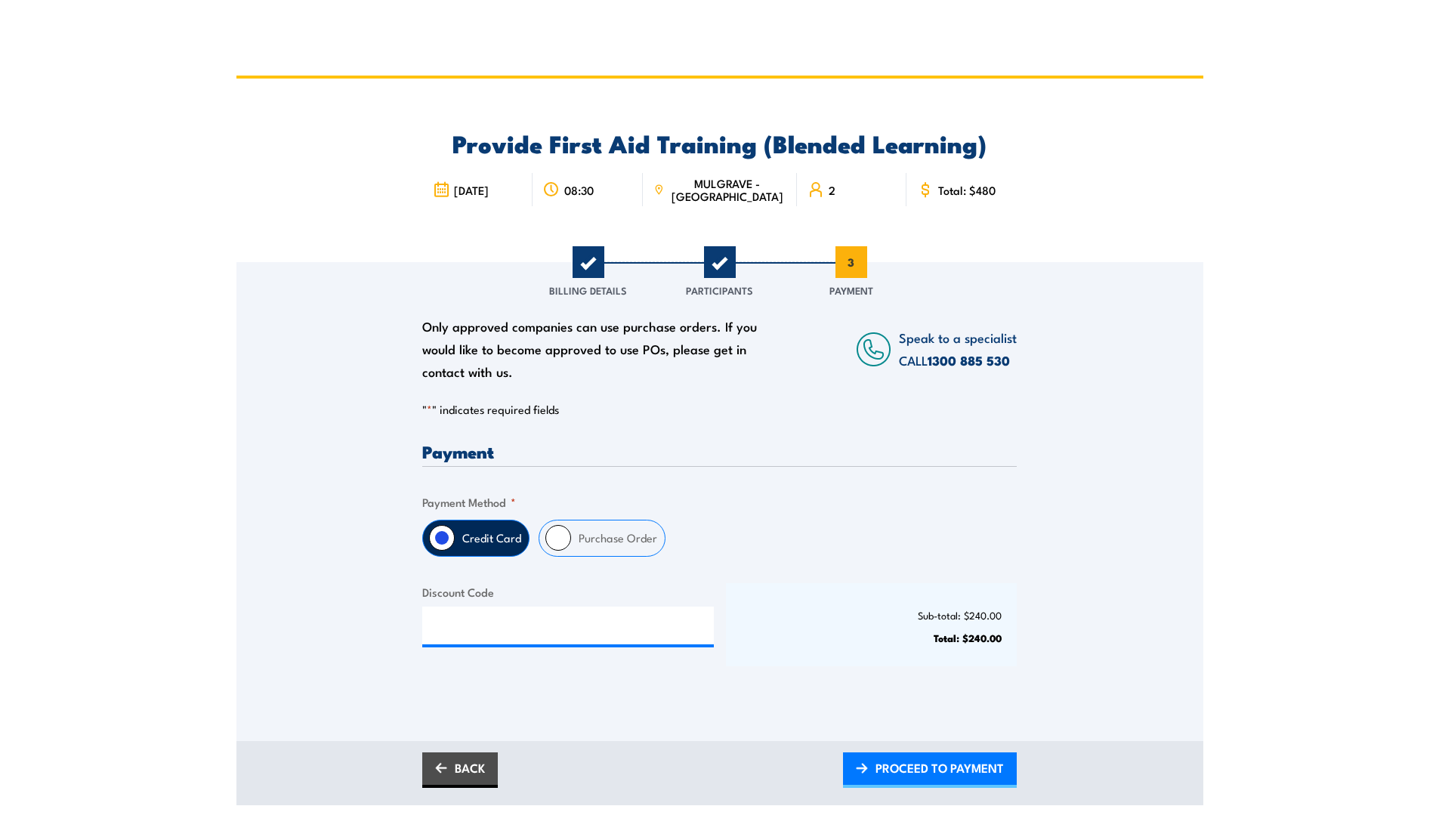
click at [559, 539] on input "Purchase Order" at bounding box center [558, 537] width 26 height 26
radio input "true"
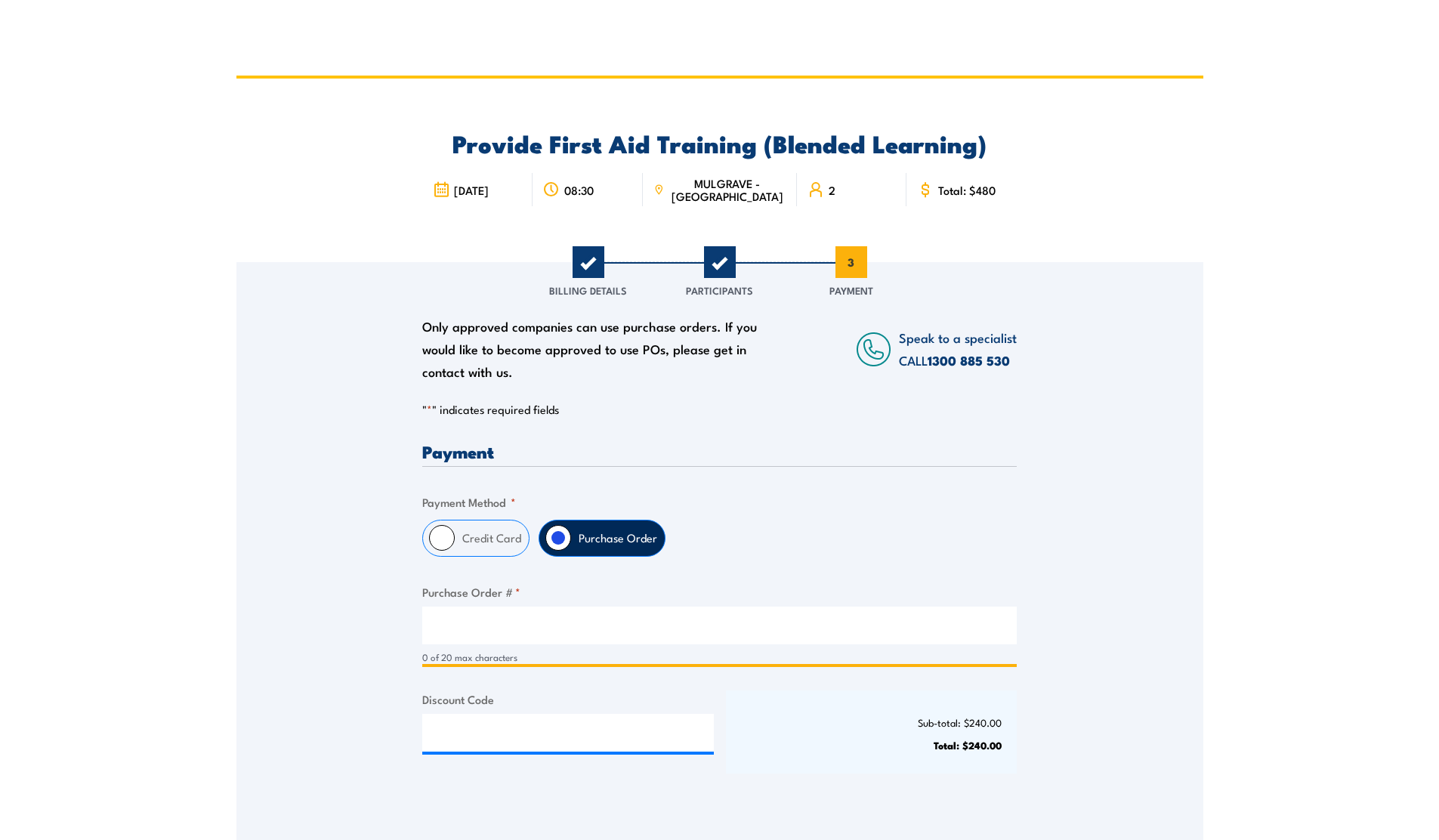
click at [494, 636] on input "Purchase Order # *" at bounding box center [720, 625] width 595 height 38
click at [660, 618] on input "DANDENONGFA1" at bounding box center [720, 625] width 595 height 38
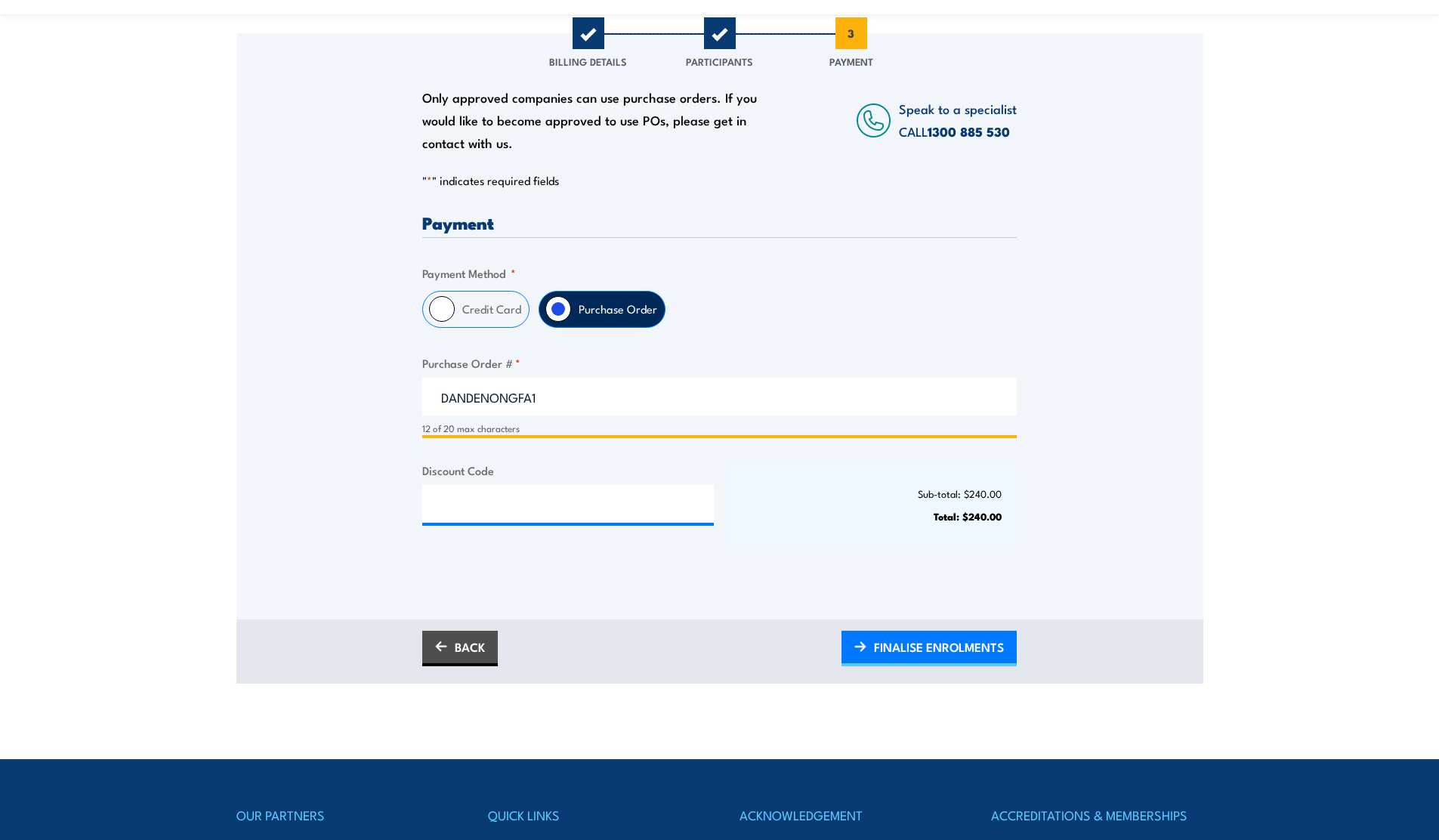
scroll to position [235, 0]
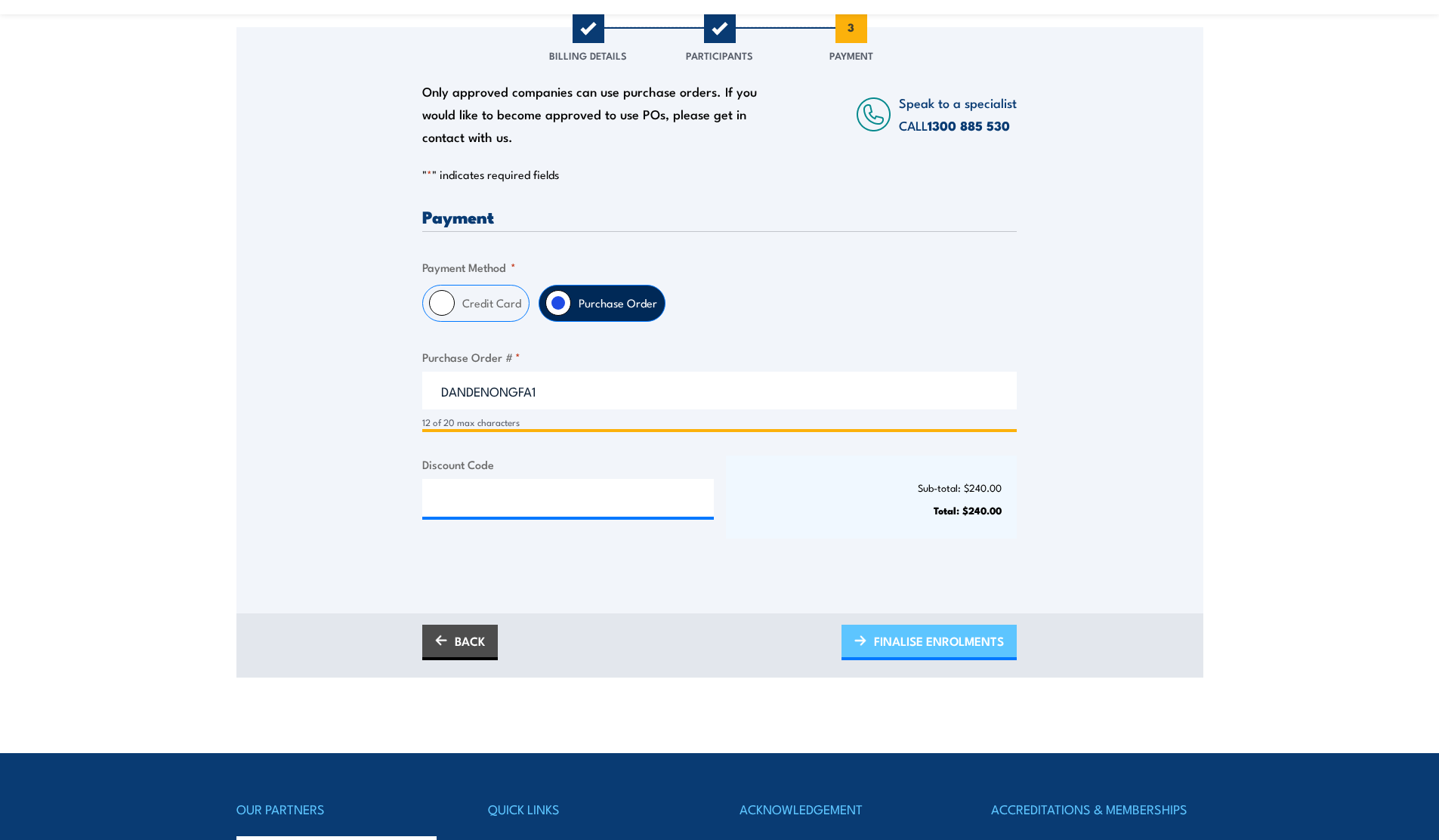
type input "DANDENONGFA1"
click at [922, 646] on span "FINALISE ENROLMENTS" at bounding box center [939, 641] width 130 height 40
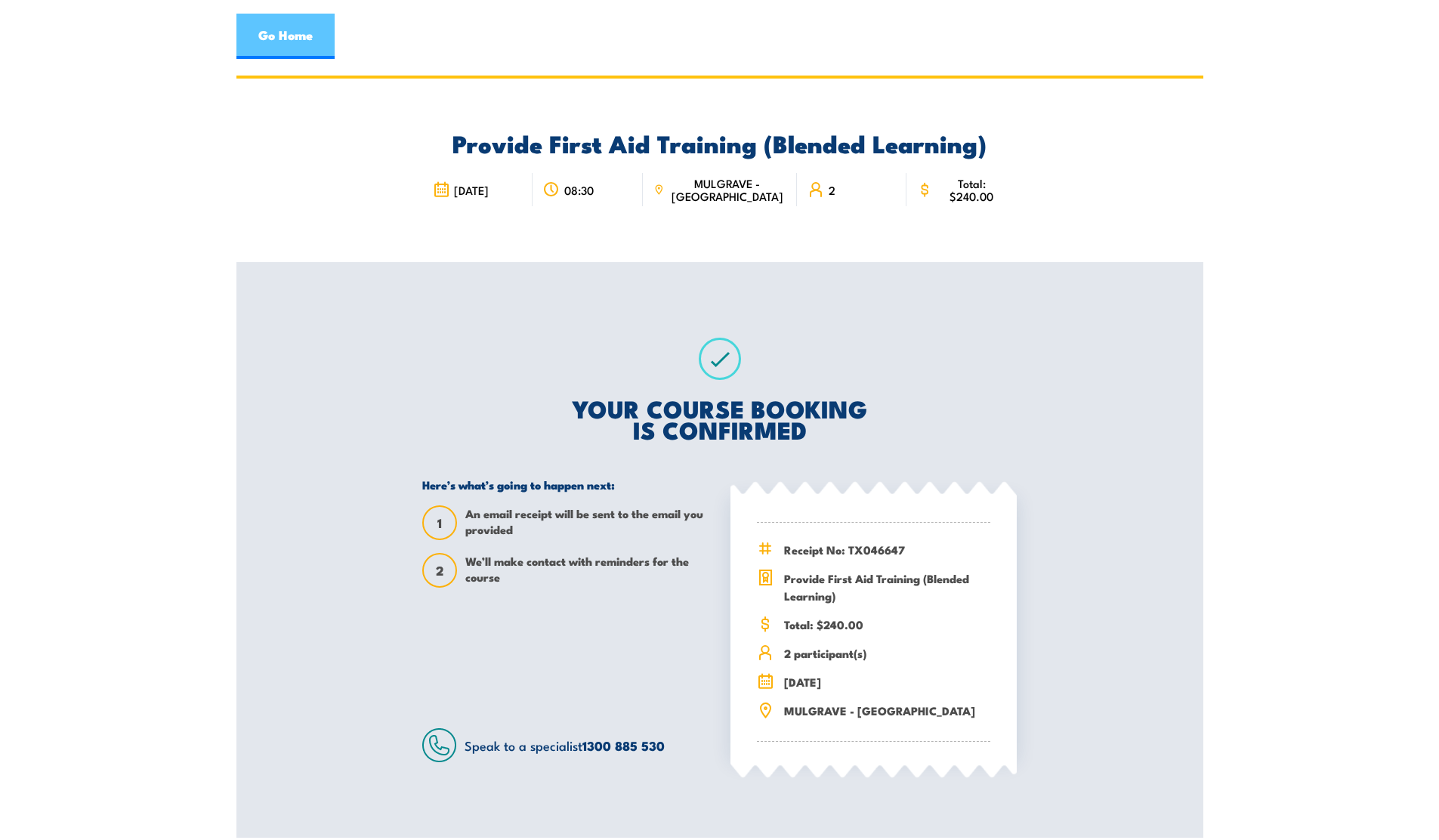
click at [320, 35] on link "Go Home" at bounding box center [285, 36] width 98 height 45
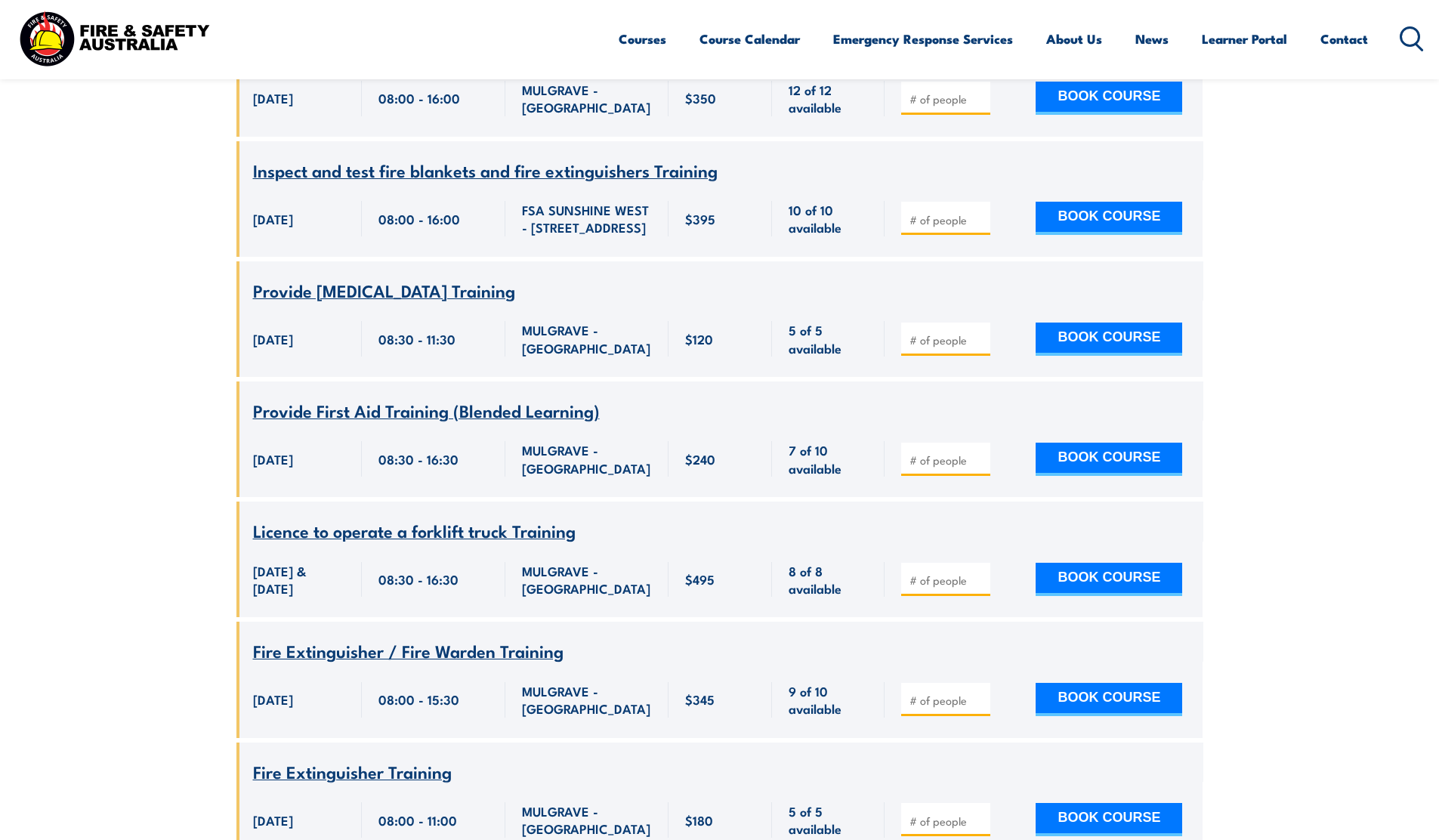
scroll to position [6423, 0]
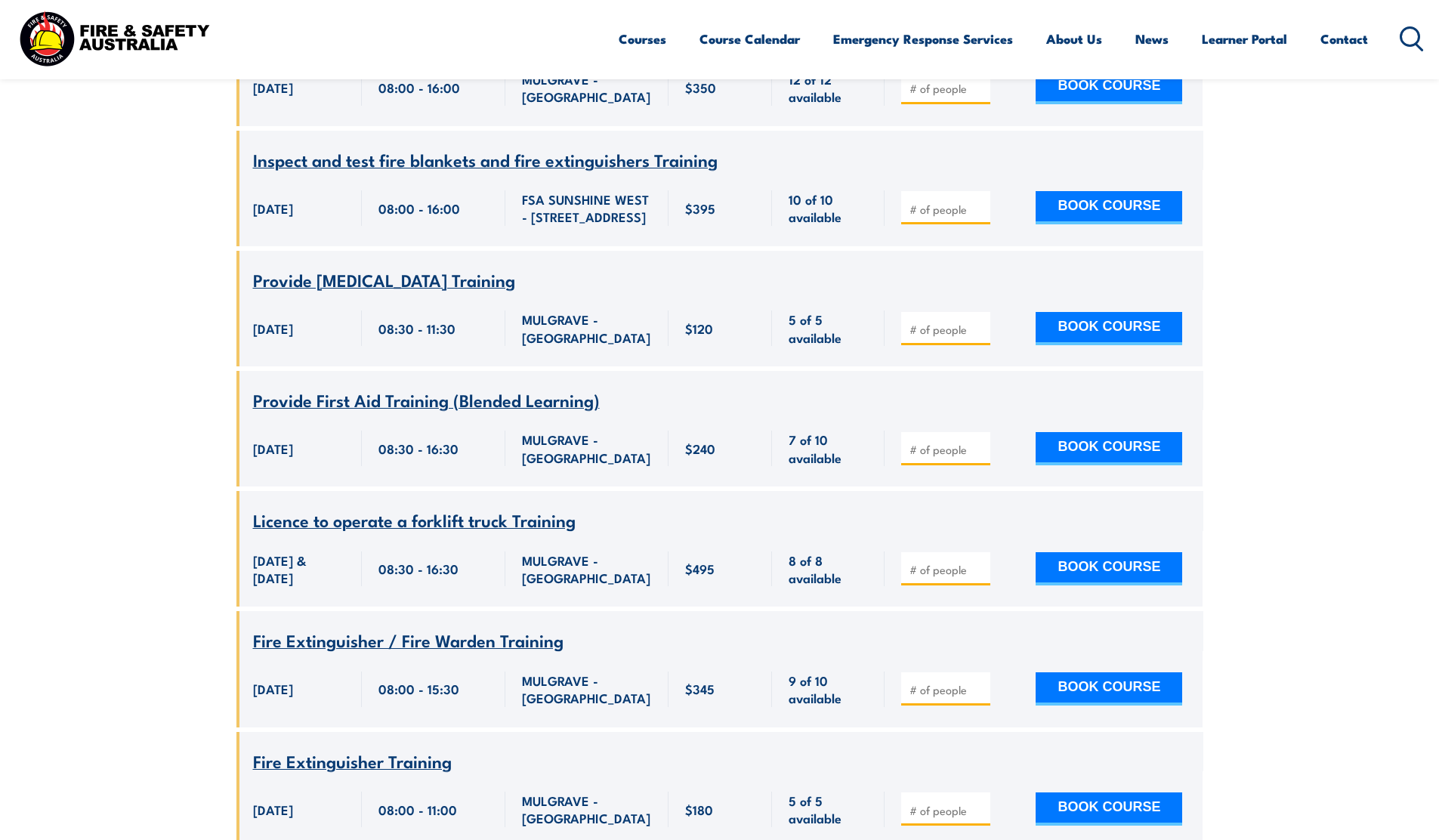
click at [951, 457] on input "number" at bounding box center [947, 450] width 76 height 15
type input "1"
click at [975, 457] on input "1" at bounding box center [947, 450] width 76 height 15
click at [1068, 465] on button "BOOK COURSE" at bounding box center [1109, 449] width 147 height 33
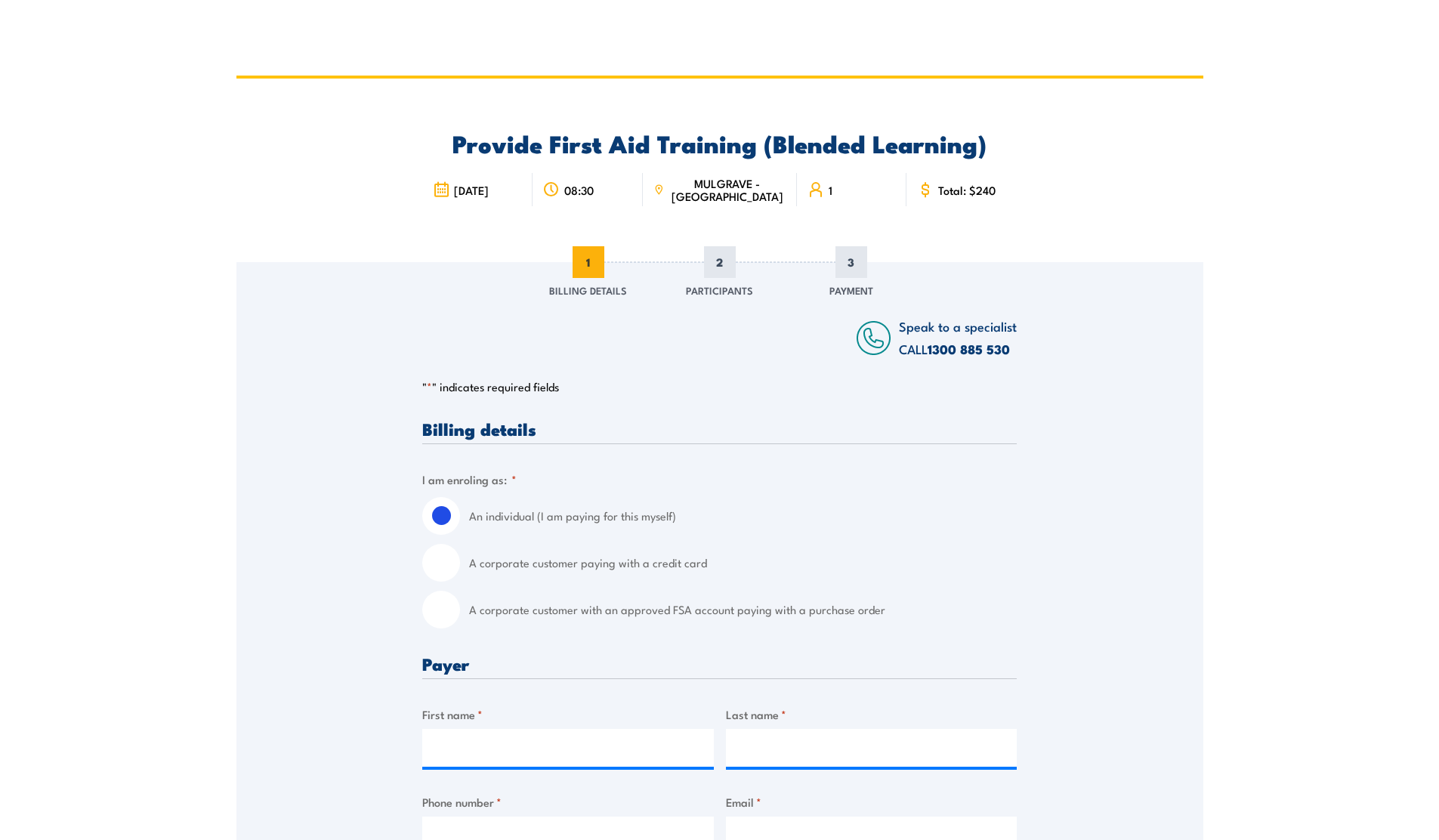
click at [446, 606] on input "A corporate customer with an approved FSA account paying with a purchase order" at bounding box center [442, 609] width 38 height 38
radio input "true"
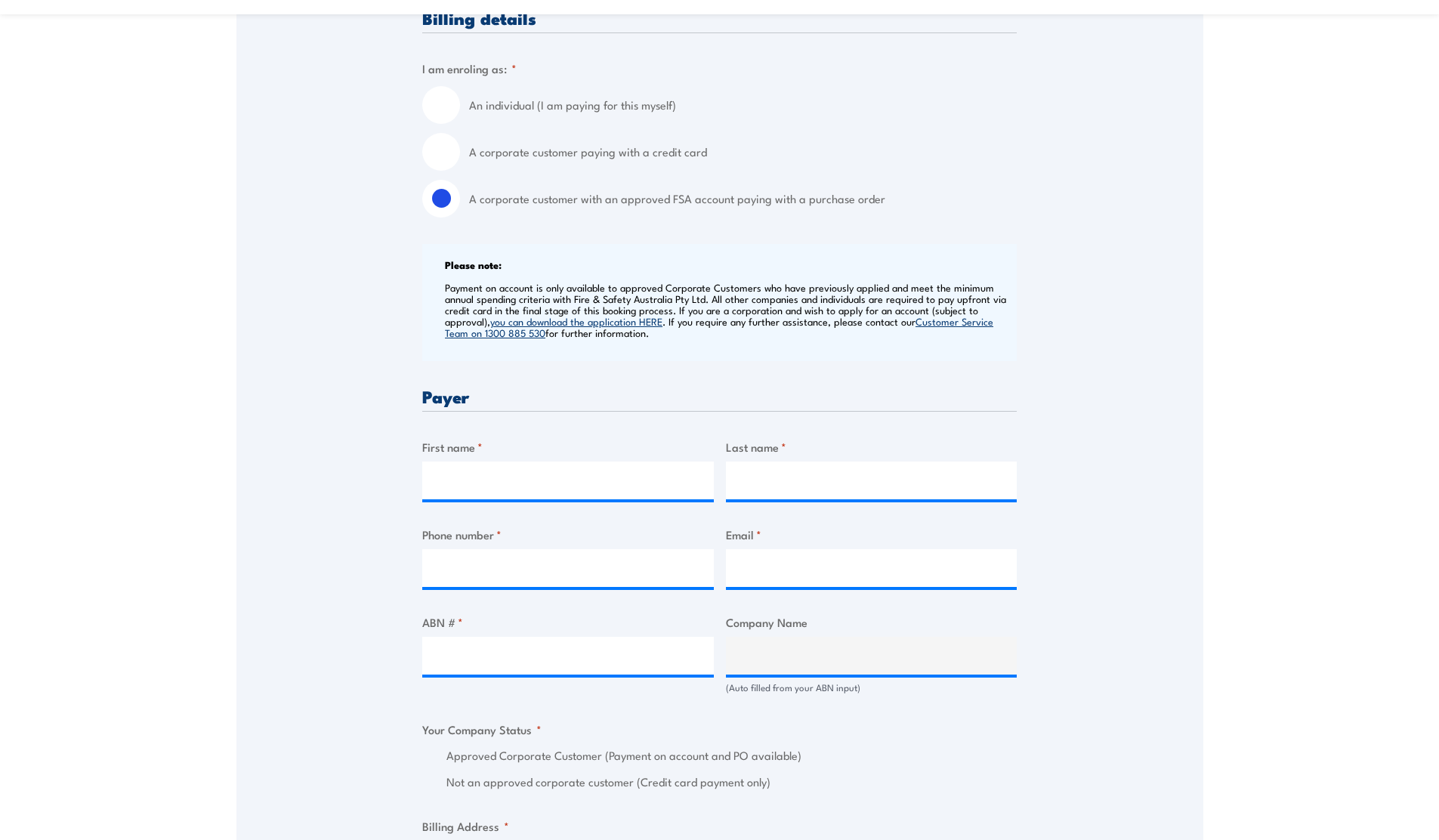
scroll to position [603, 0]
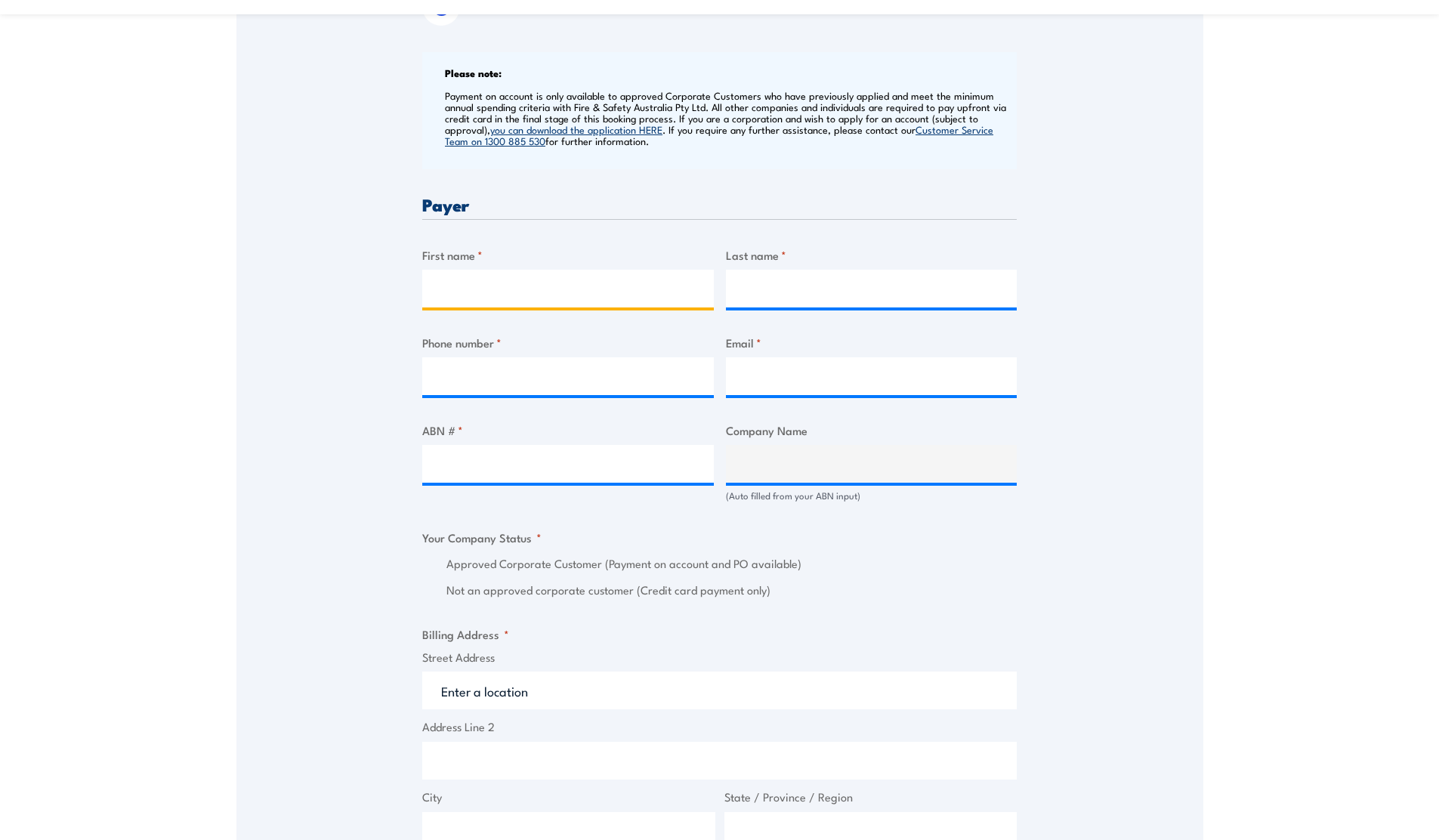
click at [542, 294] on input "First name *" at bounding box center [568, 288] width 292 height 38
type input "[PERSON_NAME]"
type input "0466130498"
type input "[PERSON_NAME][EMAIL_ADDRESS][PERSON_NAME][DOMAIN_NAME]"
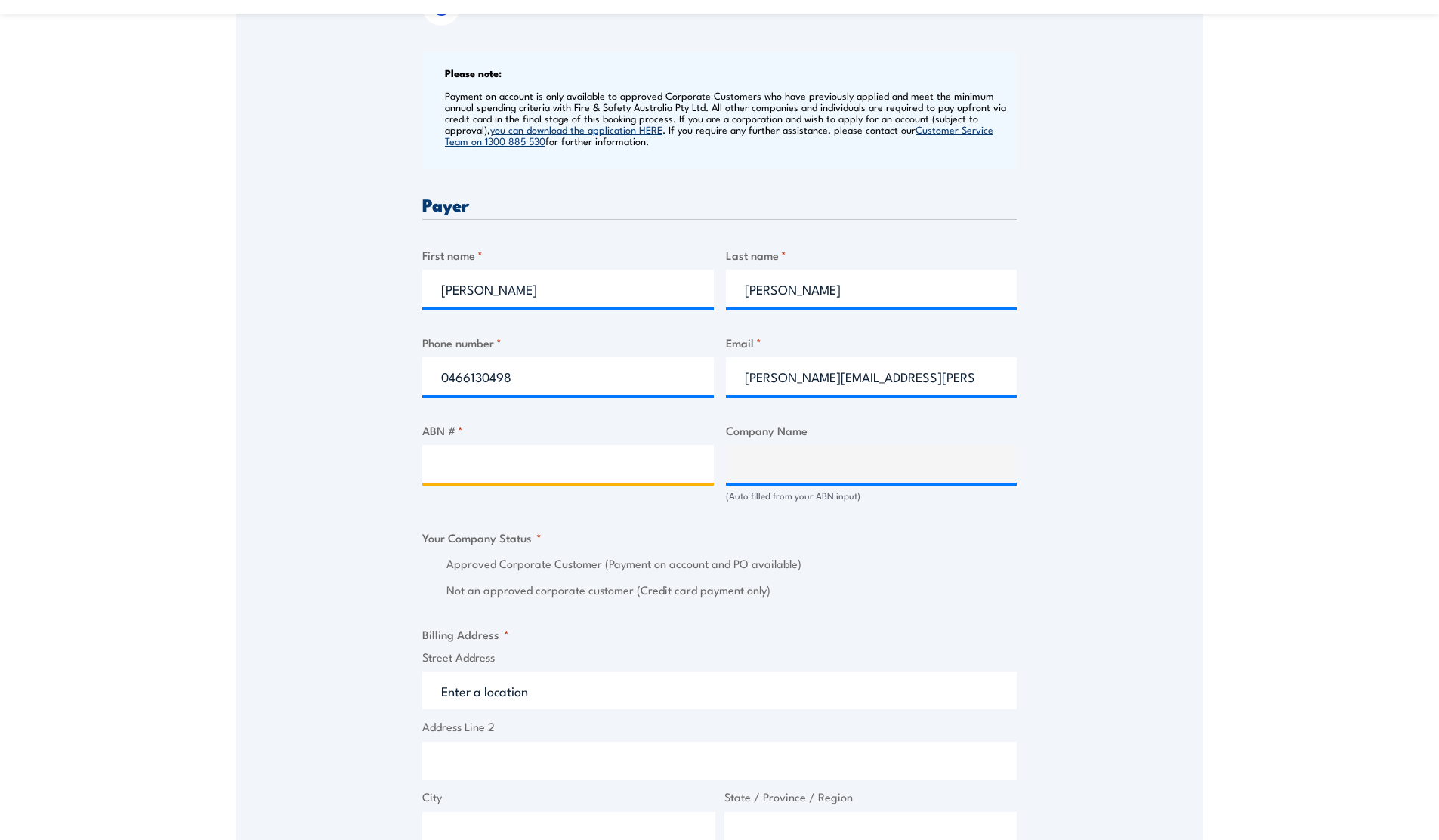
click at [518, 465] on input "ABN # *" at bounding box center [568, 464] width 292 height 38
paste input "77168163844"
click at [535, 460] on input "77168163844" at bounding box center [568, 464] width 292 height 38
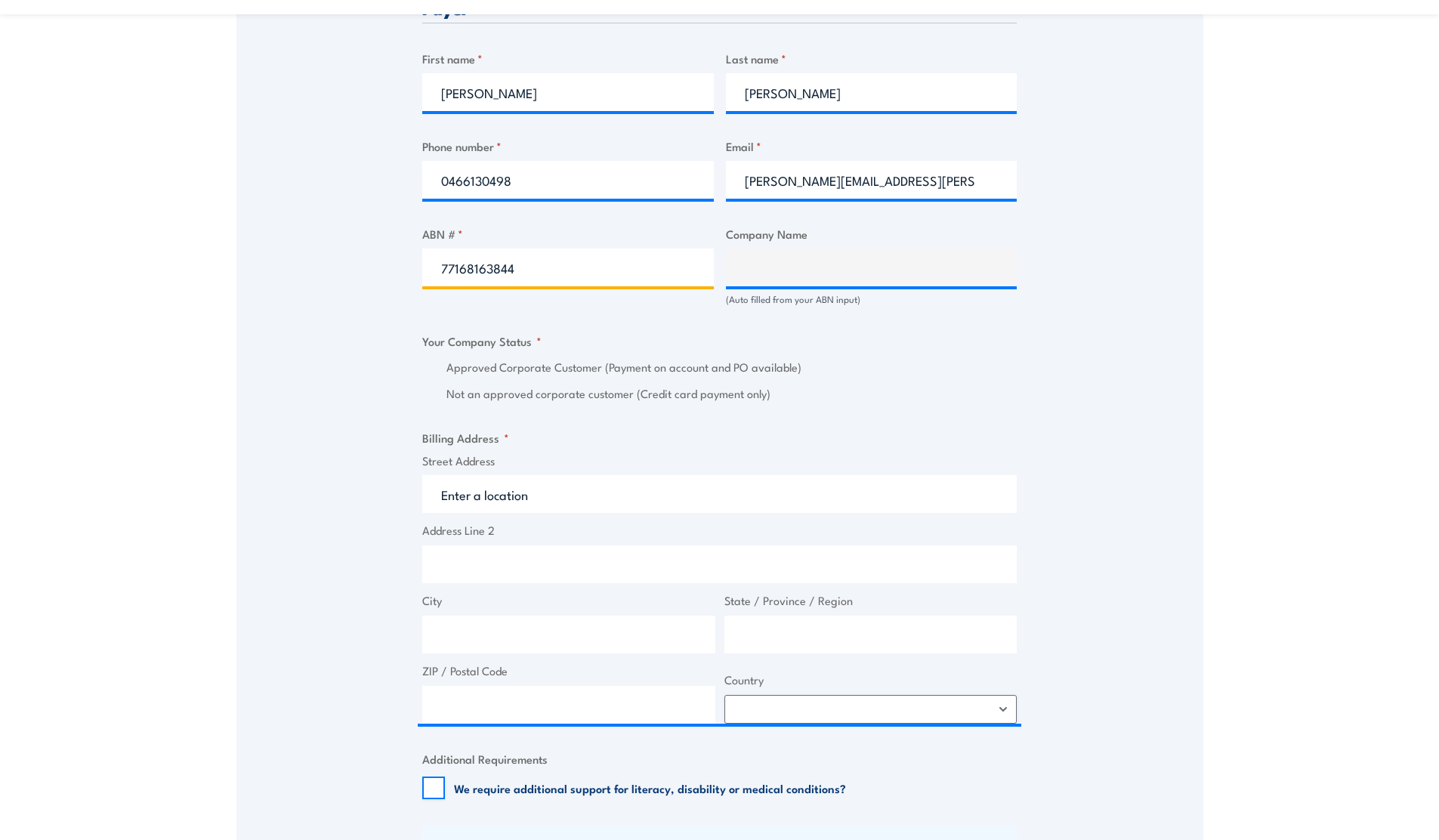
scroll to position [858, 0]
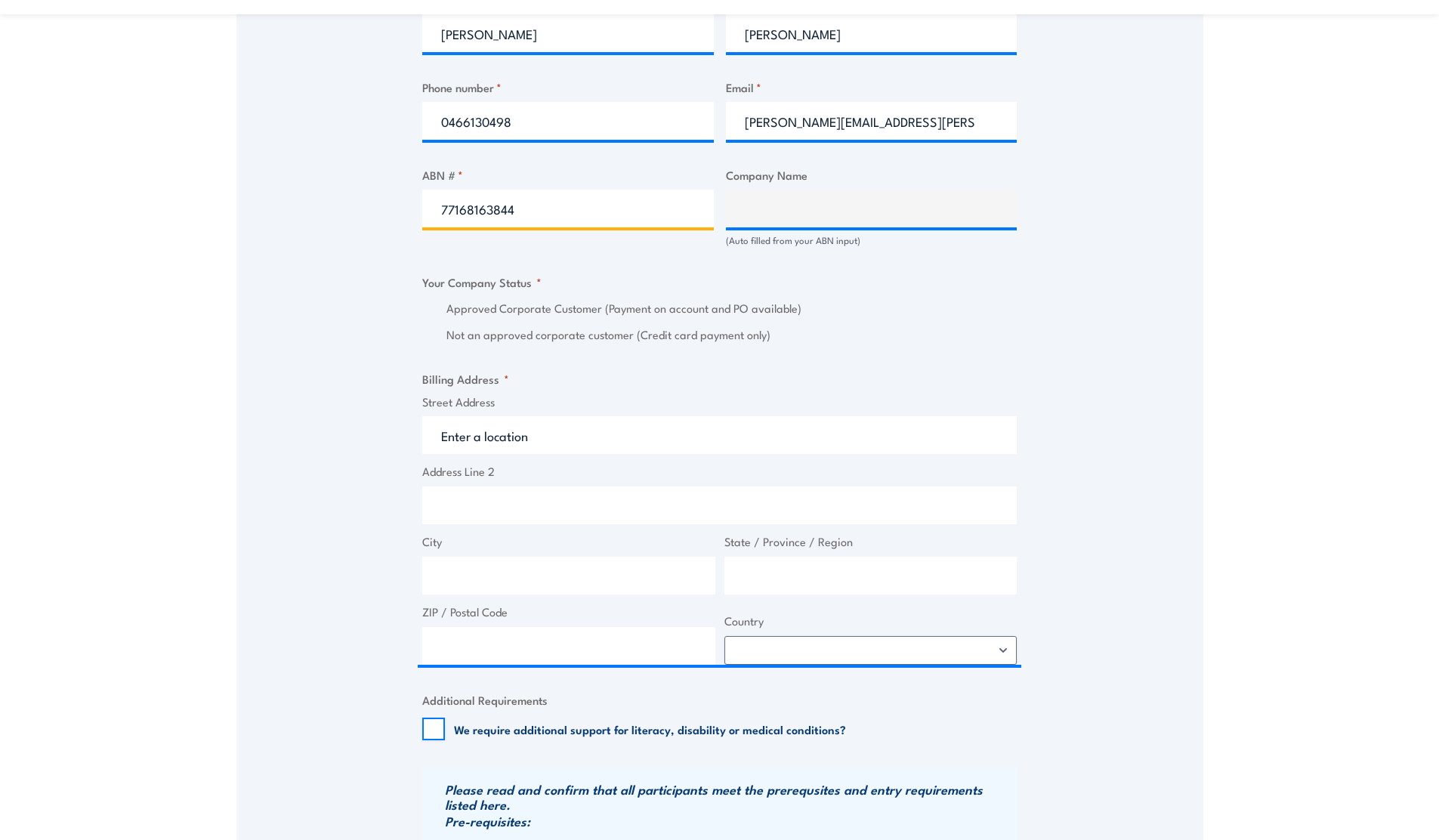
type input "77168163844"
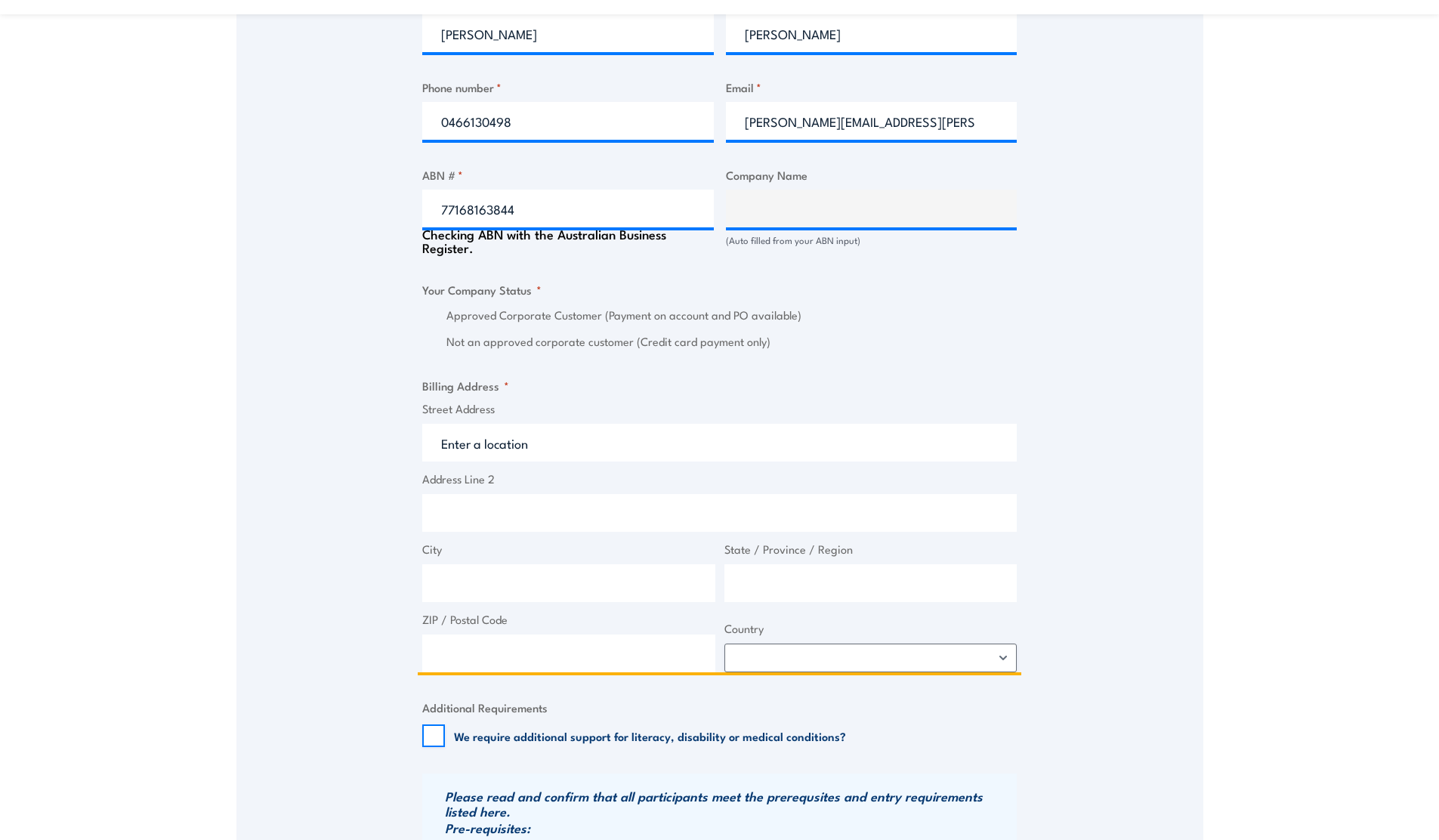
click at [559, 434] on input "Street Address" at bounding box center [720, 442] width 595 height 38
type input "HOME DELIVERY SERVICES PTY LTD"
radio input "true"
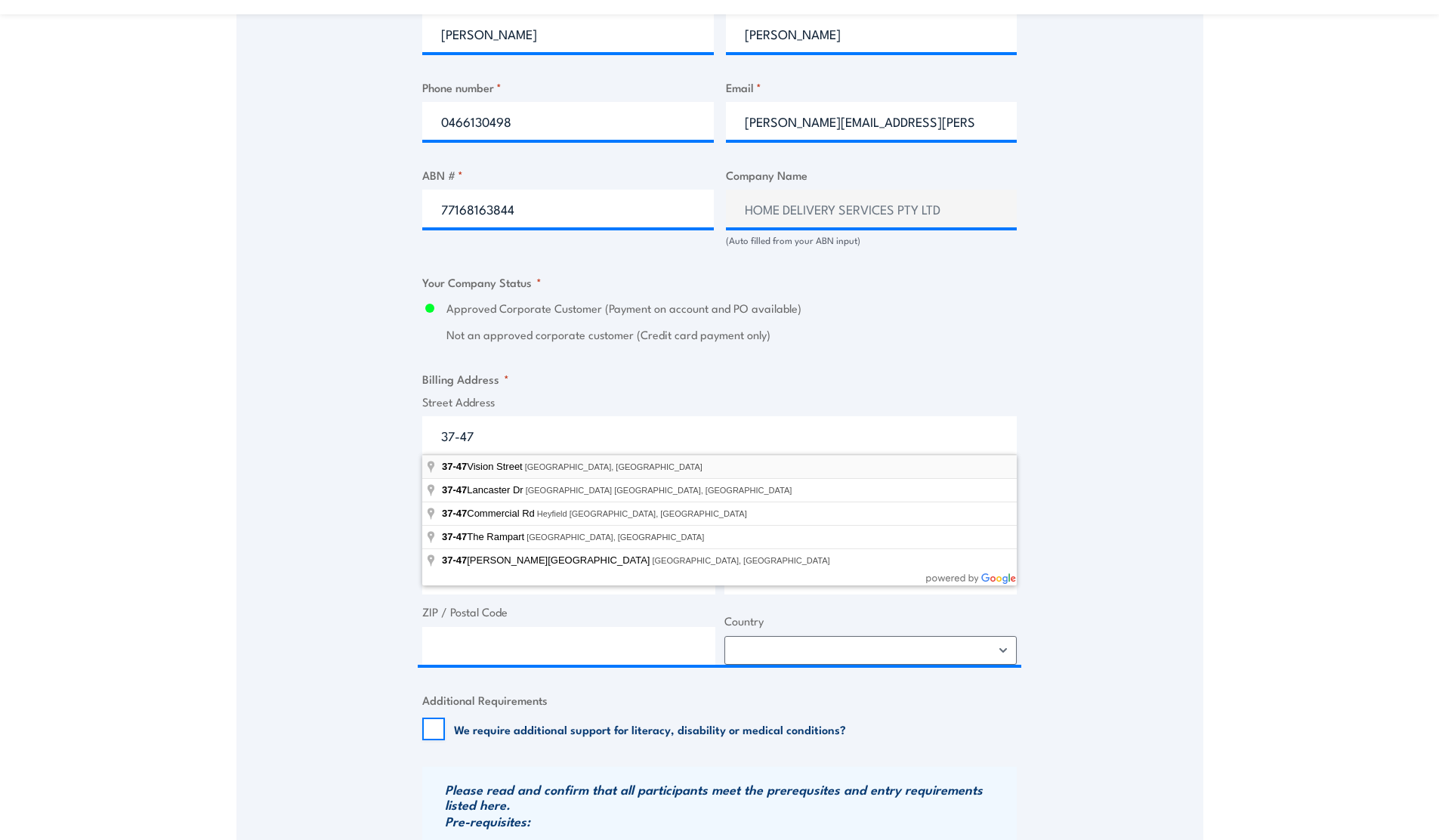
type input "[STREET_ADDRESS]"
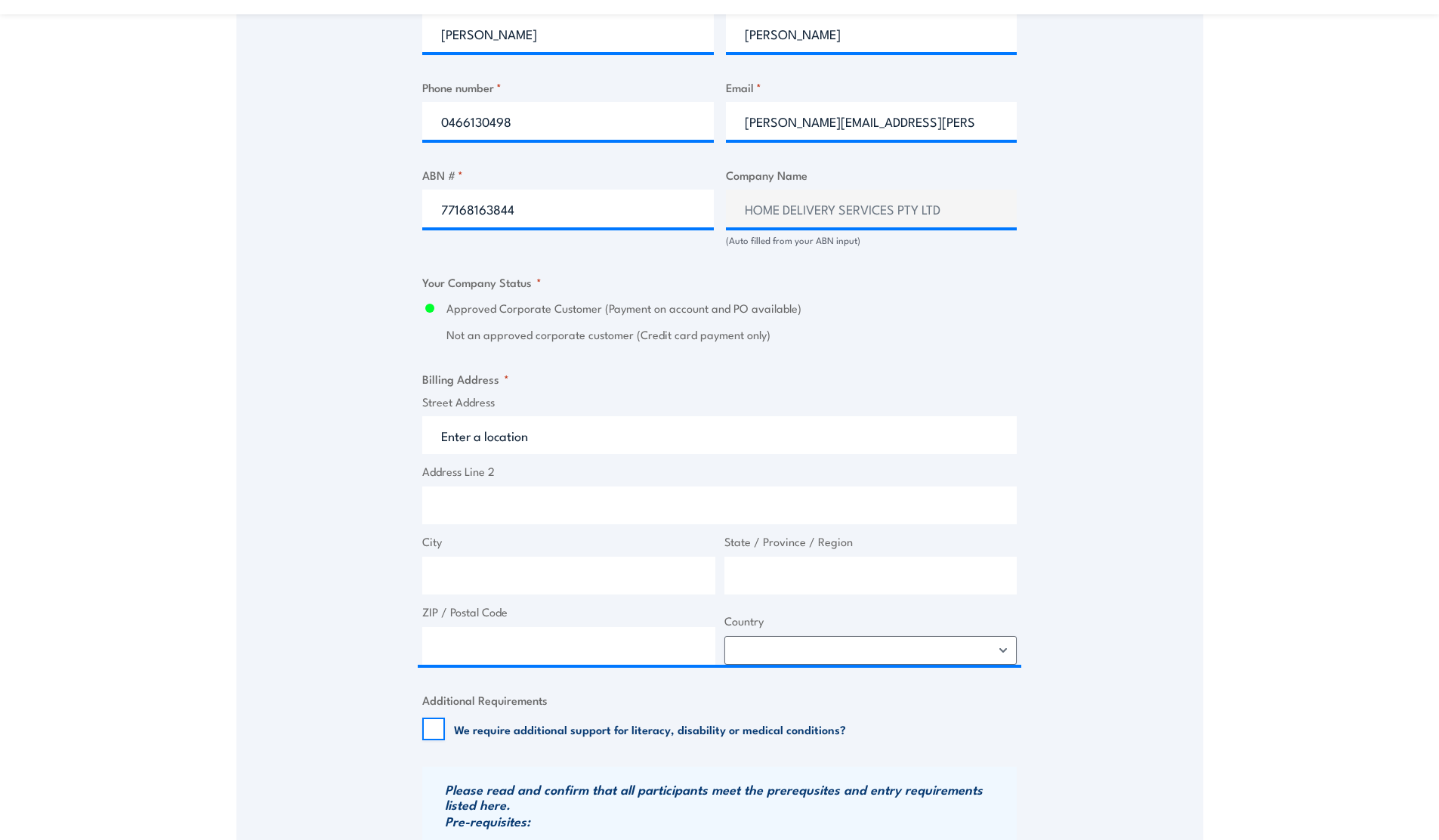
type input "[STREET_ADDRESS]"
type input "Dandenong South"
type input "Victoria"
type input "3175"
select select "[GEOGRAPHIC_DATA]"
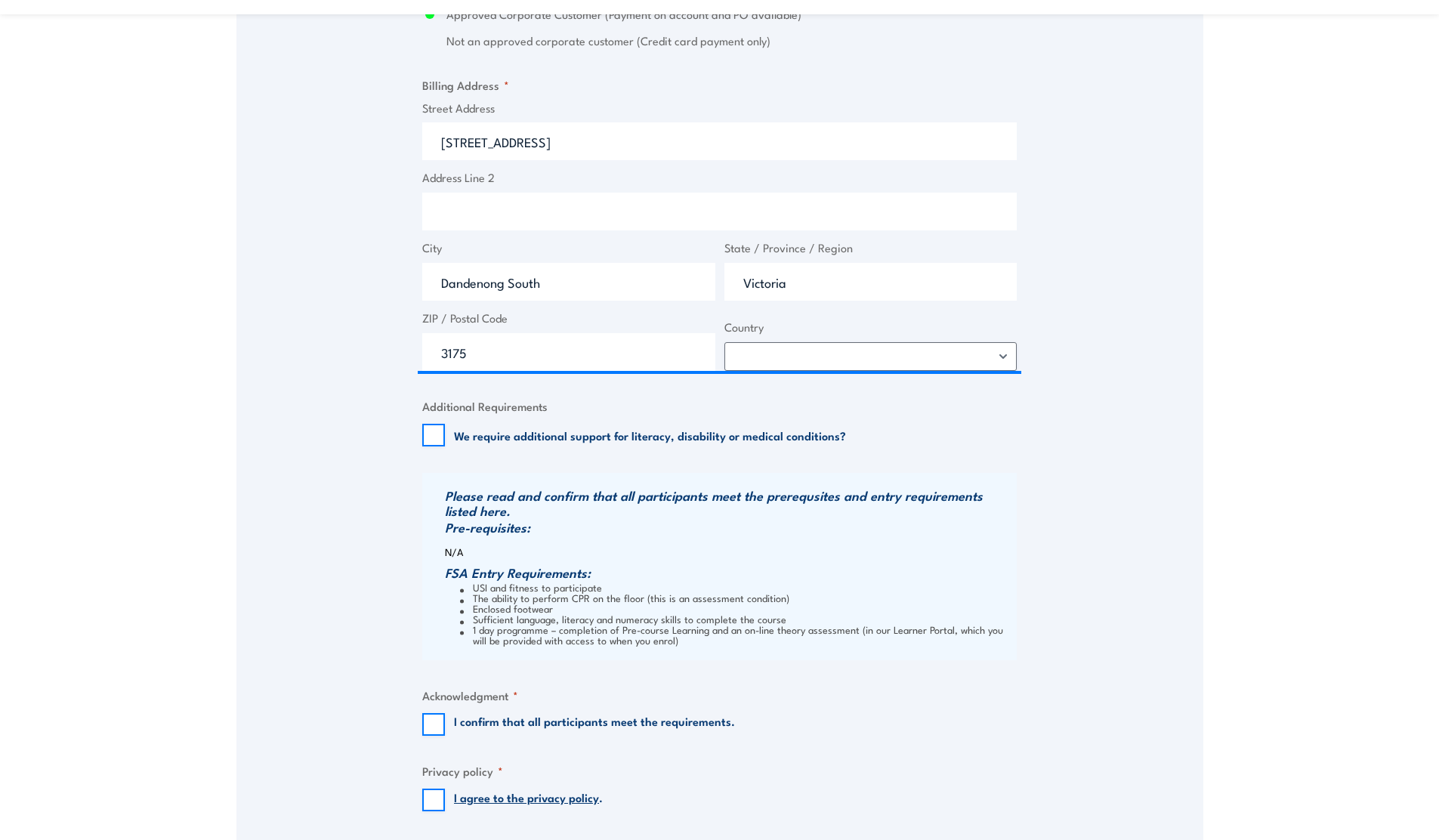
scroll to position [1379, 0]
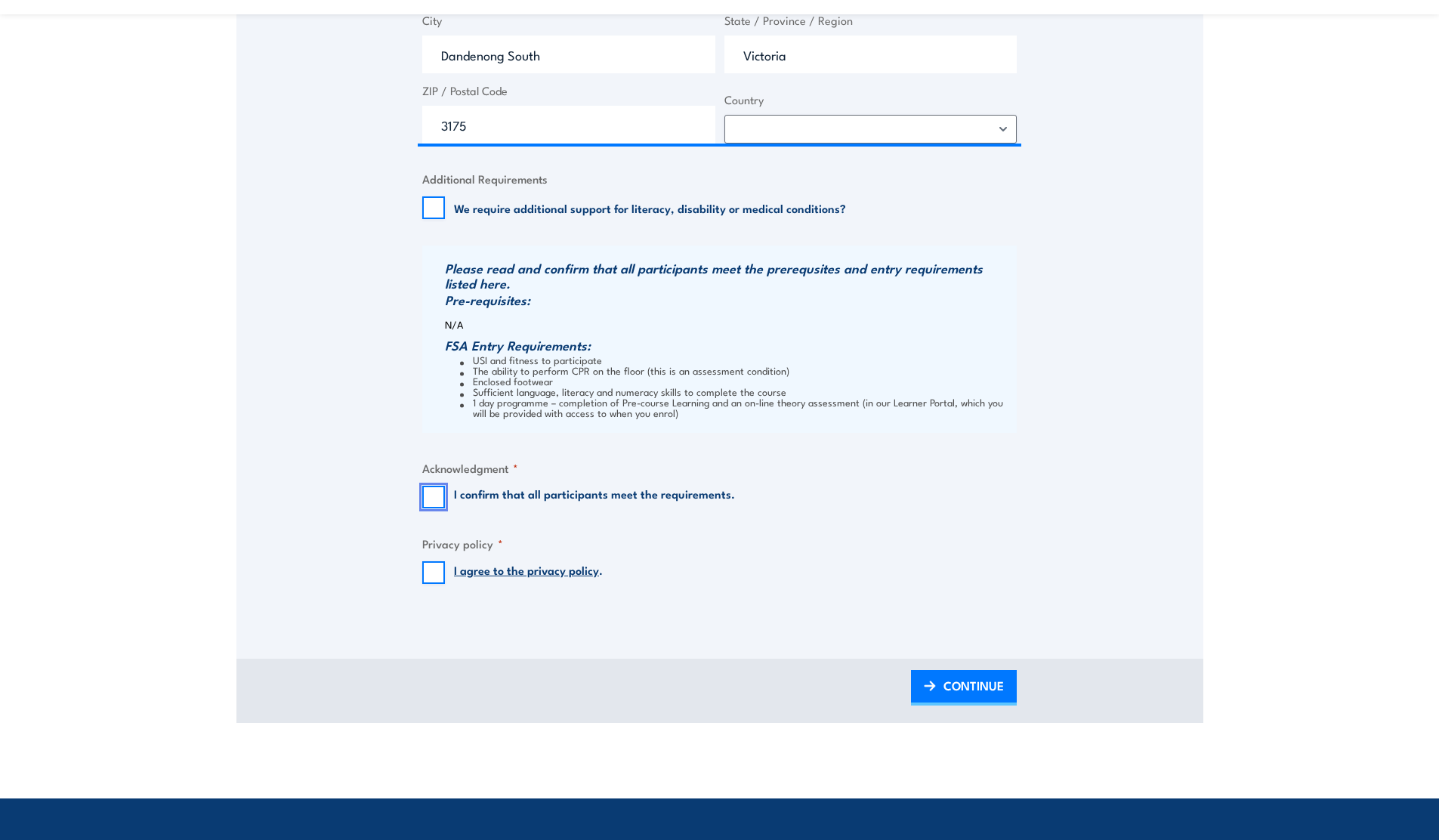
click at [424, 499] on input "I confirm that all participants meet the requirements." at bounding box center [434, 497] width 23 height 23
checkbox input "true"
click at [436, 570] on input "I agree to the privacy policy ." at bounding box center [434, 572] width 23 height 23
checkbox input "true"
click at [950, 688] on span "CONTINUE" at bounding box center [973, 685] width 60 height 40
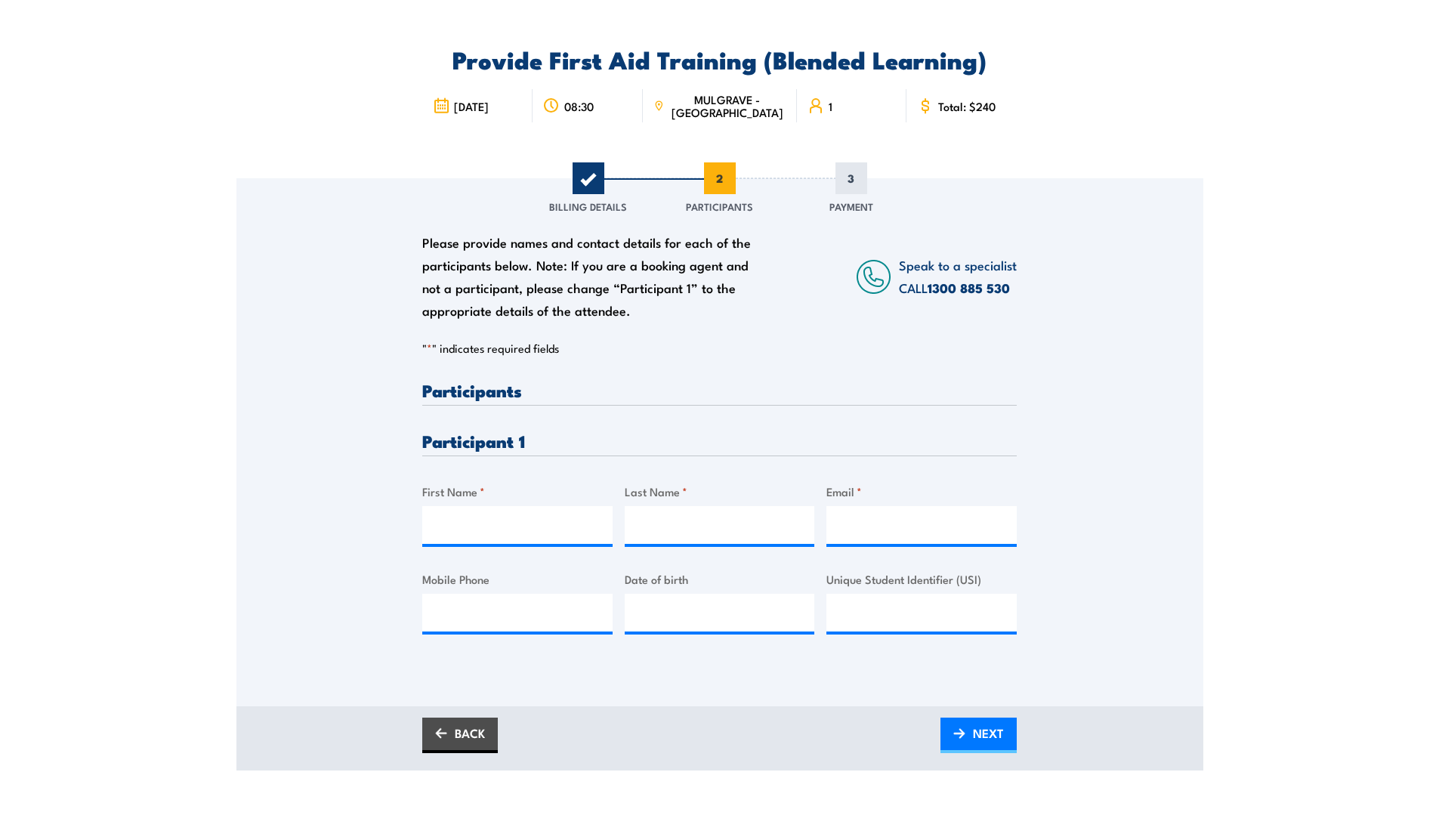
scroll to position [92, 0]
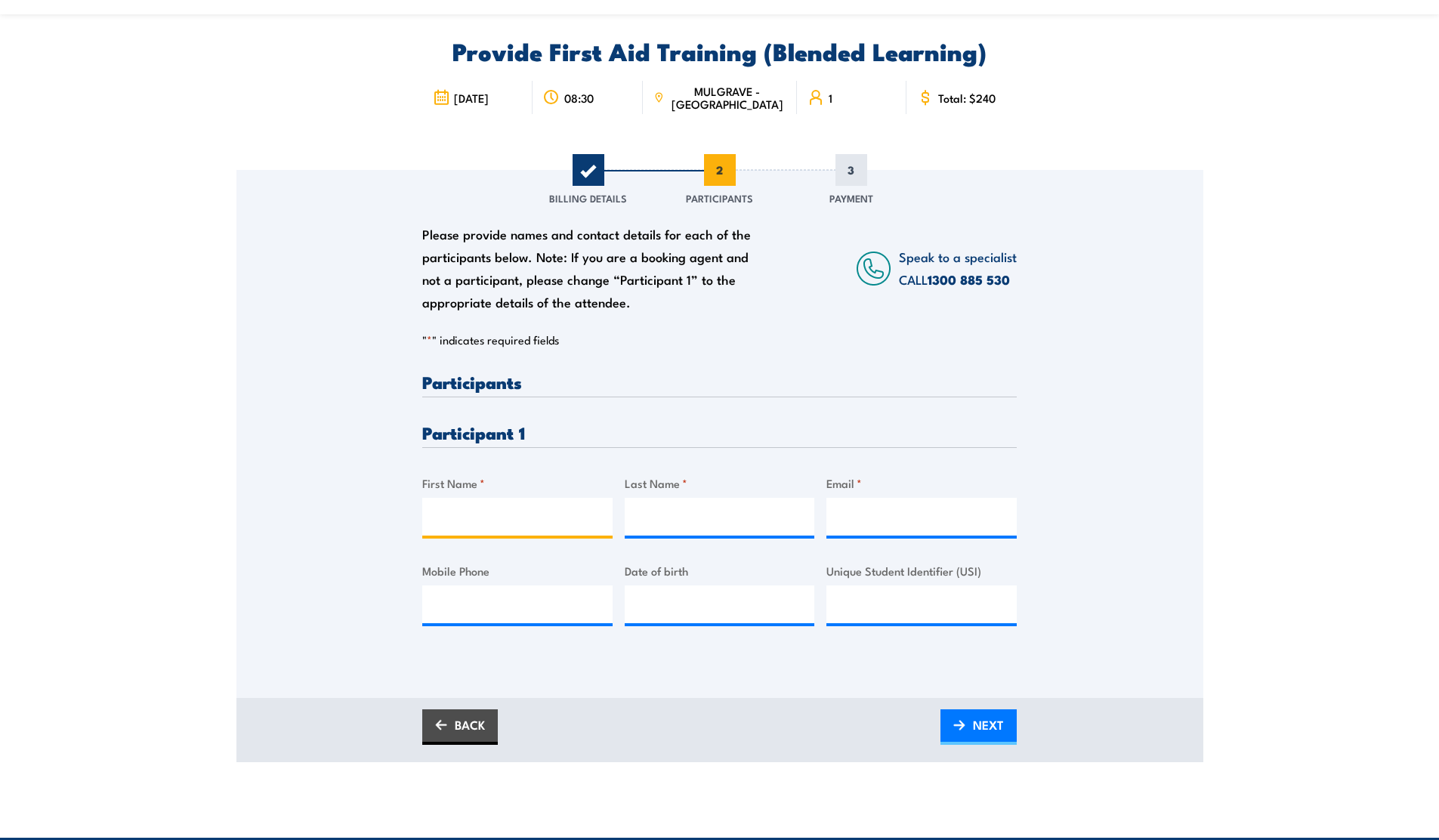
click at [520, 521] on input "First Name *" at bounding box center [517, 516] width 190 height 38
type input "Jack"
click at [686, 516] on input "Last Name *" at bounding box center [719, 516] width 190 height 38
type input "[PERSON_NAME]"
click at [852, 520] on input "Email *" at bounding box center [921, 516] width 190 height 38
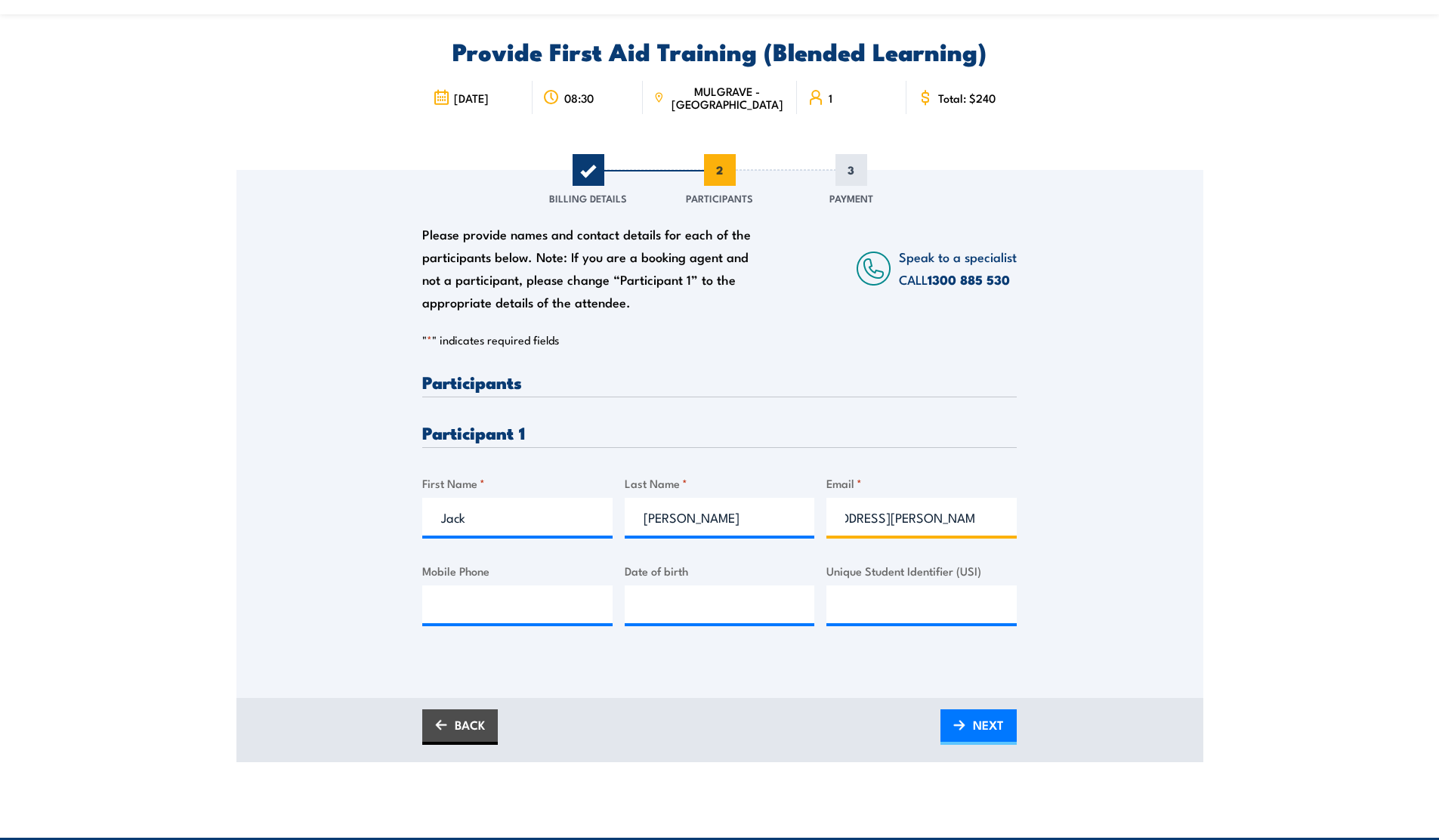
scroll to position [0, 63]
type input "jack.harpin@homedelivery.com.au"
click at [561, 602] on input "Mobile Phone" at bounding box center [517, 604] width 190 height 38
type input "0411522997"
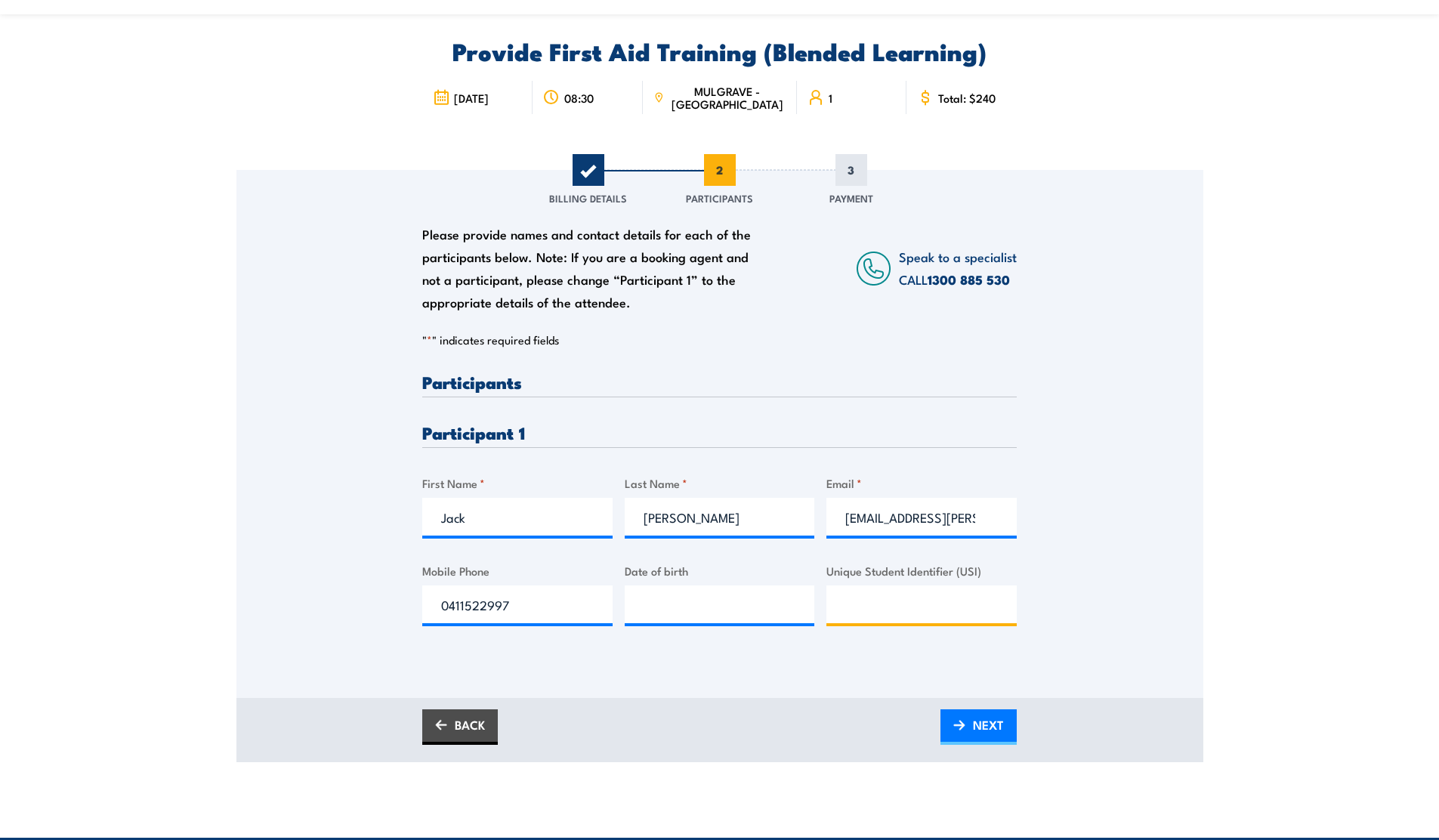
click at [876, 606] on input "Unique Student Identifier (USI)" at bounding box center [921, 604] width 190 height 38
type input "L4MKSBNHLC"
type input "__/__/____"
click at [697, 609] on input "__/__/____" at bounding box center [719, 604] width 190 height 38
type input "19/05/2001"
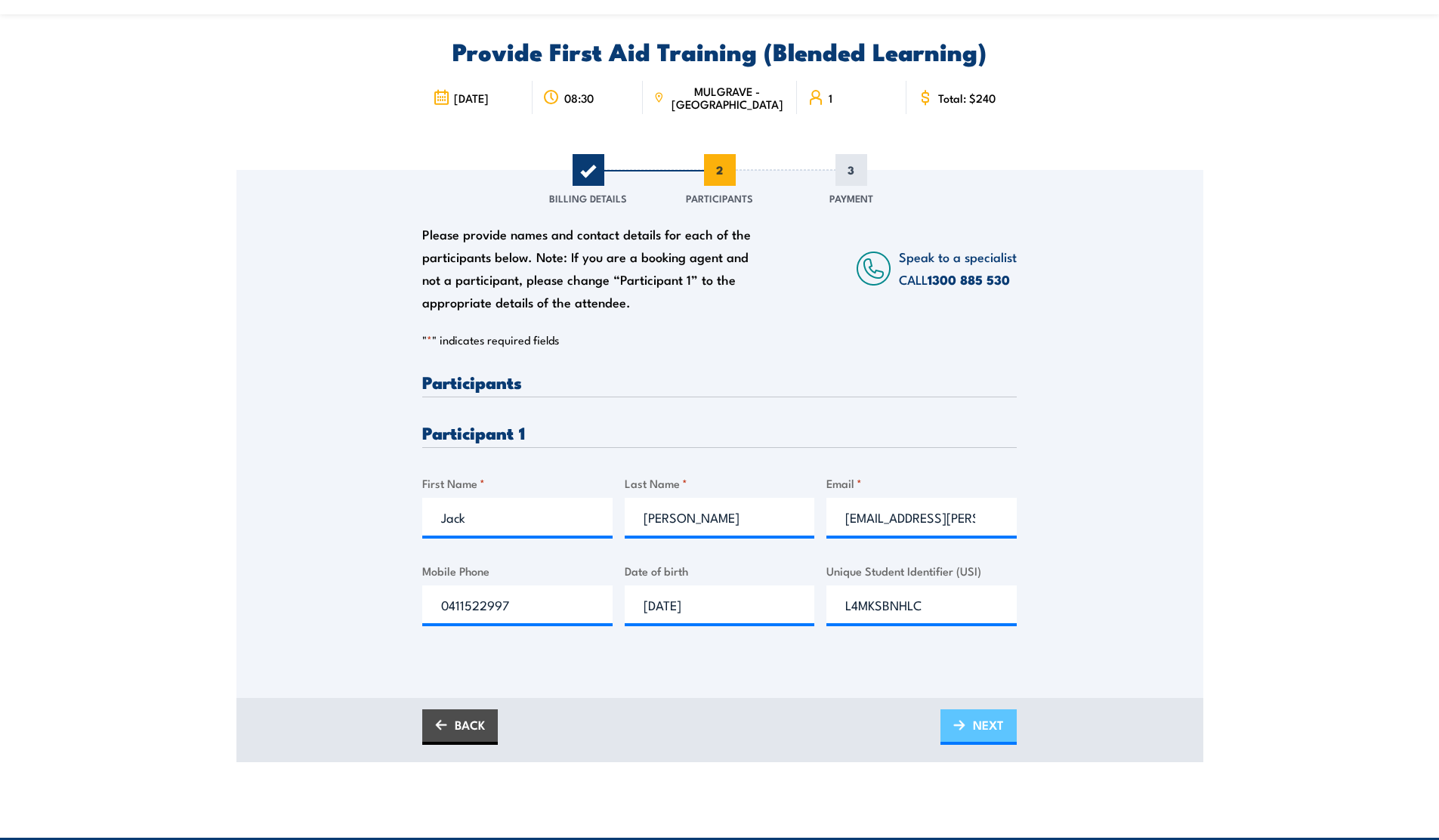
click at [985, 725] on span "NEXT" at bounding box center [988, 725] width 31 height 40
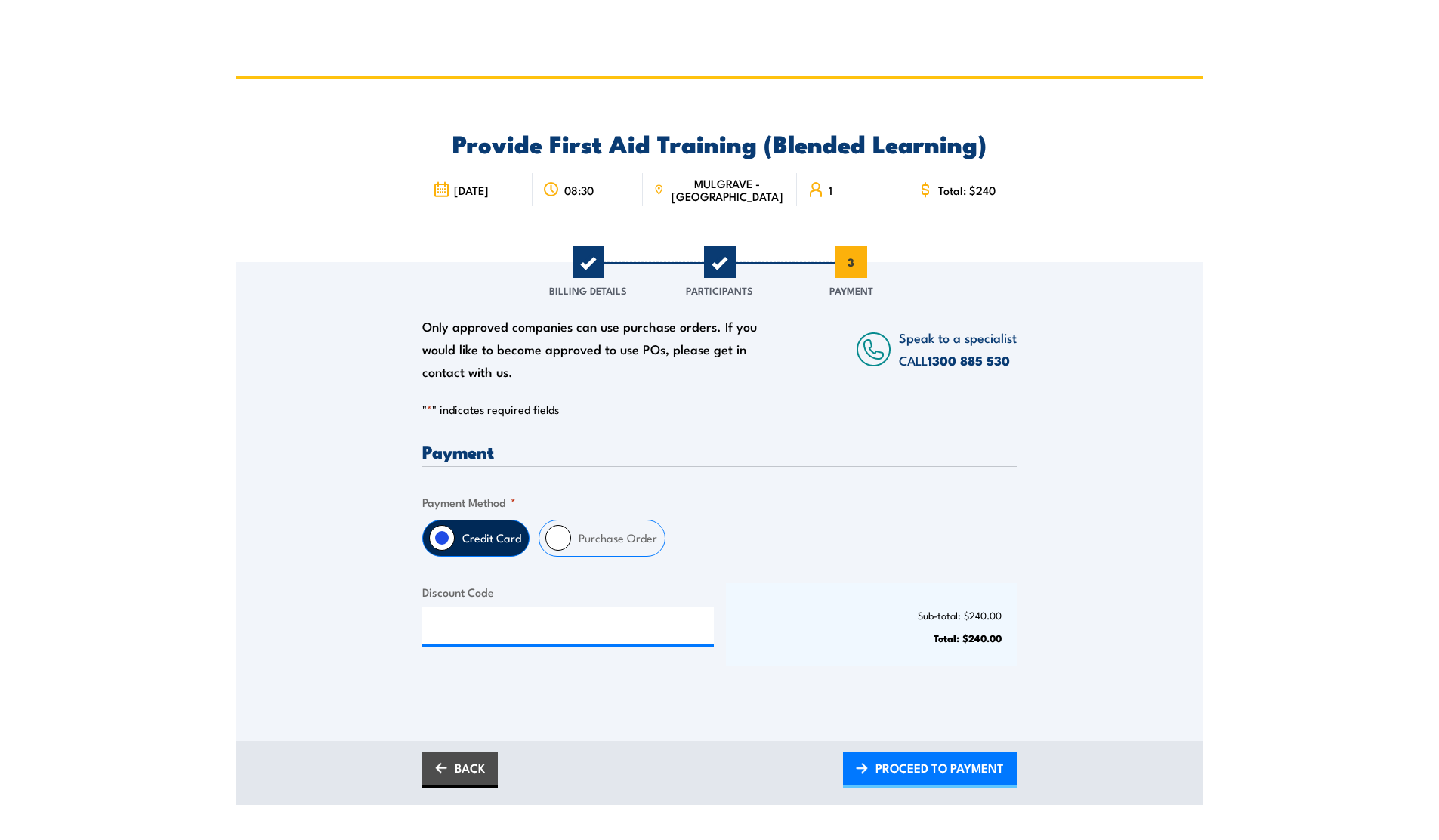
click at [566, 539] on input "Purchase Order" at bounding box center [558, 537] width 26 height 26
radio input "true"
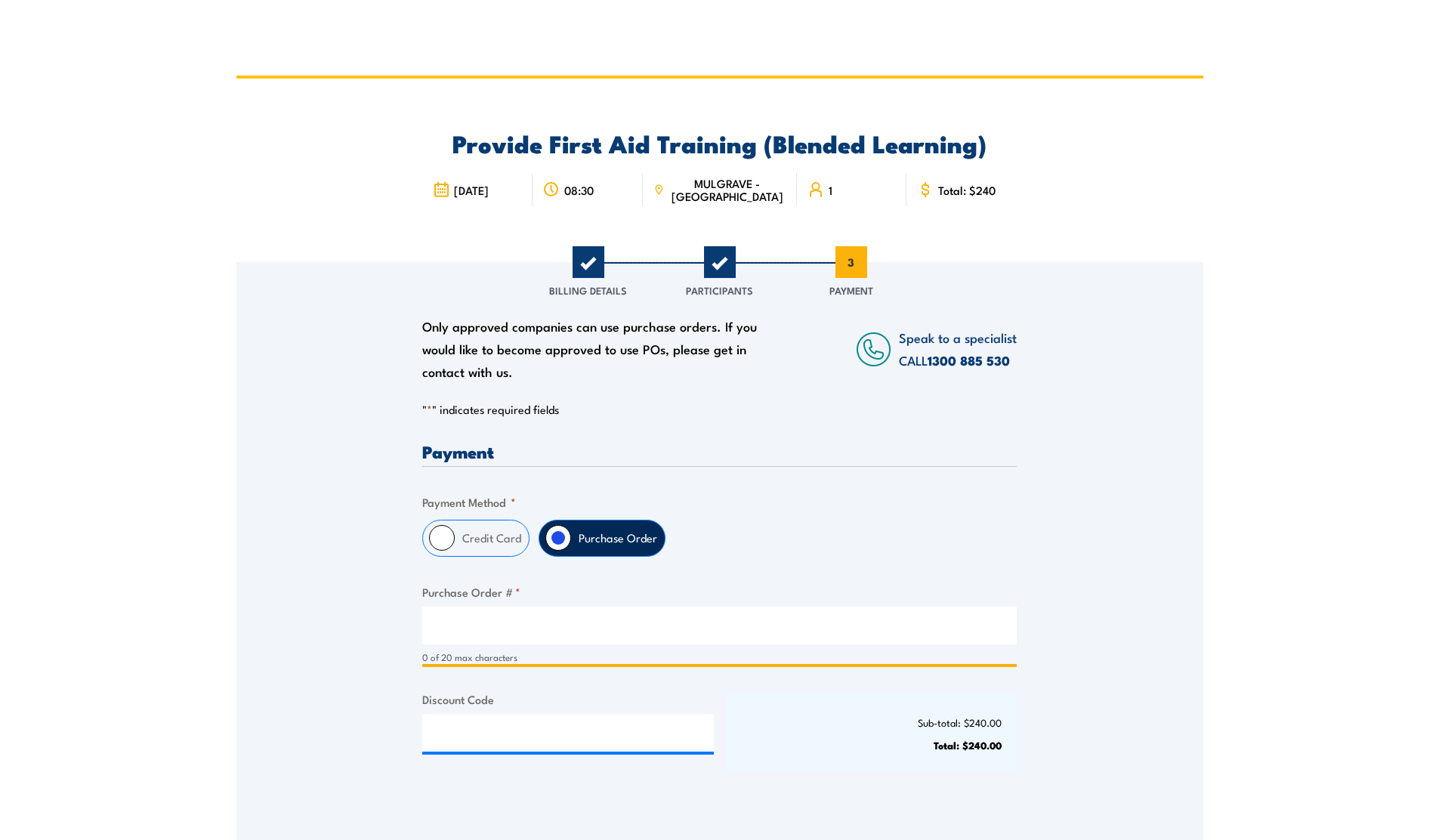
click at [488, 631] on input "Purchase Order # *" at bounding box center [720, 625] width 595 height 38
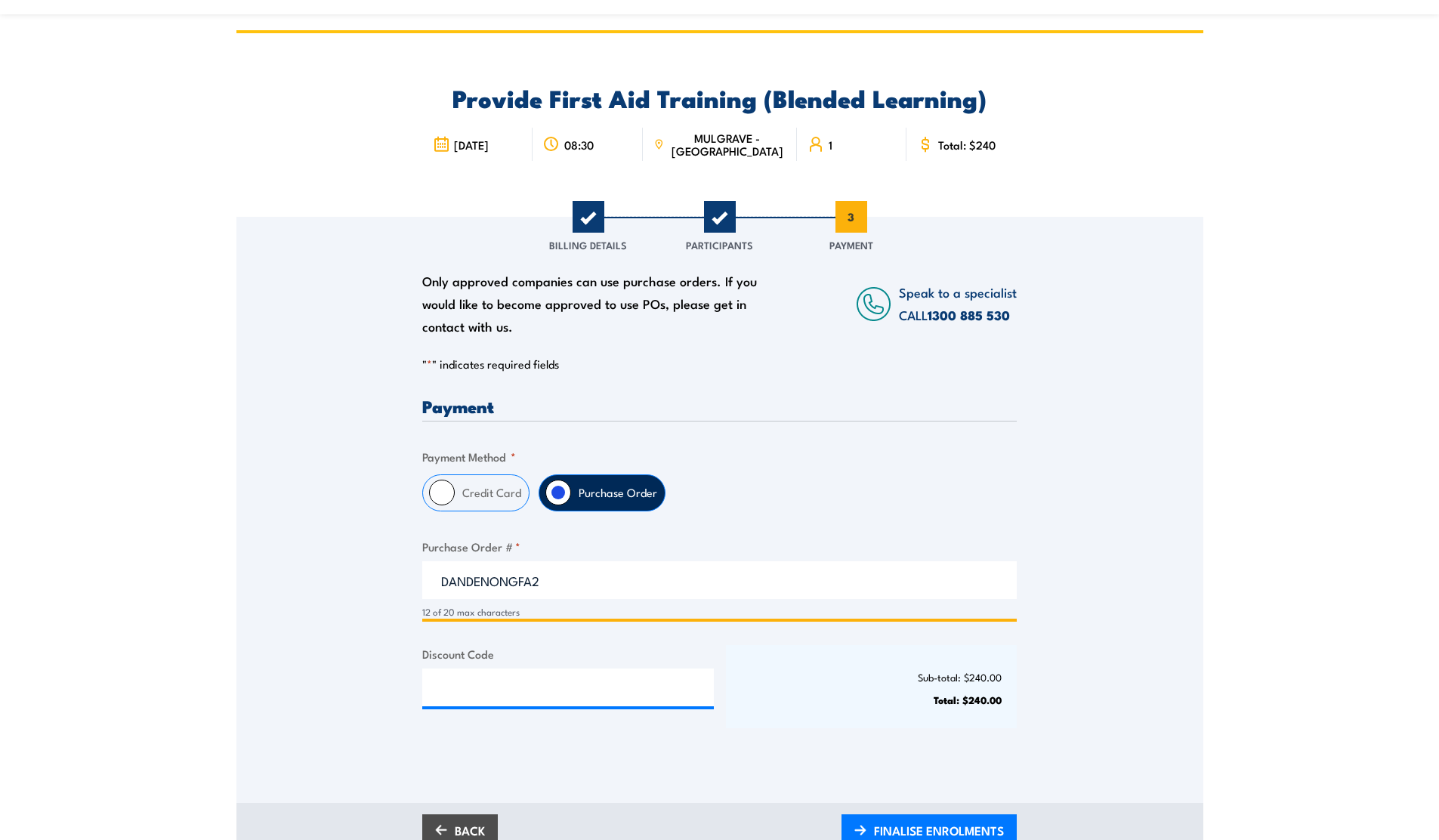
scroll to position [265, 0]
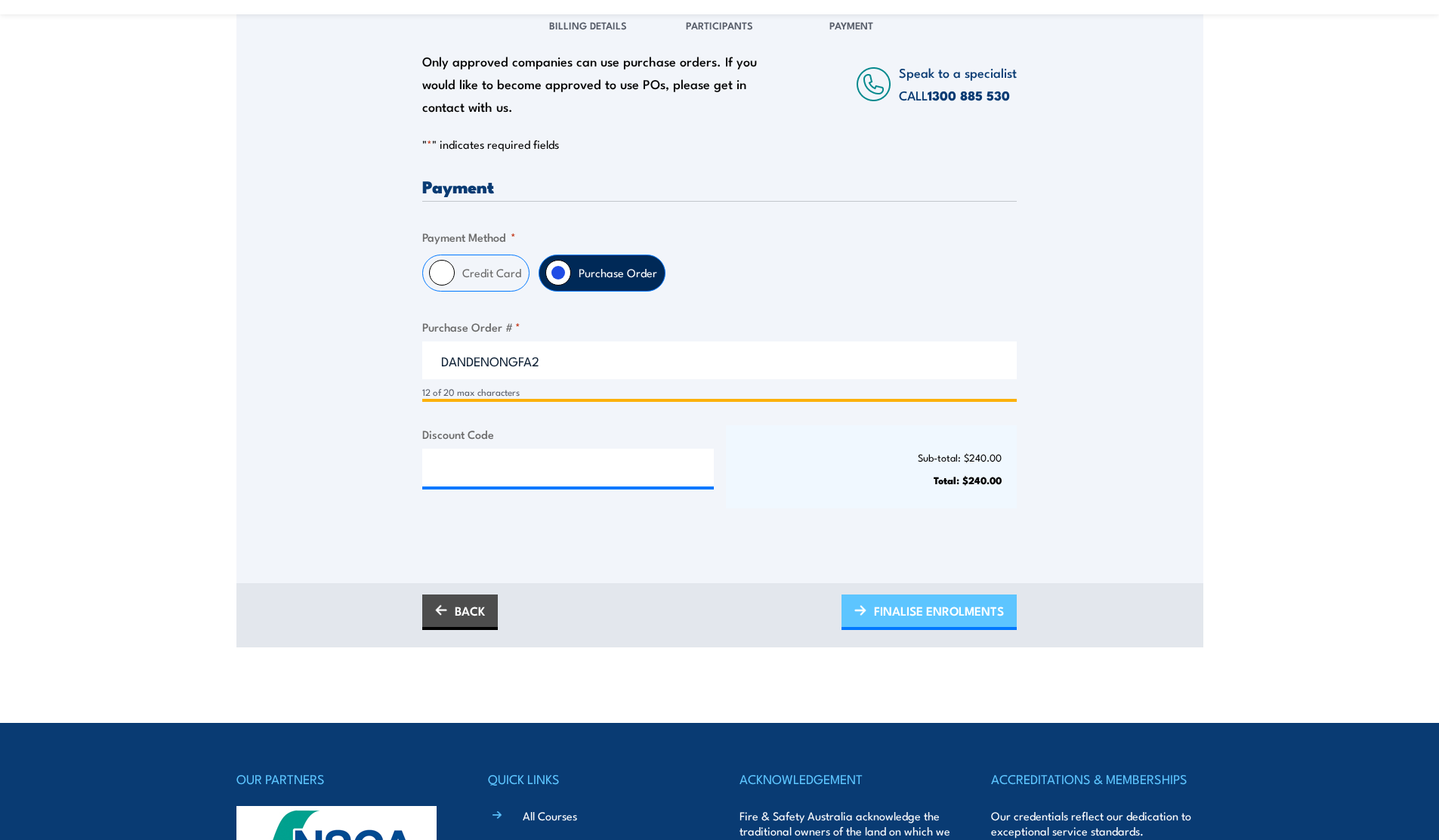
type input "DANDENONGFA2"
click at [927, 614] on span "FINALISE ENROLMENTS" at bounding box center [939, 610] width 130 height 40
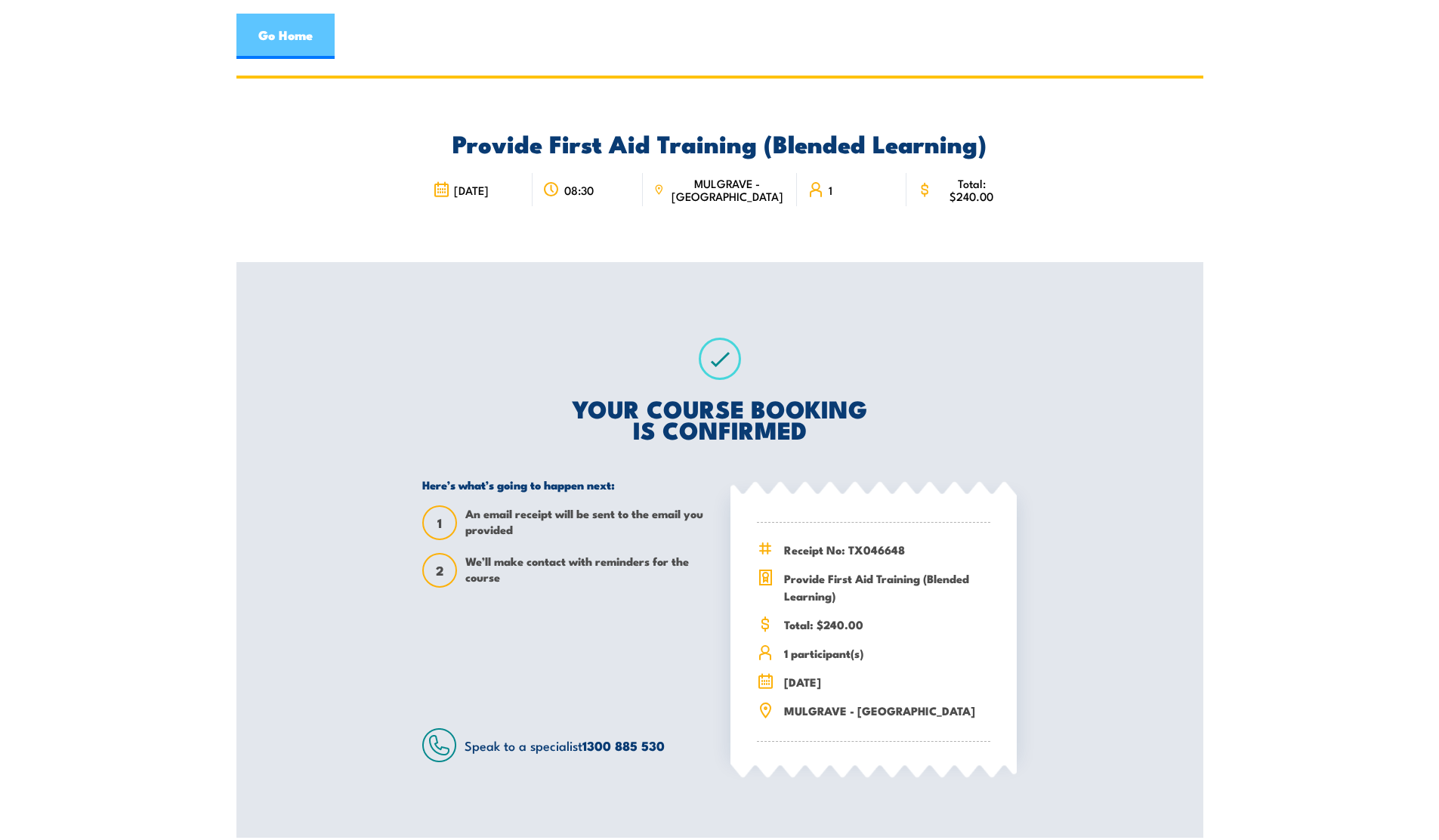
click at [279, 29] on link "Go Home" at bounding box center [285, 36] width 98 height 45
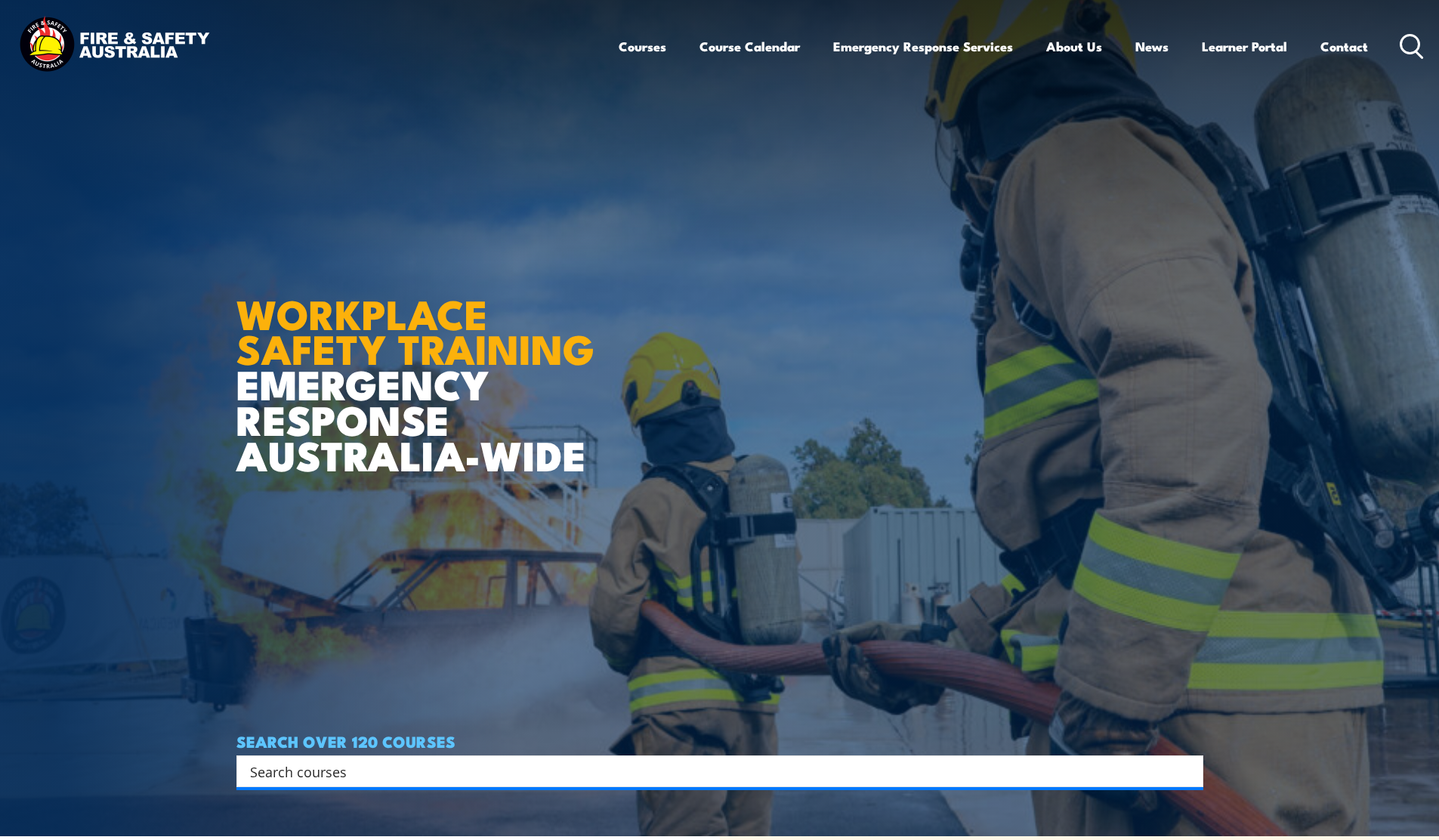
scroll to position [740, 0]
